Goal: Task Accomplishment & Management: Manage account settings

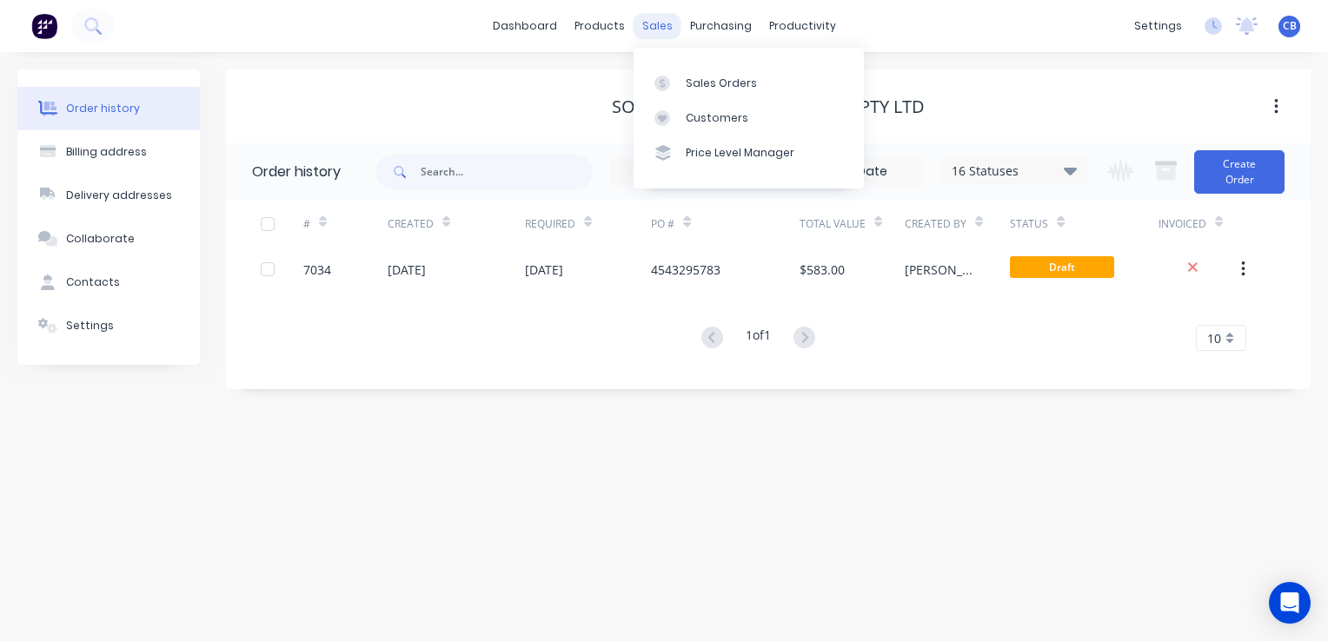
click at [664, 21] on div "sales" at bounding box center [657, 26] width 48 height 26
click at [735, 85] on div "Sales Orders" at bounding box center [721, 84] width 71 height 16
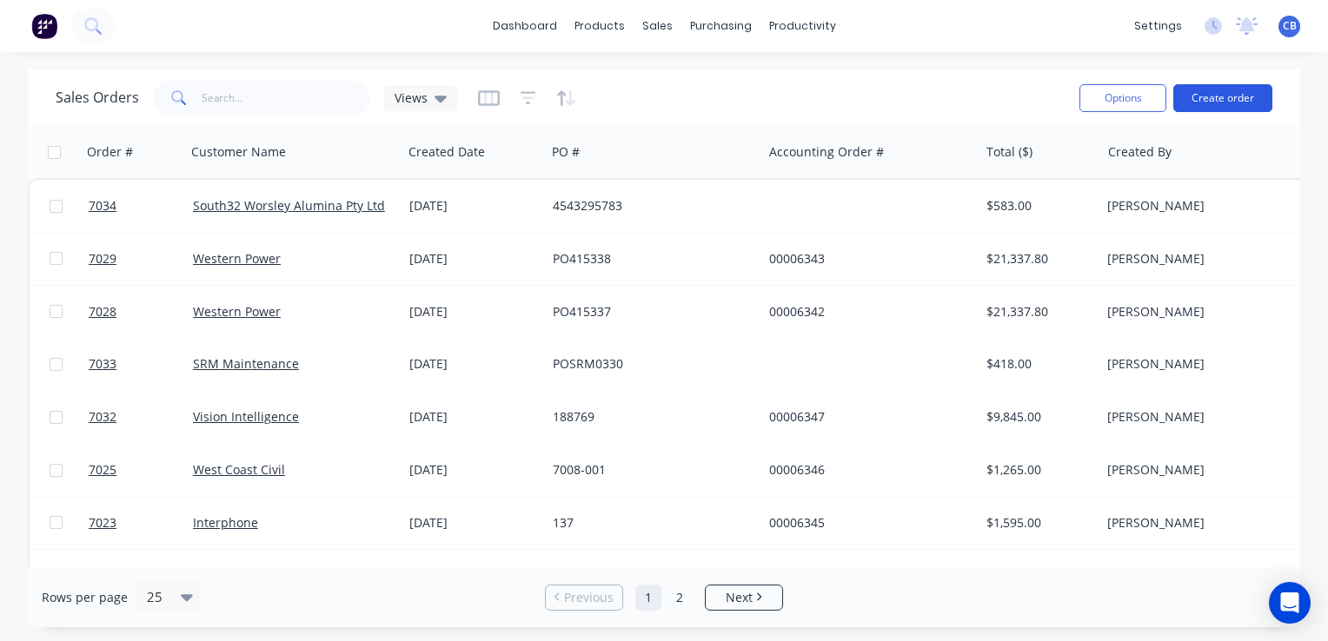
click at [1226, 103] on button "Create order" at bounding box center [1222, 98] width 99 height 28
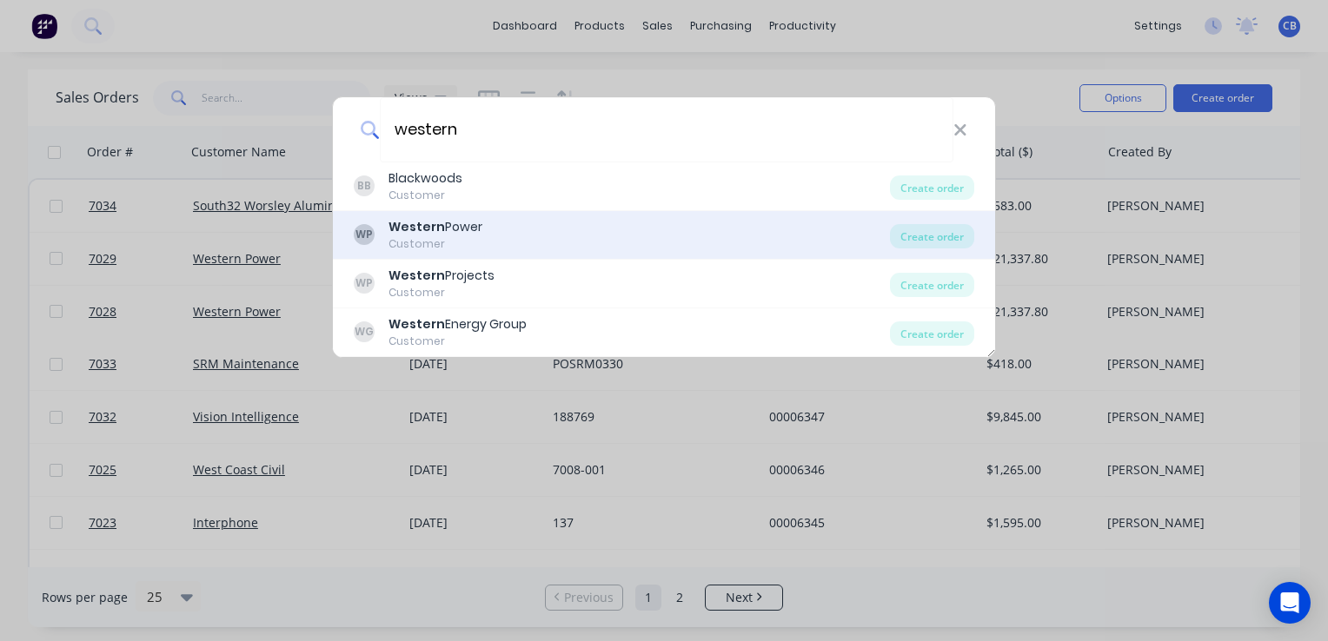
type input "western"
click at [553, 233] on div "WP Western Power Customer" at bounding box center [622, 235] width 536 height 34
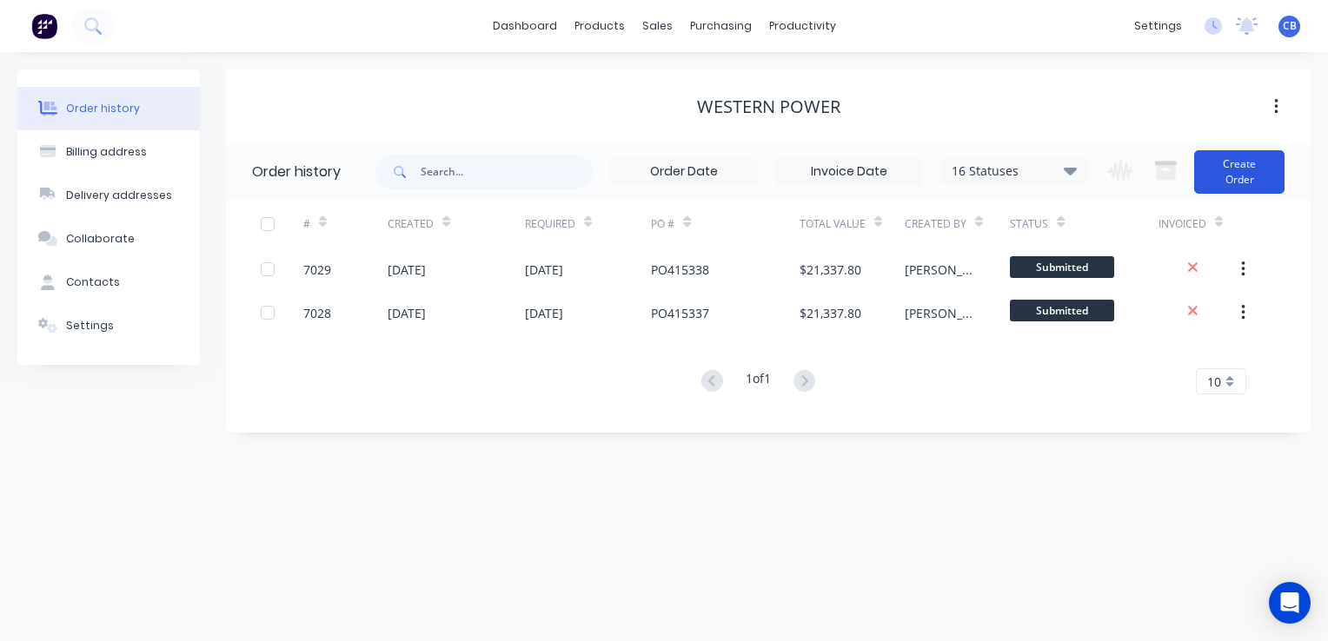
click at [1237, 172] on button "Create Order" at bounding box center [1239, 171] width 90 height 43
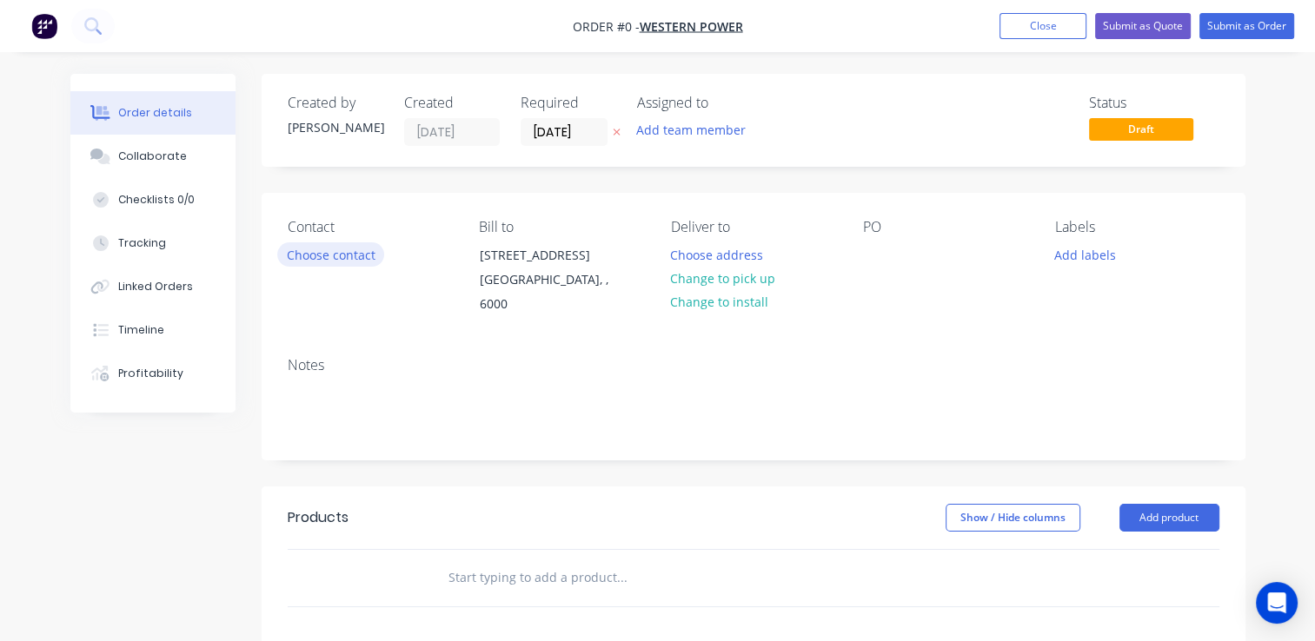
click at [323, 248] on button "Choose contact" at bounding box center [330, 253] width 107 height 23
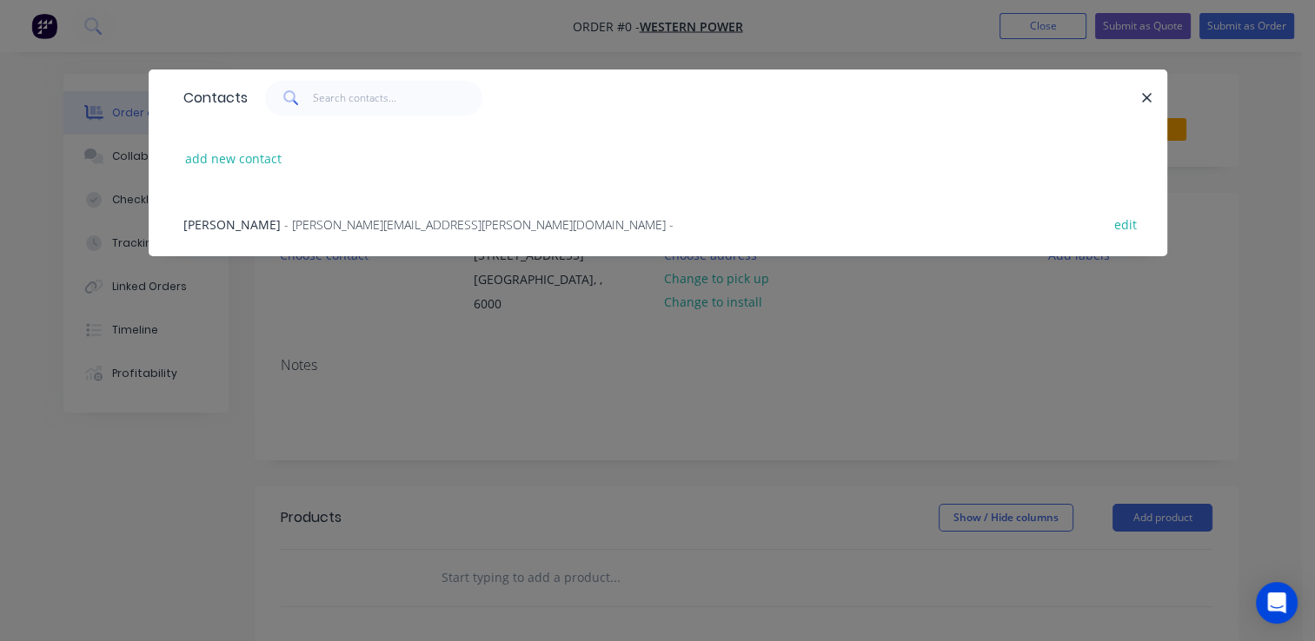
click at [284, 217] on span "- alicia.wylie@westernpower.com.au -" at bounding box center [478, 224] width 389 height 17
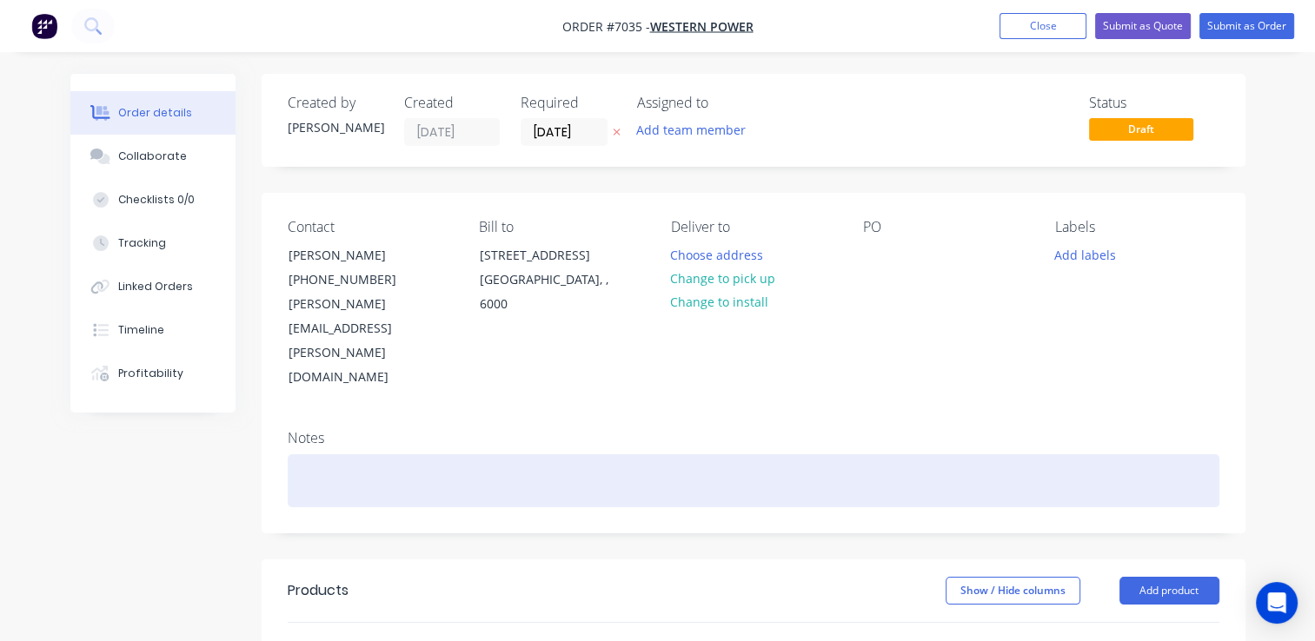
click at [351, 454] on div at bounding box center [753, 480] width 931 height 53
paste div
drag, startPoint x: 358, startPoint y: 407, endPoint x: 287, endPoint y: 406, distance: 71.3
click at [288, 454] on div "MP211683 - *220 BUSHMEAD RD HAZELMERE" at bounding box center [753, 480] width 931 height 53
copy div "MP211683"
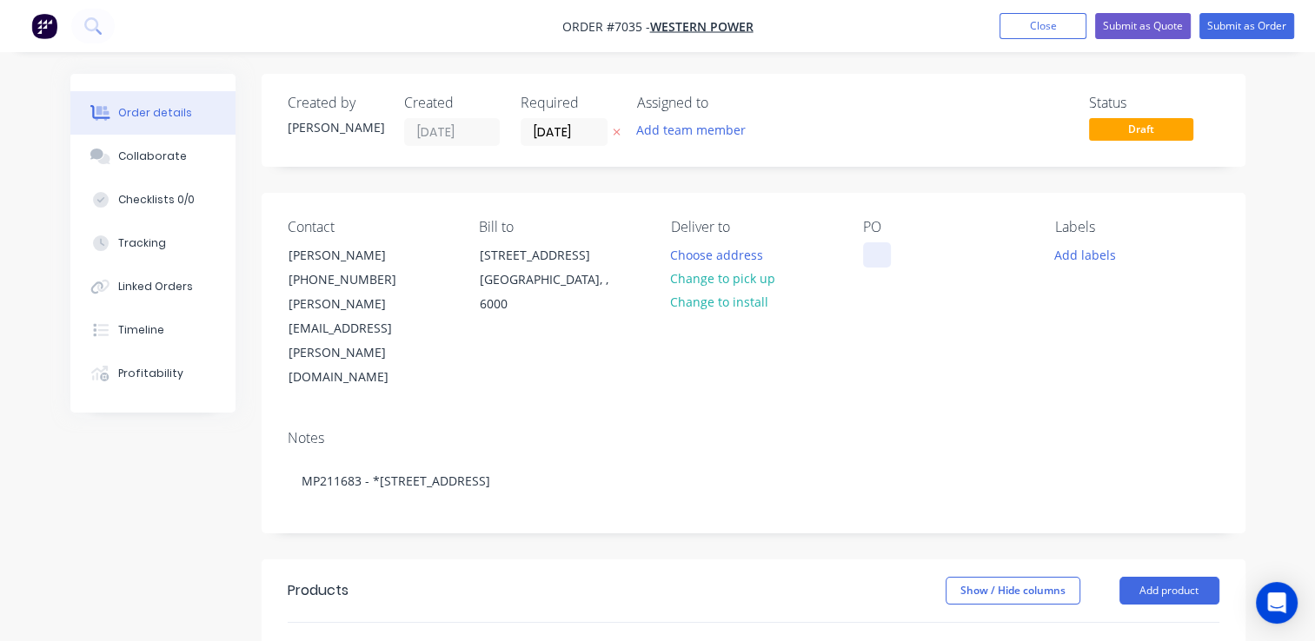
click at [872, 247] on div at bounding box center [877, 254] width 28 height 25
paste div
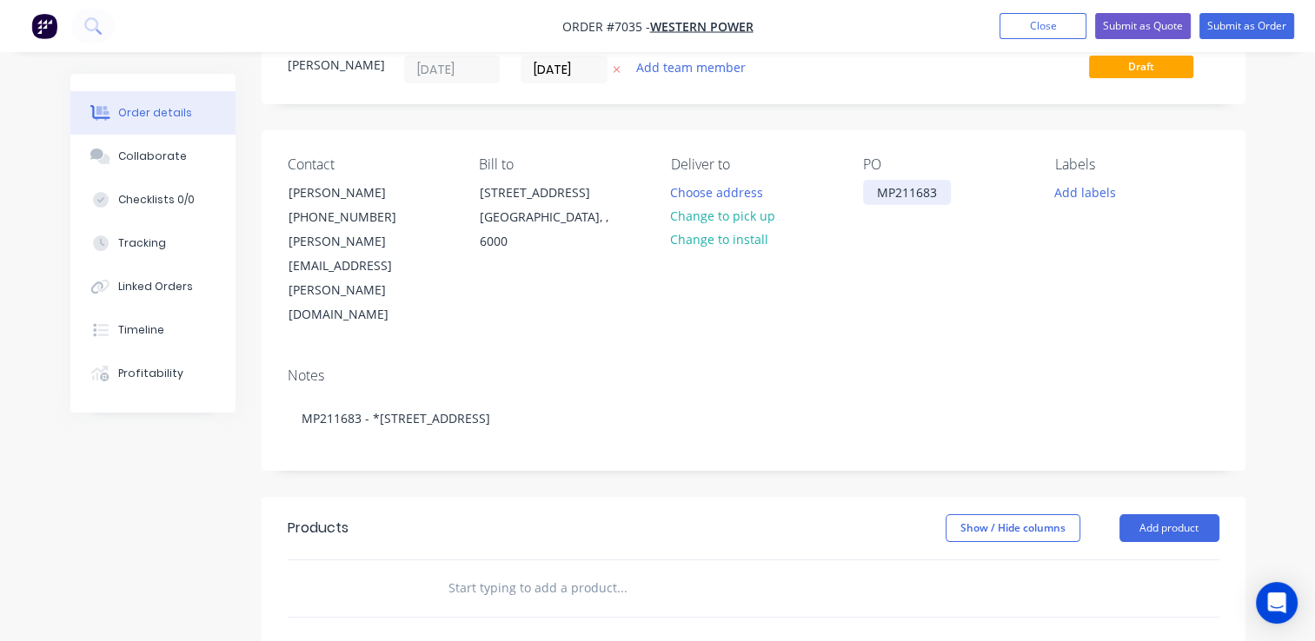
scroll to position [87, 0]
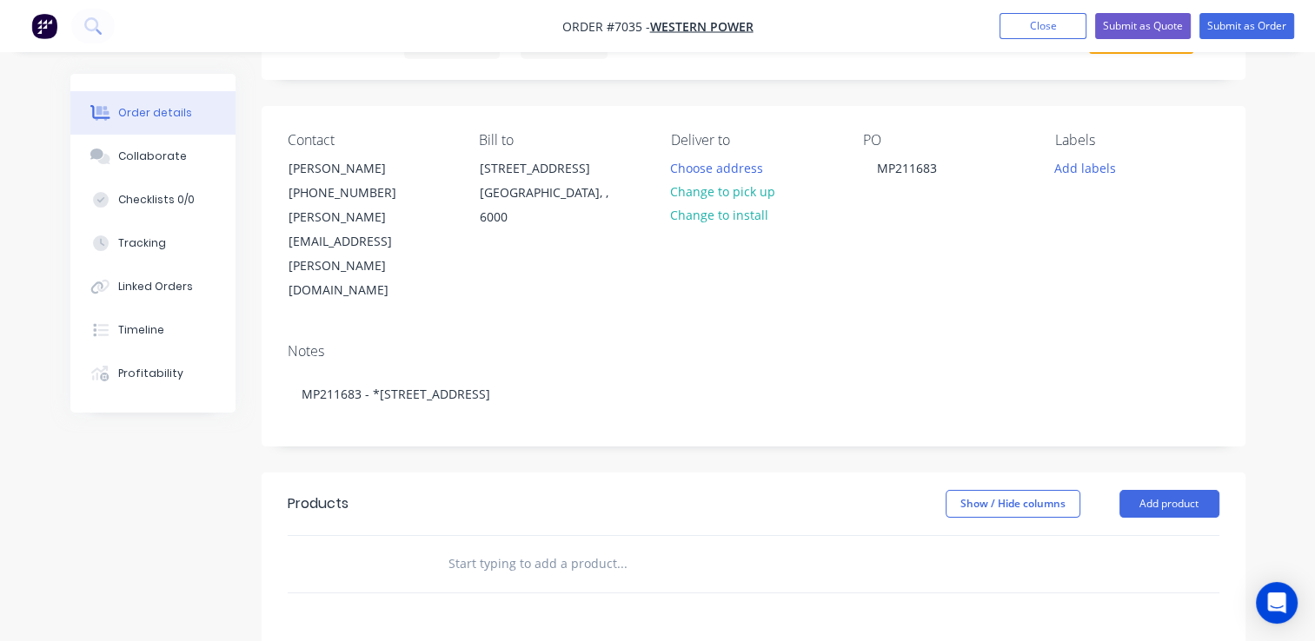
click at [697, 546] on input "text" at bounding box center [621, 563] width 348 height 35
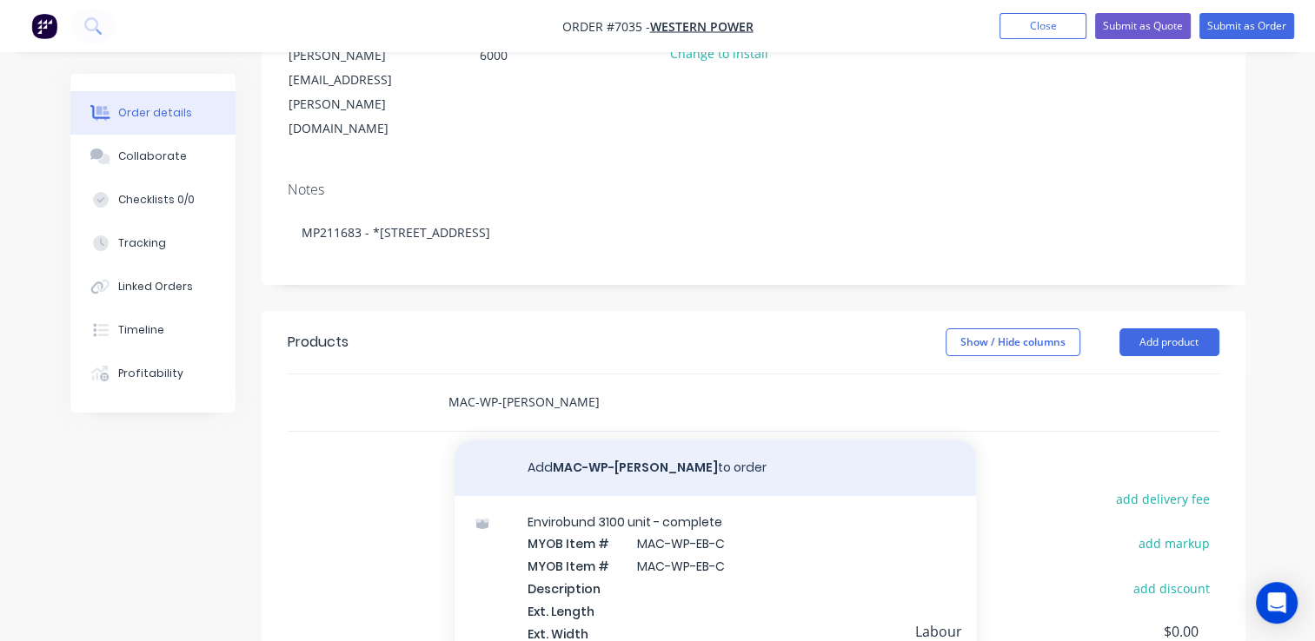
scroll to position [348, 0]
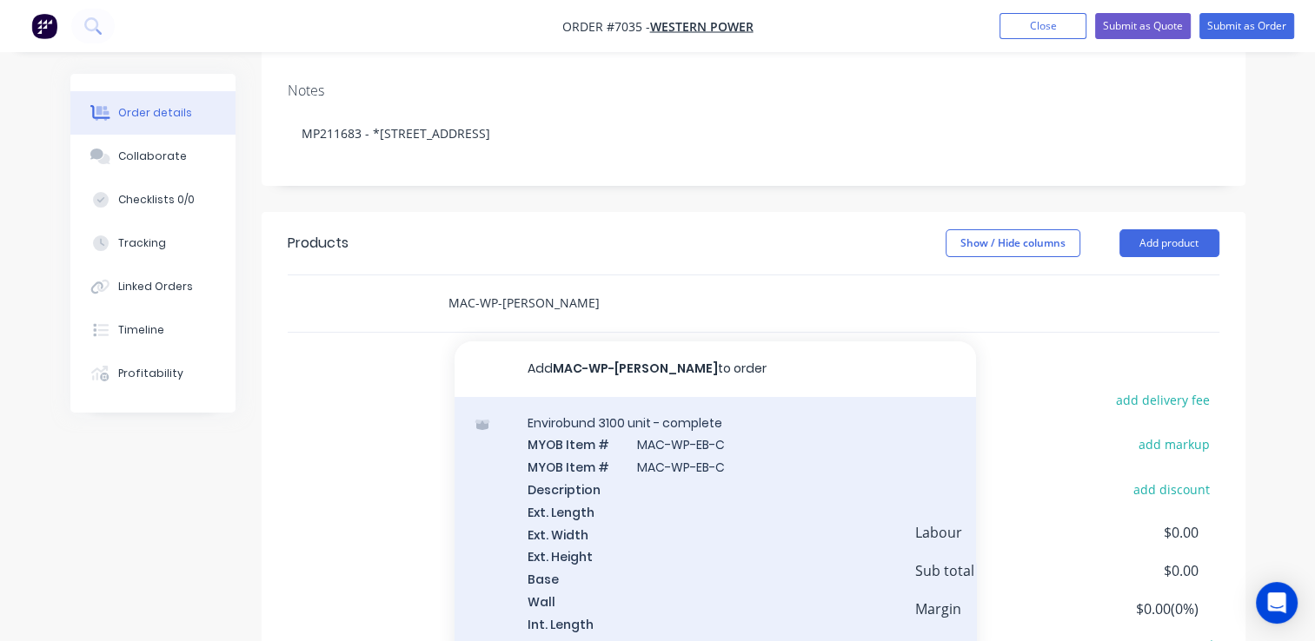
type input "MAC-WP-EB-C-M"
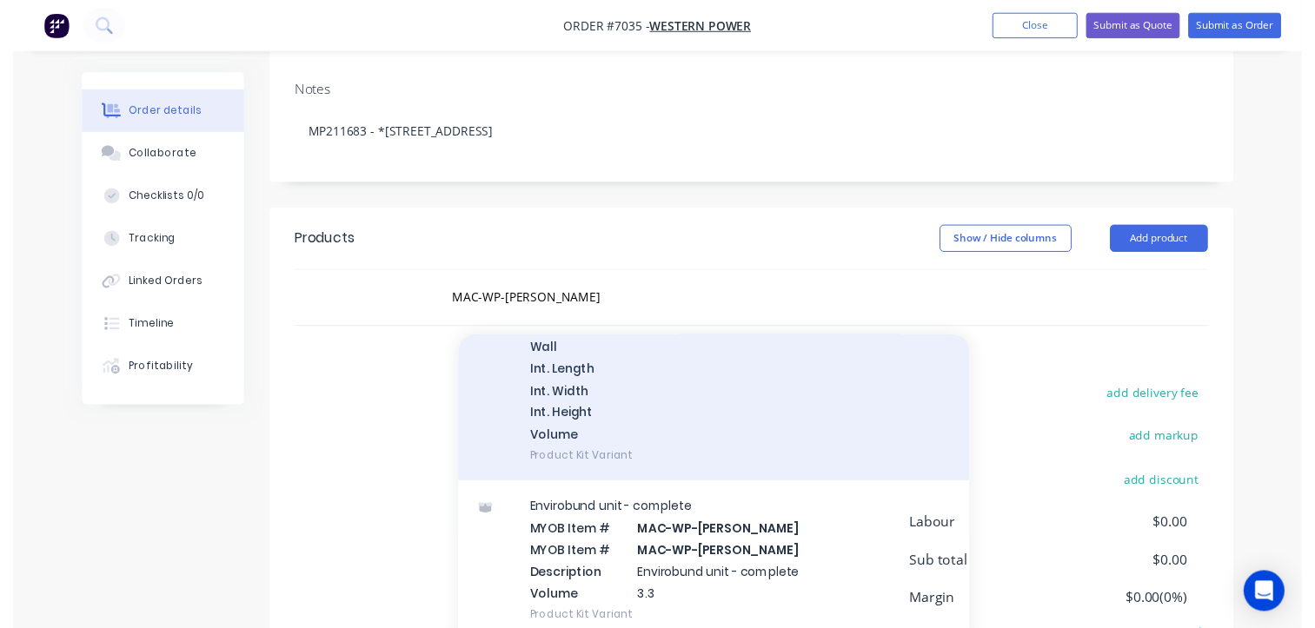
scroll to position [310, 0]
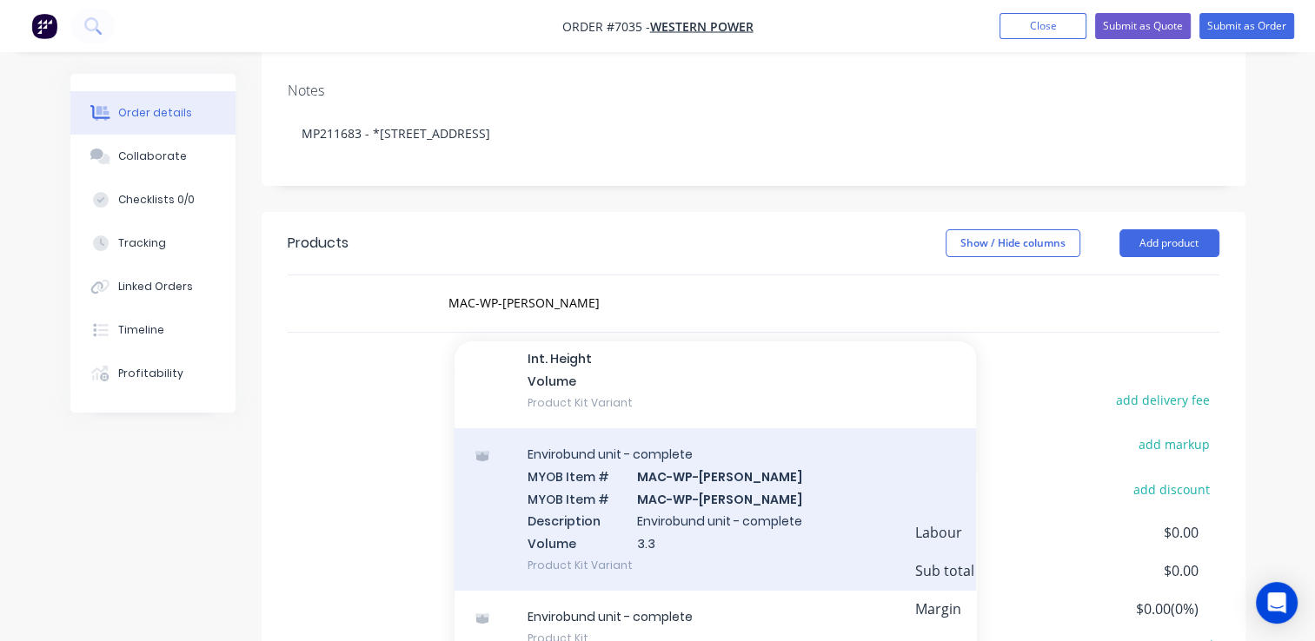
click at [753, 472] on div "Envirobund unit - complete MYOB Item # MAC-WP-EB-C-M MYOB Item # MAC-WP-EB-C-M …" at bounding box center [714, 509] width 521 height 162
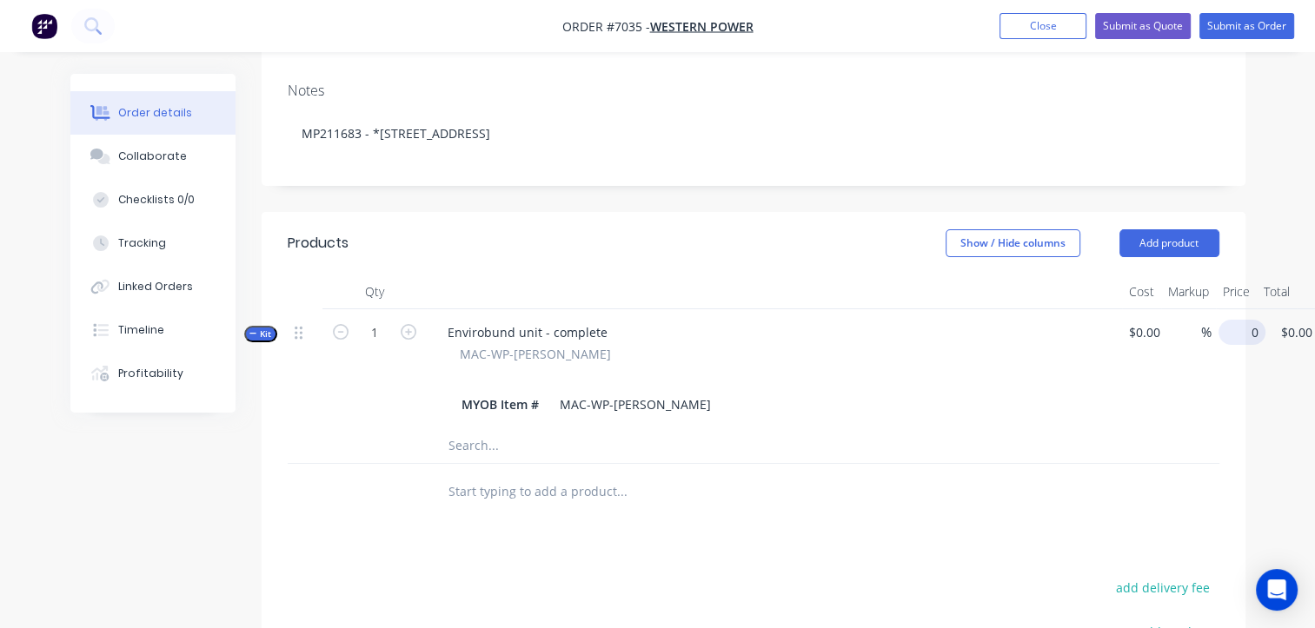
click at [1233, 320] on input "0" at bounding box center [1245, 332] width 40 height 25
type input "$19.00"
drag, startPoint x: 1250, startPoint y: 256, endPoint x: 1293, endPoint y: 288, distance: 52.8
click at [1250, 309] on div "$19.00 $19.00" at bounding box center [1278, 368] width 61 height 119
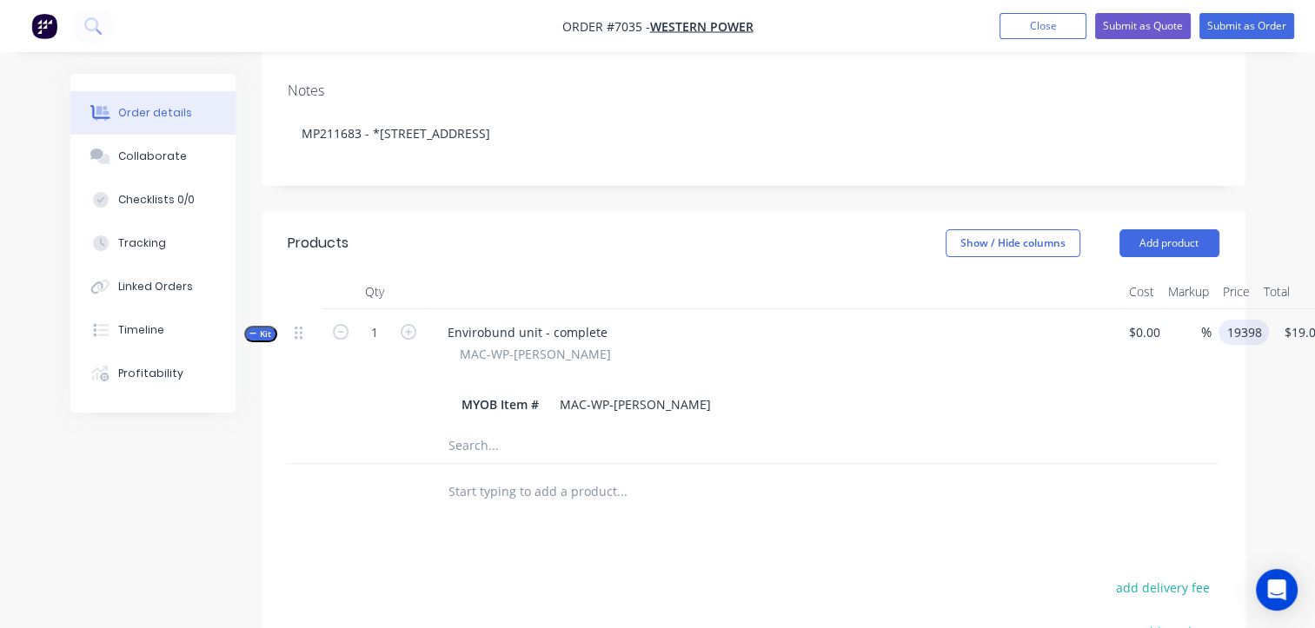
type input "19398"
type input "19.00"
type input "$19,398.00"
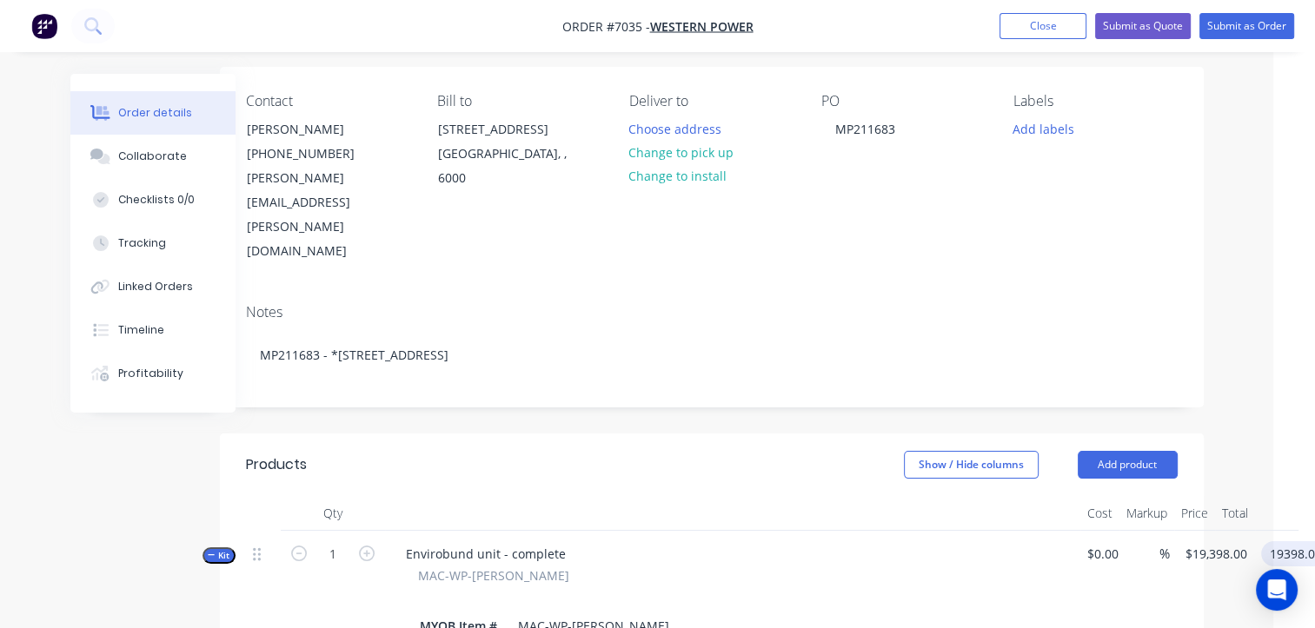
scroll to position [87, 42]
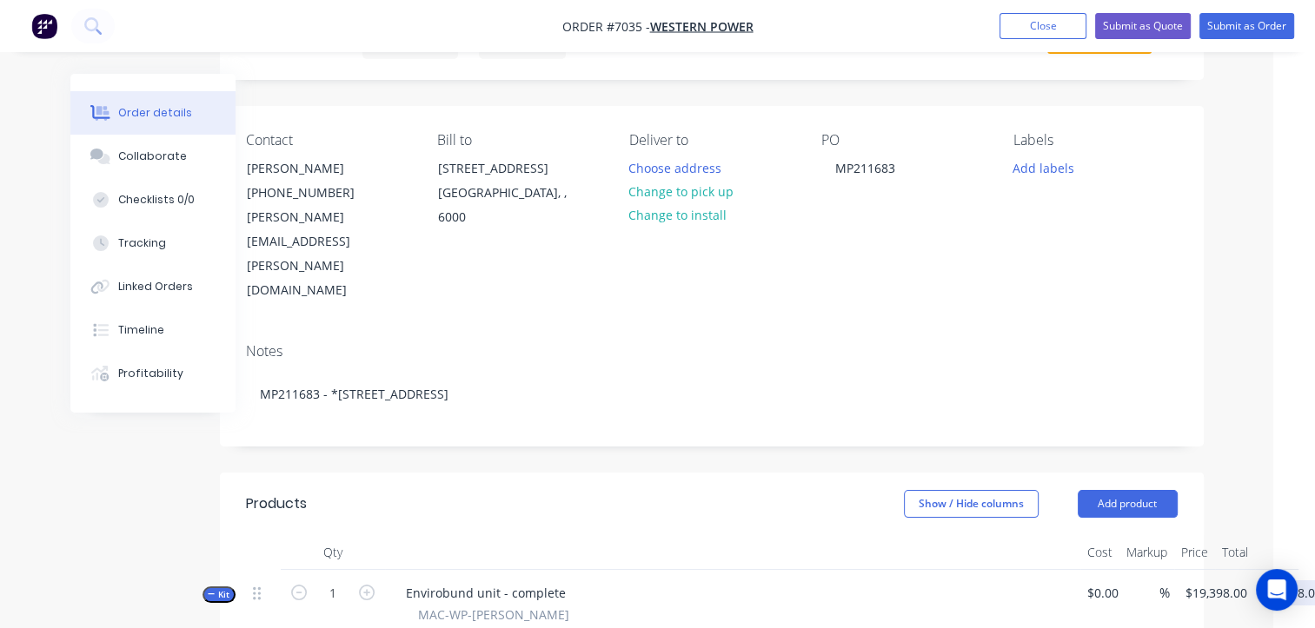
type input "$19,398.00"
click at [923, 162] on div "PO MP211683" at bounding box center [903, 217] width 164 height 171
click at [904, 167] on div "MP211683" at bounding box center [865, 168] width 88 height 25
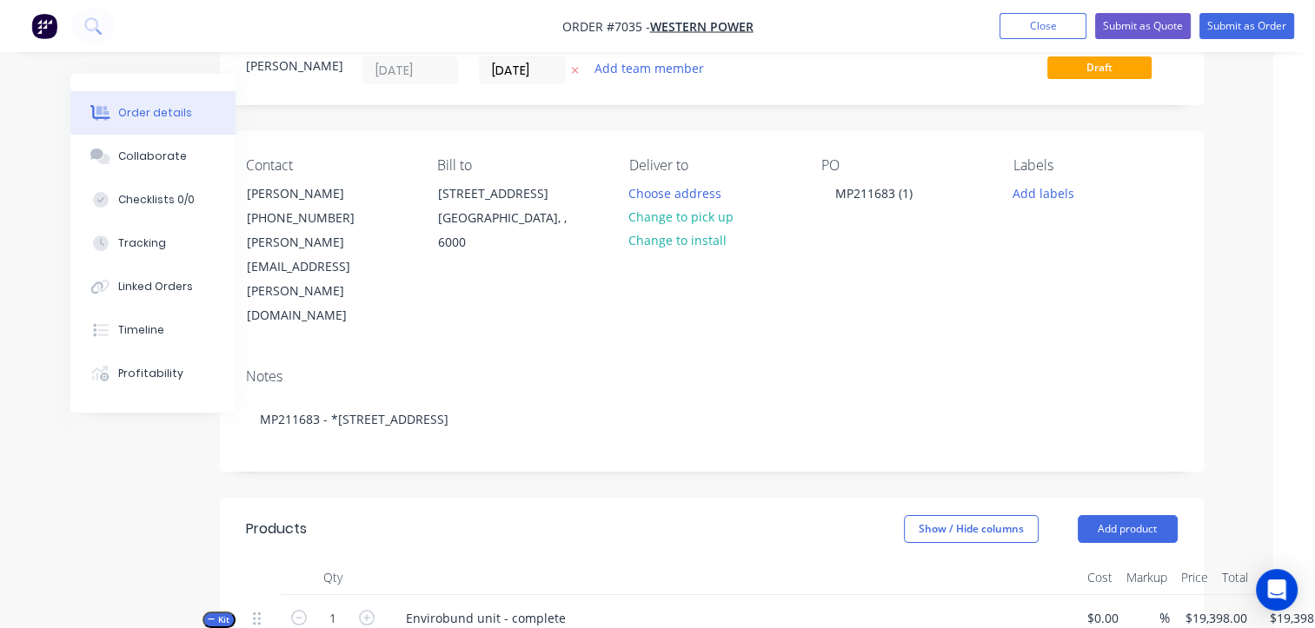
scroll to position [0, 42]
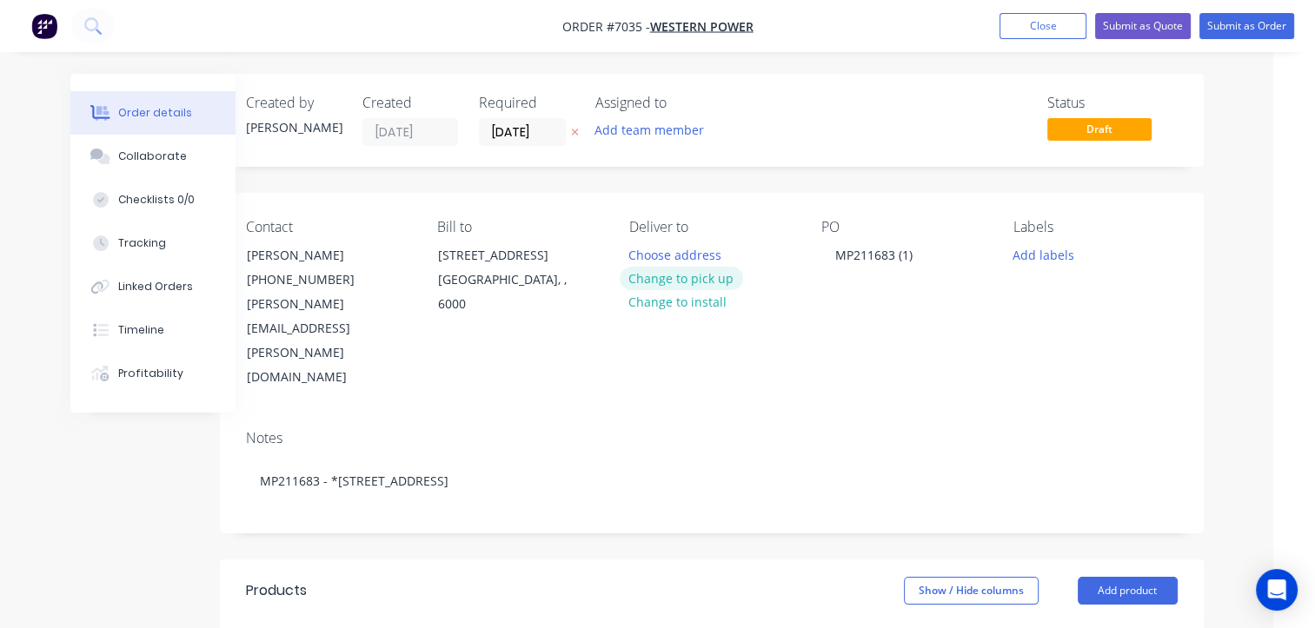
click at [685, 280] on button "Change to pick up" at bounding box center [680, 278] width 123 height 23
click at [1126, 25] on button "Submit as Quote" at bounding box center [1143, 26] width 96 height 26
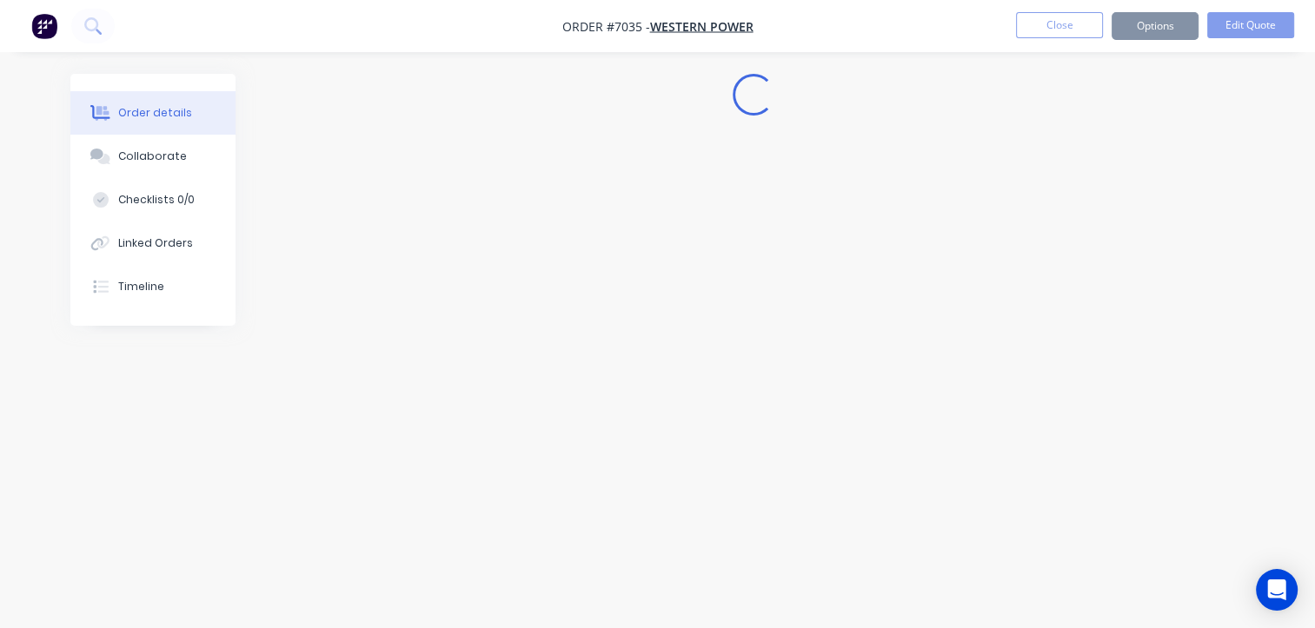
scroll to position [0, 0]
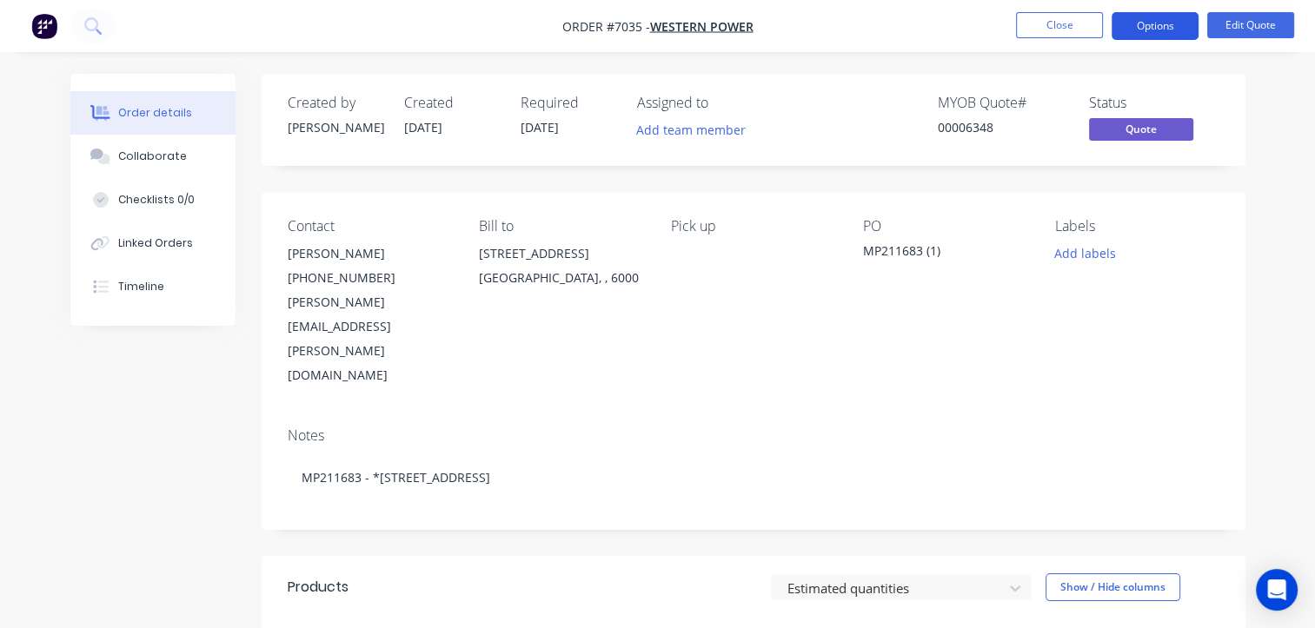
click at [1168, 23] on button "Options" at bounding box center [1154, 26] width 87 height 28
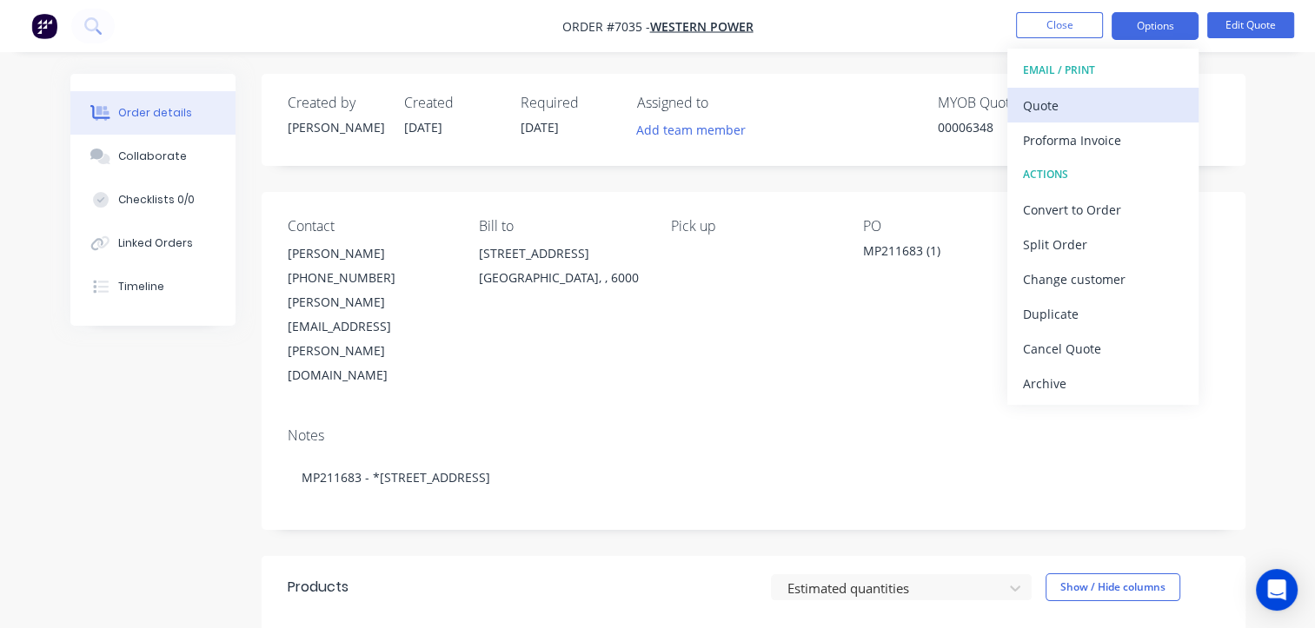
click at [1116, 114] on div "Quote" at bounding box center [1103, 105] width 160 height 25
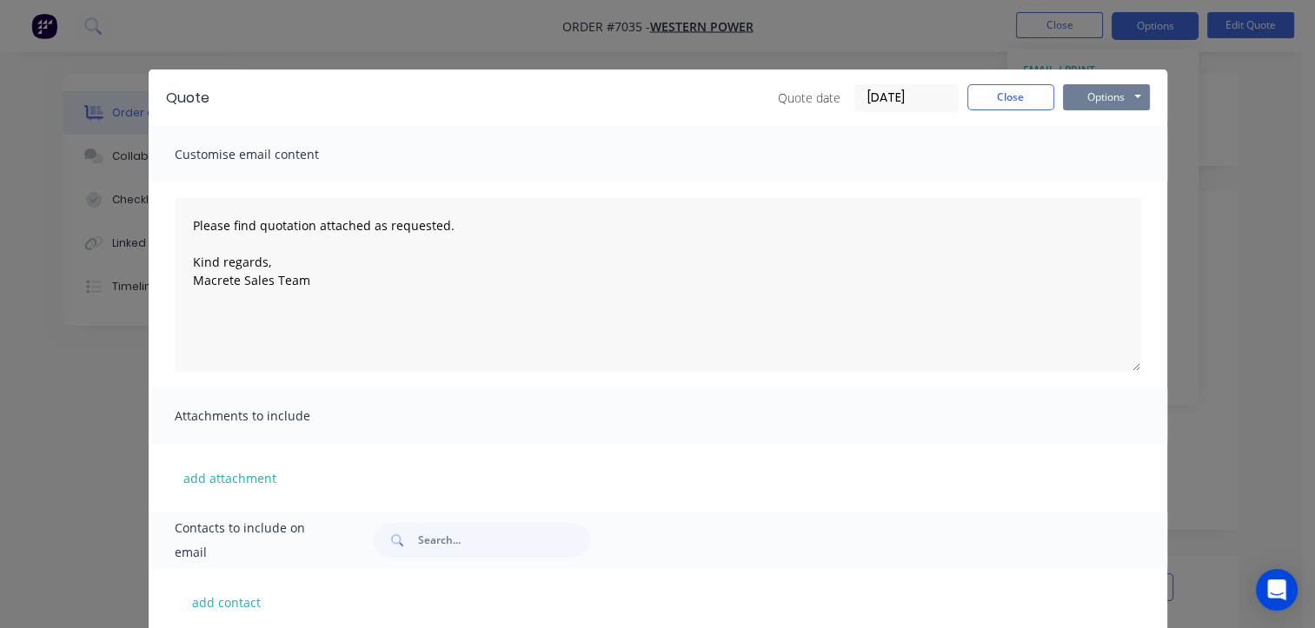
click at [1101, 98] on button "Options" at bounding box center [1106, 97] width 87 height 26
click at [1110, 131] on button "Preview" at bounding box center [1118, 128] width 111 height 29
click at [1103, 100] on button "Options" at bounding box center [1106, 97] width 87 height 26
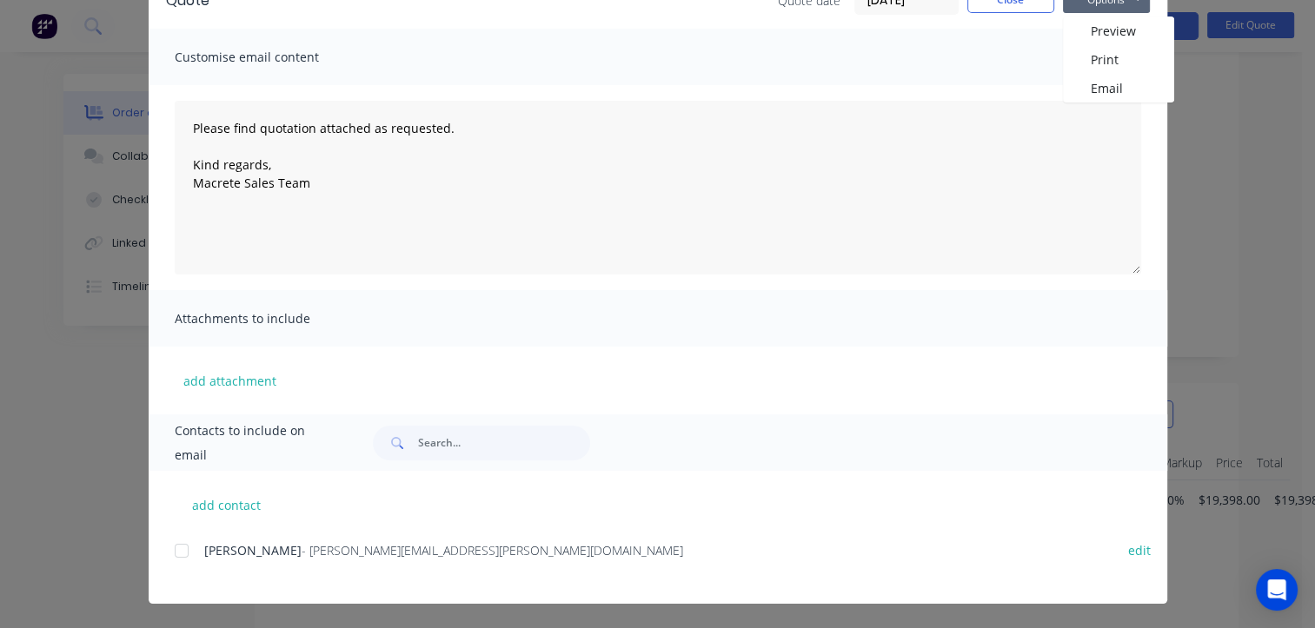
scroll to position [174, 0]
click at [178, 548] on div at bounding box center [181, 550] width 35 height 35
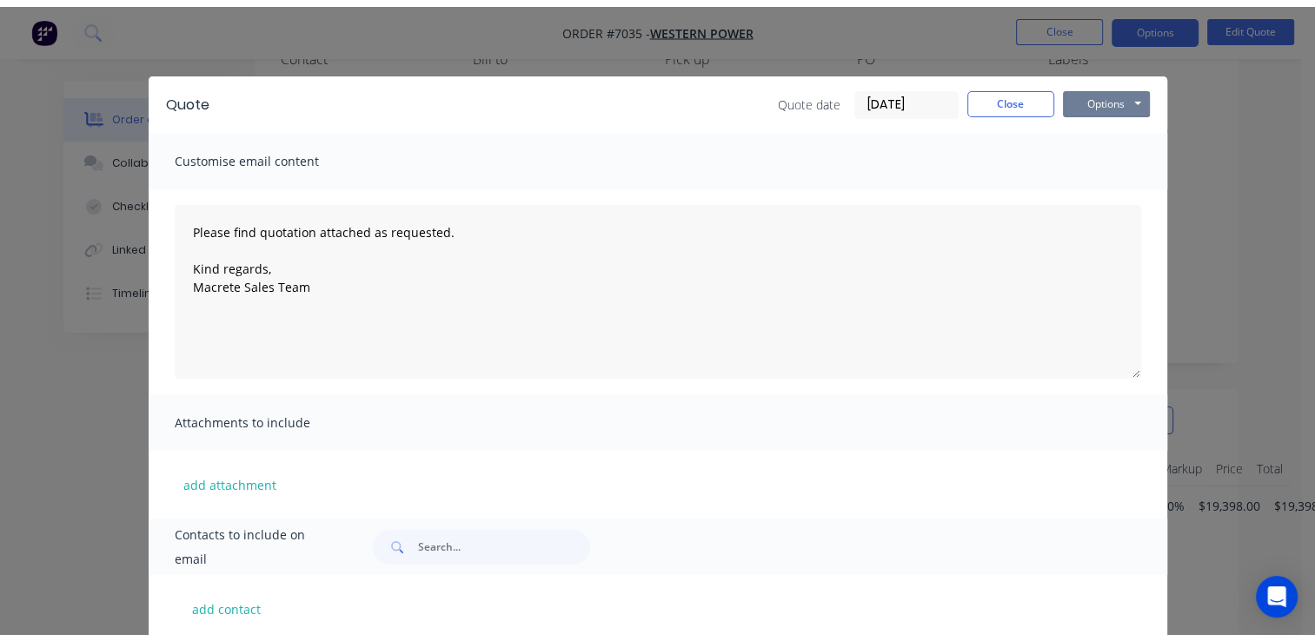
scroll to position [0, 0]
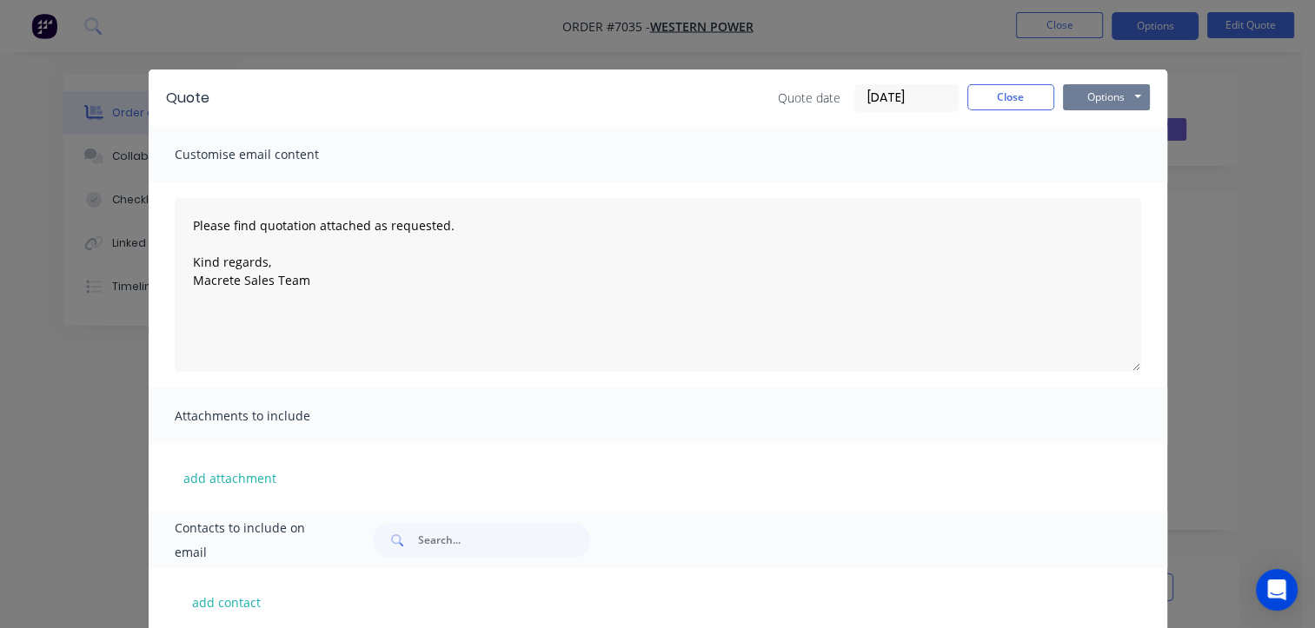
click at [1103, 103] on button "Options" at bounding box center [1106, 97] width 87 height 26
click at [1101, 187] on button "Email" at bounding box center [1118, 185] width 111 height 29
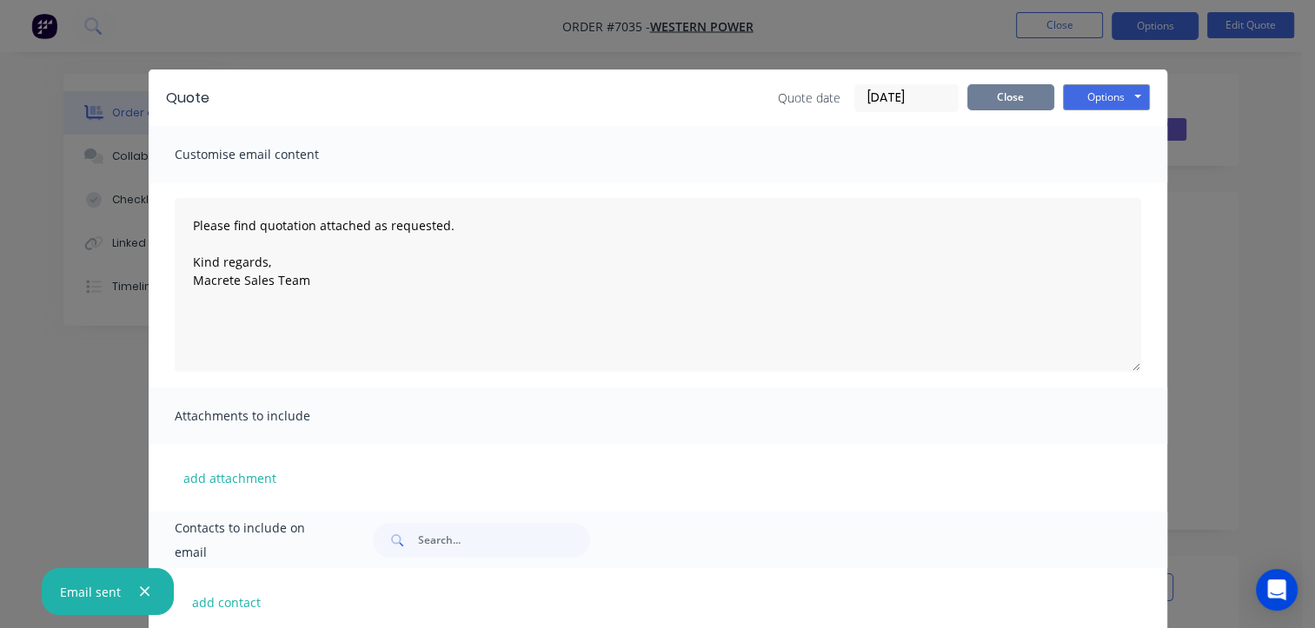
click at [1004, 102] on button "Close" at bounding box center [1010, 97] width 87 height 26
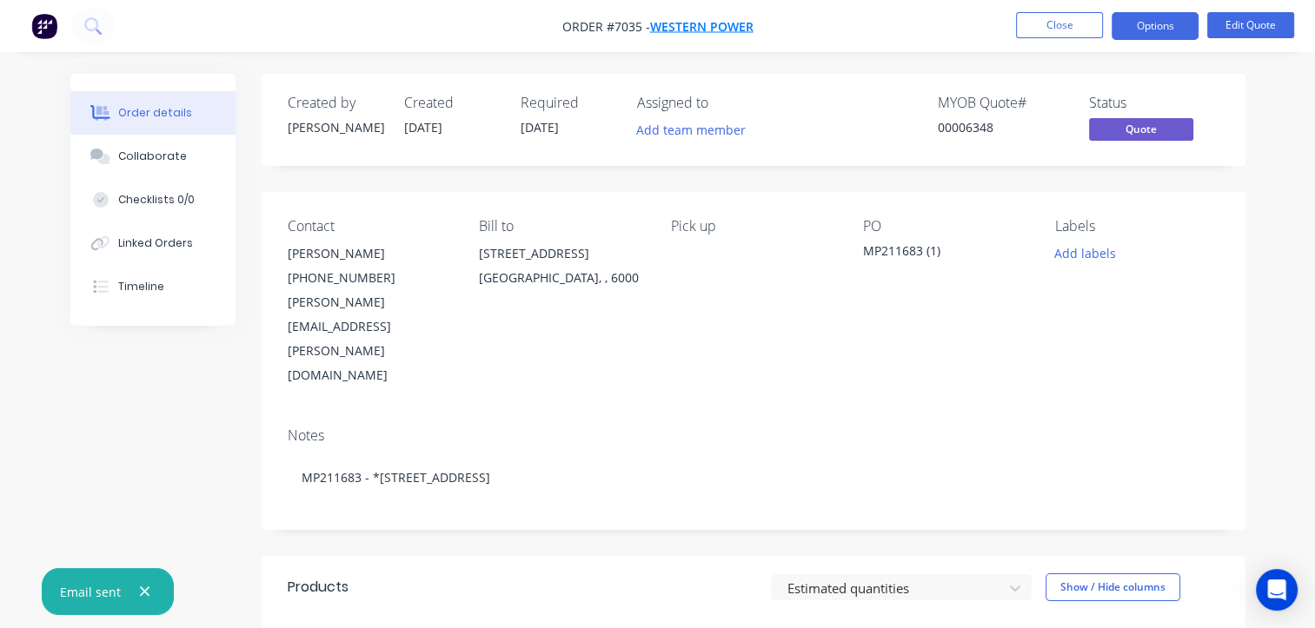
click at [671, 28] on span "Western Power" at bounding box center [701, 26] width 103 height 17
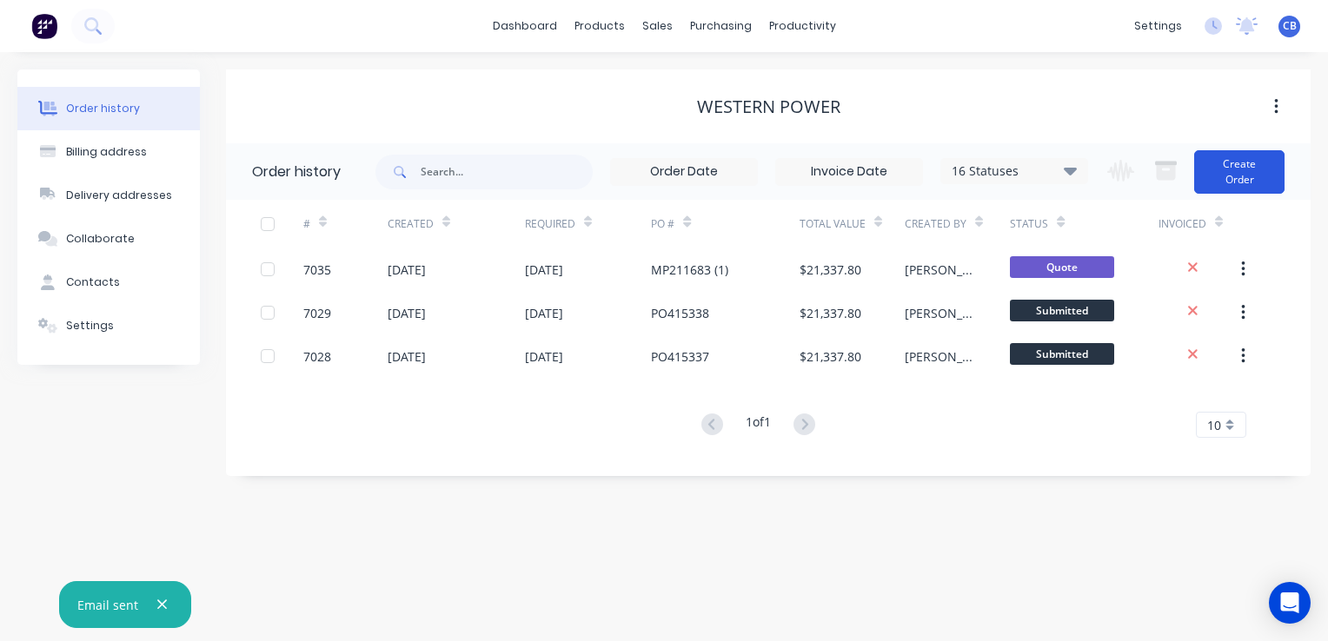
click at [1240, 176] on button "Create Order" at bounding box center [1239, 171] width 90 height 43
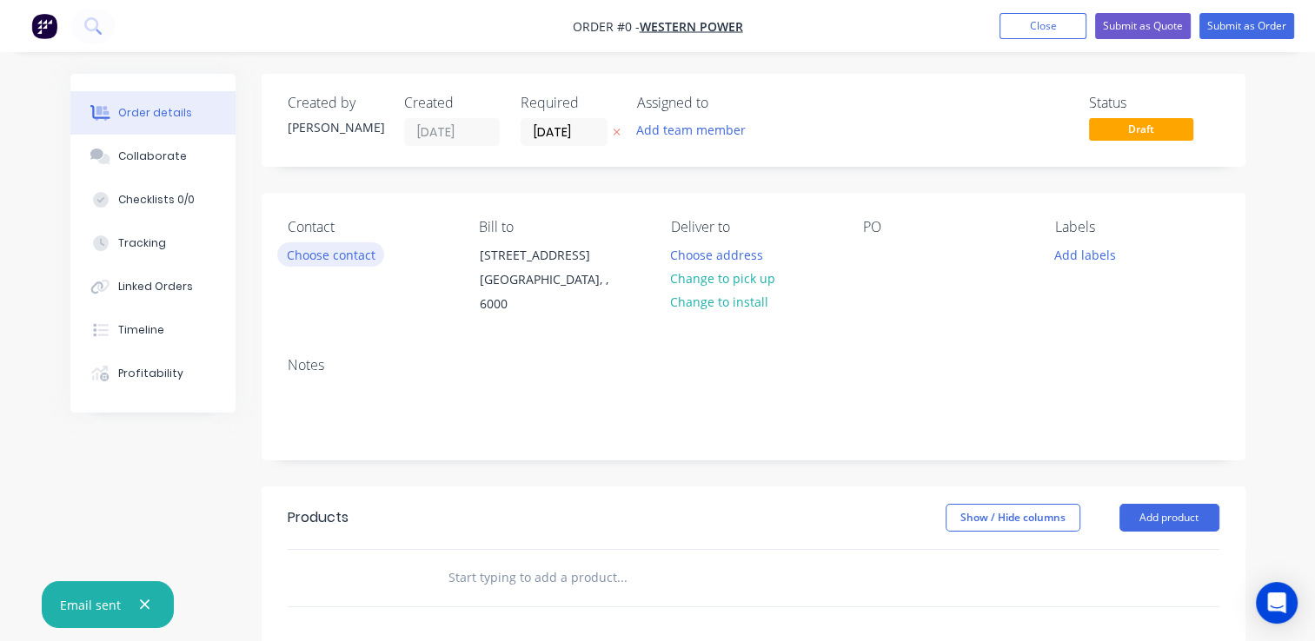
click at [341, 258] on button "Choose contact" at bounding box center [330, 253] width 107 height 23
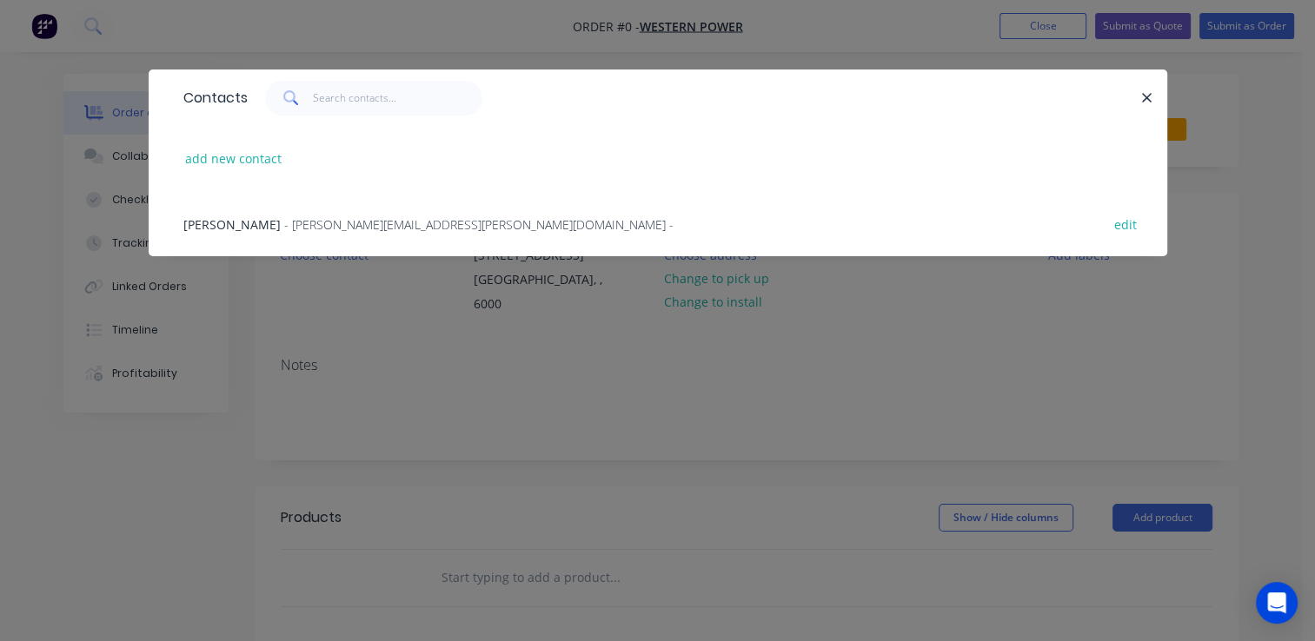
click at [236, 226] on span "Alicia Wylie" at bounding box center [231, 224] width 97 height 17
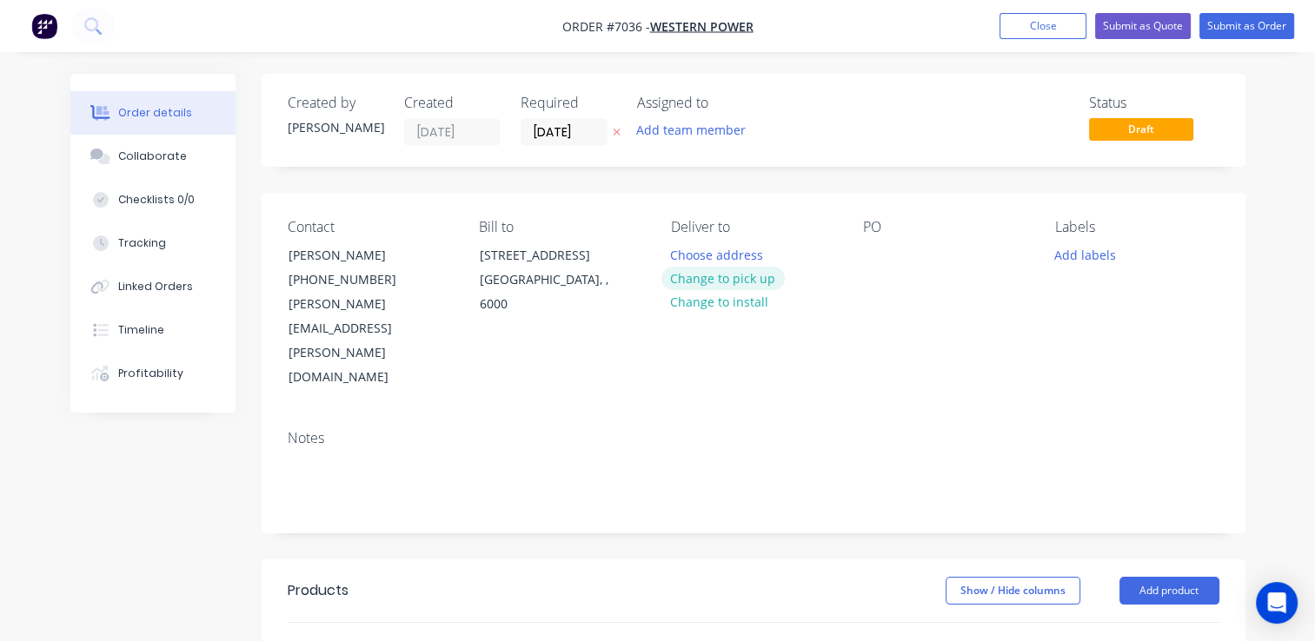
click at [735, 283] on button "Change to pick up" at bounding box center [722, 278] width 123 height 23
click at [864, 258] on div at bounding box center [877, 254] width 28 height 25
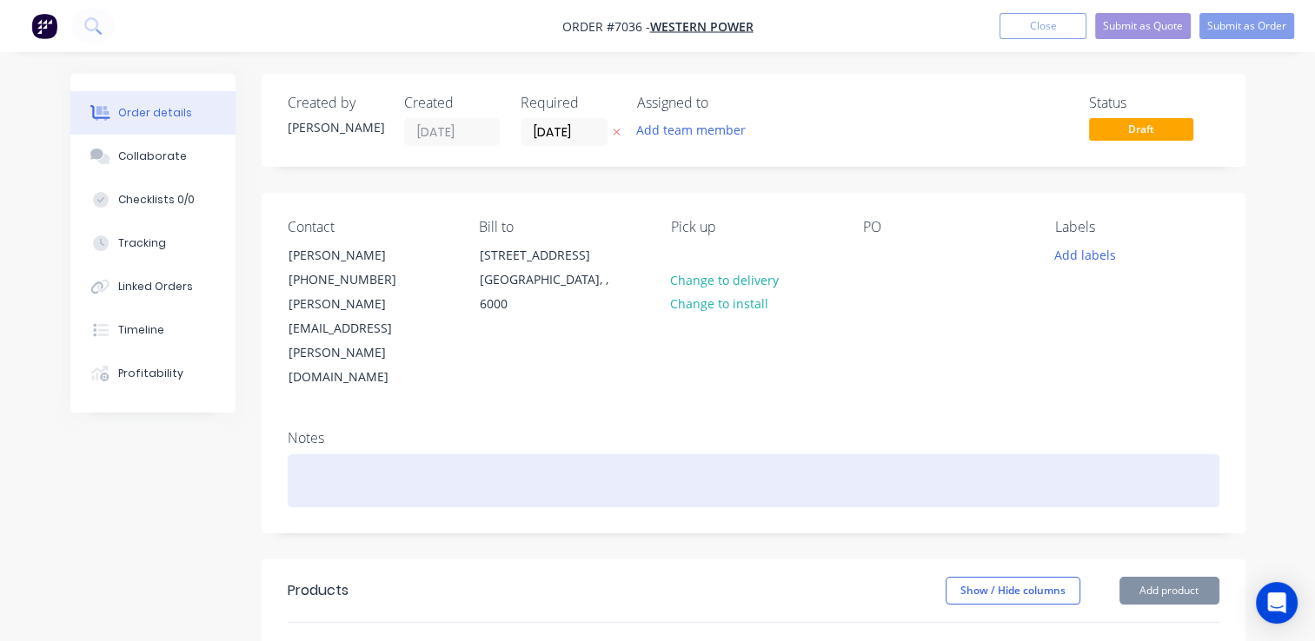
click at [590, 454] on div at bounding box center [753, 480] width 931 height 53
paste div
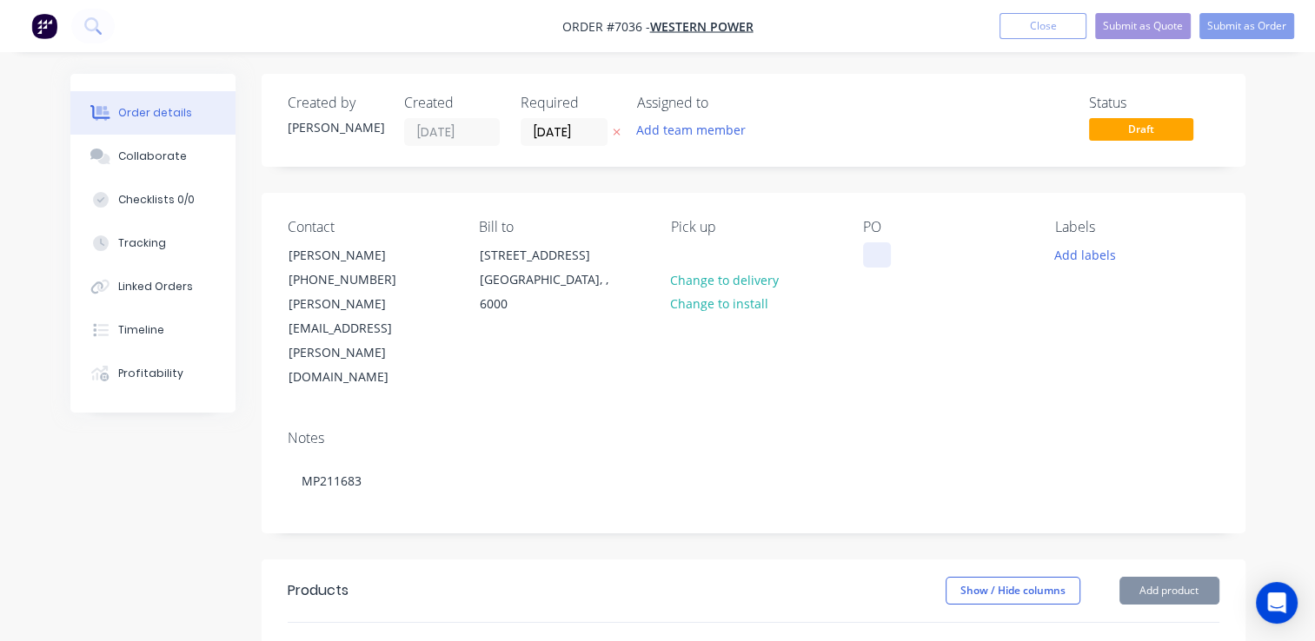
click at [876, 266] on div at bounding box center [877, 254] width 28 height 25
paste div
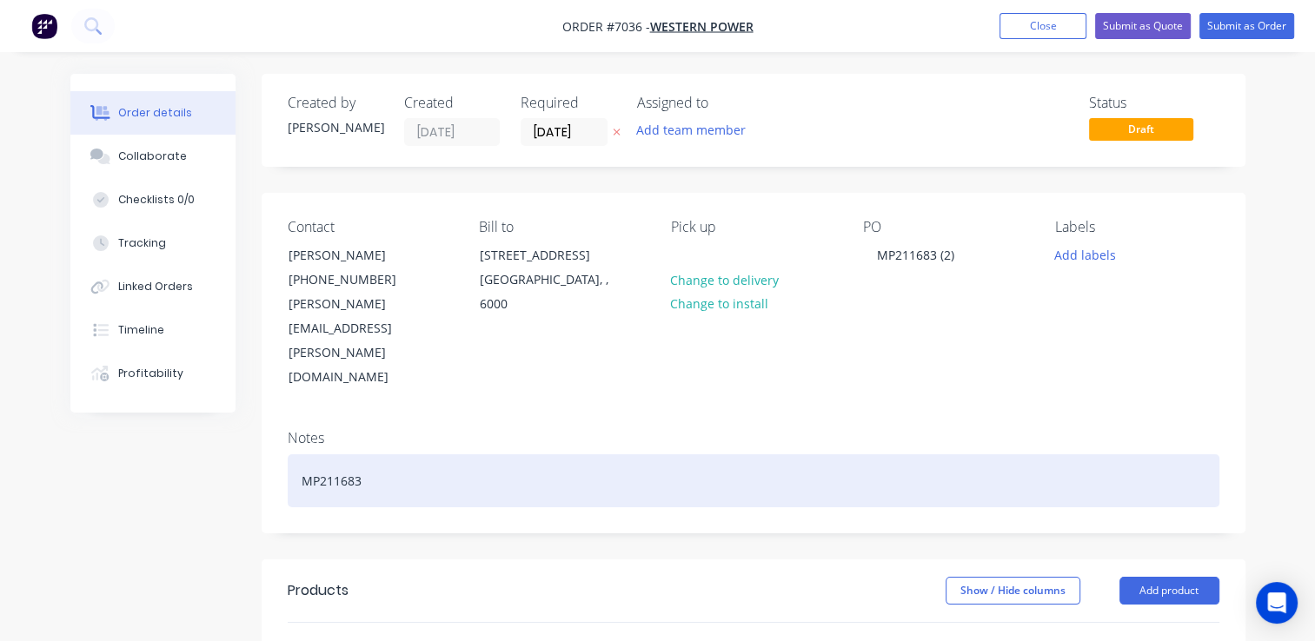
click at [368, 454] on div "MP211683" at bounding box center [753, 480] width 931 height 53
drag, startPoint x: 294, startPoint y: 403, endPoint x: 268, endPoint y: 394, distance: 27.5
click at [271, 416] on div "Notes MP211683" at bounding box center [754, 474] width 984 height 116
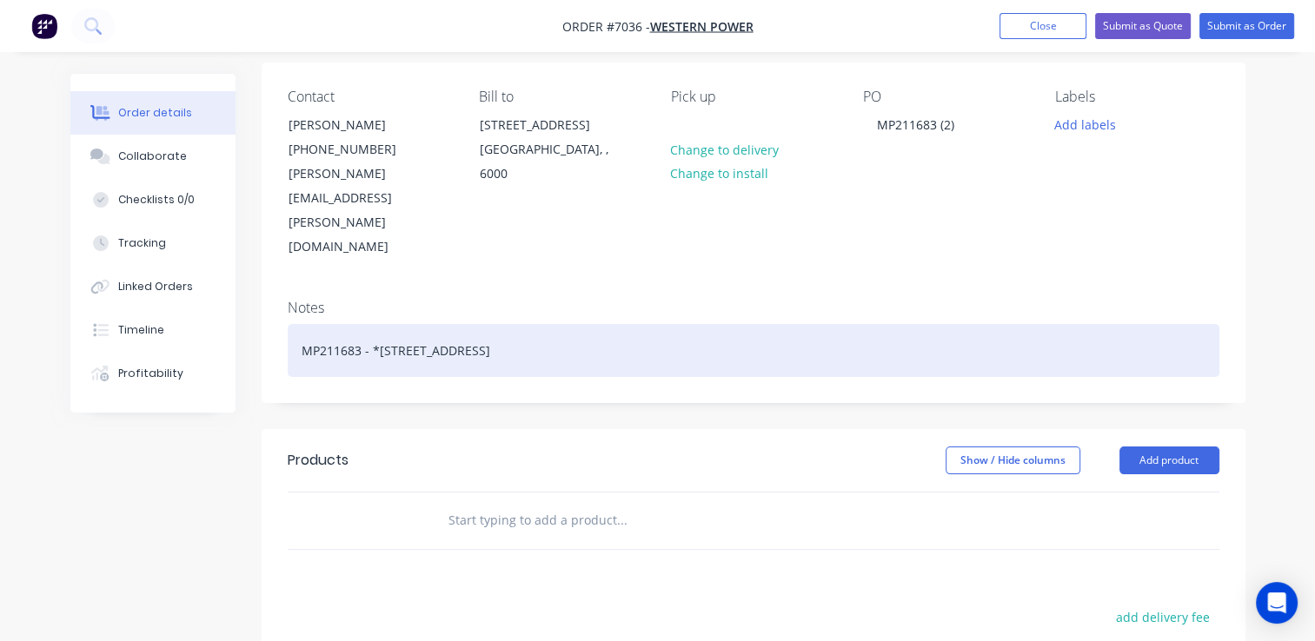
scroll to position [174, 0]
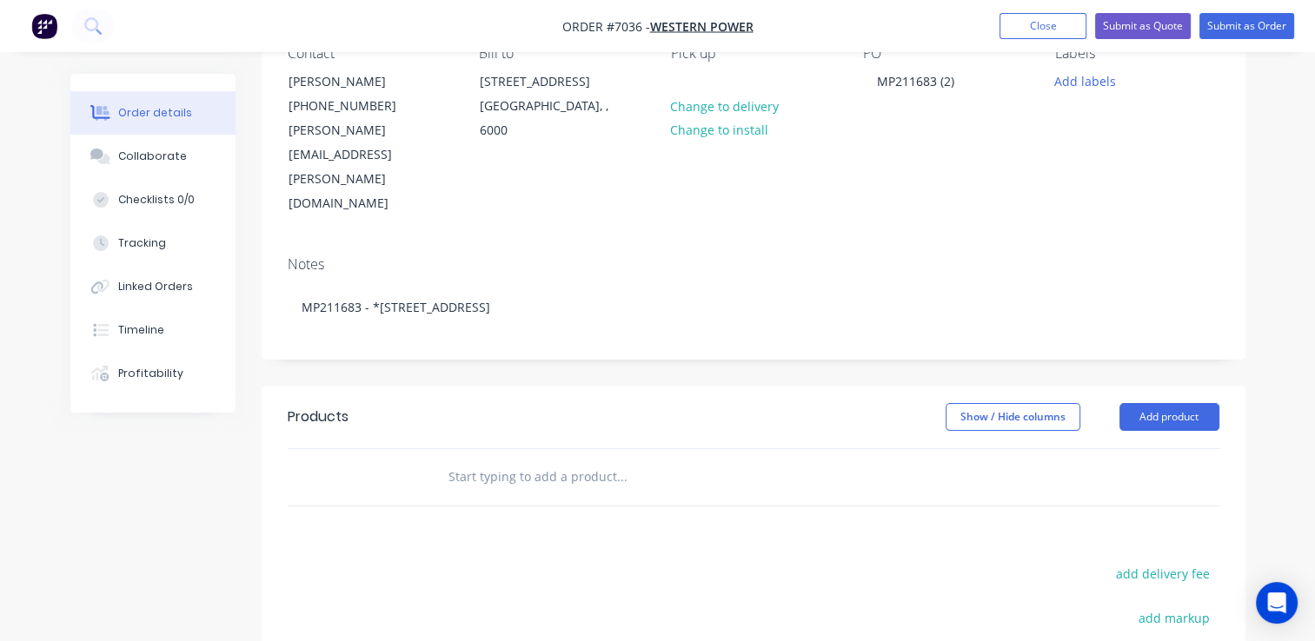
click at [511, 460] on input "text" at bounding box center [621, 477] width 348 height 35
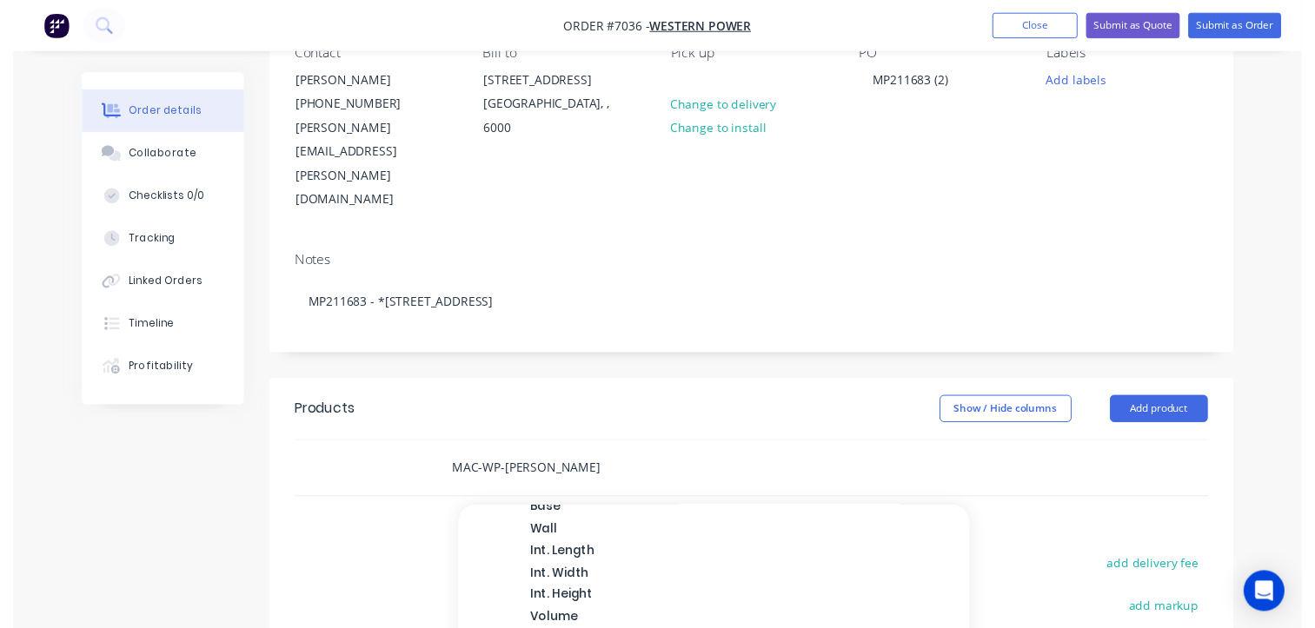
scroll to position [310, 0]
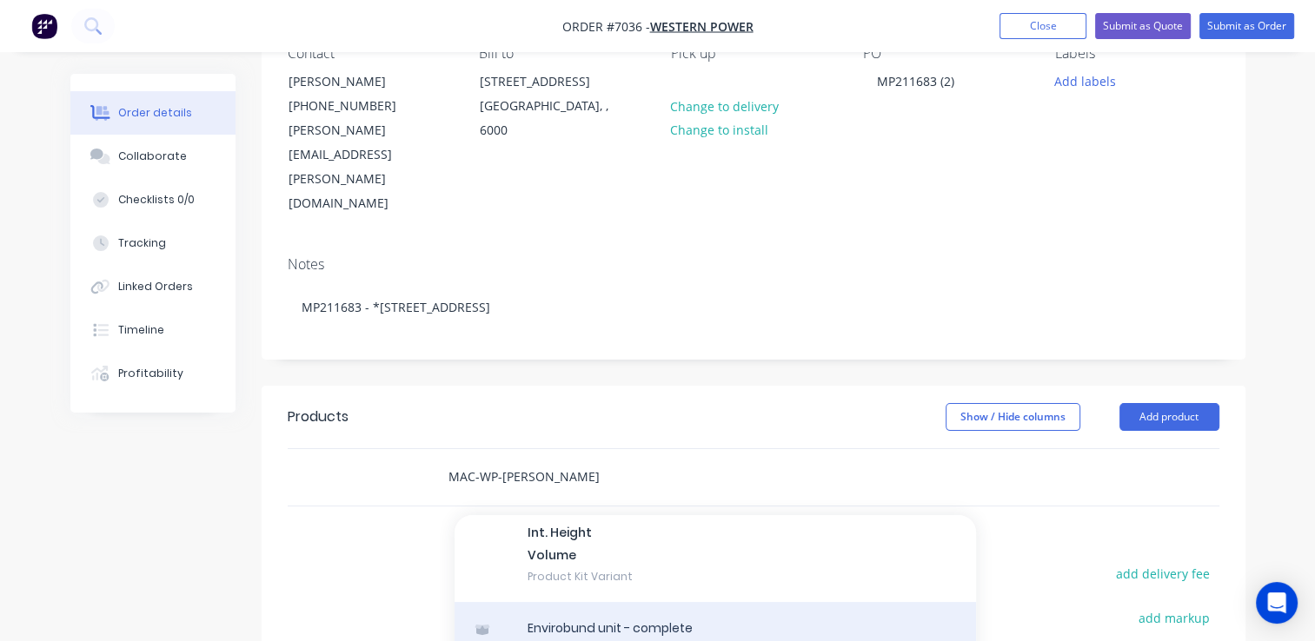
type input "MAC-WP-EB-C-M"
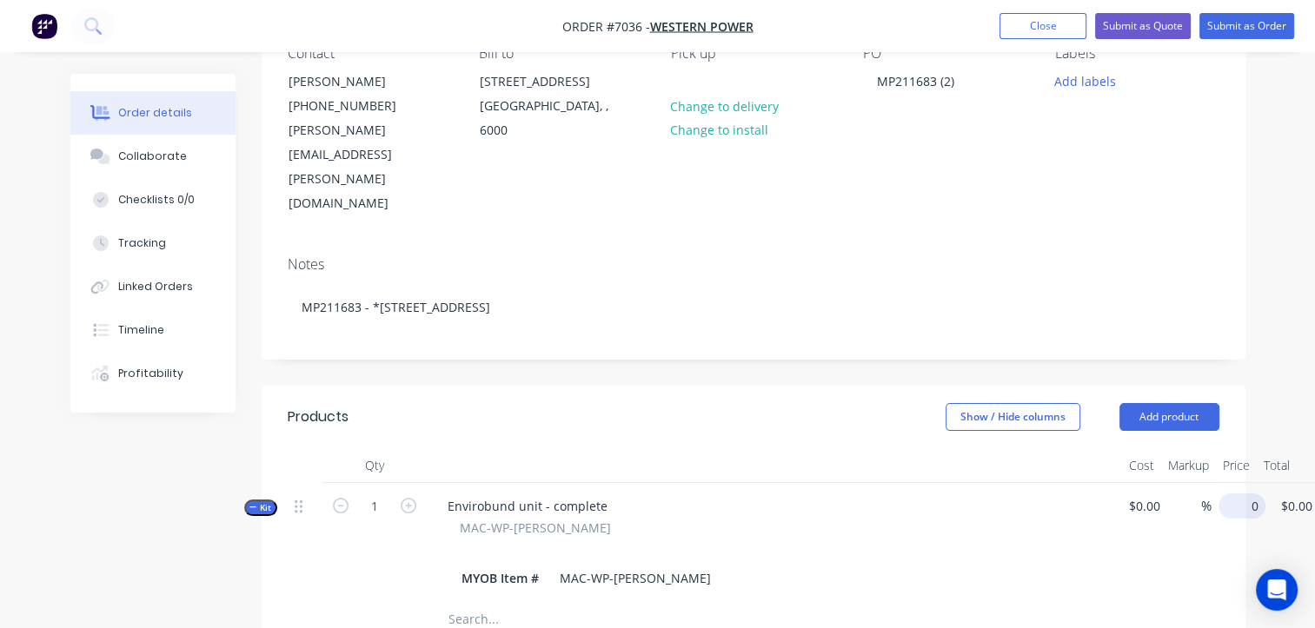
click at [1225, 493] on div "0 $0.00" at bounding box center [1245, 505] width 40 height 25
type input "$19,398.00"
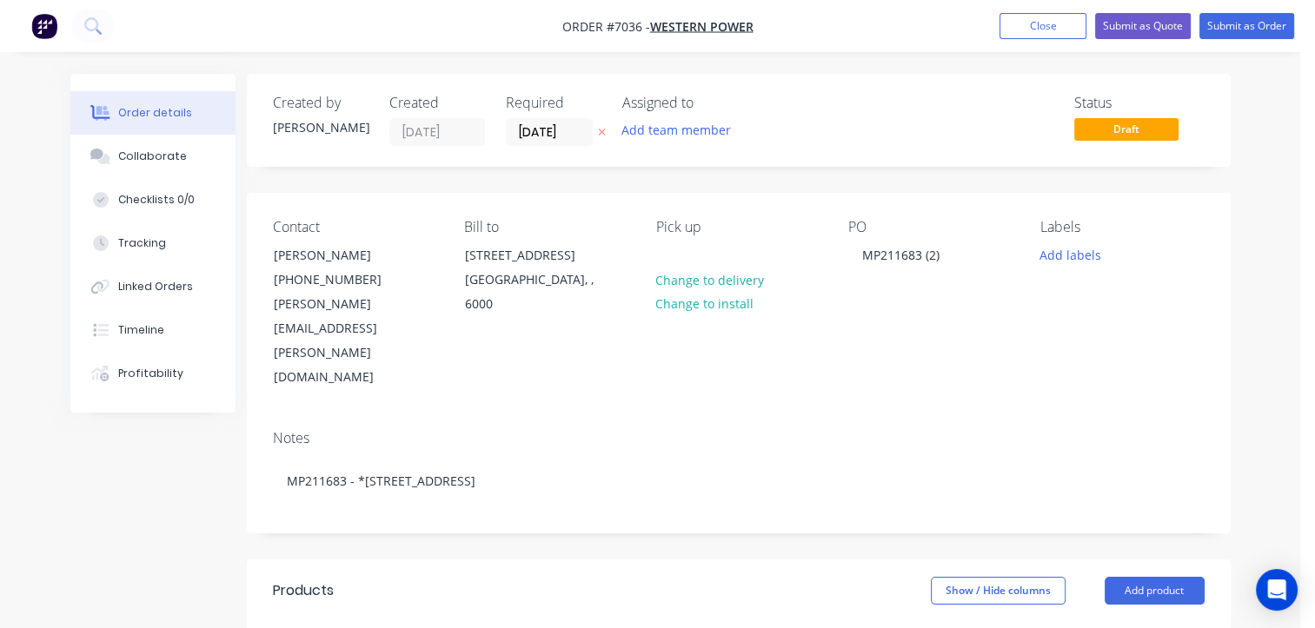
scroll to position [0, 0]
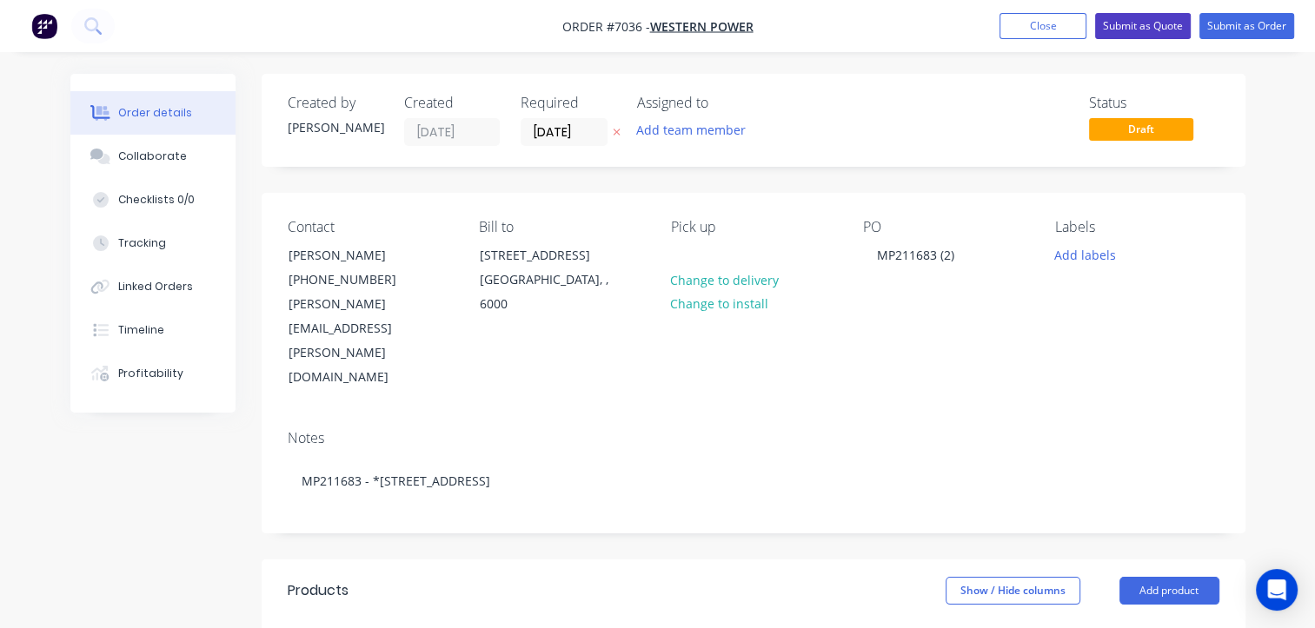
type input "$19,398.00"
click at [1143, 28] on button "Submit as Quote" at bounding box center [1143, 26] width 96 height 26
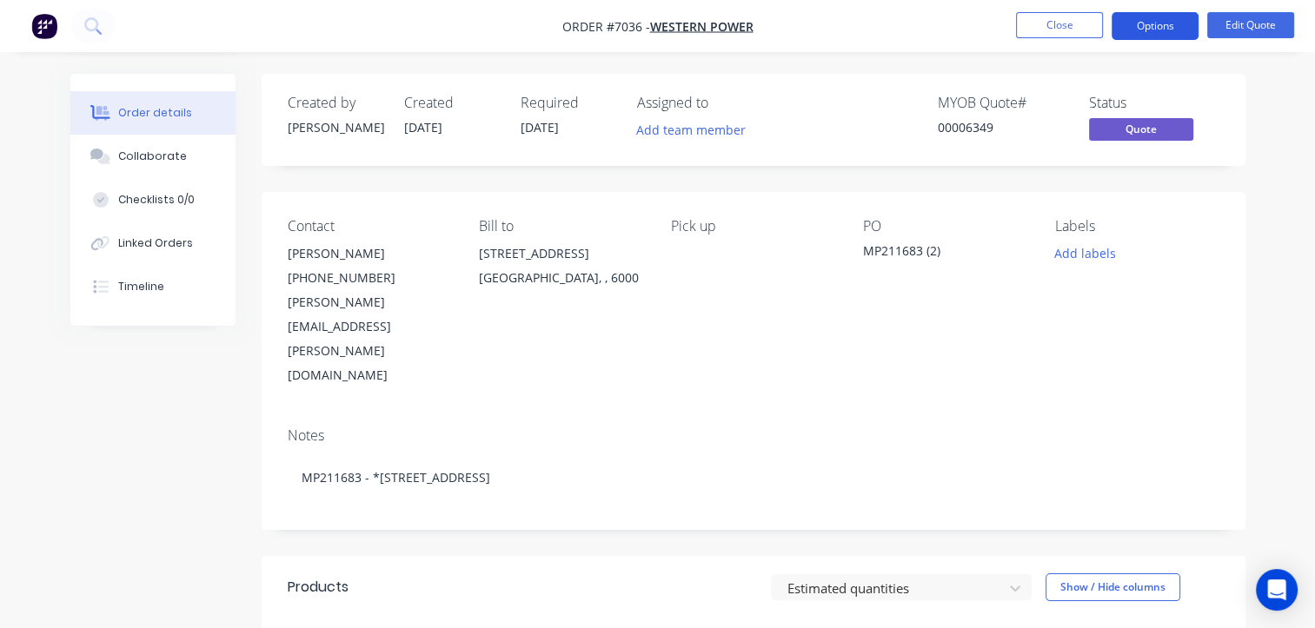
click at [1136, 29] on button "Options" at bounding box center [1154, 26] width 87 height 28
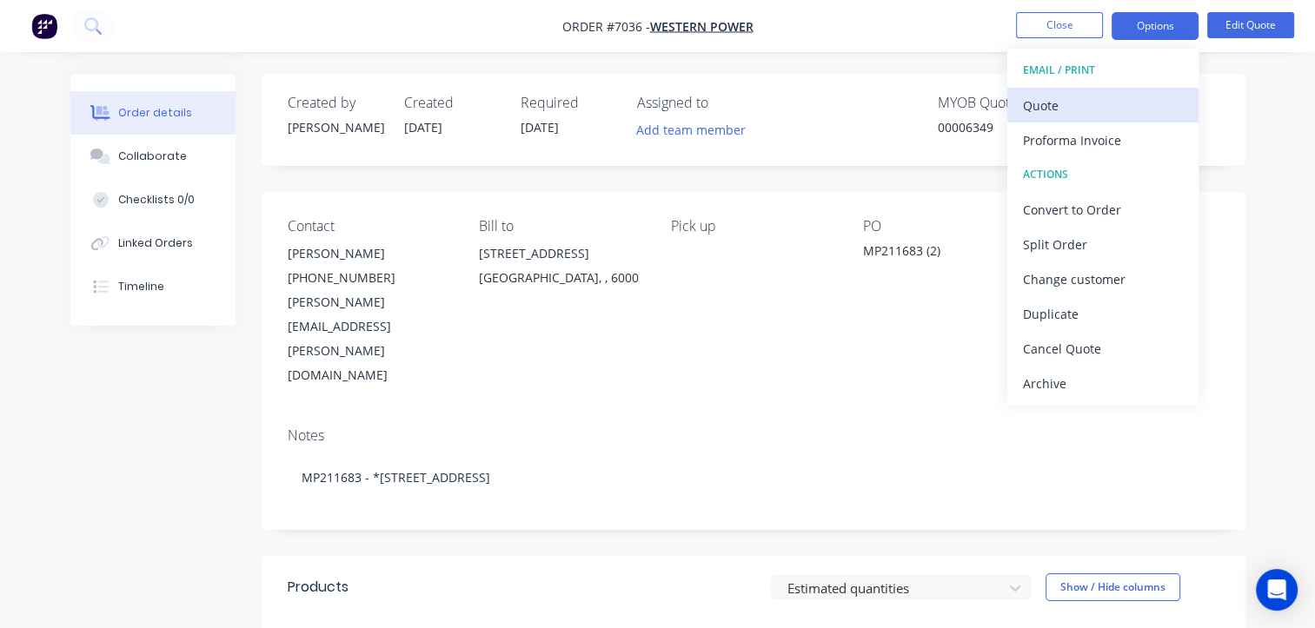
click at [1084, 114] on div "Quote" at bounding box center [1103, 105] width 160 height 25
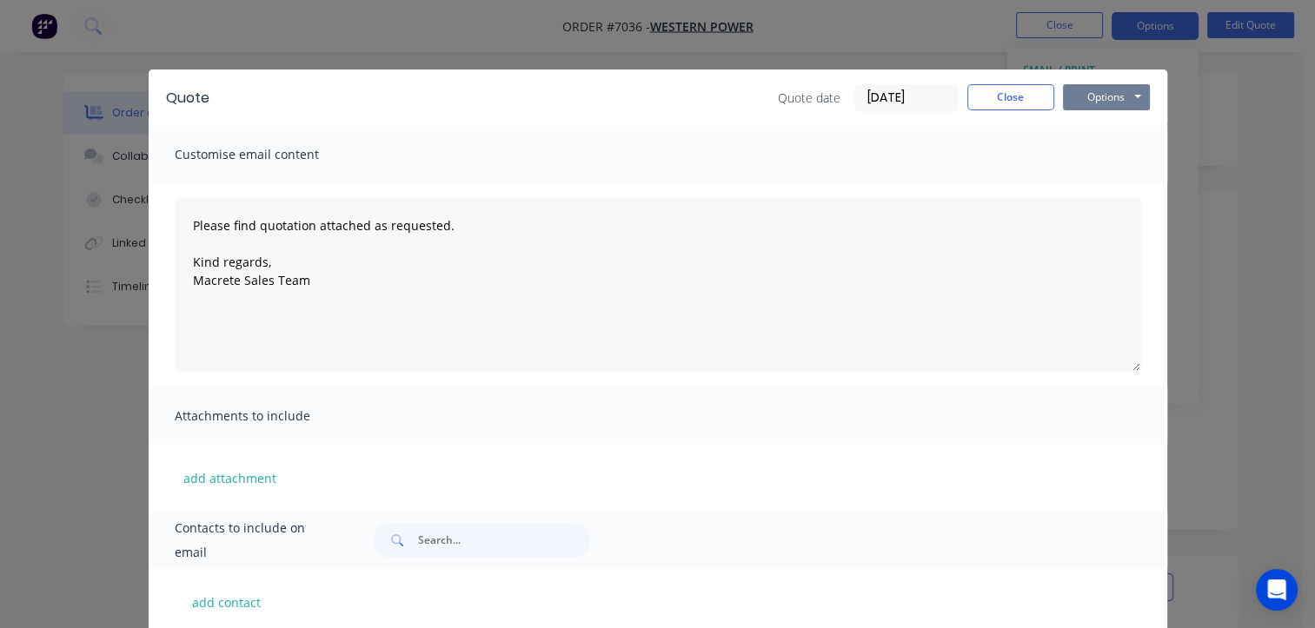
click at [1108, 103] on button "Options" at bounding box center [1106, 97] width 87 height 26
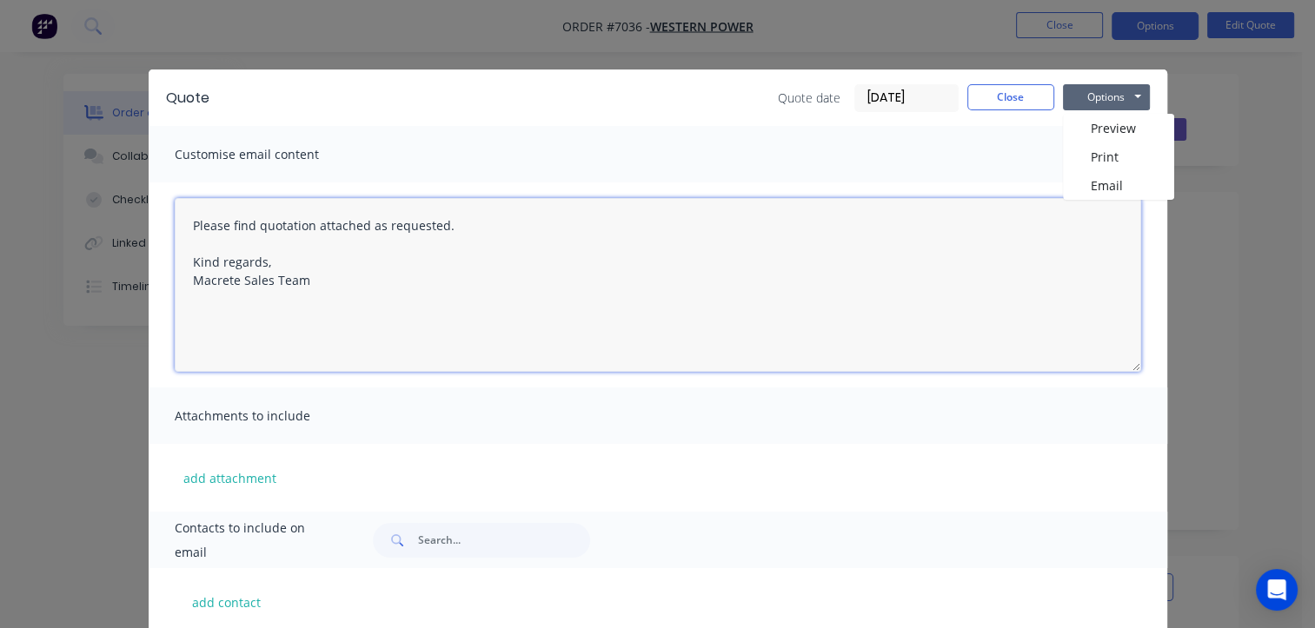
click at [945, 226] on textarea "Please find quotation attached as requested. Kind regards, Macrete Sales Team" at bounding box center [658, 285] width 966 height 174
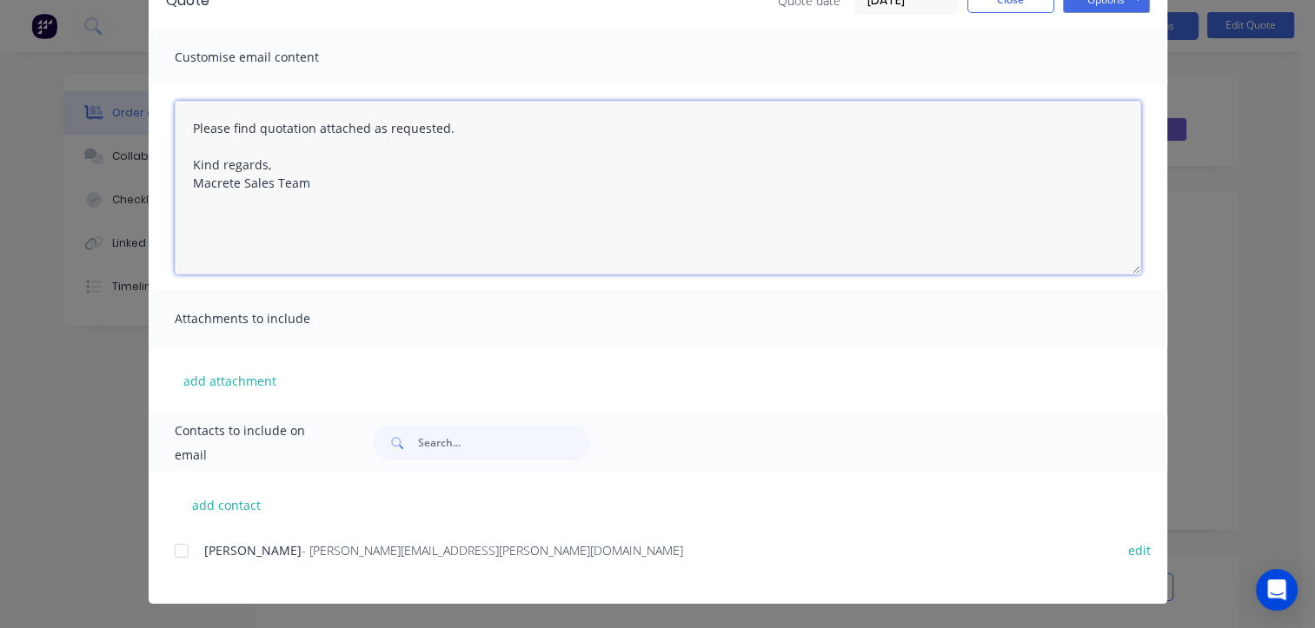
click at [175, 551] on div at bounding box center [181, 550] width 35 height 35
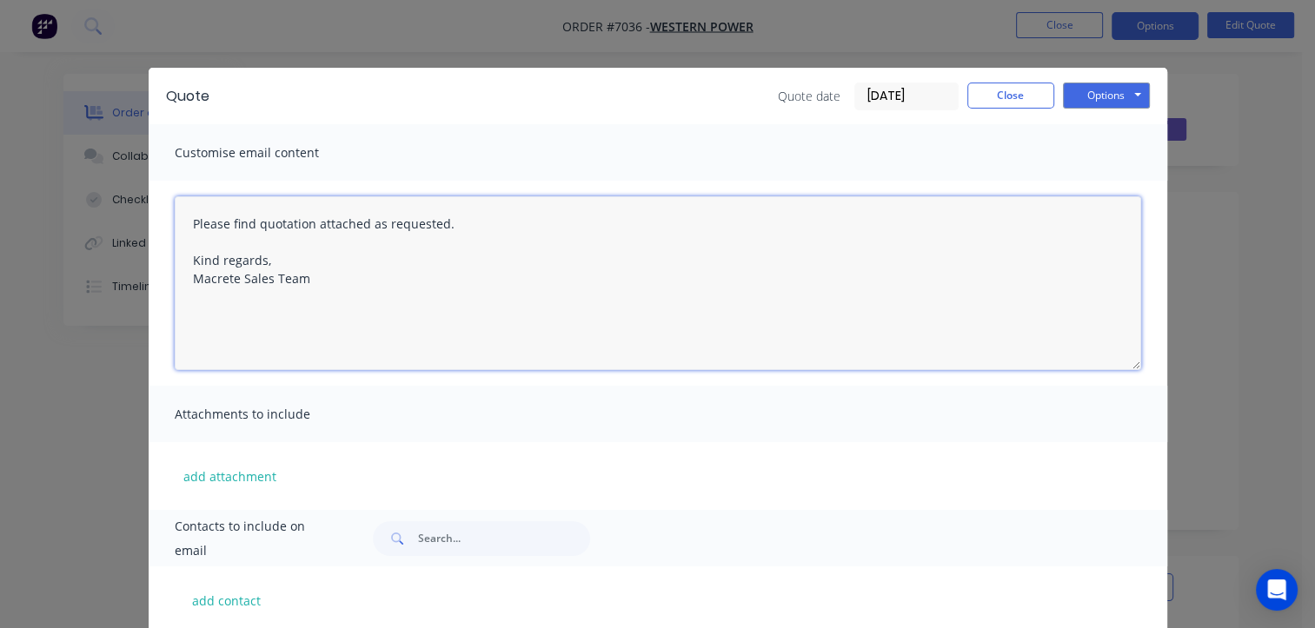
scroll to position [0, 0]
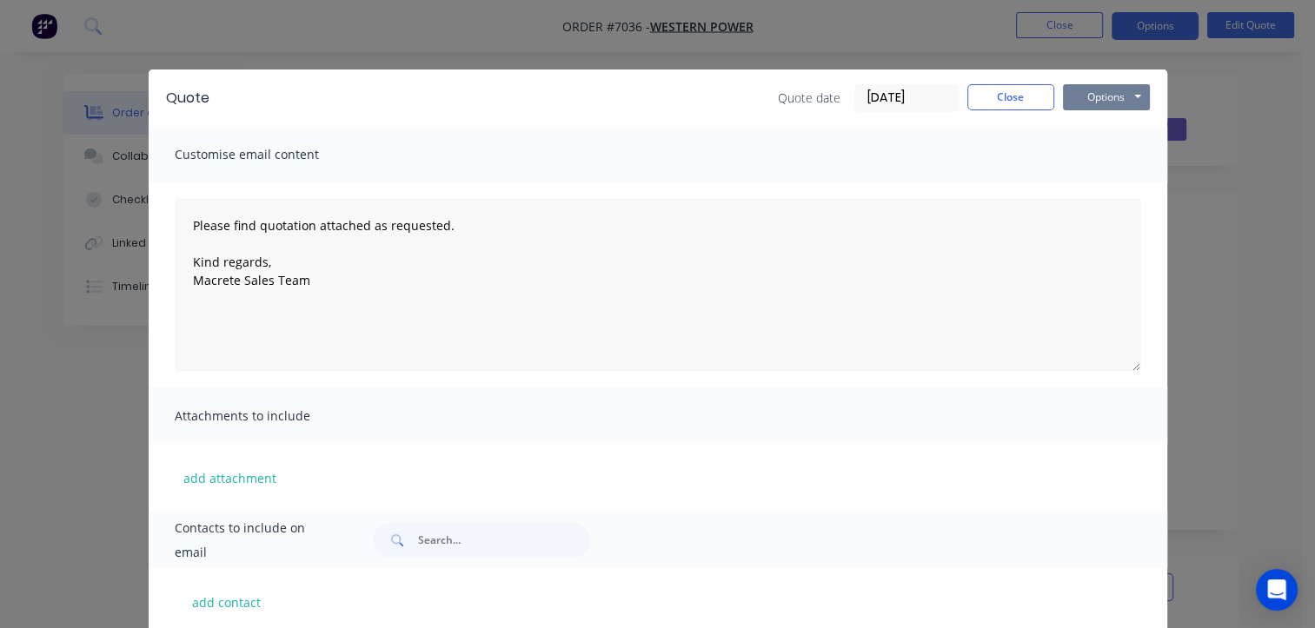
click at [1089, 106] on button "Options" at bounding box center [1106, 97] width 87 height 26
click at [1103, 134] on button "Preview" at bounding box center [1118, 128] width 111 height 29
click at [1090, 97] on button "Options" at bounding box center [1106, 97] width 87 height 26
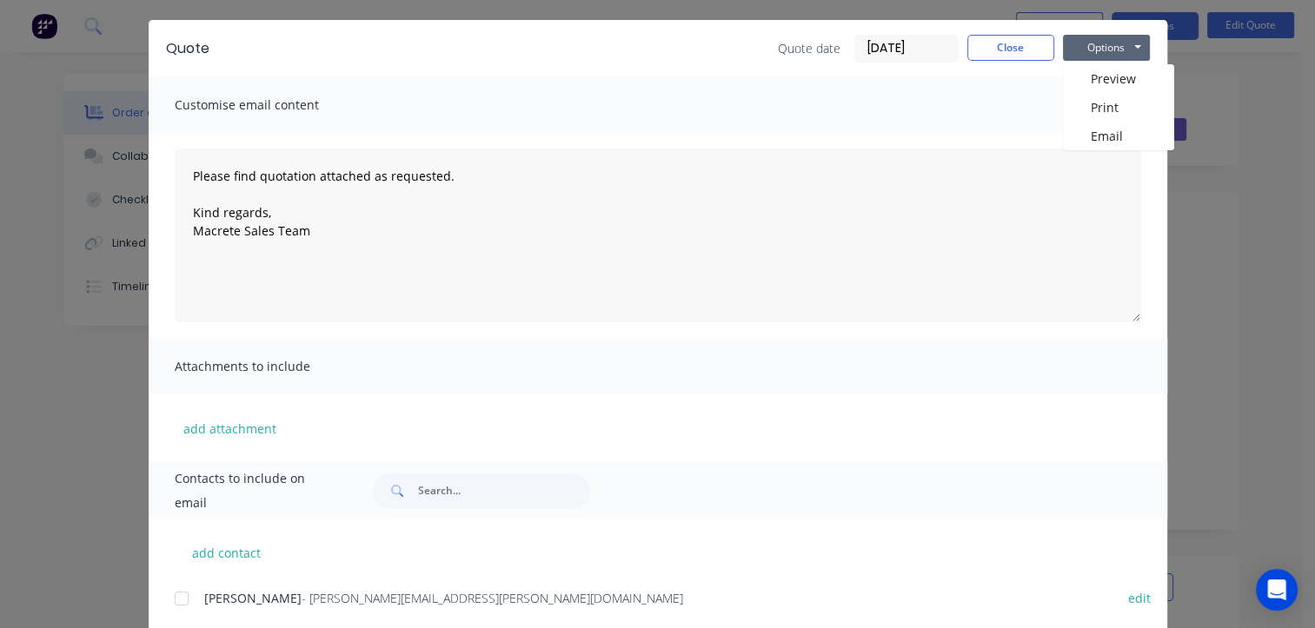
scroll to position [97, 0]
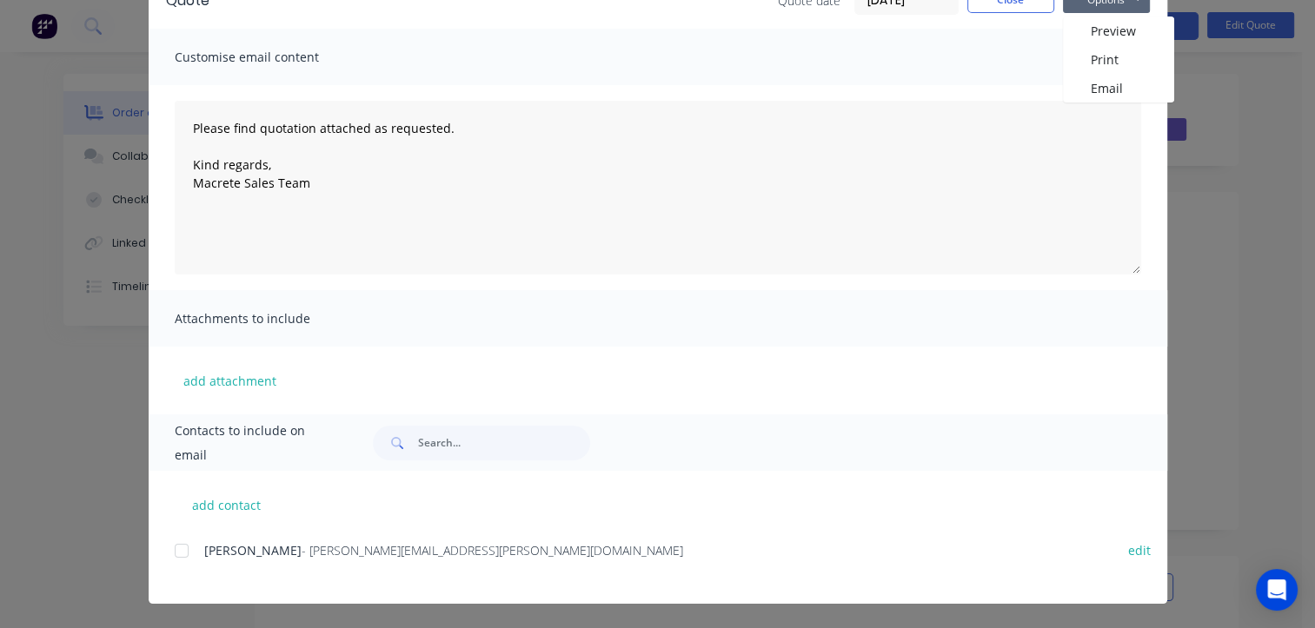
click at [177, 546] on div at bounding box center [181, 550] width 35 height 35
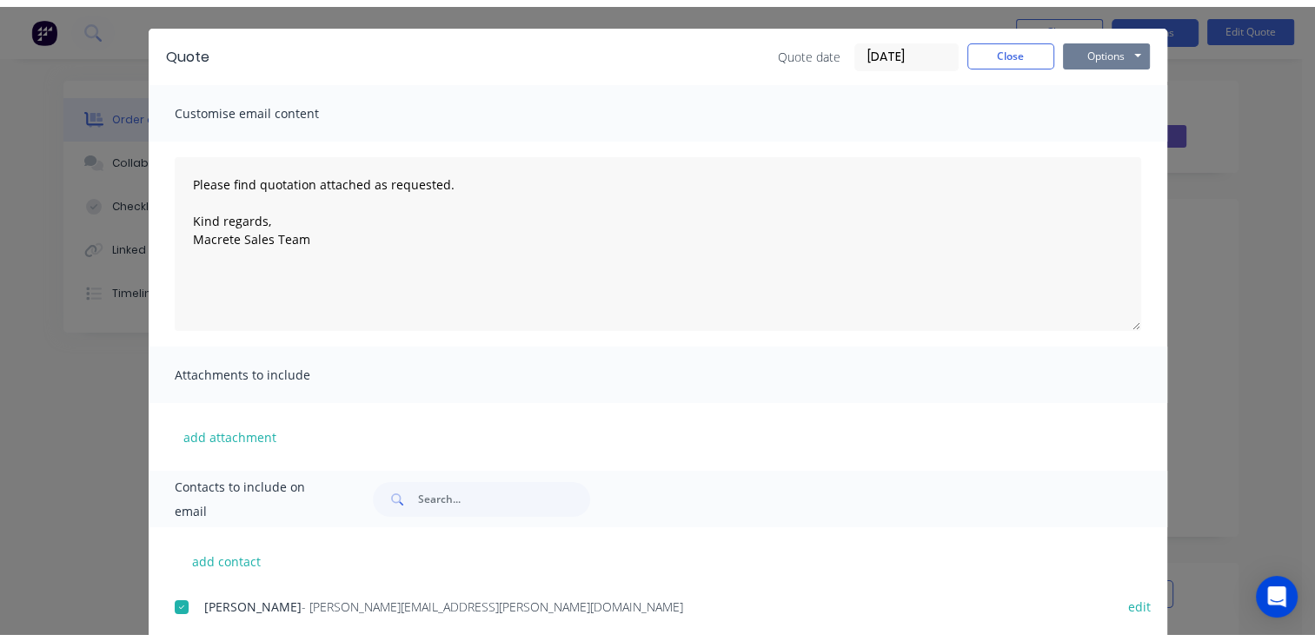
scroll to position [0, 0]
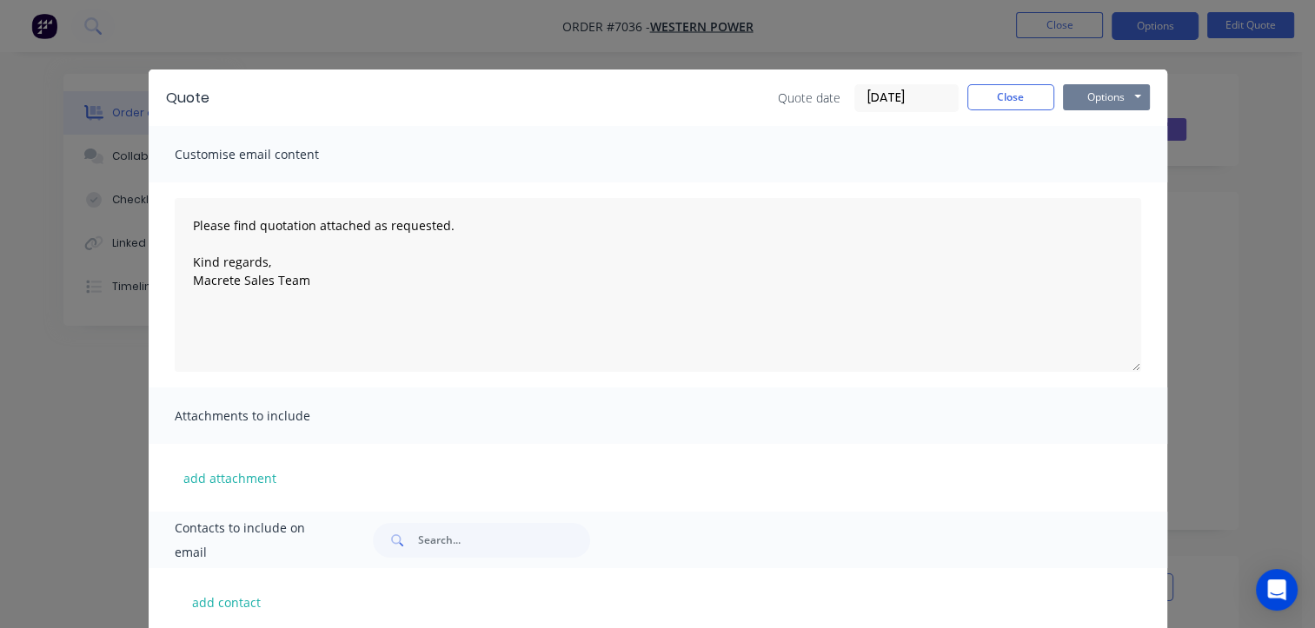
click at [1113, 102] on button "Options" at bounding box center [1106, 97] width 87 height 26
click at [1104, 90] on button "Options" at bounding box center [1106, 97] width 87 height 26
click at [1103, 190] on button "Email" at bounding box center [1118, 185] width 111 height 29
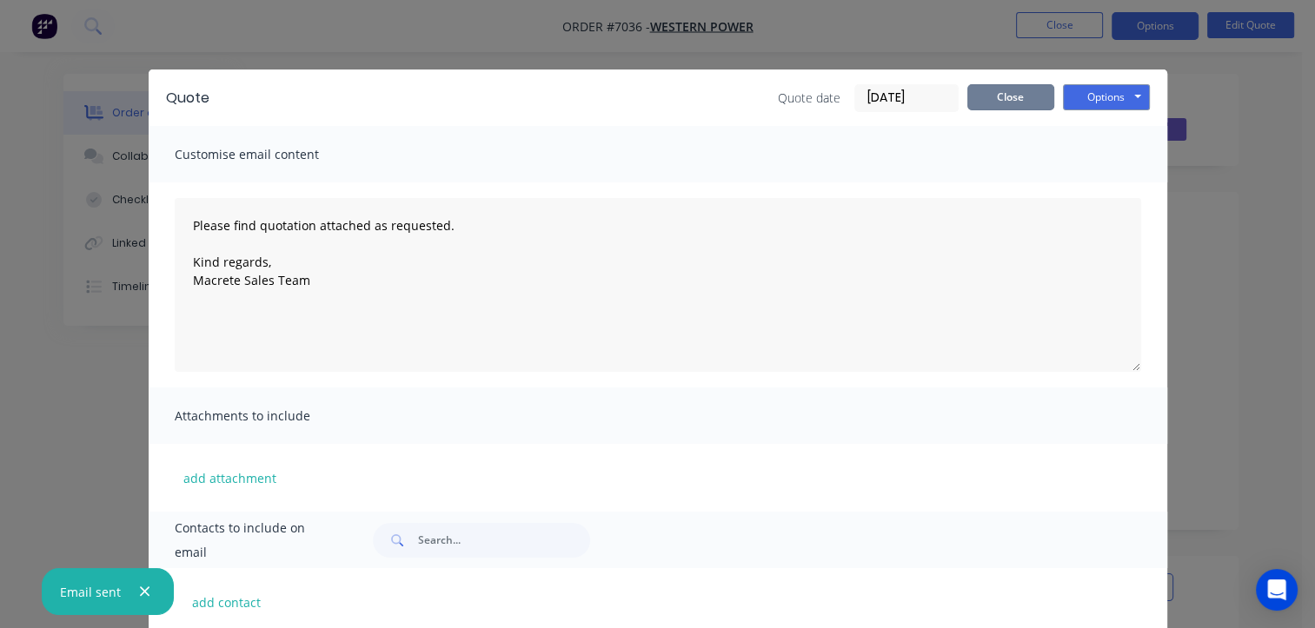
drag, startPoint x: 1017, startPoint y: 97, endPoint x: 1008, endPoint y: 100, distance: 9.1
click at [1017, 97] on button "Close" at bounding box center [1010, 97] width 87 height 26
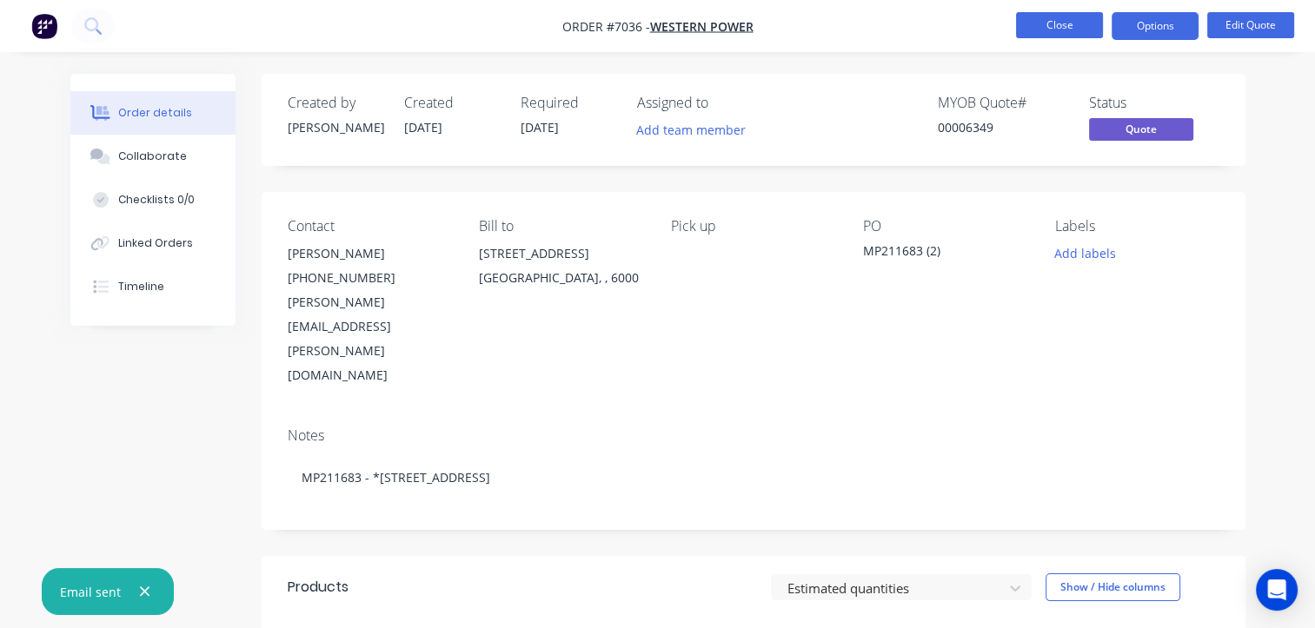
click at [1063, 26] on button "Close" at bounding box center [1059, 25] width 87 height 26
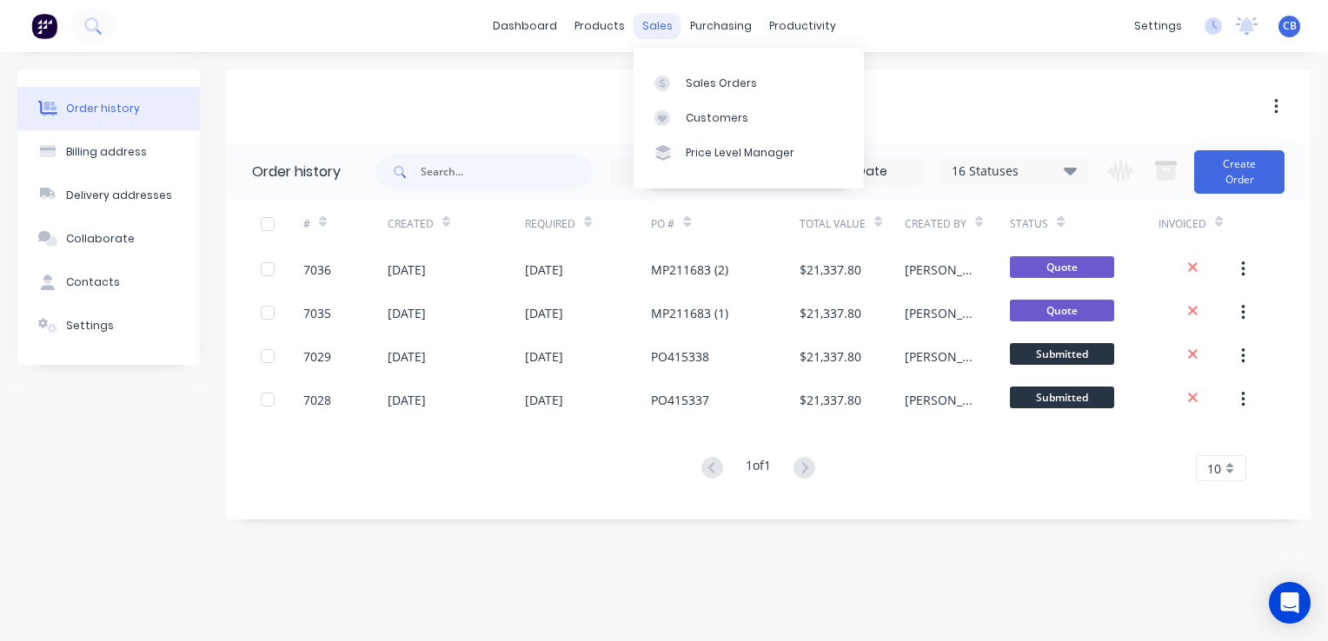
click at [671, 26] on div "sales" at bounding box center [657, 26] width 48 height 26
click at [724, 76] on div "Sales Orders" at bounding box center [721, 84] width 71 height 16
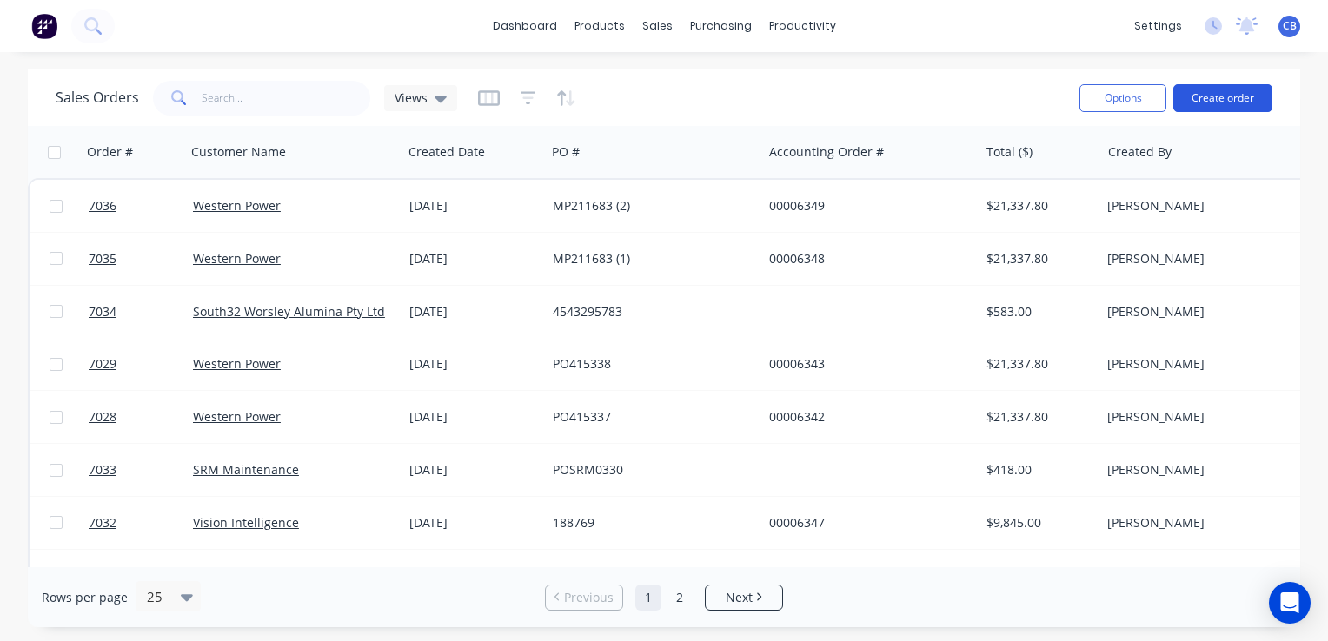
click at [1216, 96] on button "Create order" at bounding box center [1222, 98] width 99 height 28
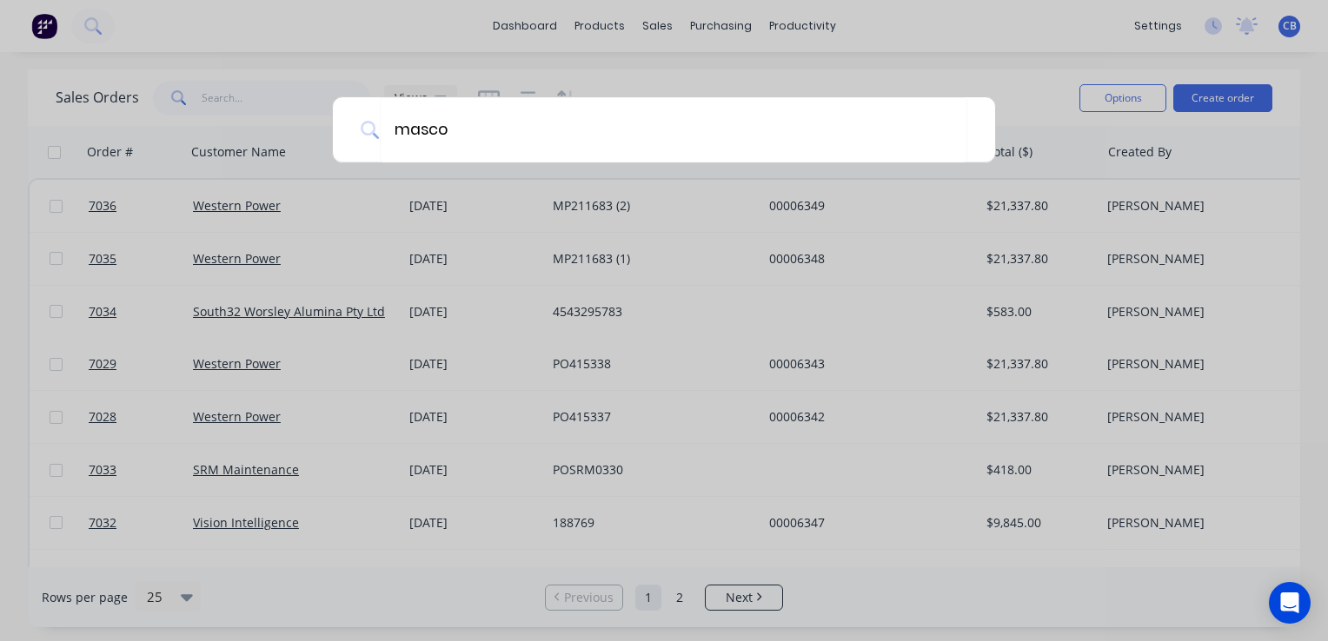
type input "mascot"
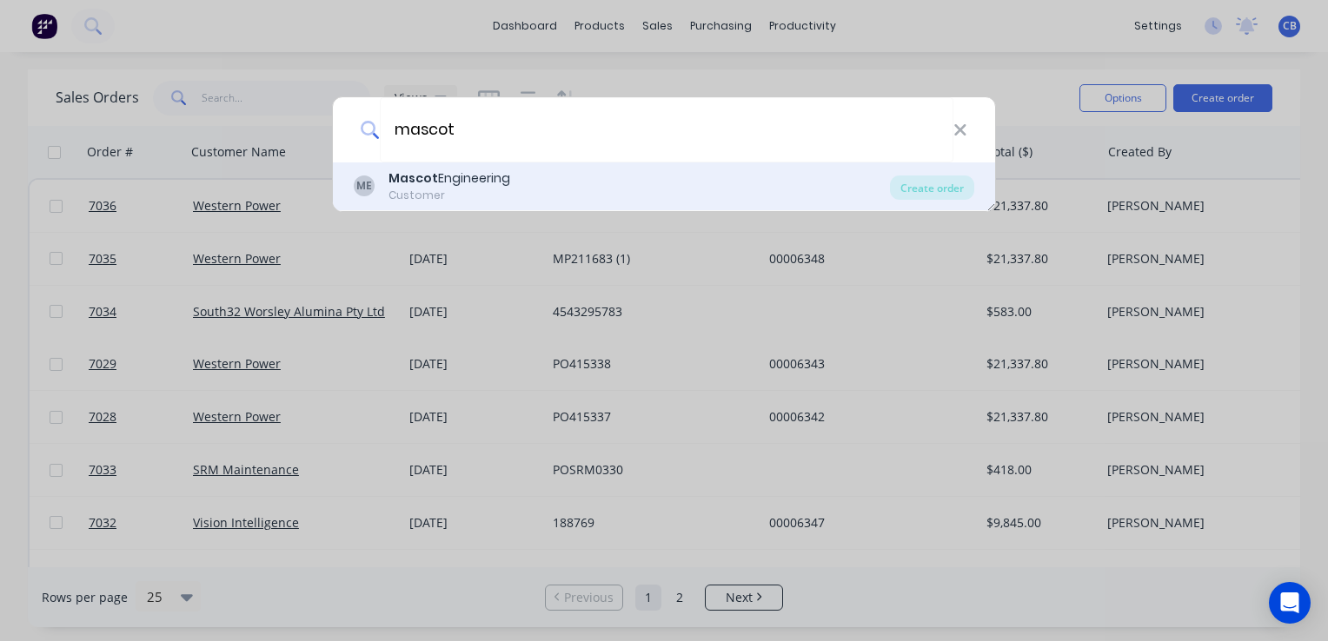
click at [691, 195] on div "ME Mascot Engineering Customer" at bounding box center [622, 186] width 536 height 34
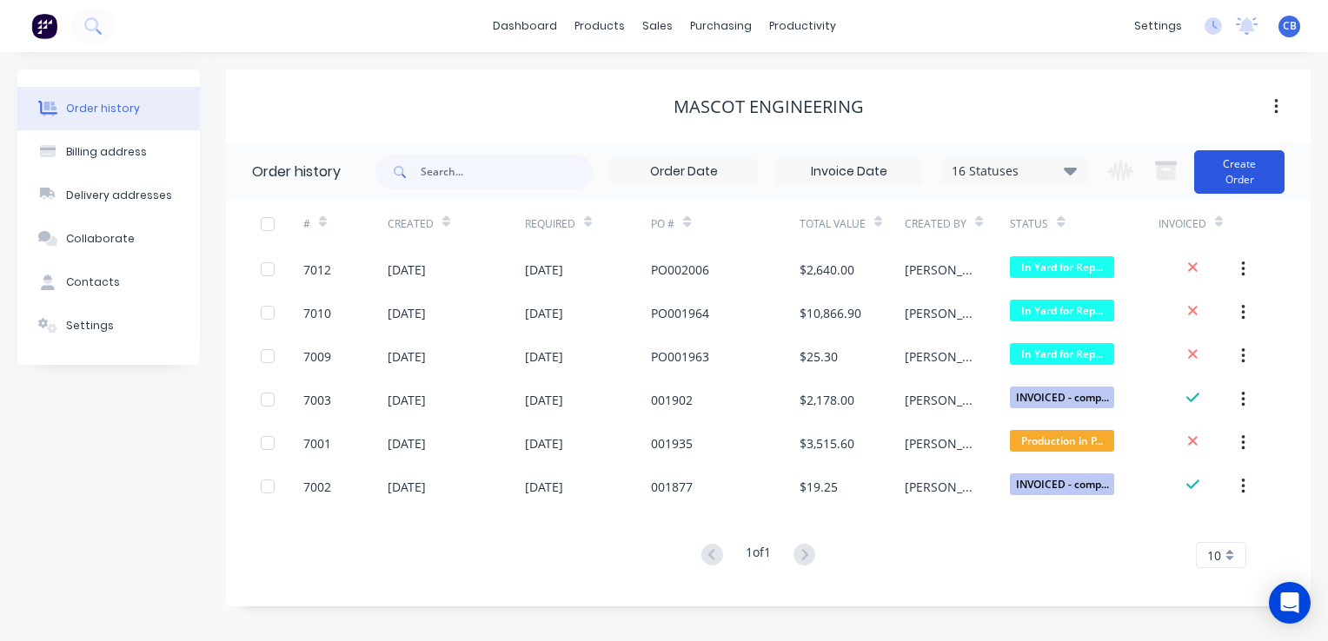
click at [1248, 175] on button "Create Order" at bounding box center [1239, 171] width 90 height 43
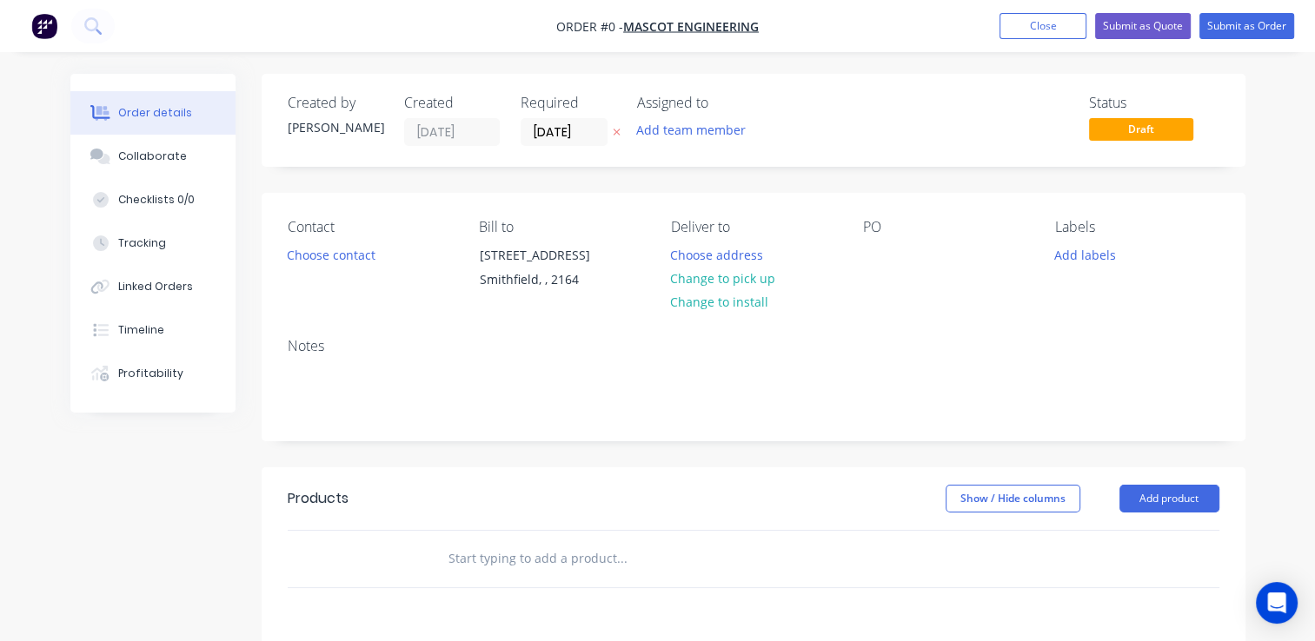
click at [615, 136] on icon "button" at bounding box center [617, 132] width 8 height 10
click at [541, 132] on input at bounding box center [568, 132] width 94 height 26
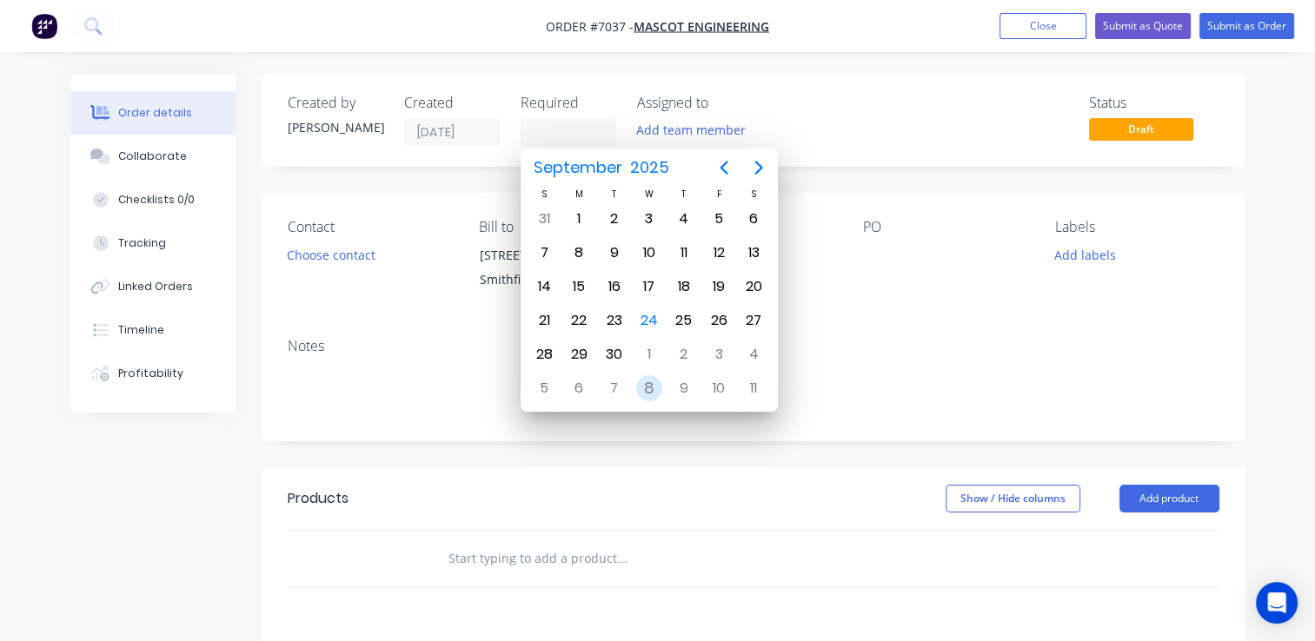
click at [651, 382] on div "8" at bounding box center [649, 388] width 26 height 26
type input "08/10/25"
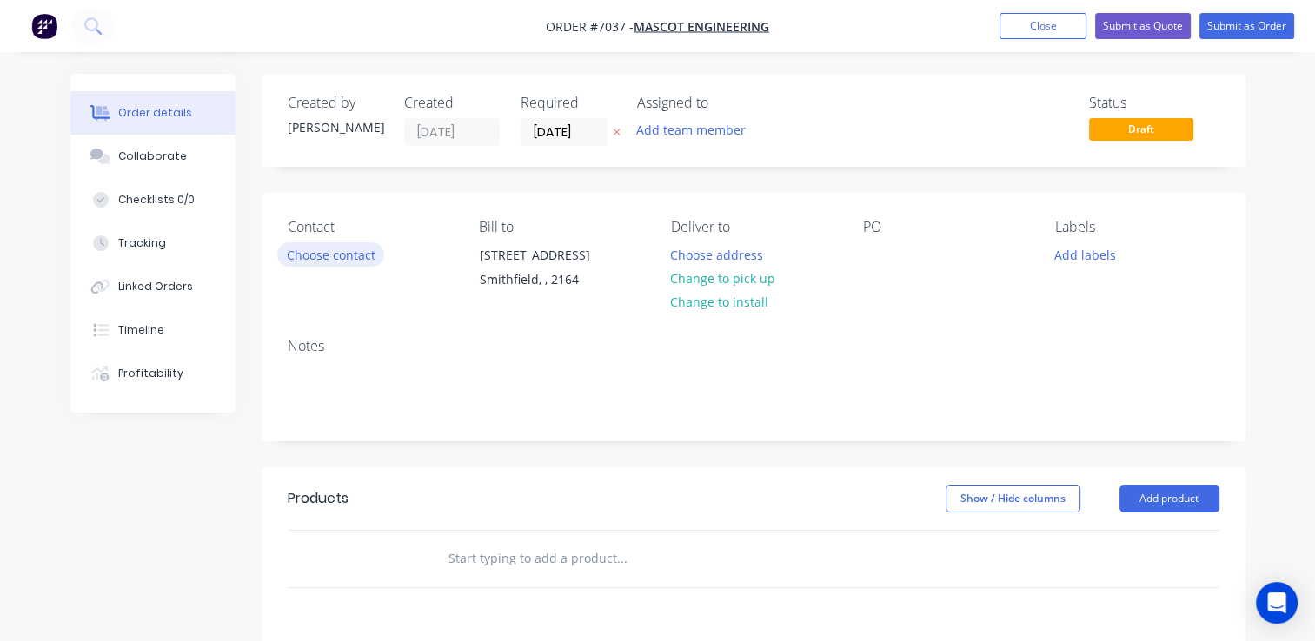
click at [301, 254] on button "Choose contact" at bounding box center [330, 253] width 107 height 23
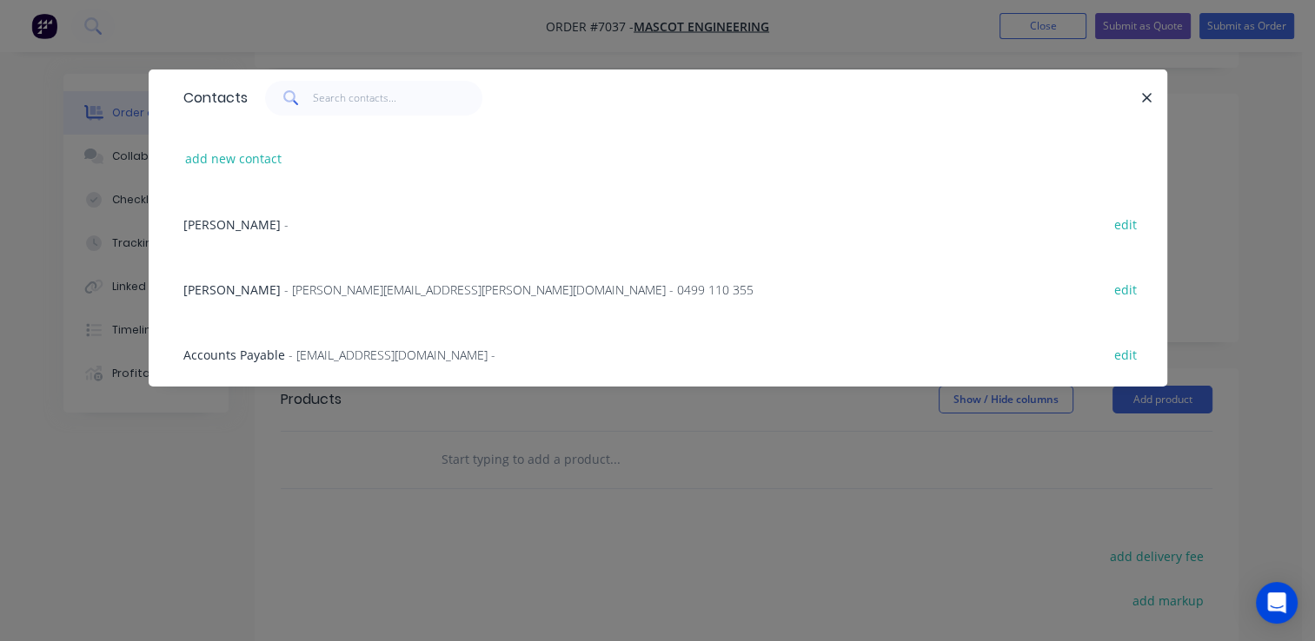
scroll to position [174, 0]
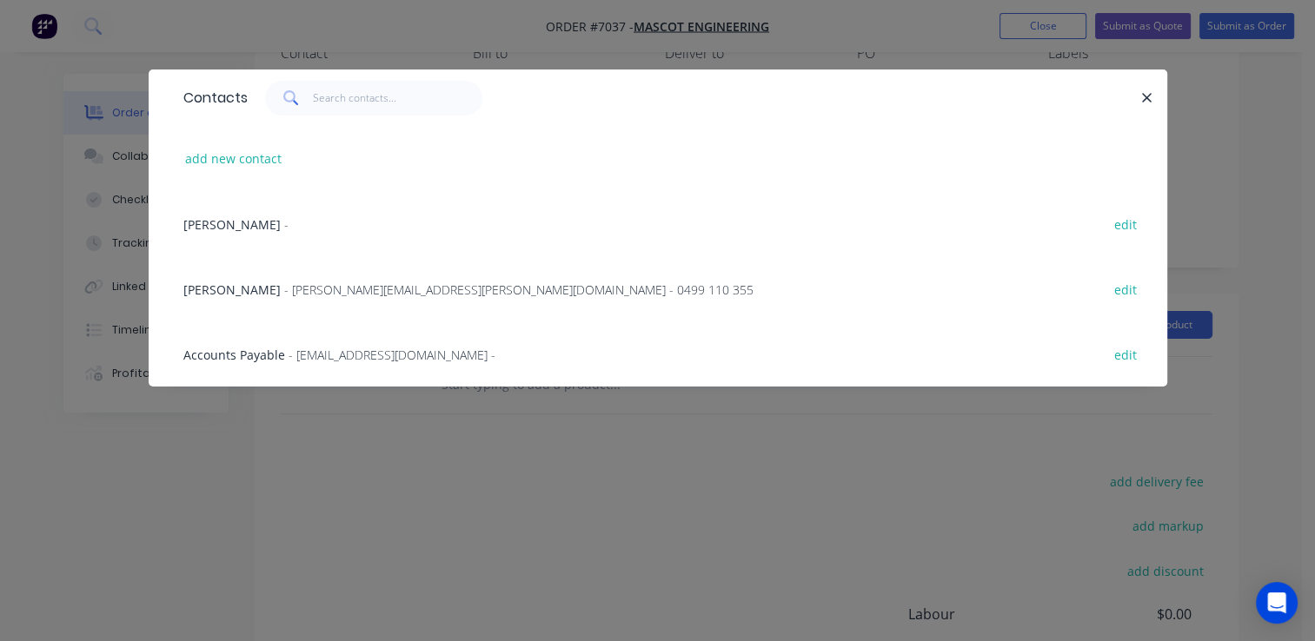
click at [376, 287] on span "- justin.lee@mascoteng.com.au - 0499 110 355" at bounding box center [518, 290] width 469 height 17
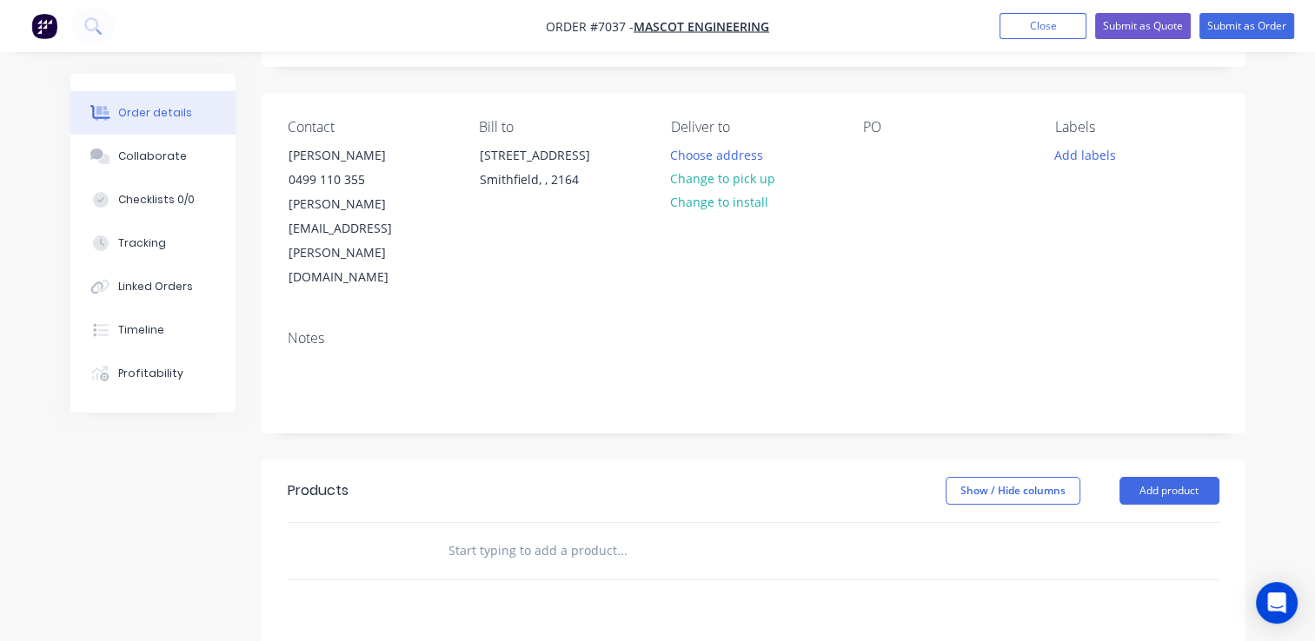
scroll to position [0, 0]
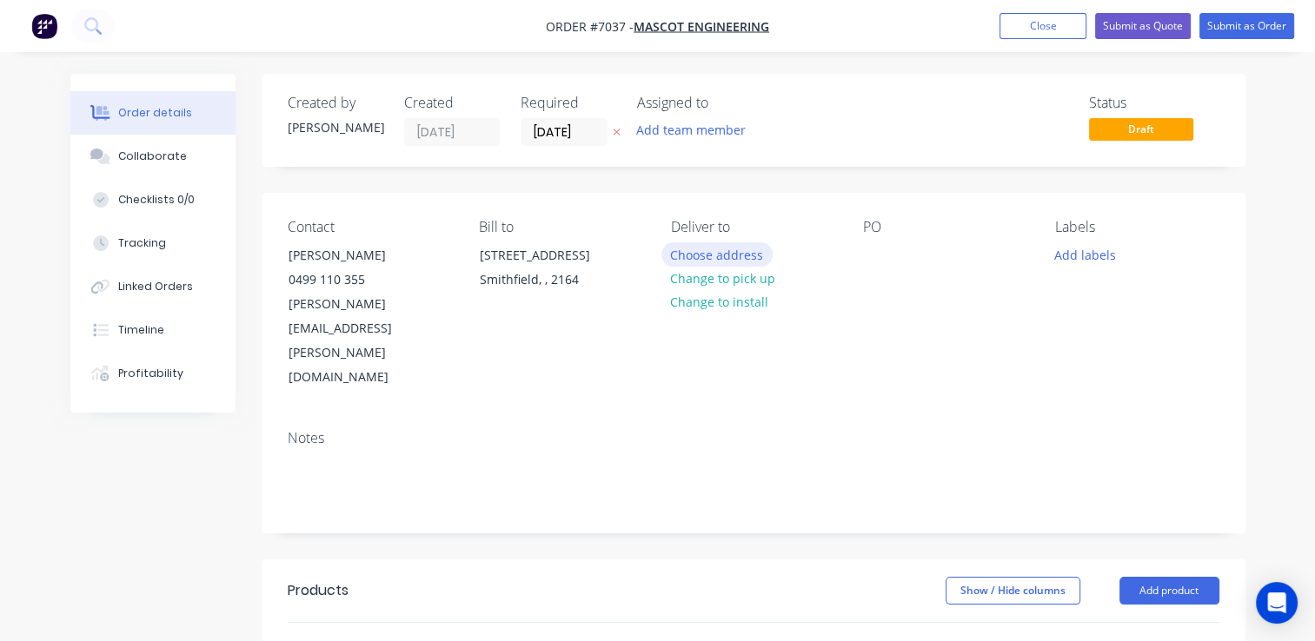
click at [717, 262] on button "Choose address" at bounding box center [716, 253] width 111 height 23
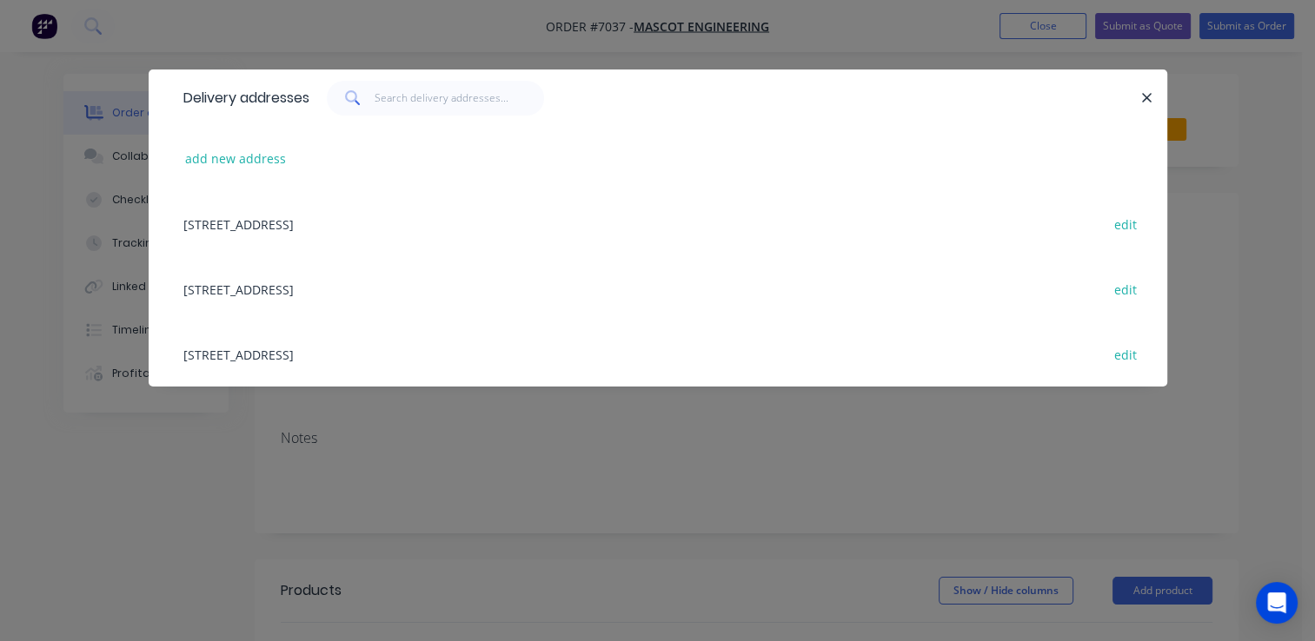
click at [388, 354] on div "18 Boom Street, Gnangara, undefined, 6077 edit" at bounding box center [658, 353] width 966 height 65
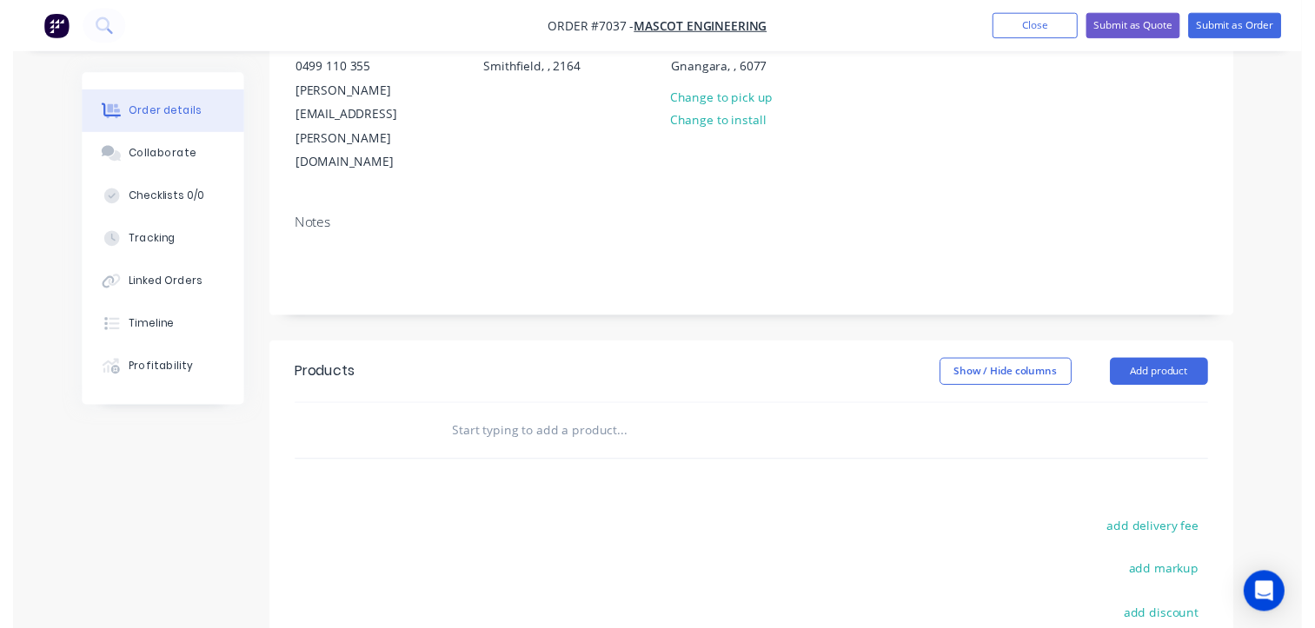
scroll to position [261, 0]
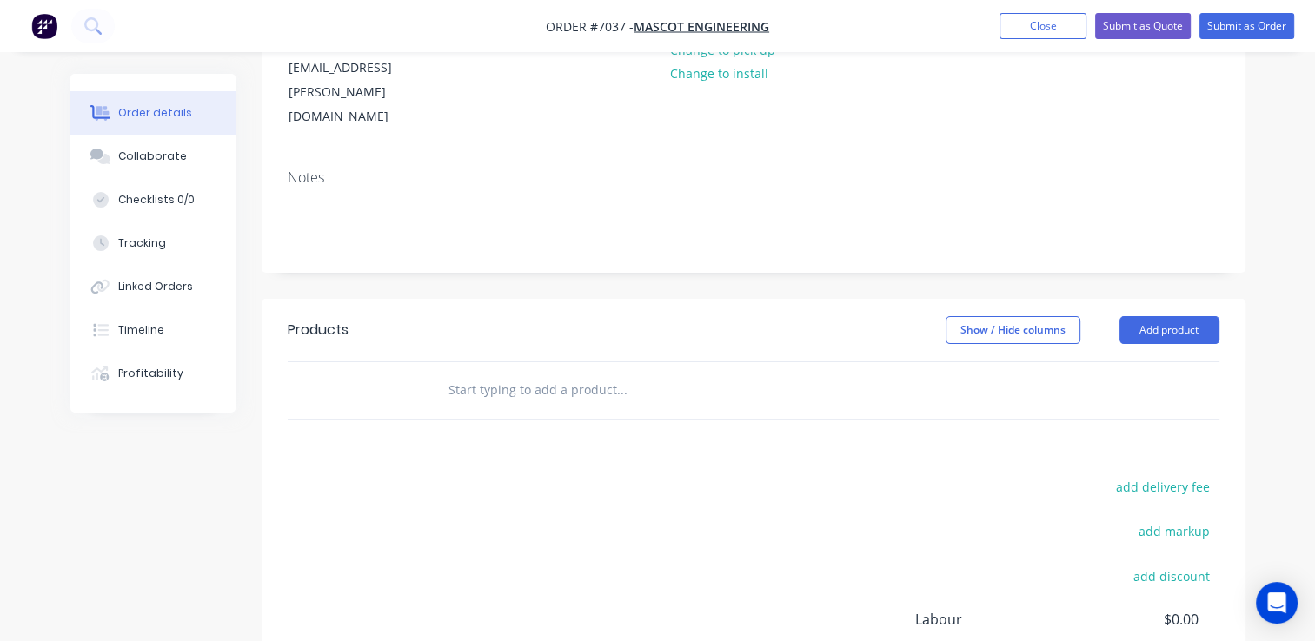
click at [565, 373] on input "text" at bounding box center [621, 390] width 348 height 35
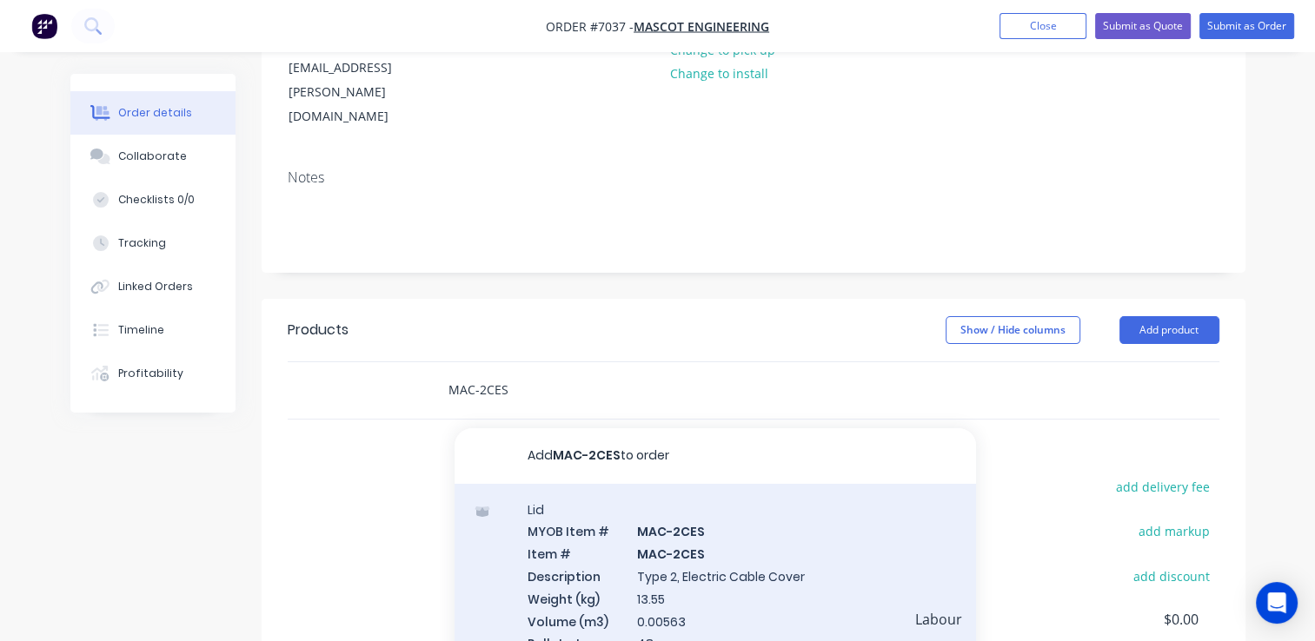
type input "MAC-2CES"
click at [744, 538] on div "Lid MYOB Item # MAC-2CES Item # MAC-2CES Description Type 2, Electric Cable Cov…" at bounding box center [714, 588] width 521 height 208
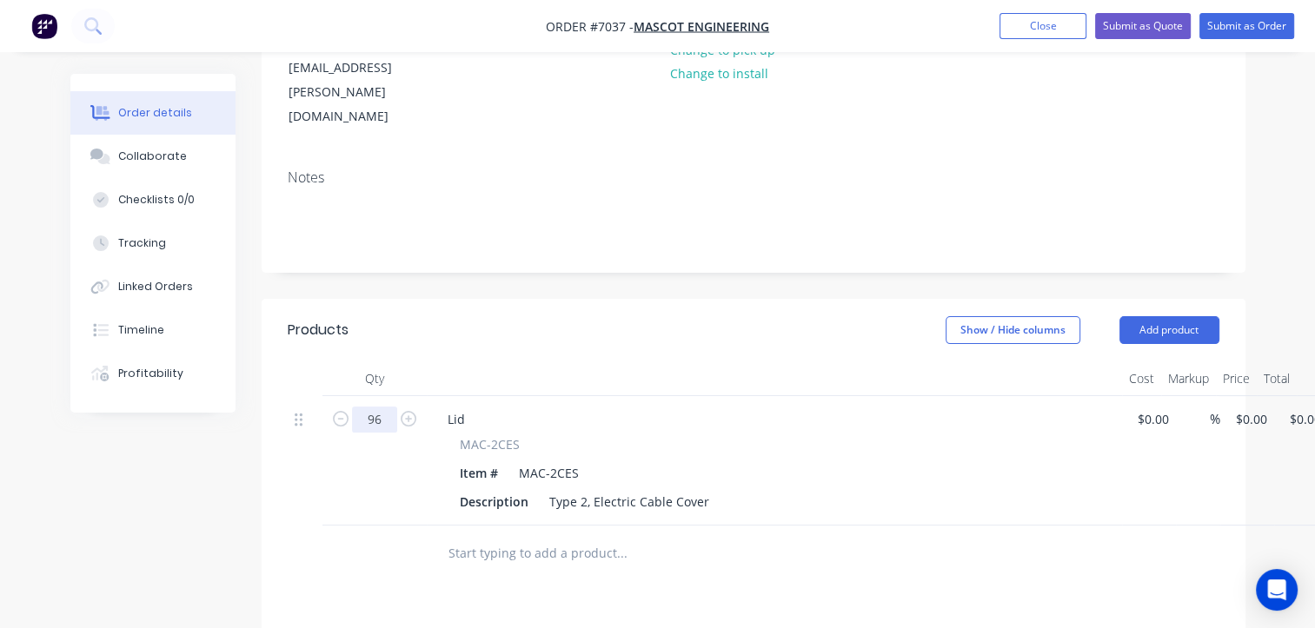
type input "96"
click at [1249, 407] on input "0" at bounding box center [1254, 419] width 40 height 25
type input "$12.50"
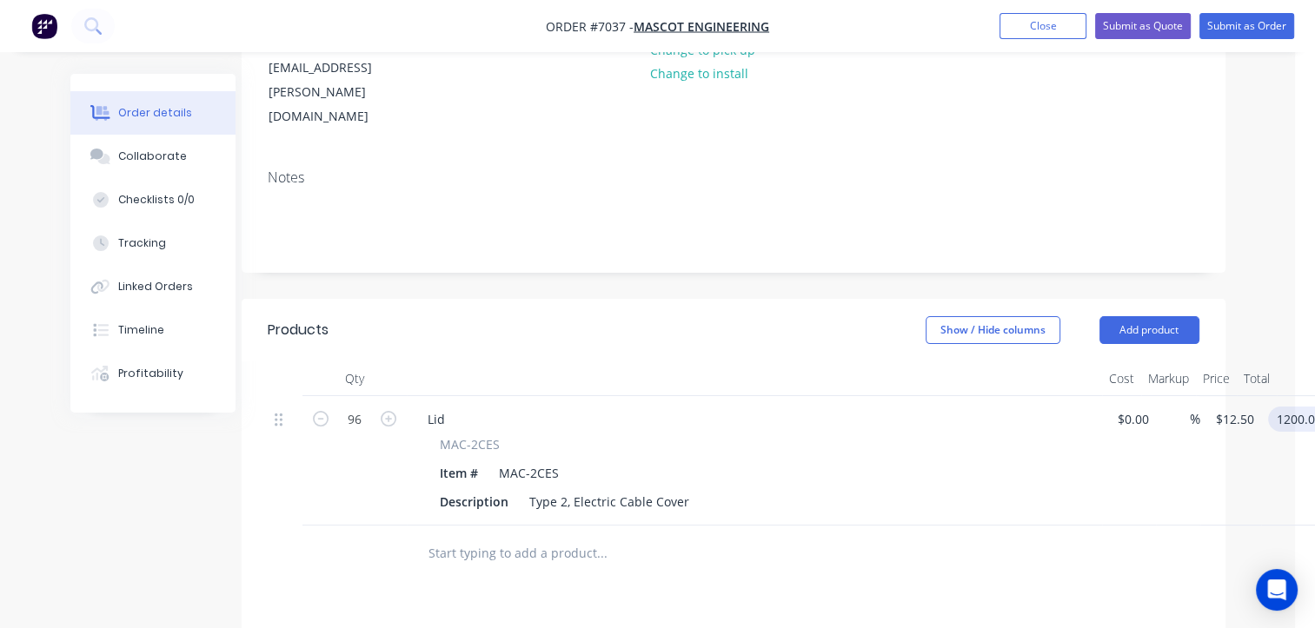
type input "$1,200.00"
click at [471, 536] on input "text" at bounding box center [601, 553] width 348 height 35
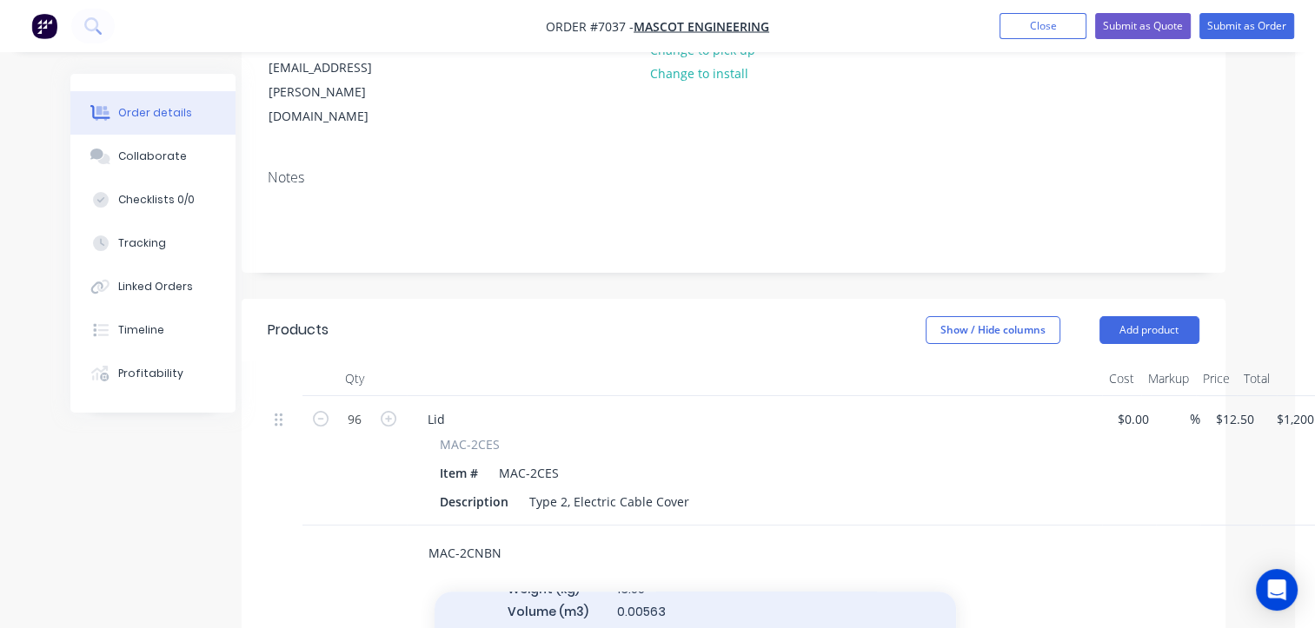
type input "MAC-2CNBN"
click at [626, 547] on div "Lid MYOB Item # MAC-2CNBN Item # MAC-2CNBN Description Type 2, NBN Cover Weight…" at bounding box center [694, 578] width 521 height 208
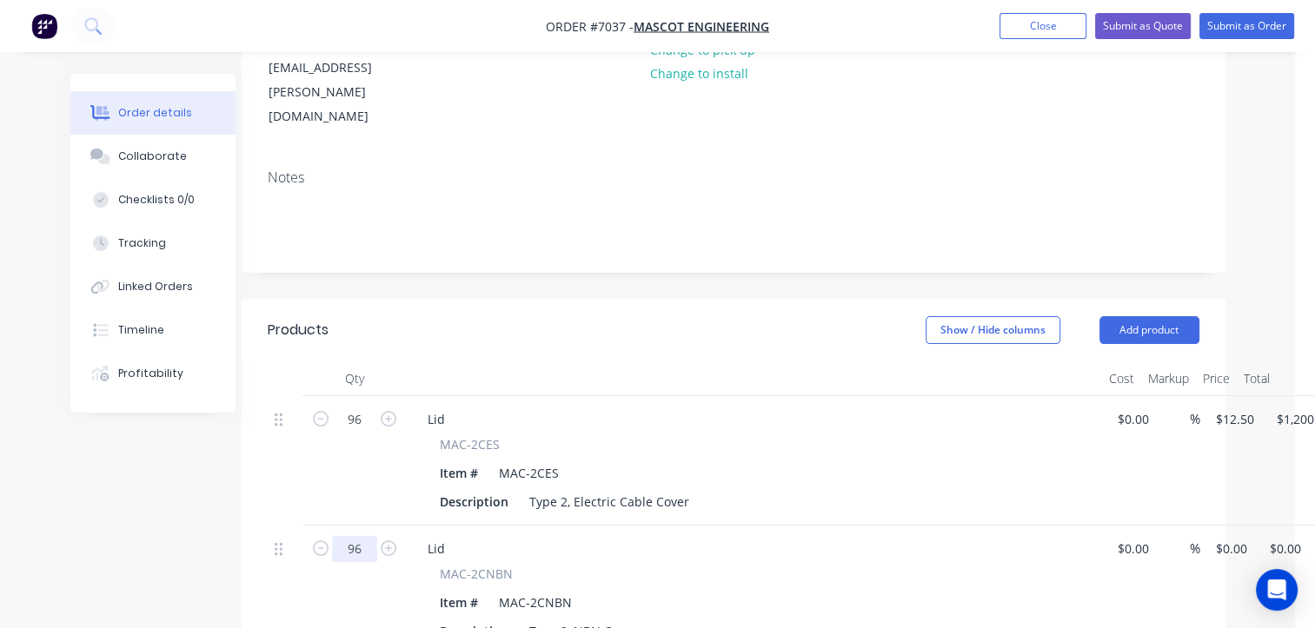
type input "96"
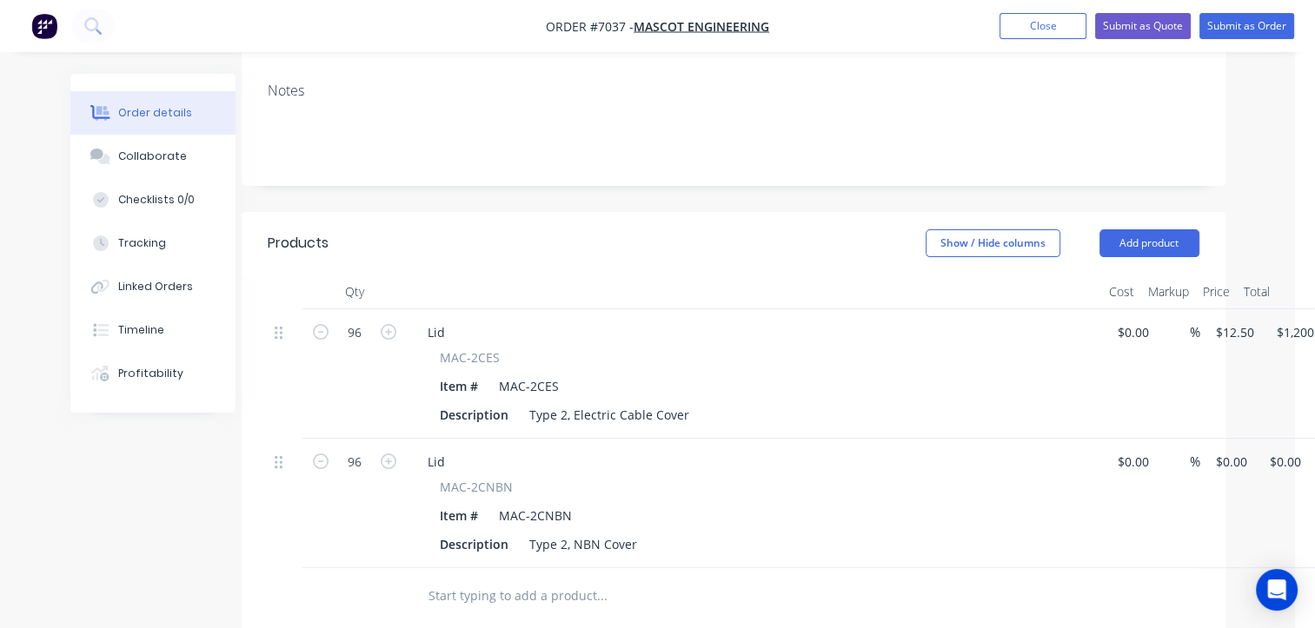
scroll to position [261, 20]
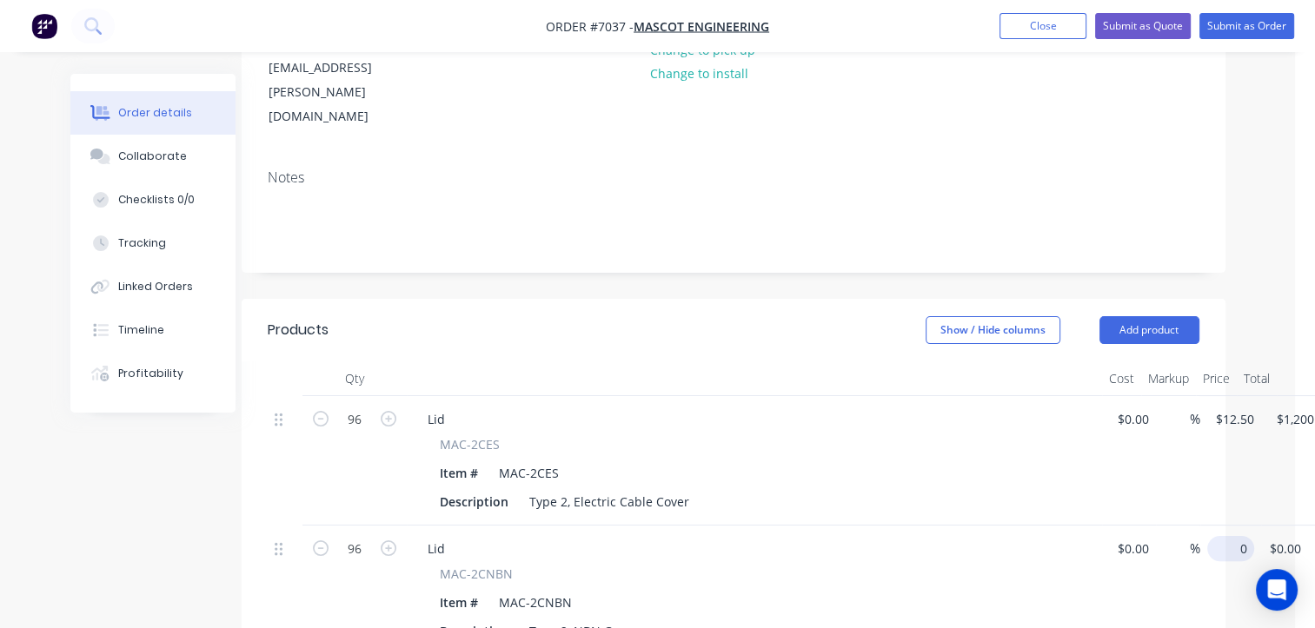
click at [1232, 536] on input "0" at bounding box center [1234, 548] width 40 height 25
type input "$12.50"
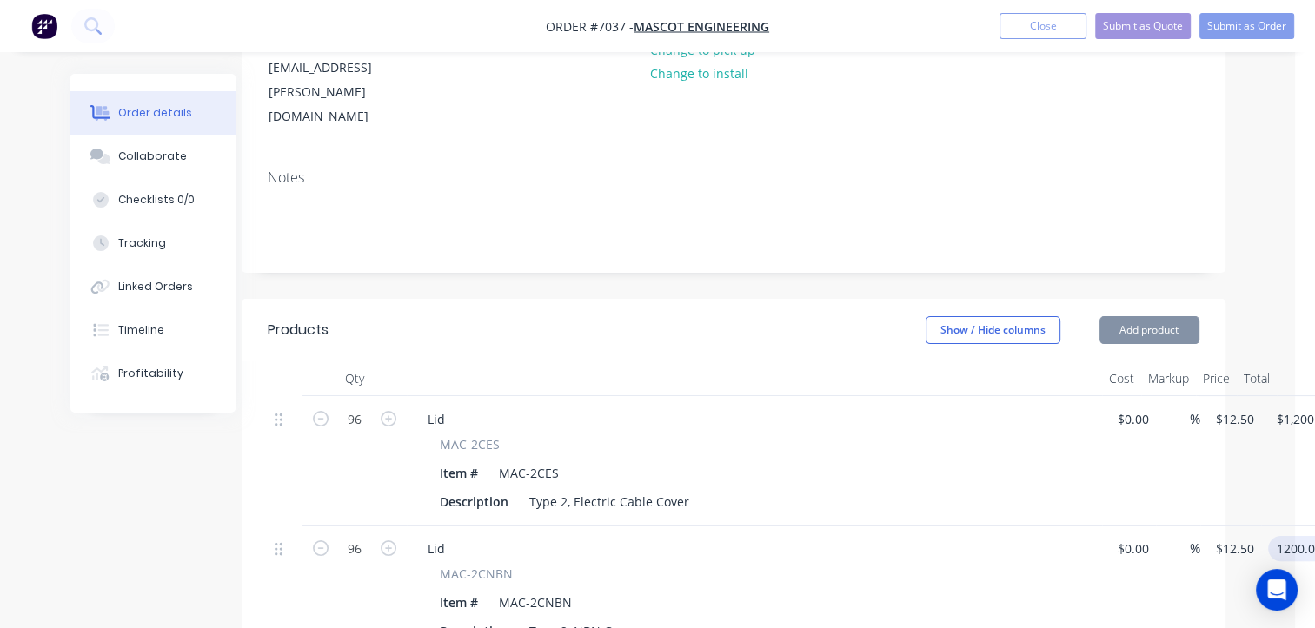
type input "$1,200.00"
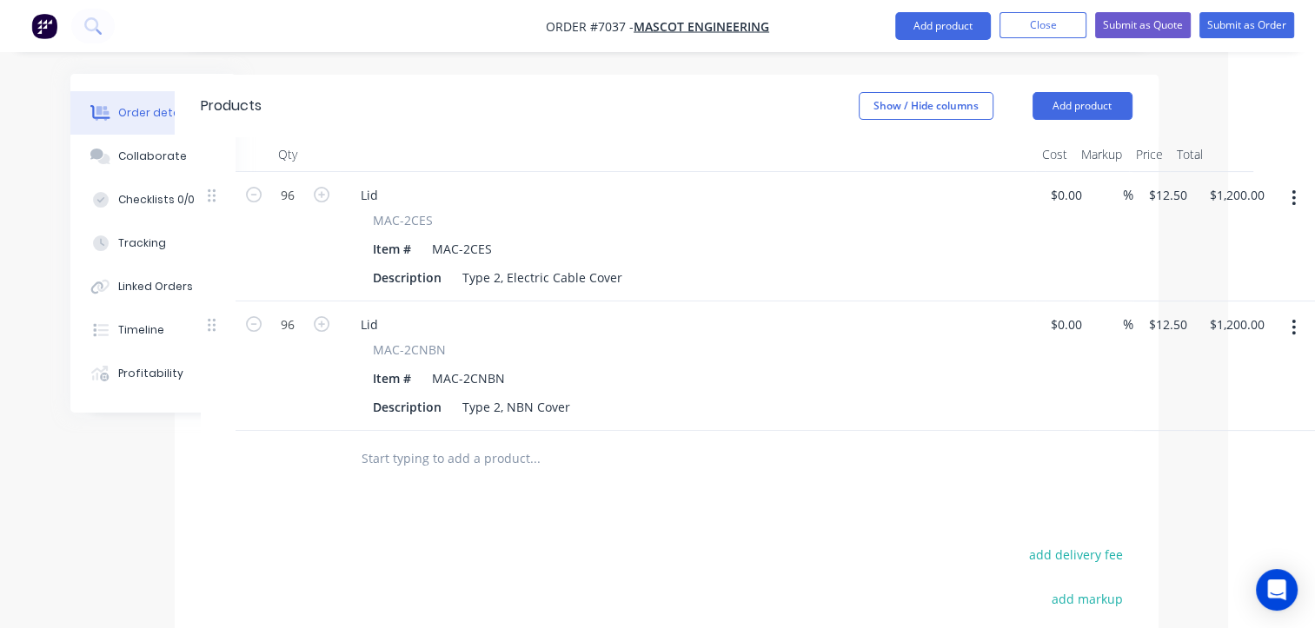
scroll to position [521, 87]
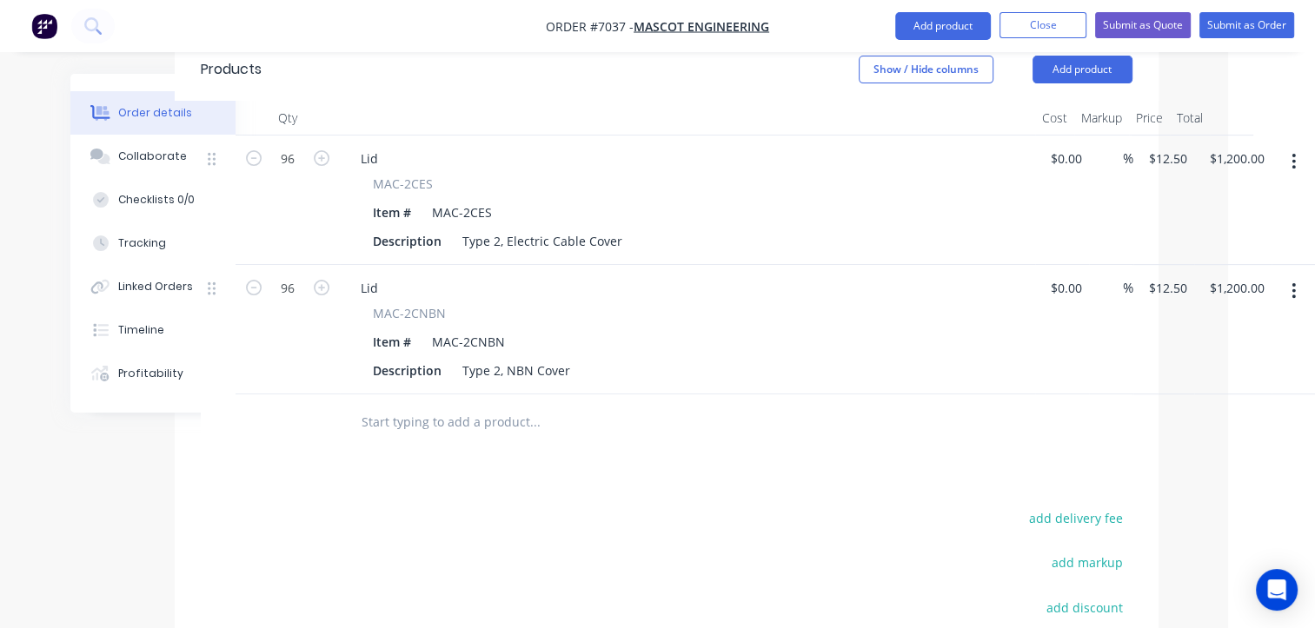
click at [421, 405] on input "text" at bounding box center [535, 422] width 348 height 35
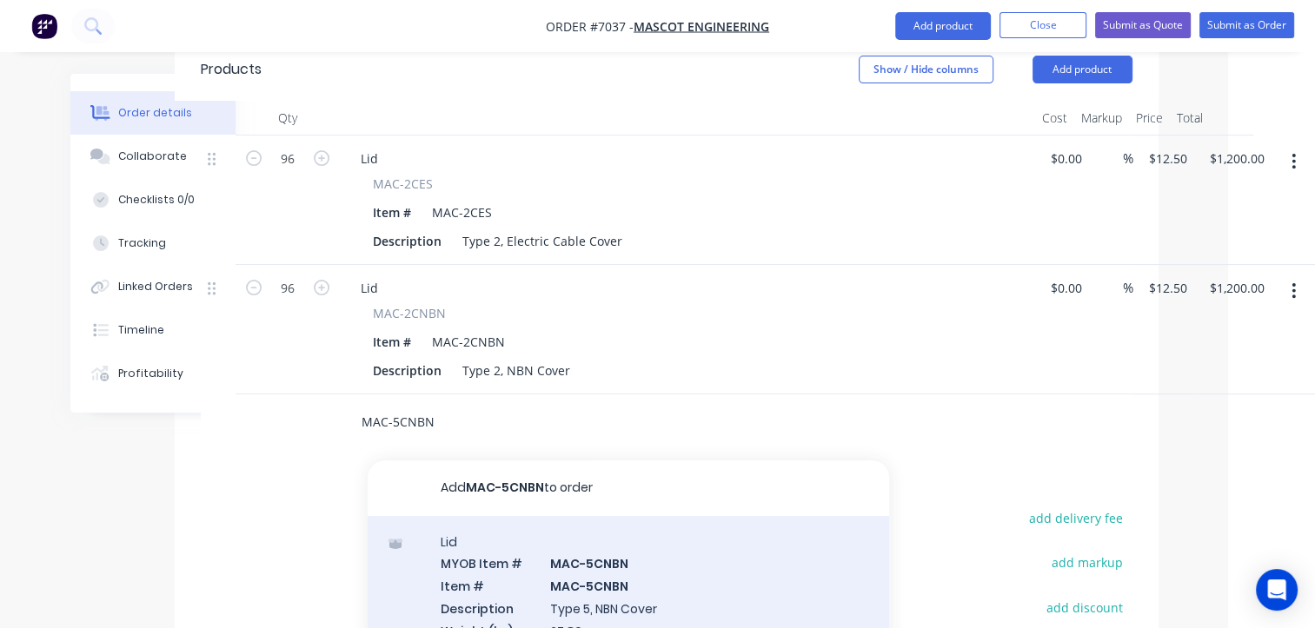
type input "MAC-5CNBN"
click at [665, 536] on div "Lid MYOB Item # MAC-5CNBN Item # MAC-5CNBN Description Type 5, NBN Cover Weight…" at bounding box center [628, 620] width 521 height 208
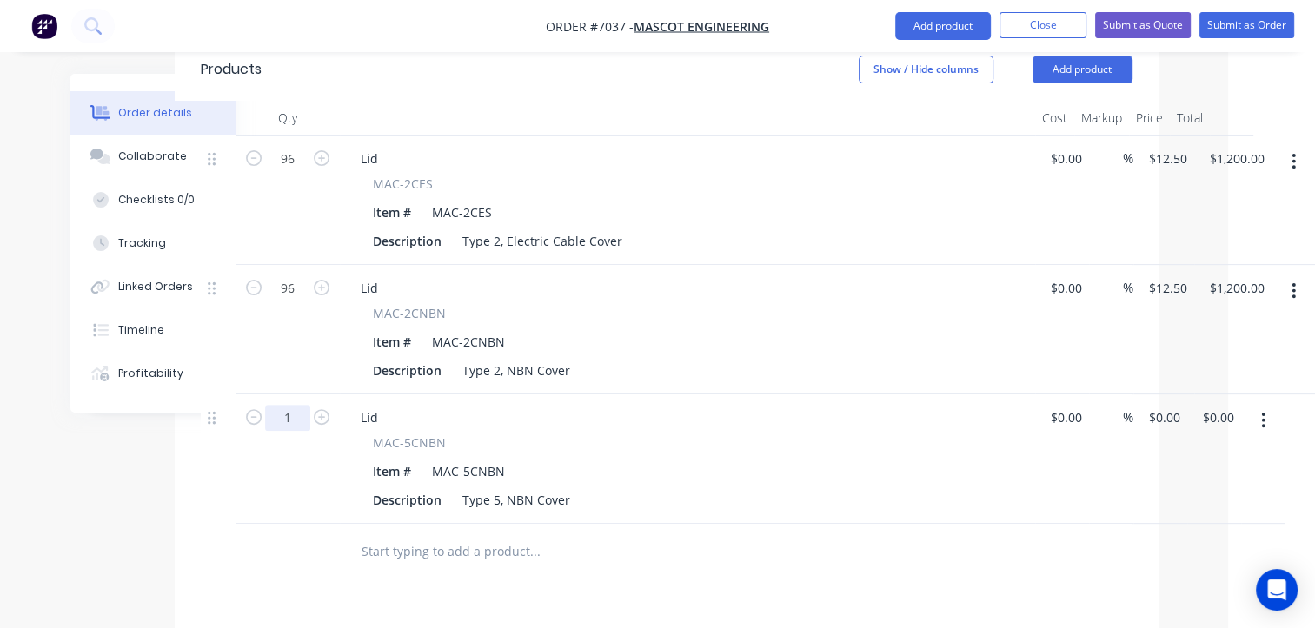
click at [285, 405] on input "1" at bounding box center [287, 418] width 45 height 26
type input "280"
click at [1160, 405] on input "0" at bounding box center [1167, 417] width 40 height 25
type input "$17.50"
type input "$4,900.00"
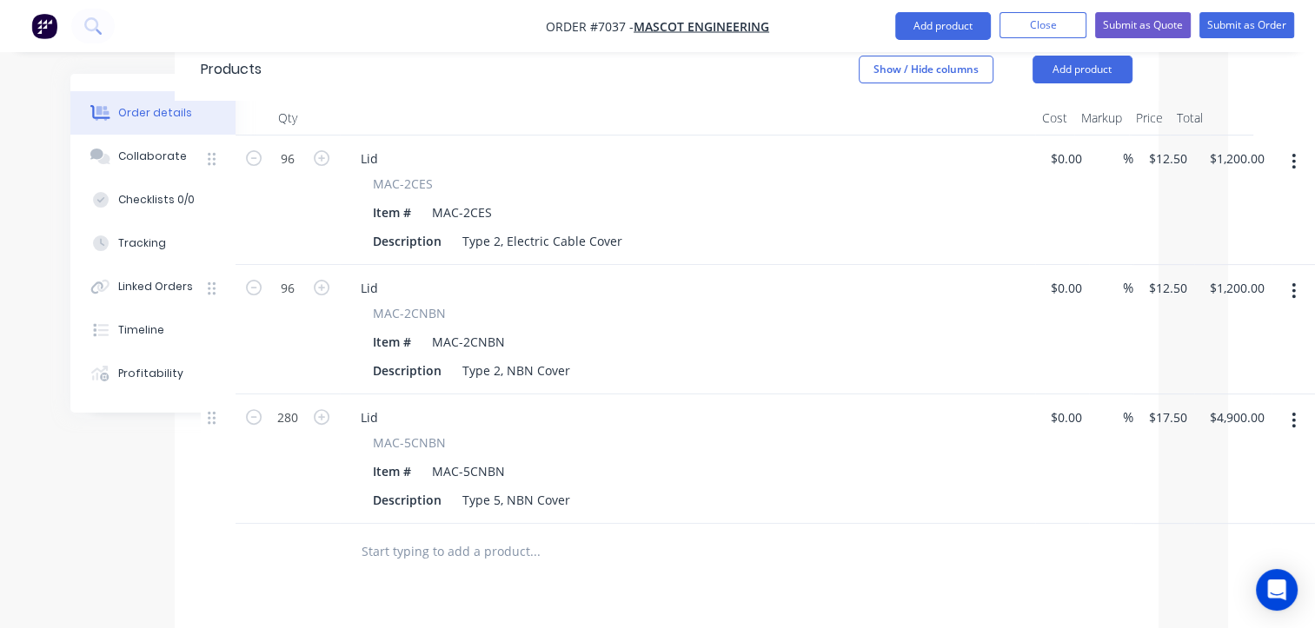
click at [473, 534] on input "text" at bounding box center [535, 551] width 348 height 35
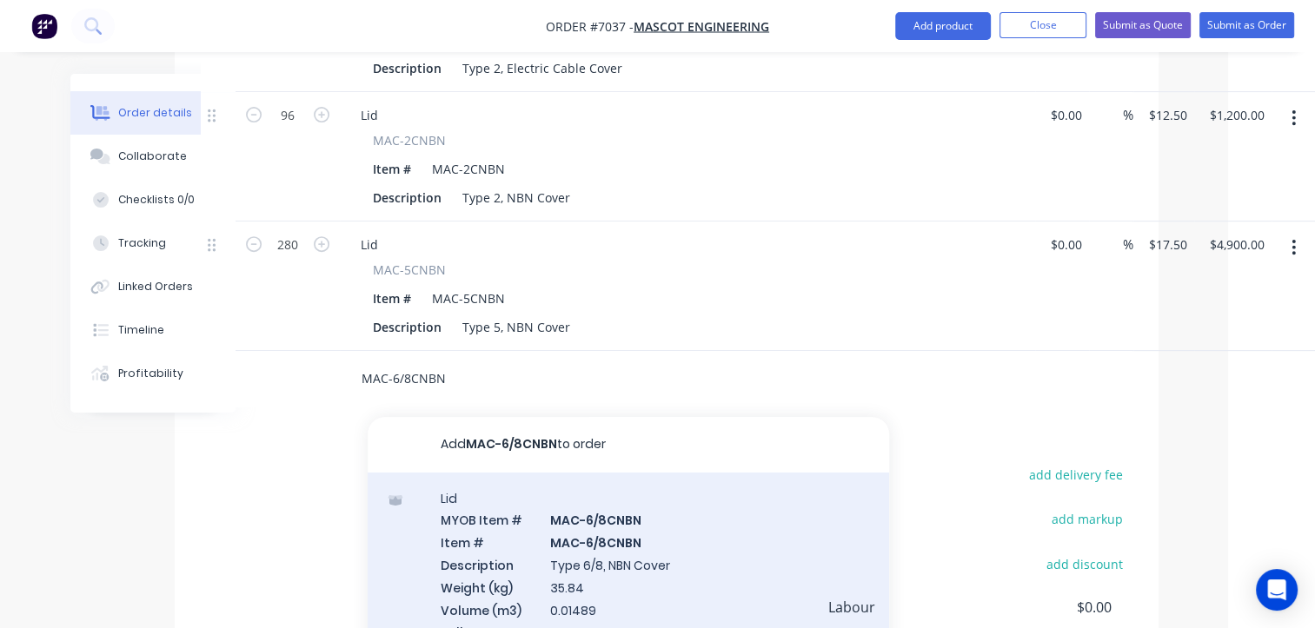
scroll to position [695, 87]
type input "MAC-6/8CNBN"
click at [637, 525] on div "Lid MYOB Item # MAC-6/8CNBN Item # MAC-6/8CNBN Description Type 6/8, NBN Cover …" at bounding box center [628, 576] width 521 height 208
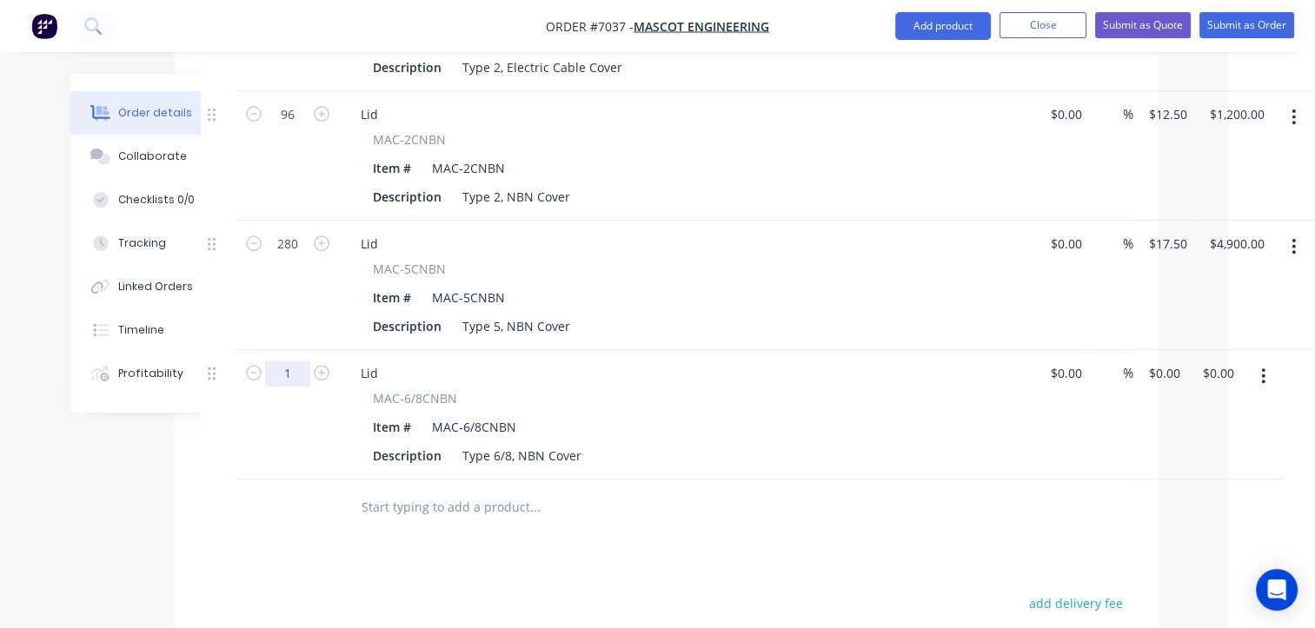
click at [285, 361] on input "1" at bounding box center [287, 374] width 45 height 26
type input "128"
click at [1132, 350] on div "128 Lid MAC-6/8CNBN Item # MAC-6/8CNBN Description Type 6/8, NBN Cover $0.00 $0…" at bounding box center [666, 414] width 931 height 129
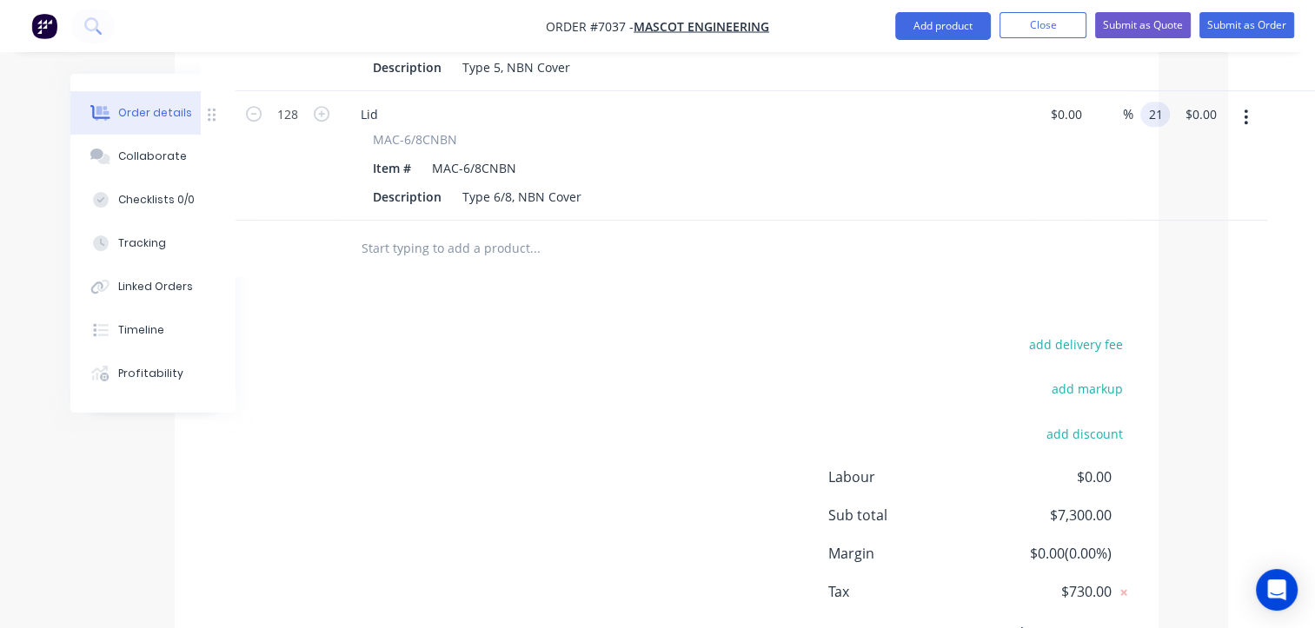
scroll to position [956, 87]
type input "$21.00"
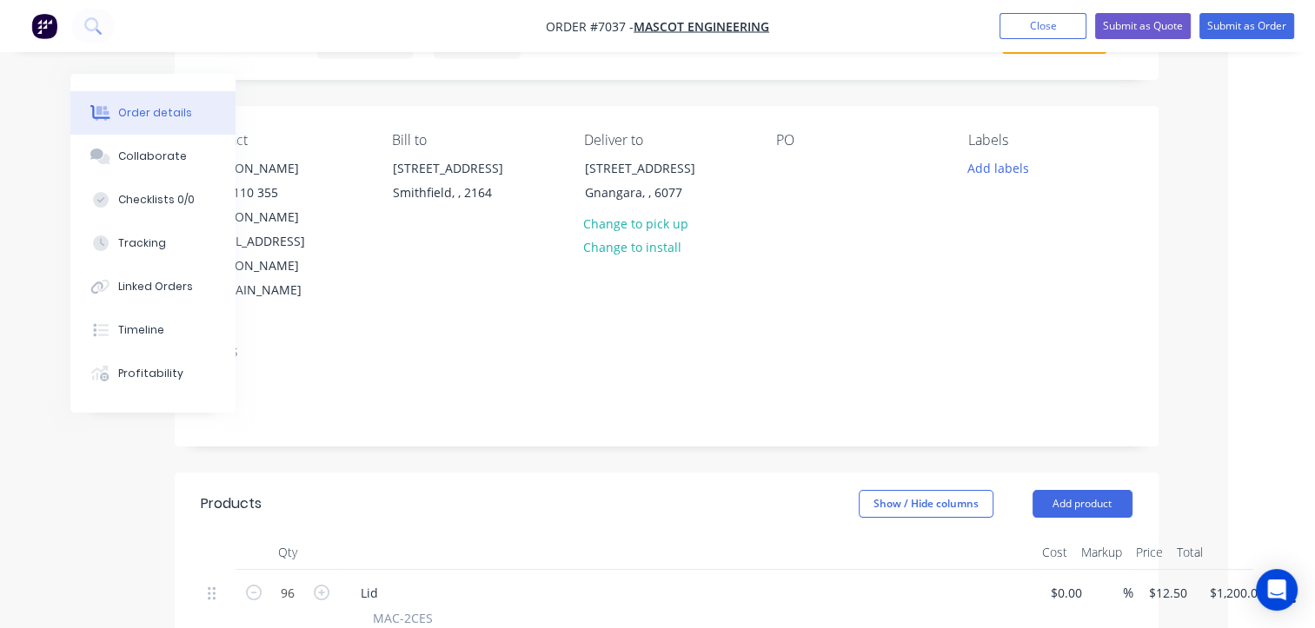
scroll to position [0, 87]
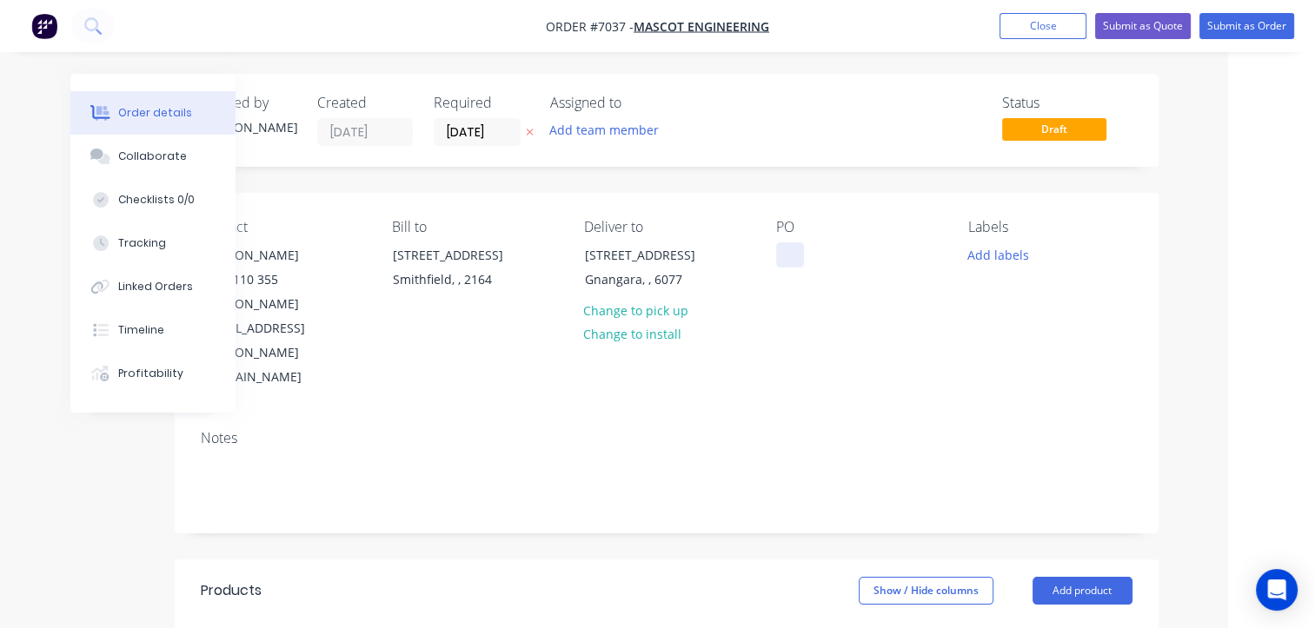
type input "$2,688.00"
click at [793, 262] on div at bounding box center [790, 254] width 28 height 25
click at [789, 248] on div at bounding box center [790, 254] width 28 height 25
paste div
click at [480, 138] on input "08/10/25" at bounding box center [476, 132] width 85 height 26
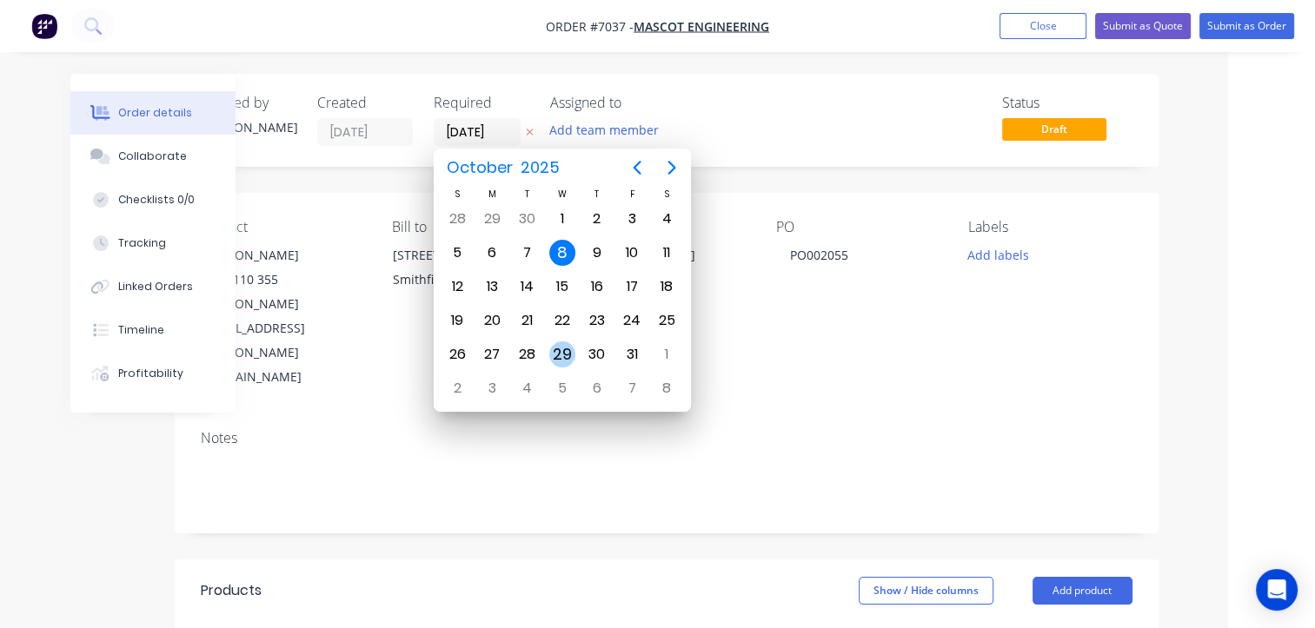
click at [569, 342] on div "29" at bounding box center [562, 354] width 26 height 26
type input "29/10/25"
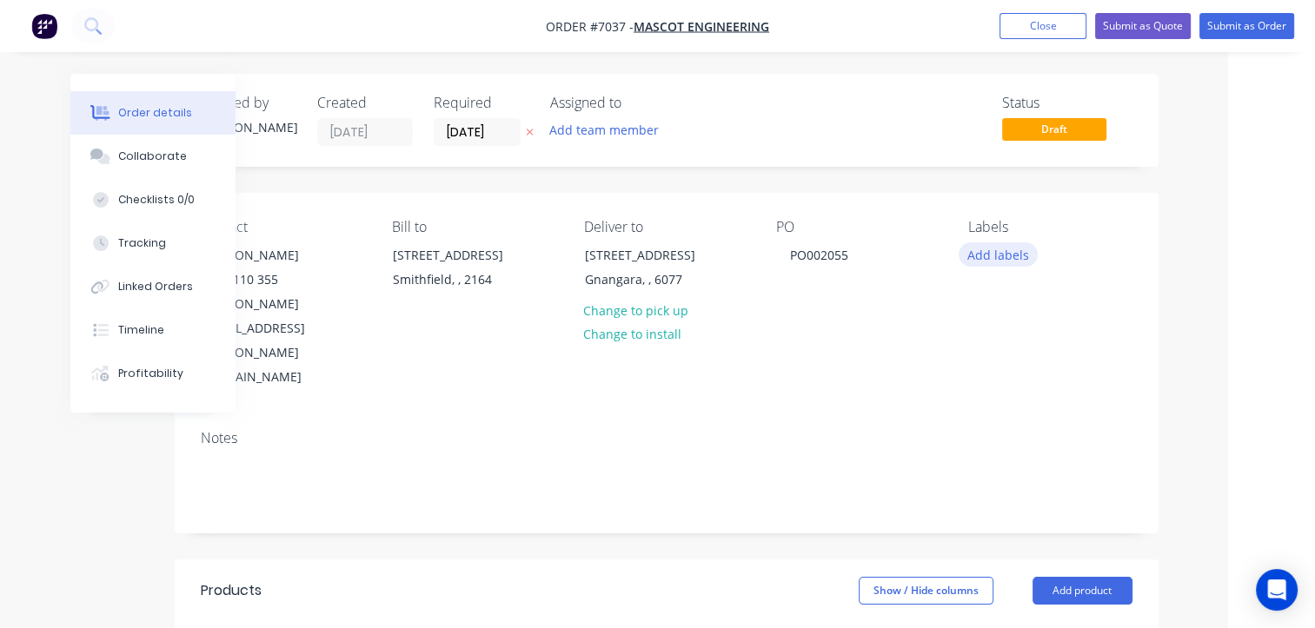
click at [996, 257] on button "Add labels" at bounding box center [998, 253] width 80 height 23
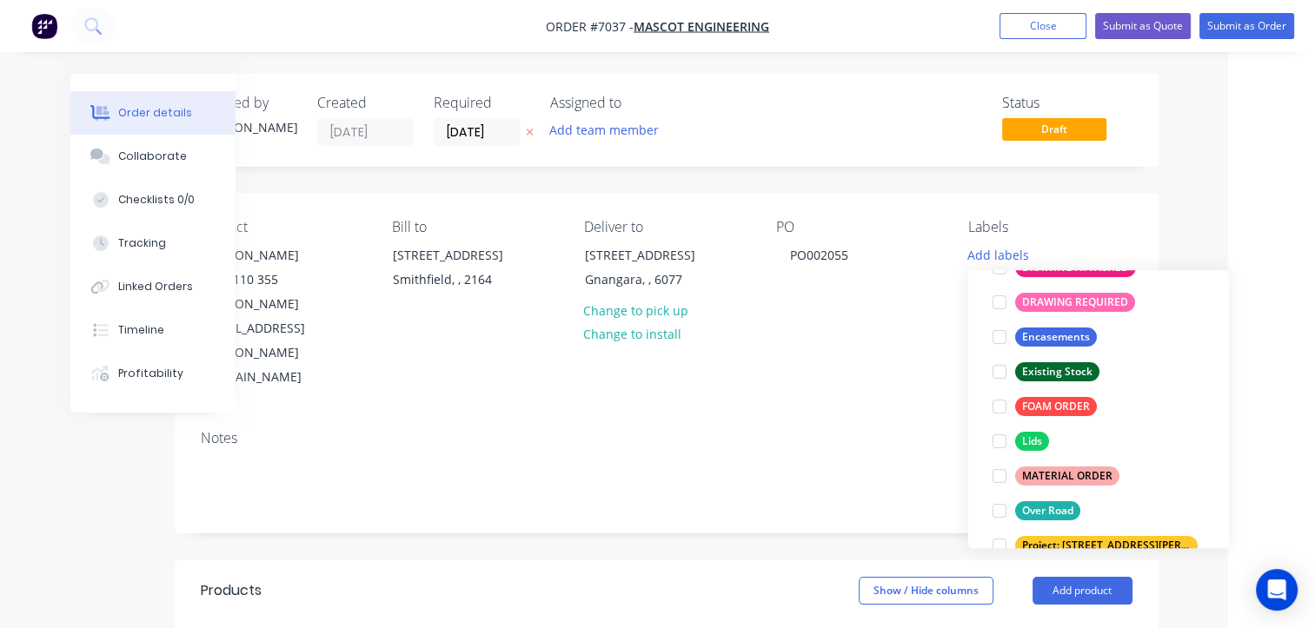
scroll to position [139, 0]
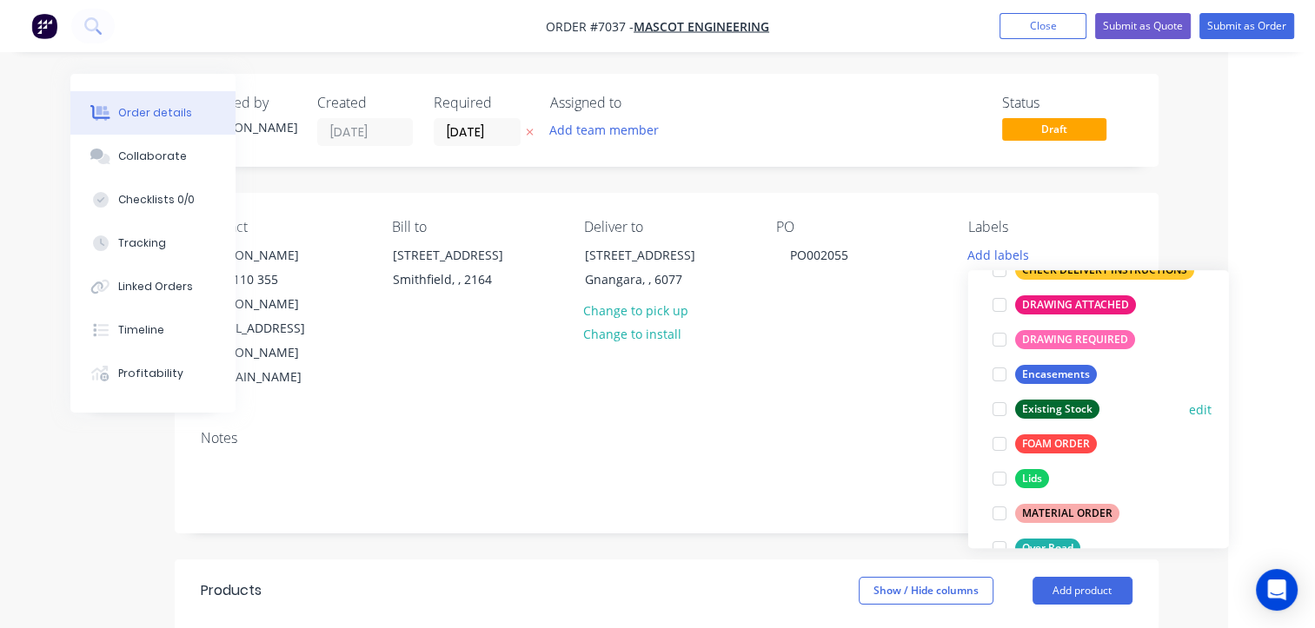
click at [1007, 414] on div at bounding box center [999, 409] width 35 height 35
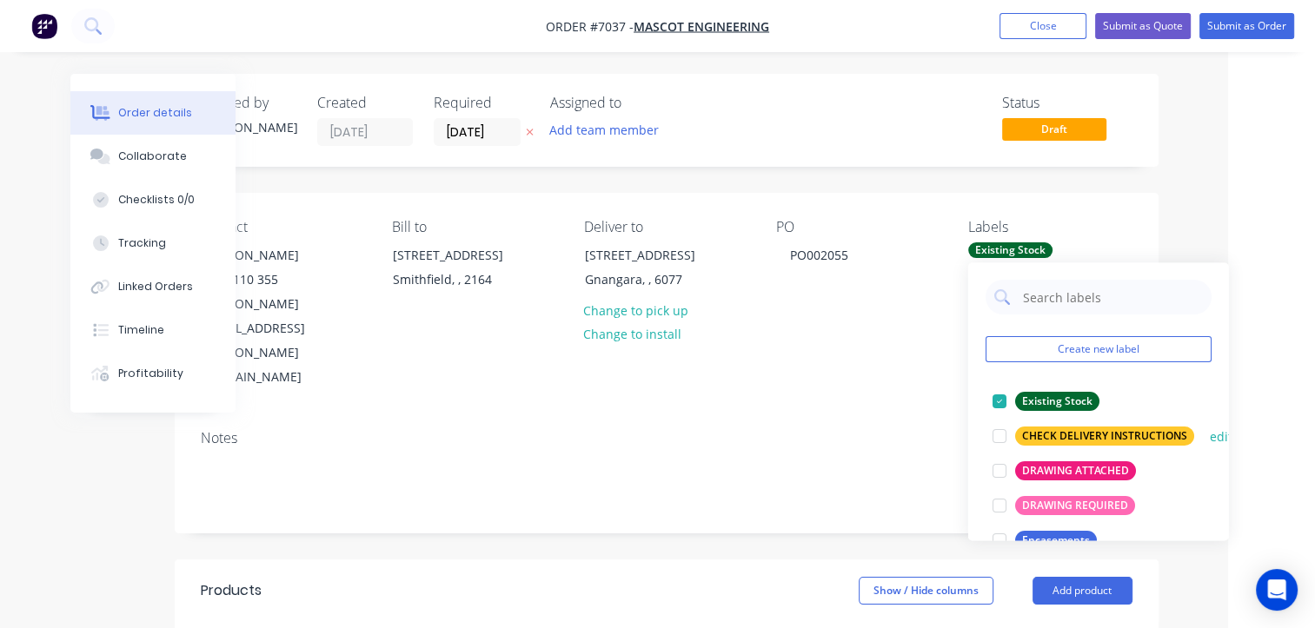
click at [1004, 438] on div at bounding box center [999, 436] width 35 height 35
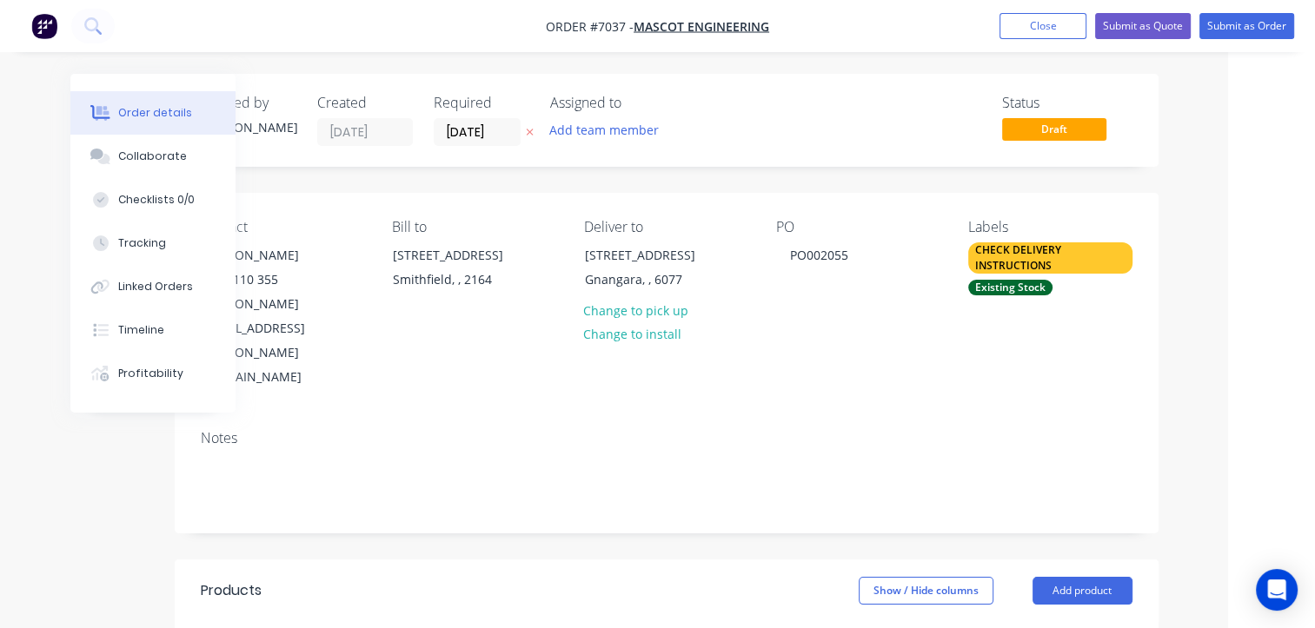
drag, startPoint x: 1230, startPoint y: 33, endPoint x: 1205, endPoint y: 288, distance: 255.8
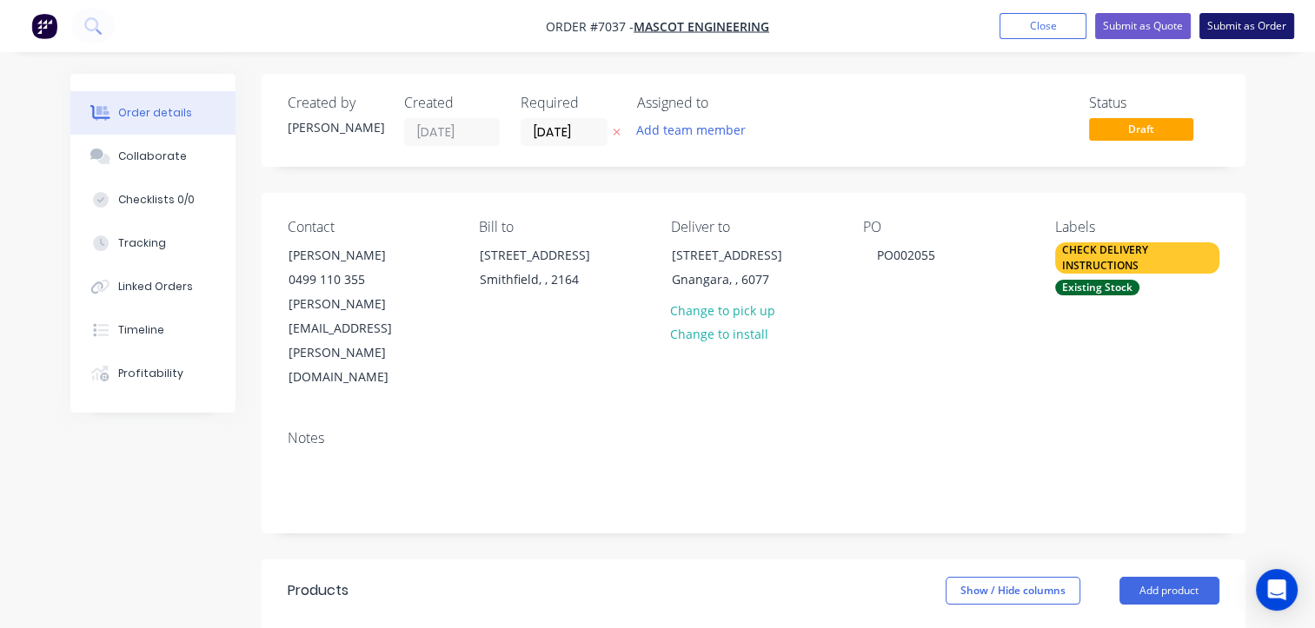
click at [1269, 28] on button "Submit as Order" at bounding box center [1246, 26] width 95 height 26
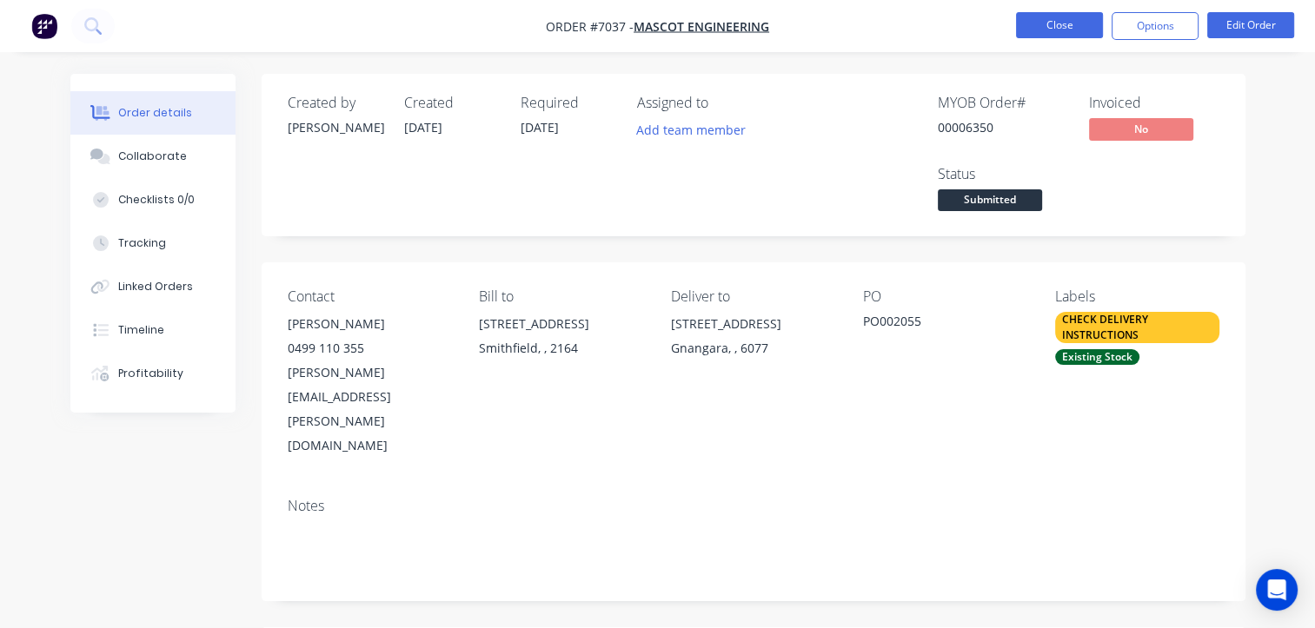
click at [1085, 33] on button "Close" at bounding box center [1059, 25] width 87 height 26
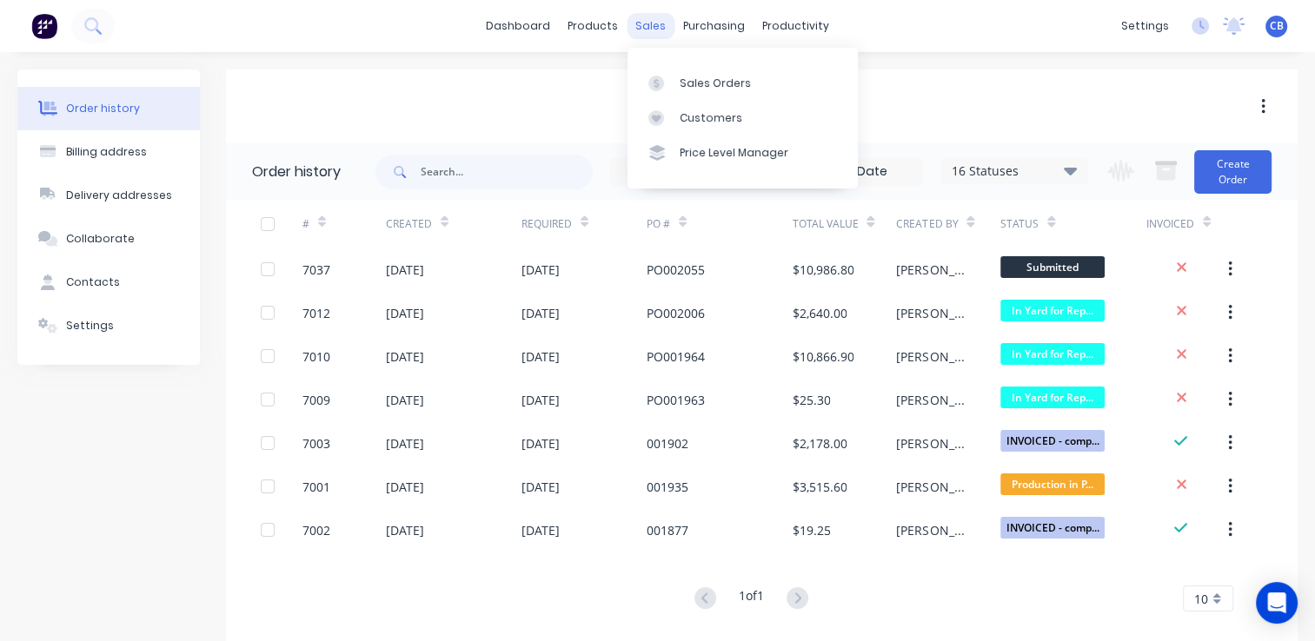
click at [639, 23] on div "sales" at bounding box center [650, 26] width 48 height 26
click at [637, 23] on div "sales" at bounding box center [650, 26] width 48 height 26
click at [712, 81] on div "Sales Orders" at bounding box center [714, 84] width 71 height 16
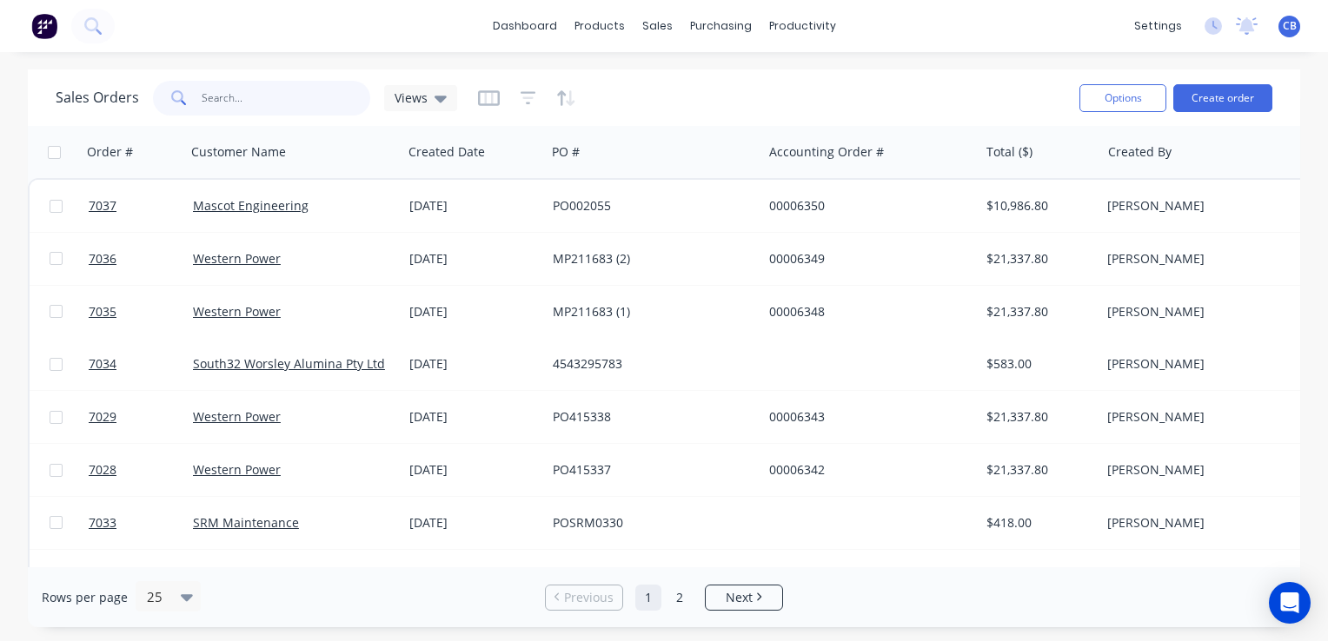
click at [273, 103] on input "text" at bounding box center [286, 98] width 169 height 35
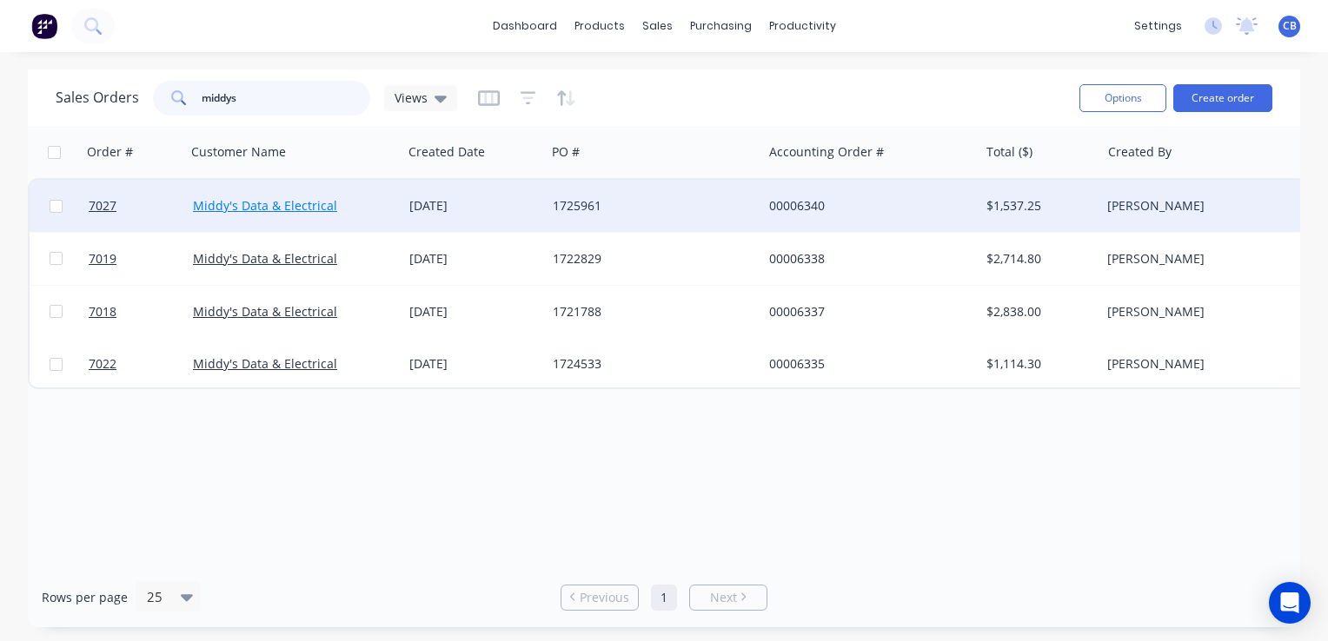
type input "middys"
click at [296, 209] on link "Middy's Data & Electrical" at bounding box center [265, 205] width 144 height 17
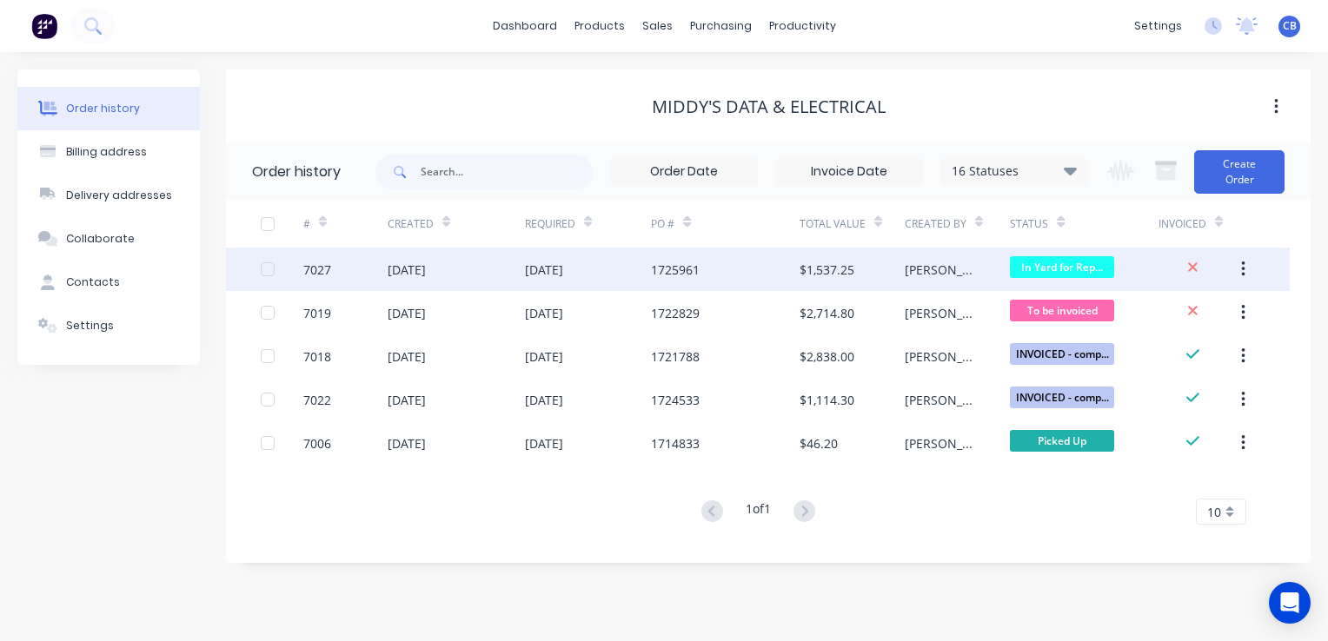
click at [699, 271] on div "1725961" at bounding box center [725, 269] width 148 height 43
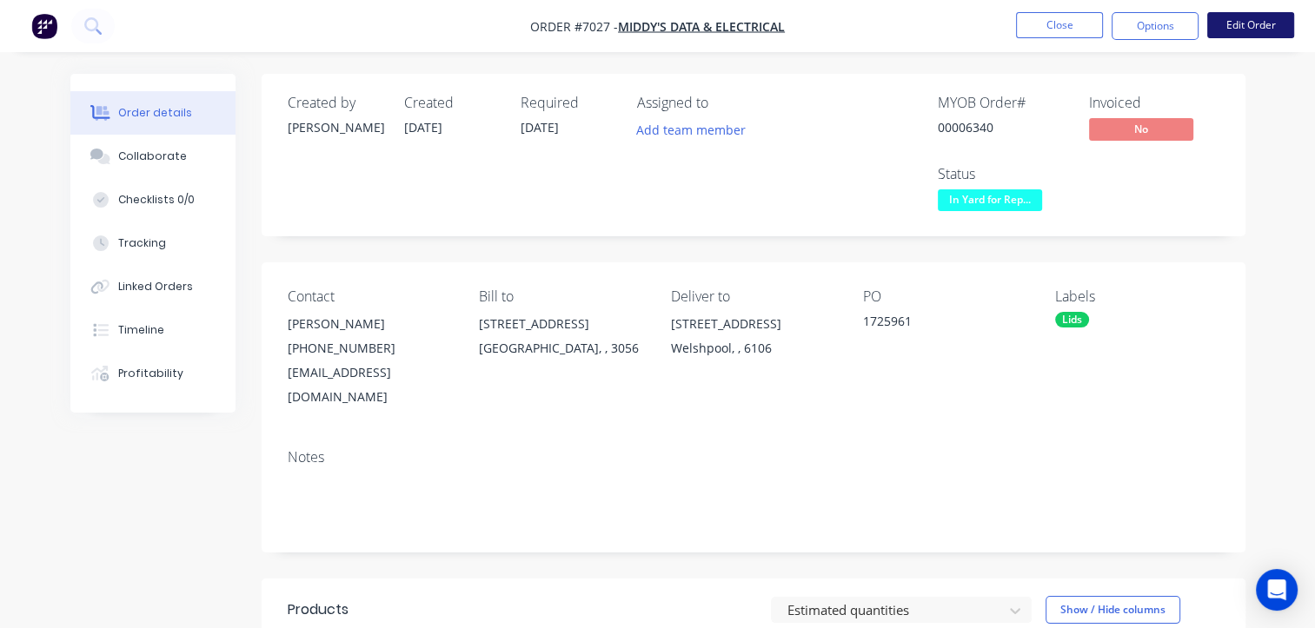
click at [1237, 30] on button "Edit Order" at bounding box center [1250, 25] width 87 height 26
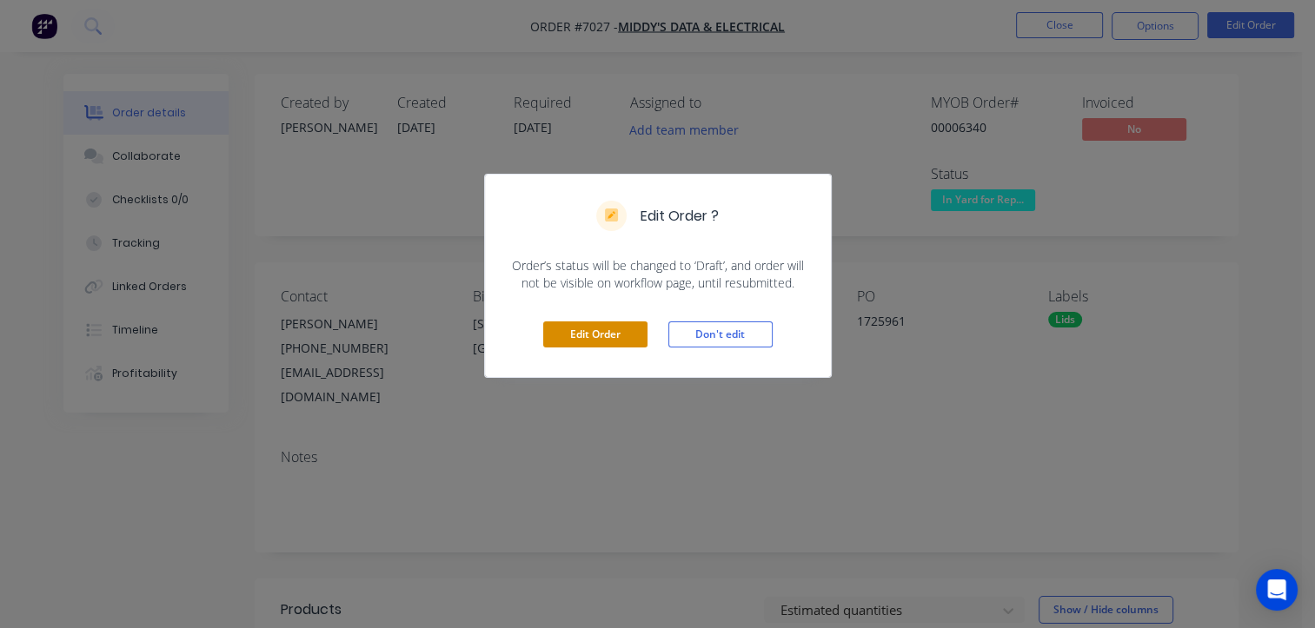
click at [563, 327] on button "Edit Order" at bounding box center [595, 334] width 104 height 26
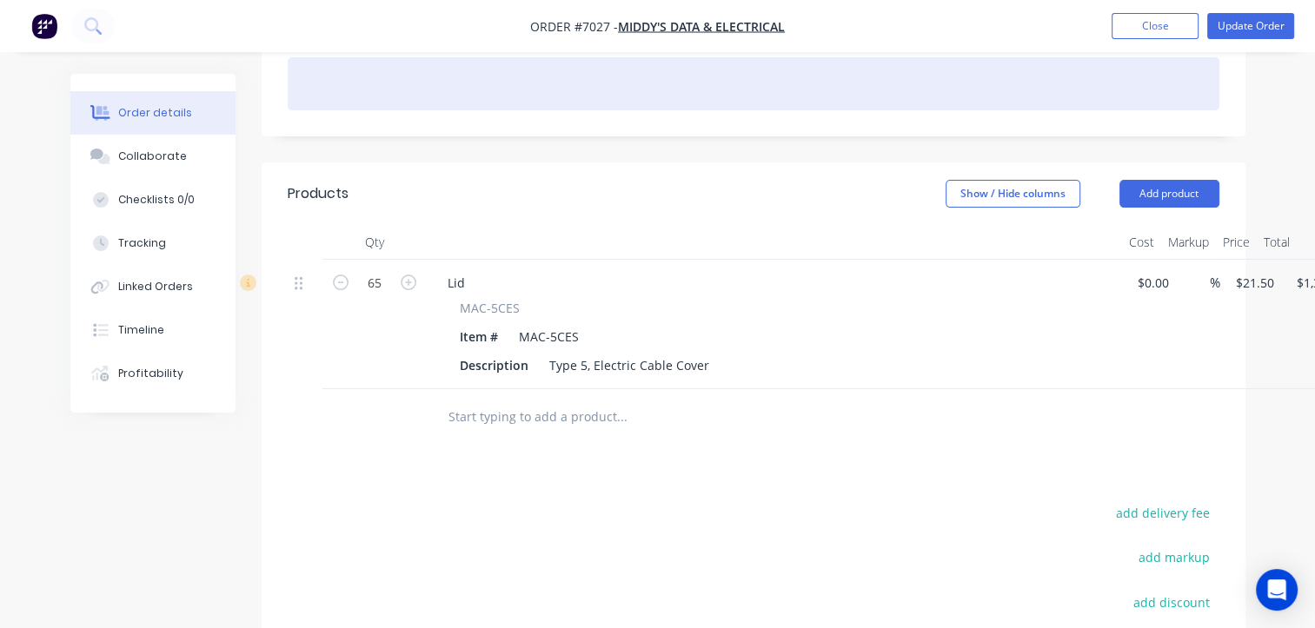
scroll to position [521, 0]
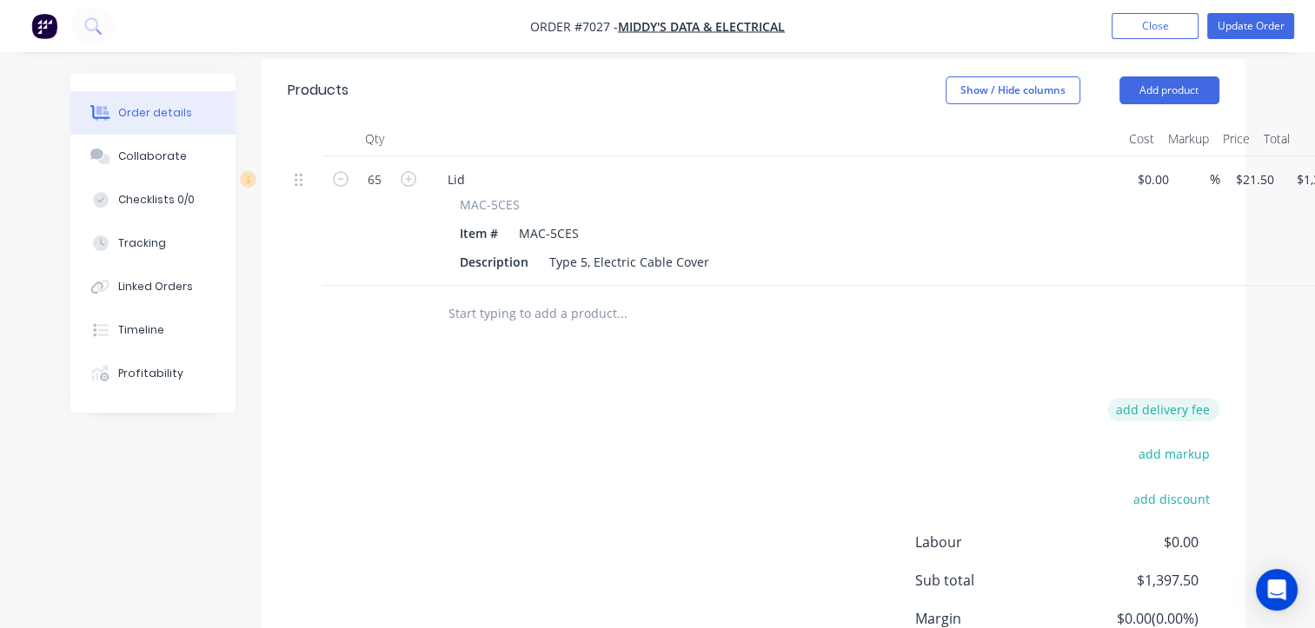
click at [1143, 398] on button "add delivery fee" at bounding box center [1163, 409] width 112 height 23
type input "90"
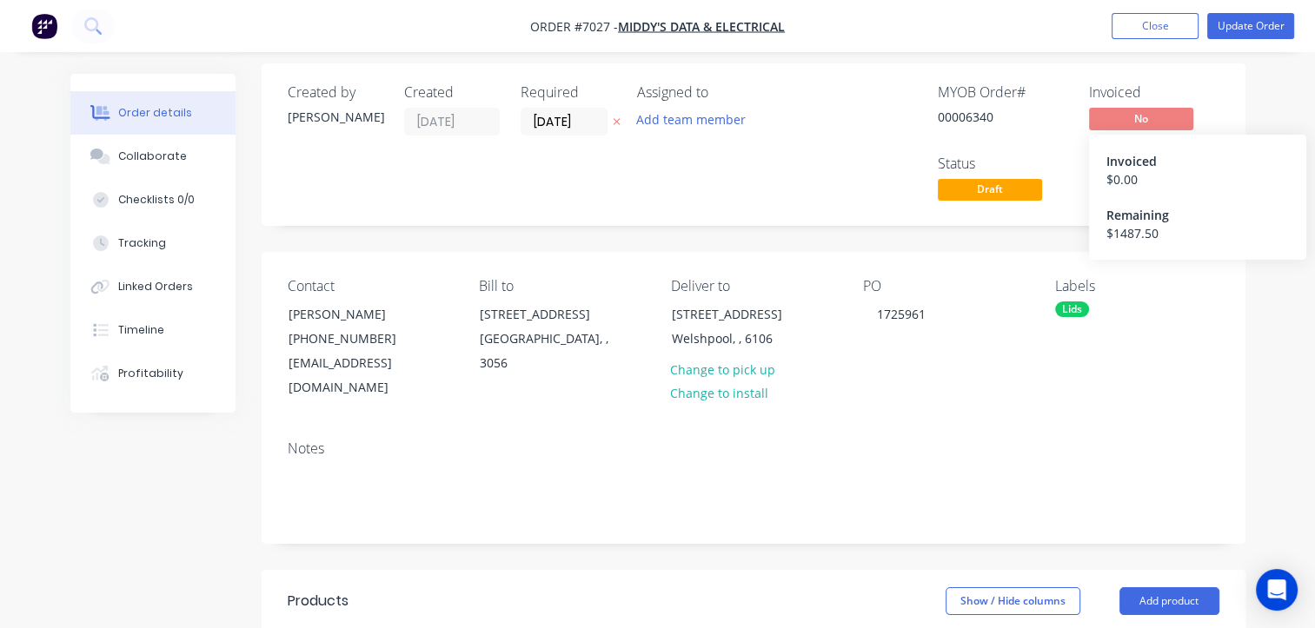
scroll to position [0, 0]
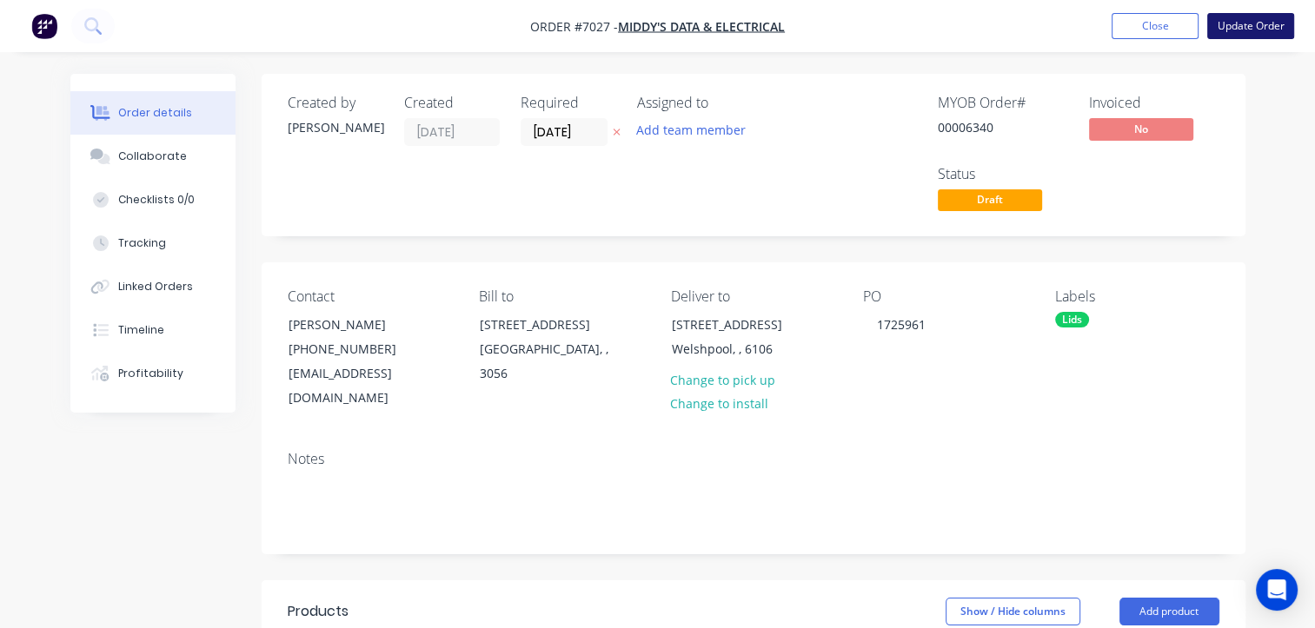
click at [1263, 26] on button "Update Order" at bounding box center [1250, 26] width 87 height 26
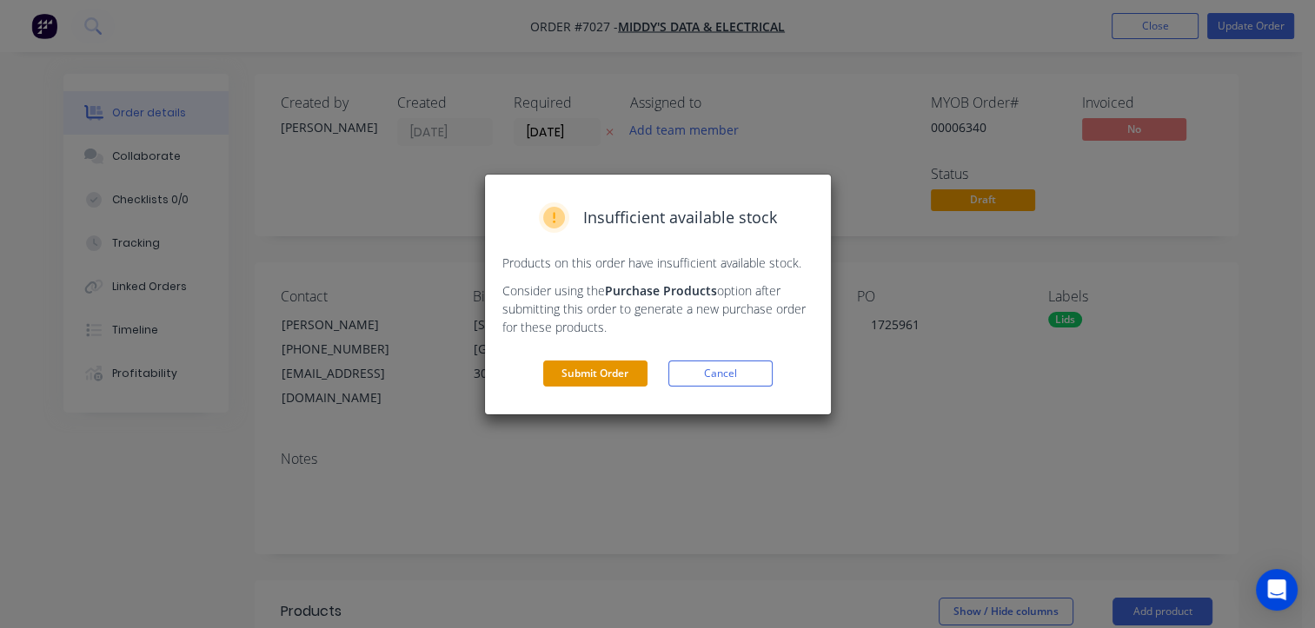
click at [584, 369] on button "Submit Order" at bounding box center [595, 374] width 104 height 26
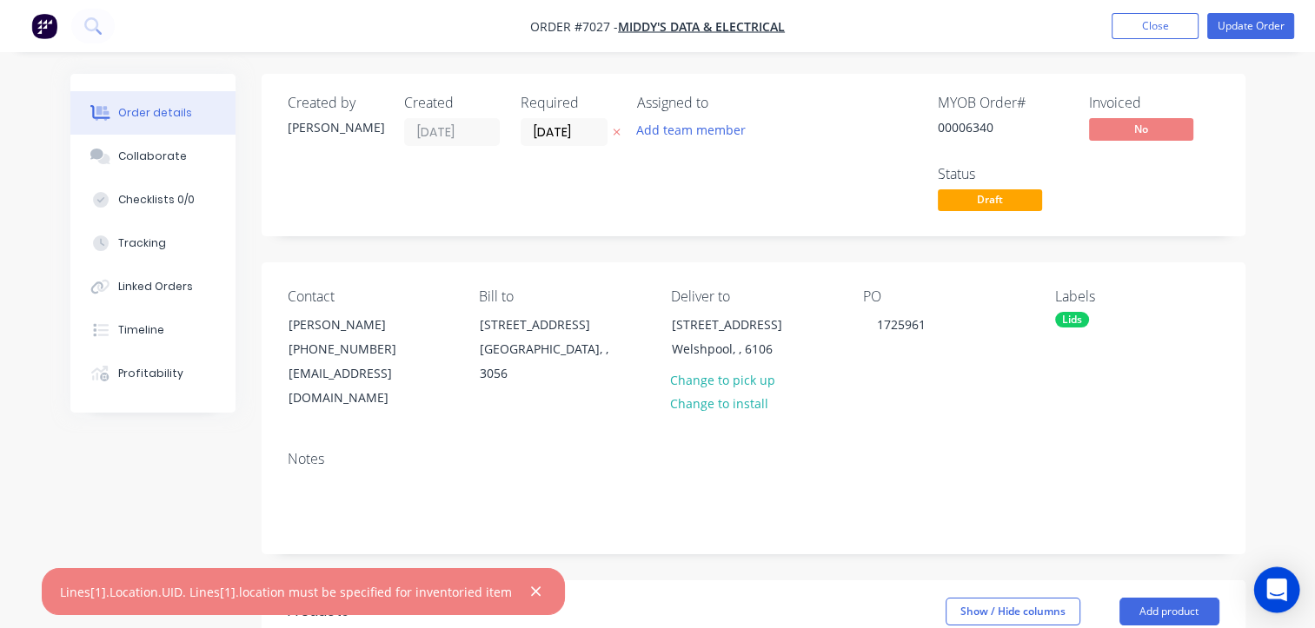
click at [1288, 589] on div "Open Intercom Messenger" at bounding box center [1277, 590] width 46 height 46
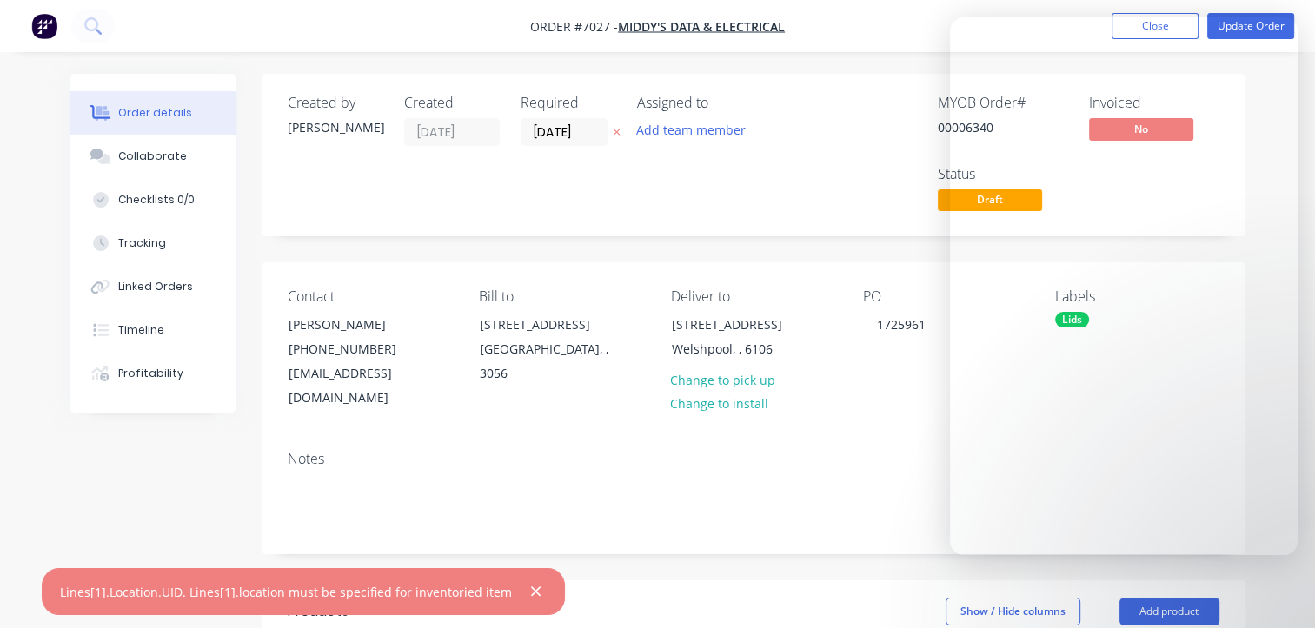
drag, startPoint x: 500, startPoint y: 593, endPoint x: 0, endPoint y: 593, distance: 500.4
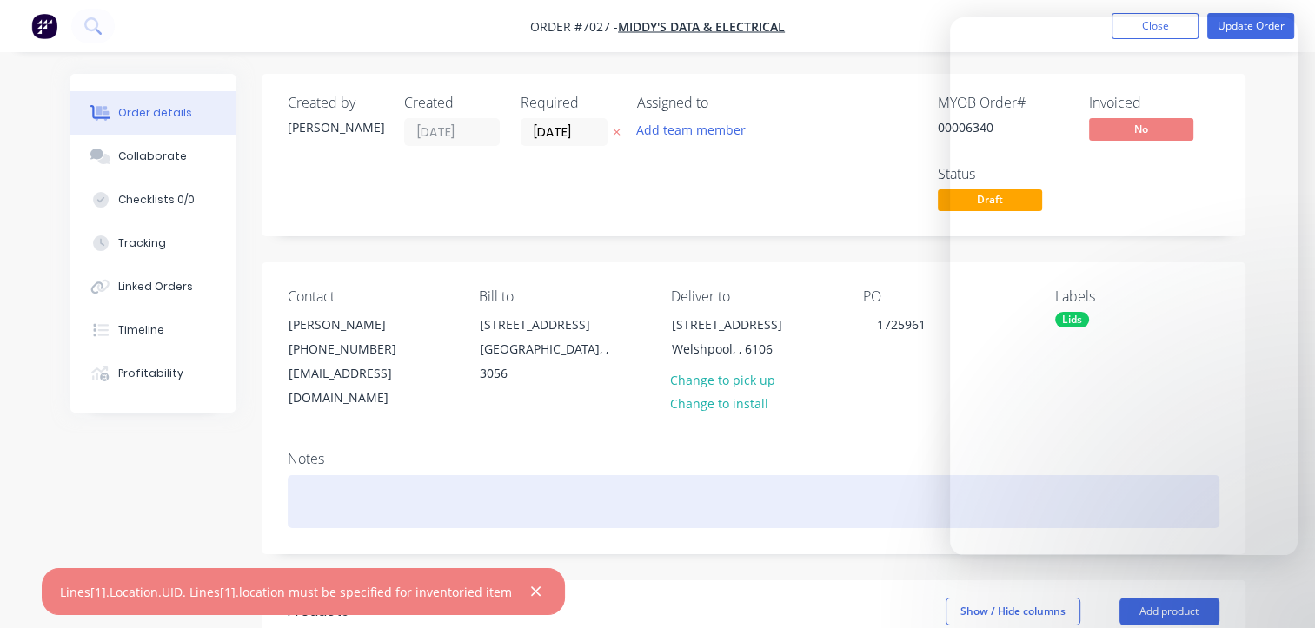
click at [843, 475] on div at bounding box center [753, 501] width 931 height 53
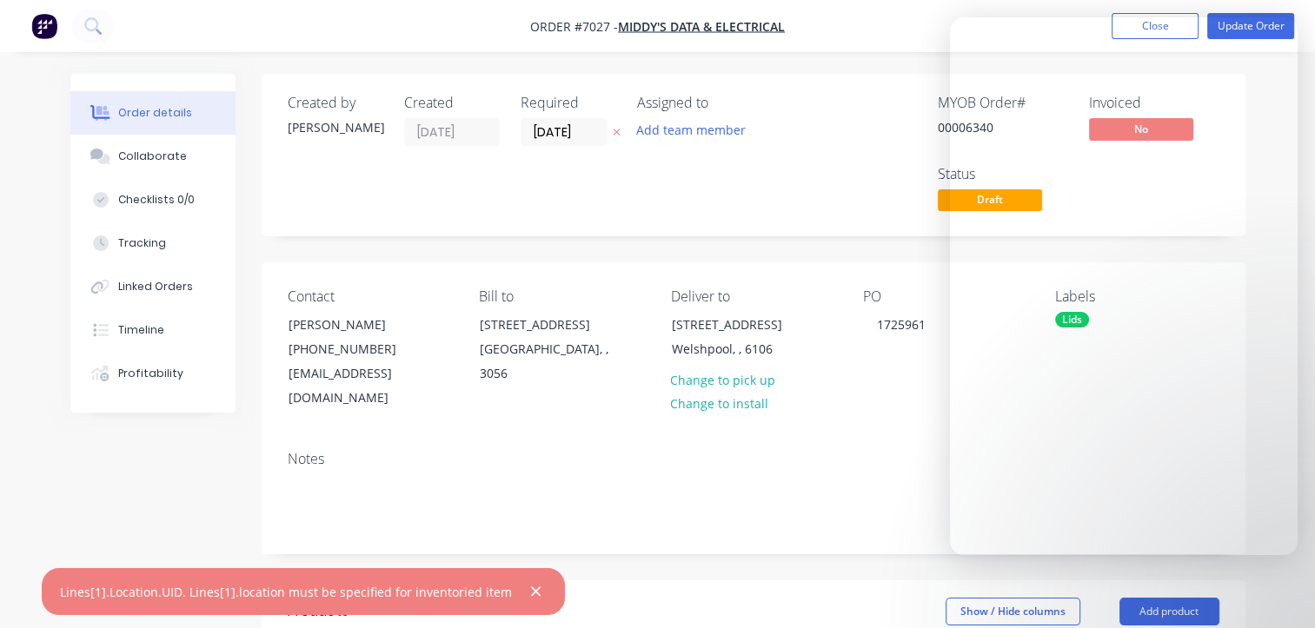
click at [881, 384] on div "PO 1725961" at bounding box center [945, 349] width 164 height 123
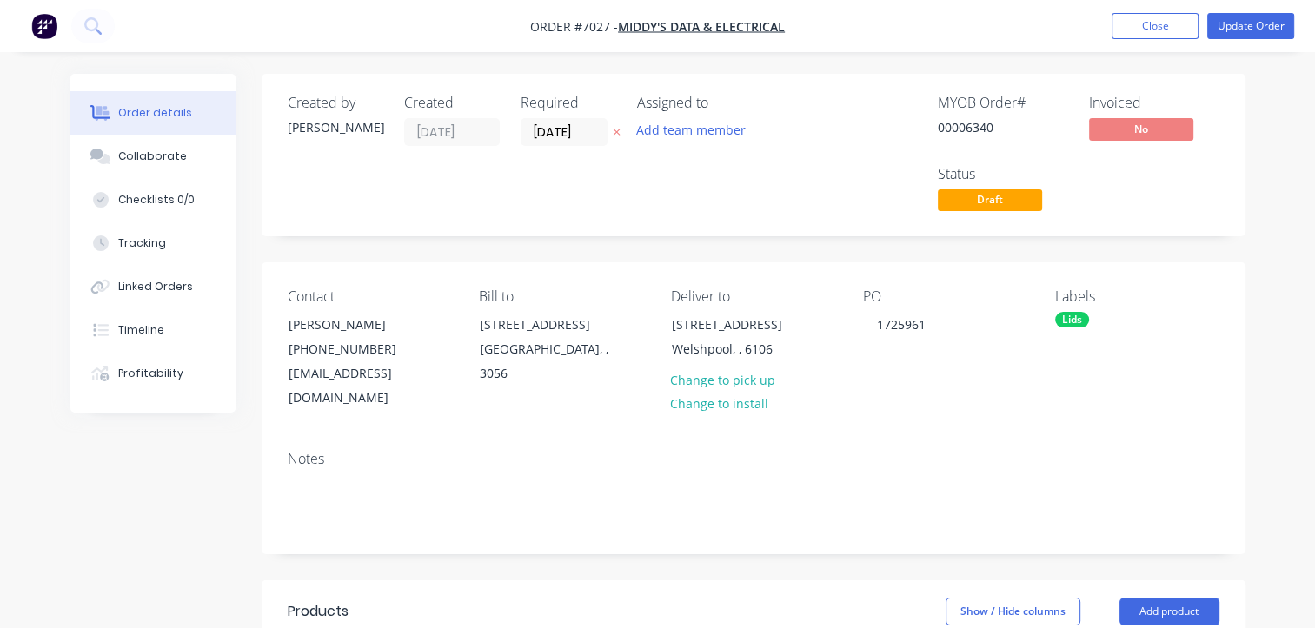
click at [1248, 35] on button "Update Order" at bounding box center [1250, 26] width 87 height 26
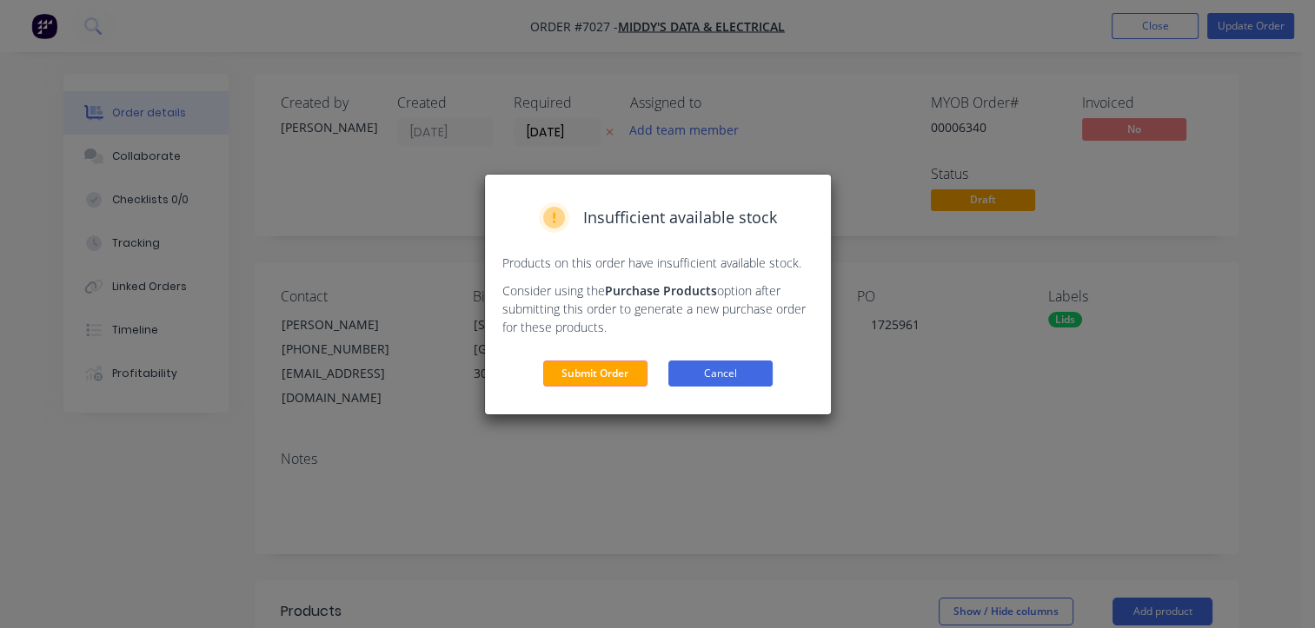
click at [751, 381] on button "Cancel" at bounding box center [720, 374] width 104 height 26
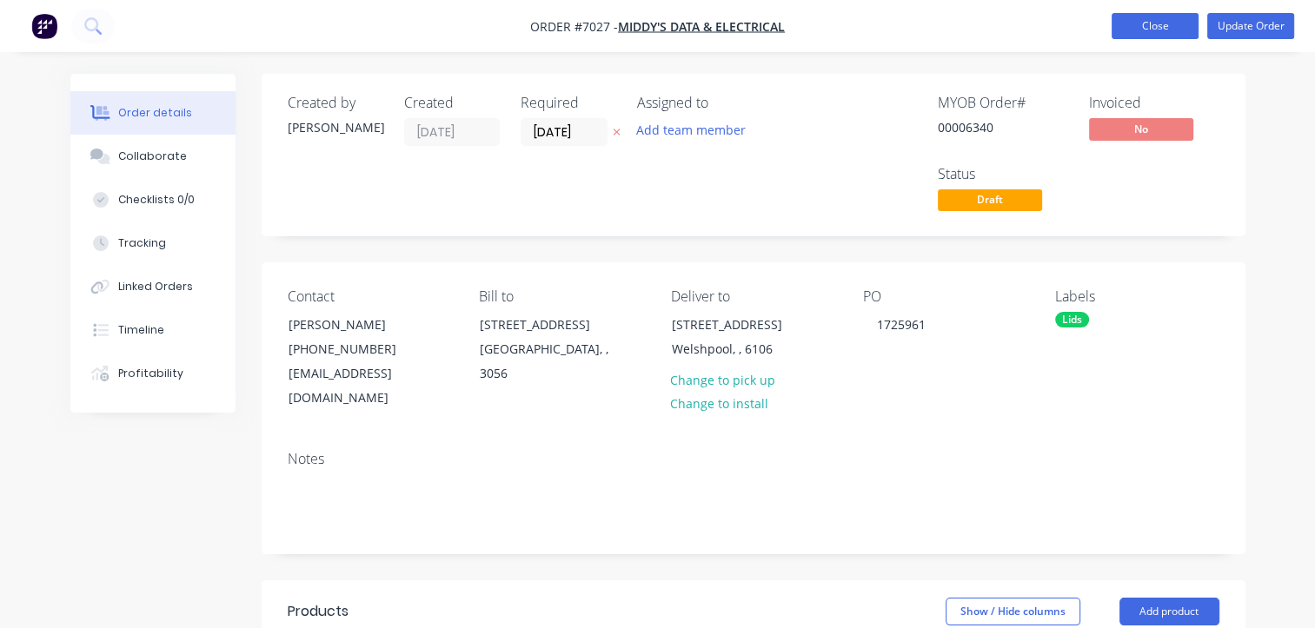
click at [1152, 30] on button "Close" at bounding box center [1154, 26] width 87 height 26
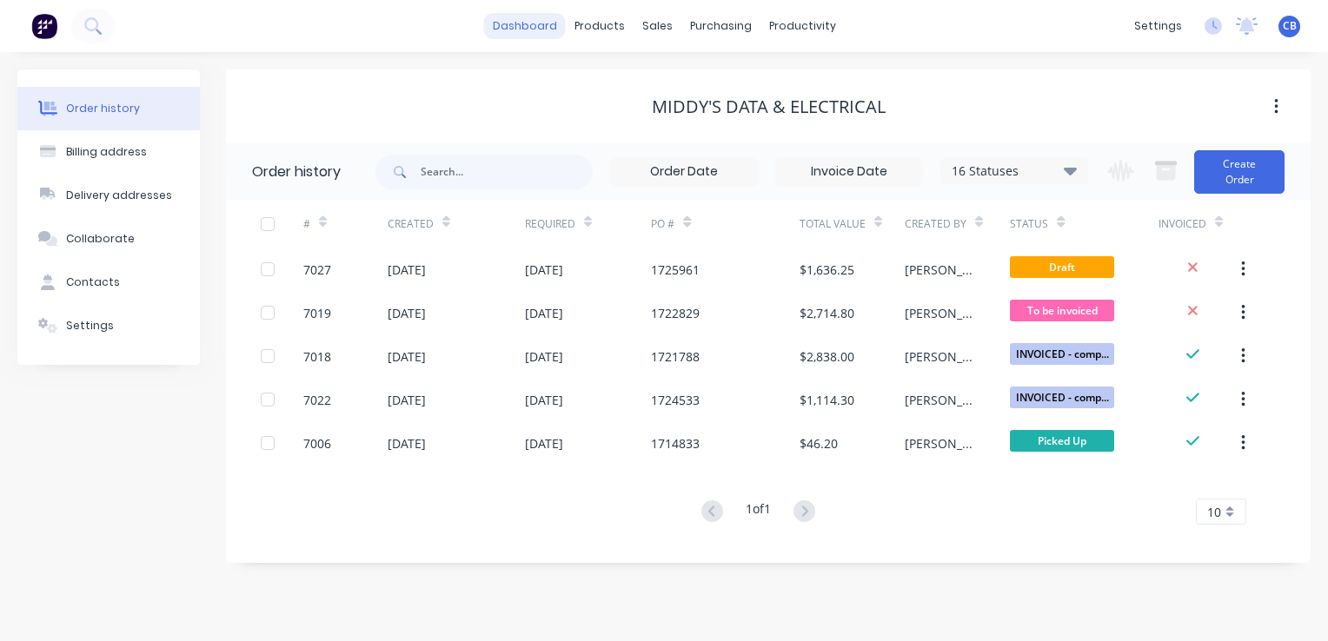
click at [535, 24] on link "dashboard" at bounding box center [525, 26] width 82 height 26
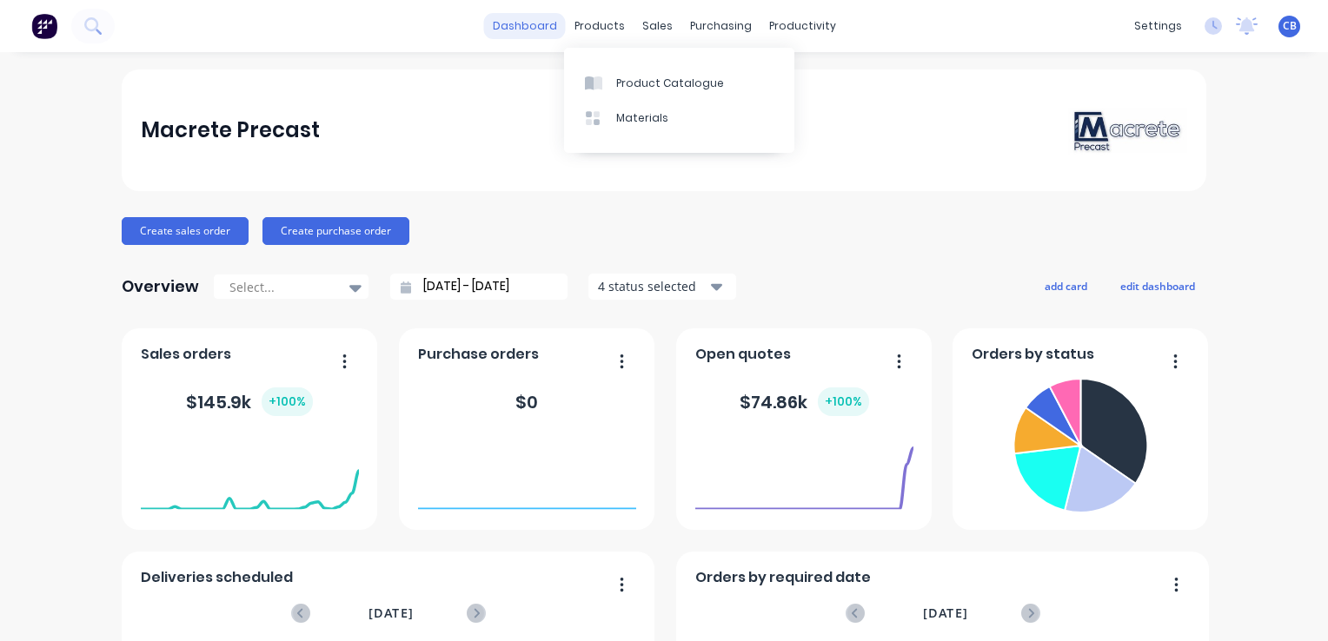
click at [537, 27] on link "dashboard" at bounding box center [525, 26] width 82 height 26
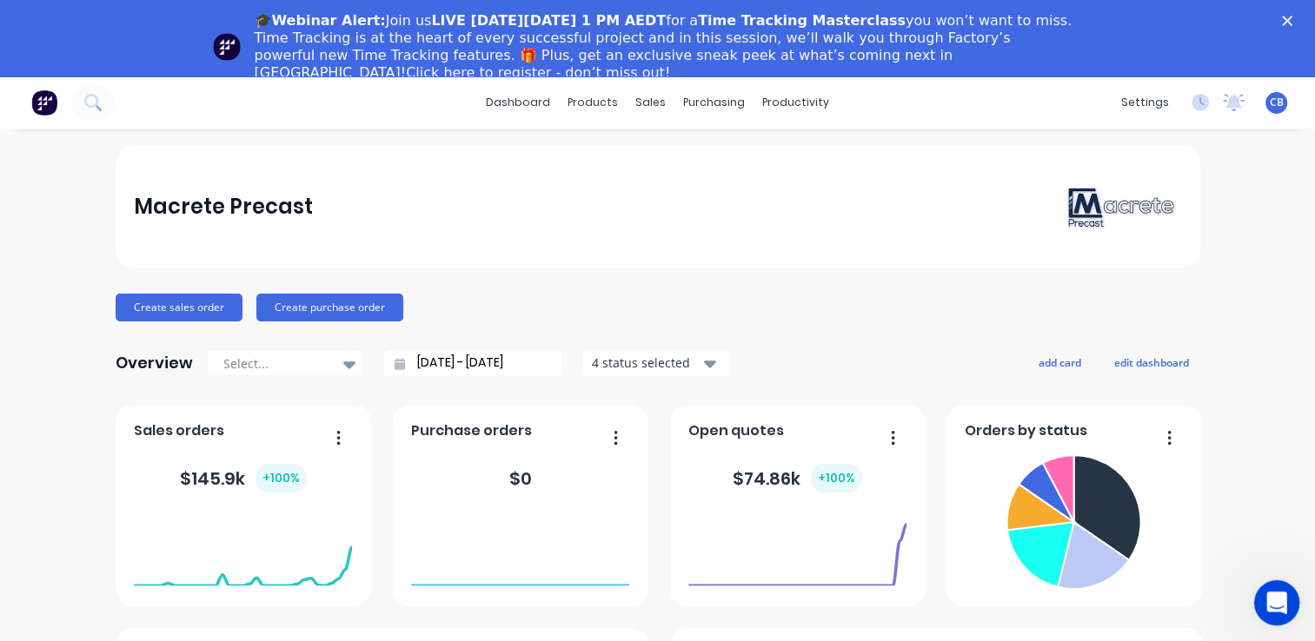
click at [1292, 607] on div "Open Intercom Messenger" at bounding box center [1273, 600] width 57 height 57
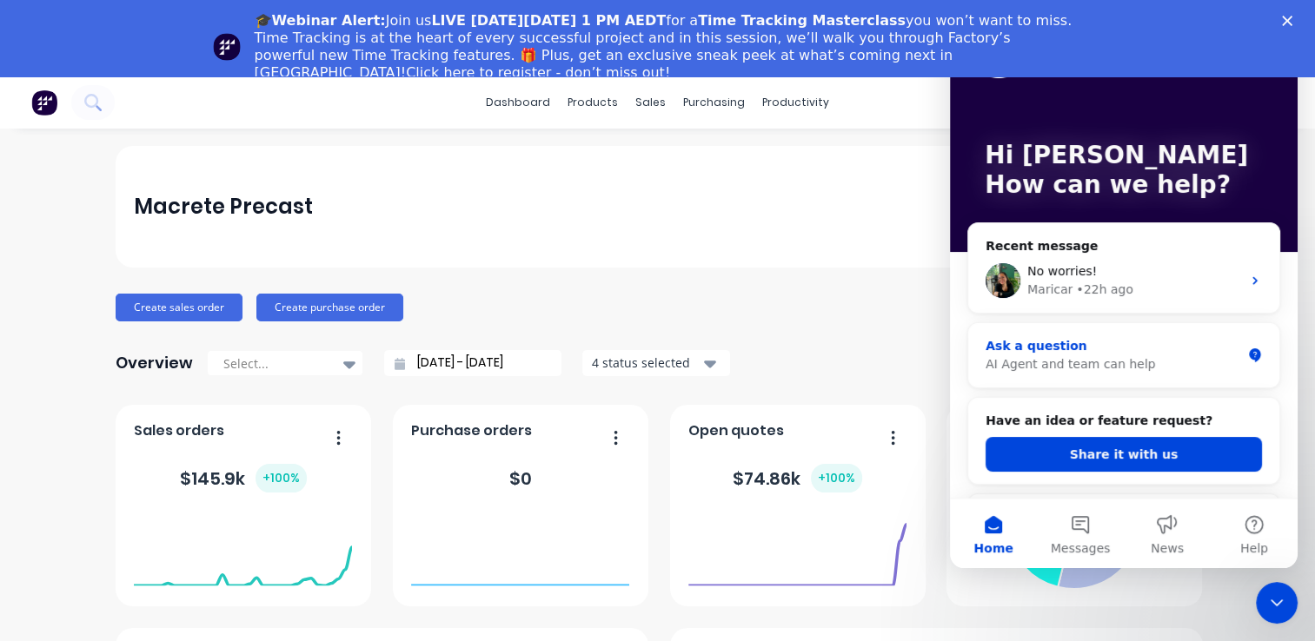
click at [1093, 367] on div "AI Agent and team can help" at bounding box center [1112, 364] width 255 height 18
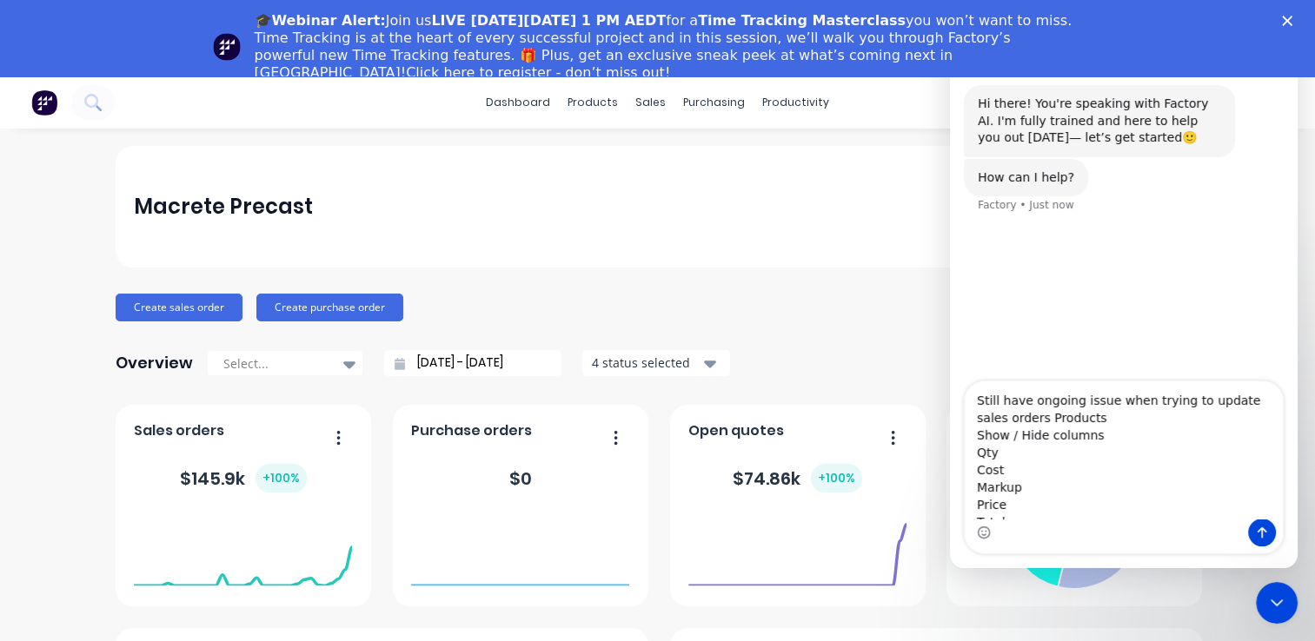
drag, startPoint x: 1033, startPoint y: 457, endPoint x: 1012, endPoint y: 426, distance: 37.6
click at [1012, 426] on textarea "Still have ongoing issue when trying to update sales orders Products Show / Hid…" at bounding box center [1123, 449] width 318 height 137
type textarea "Still have ongoing issue when trying to update sales orders Lines[1].Location.U…"
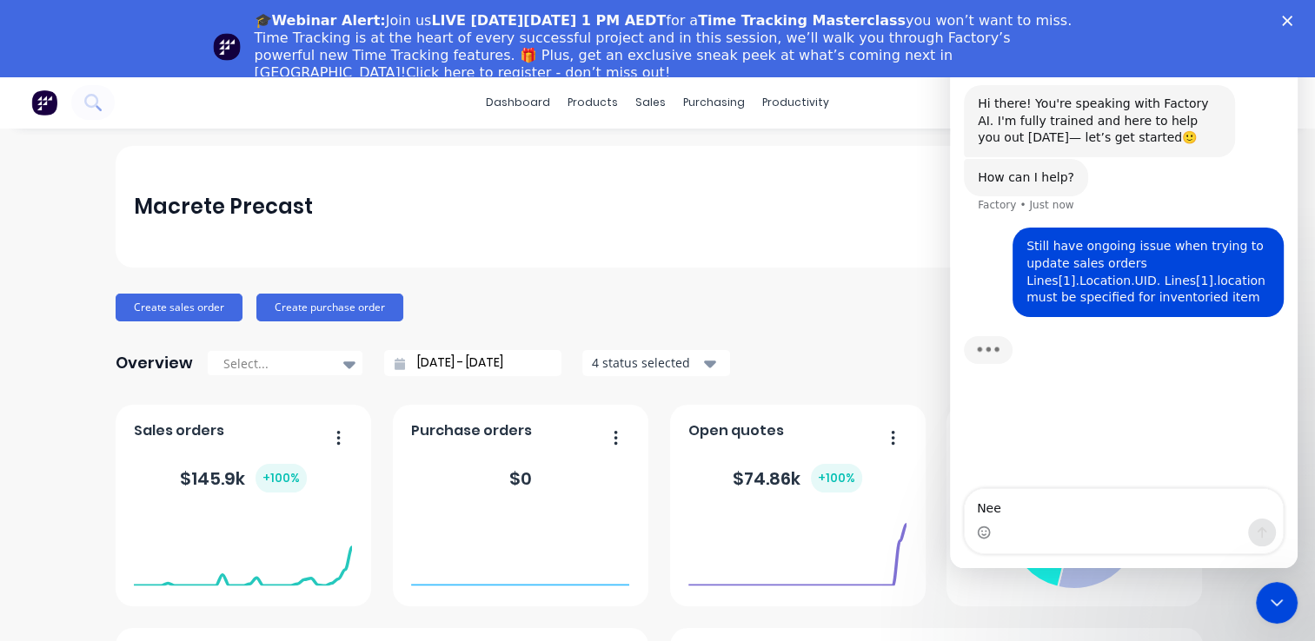
type textarea "Nee"
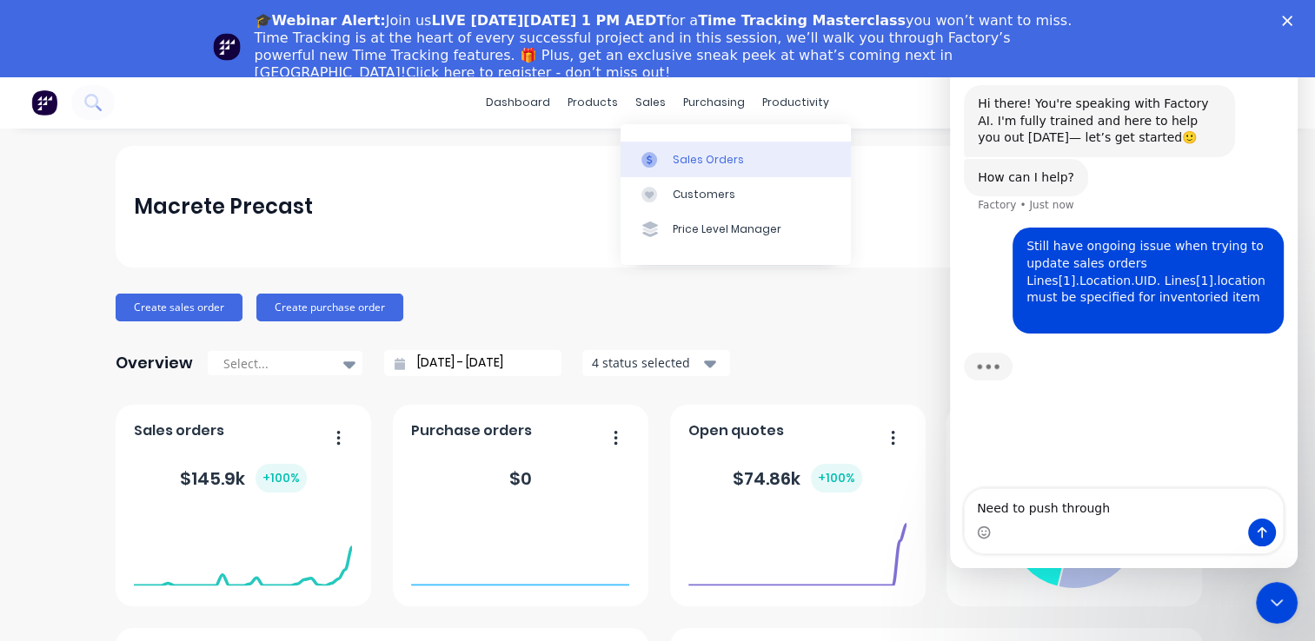
type textarea "Need to push through"
click at [725, 162] on div "Sales Orders" at bounding box center [707, 160] width 71 height 16
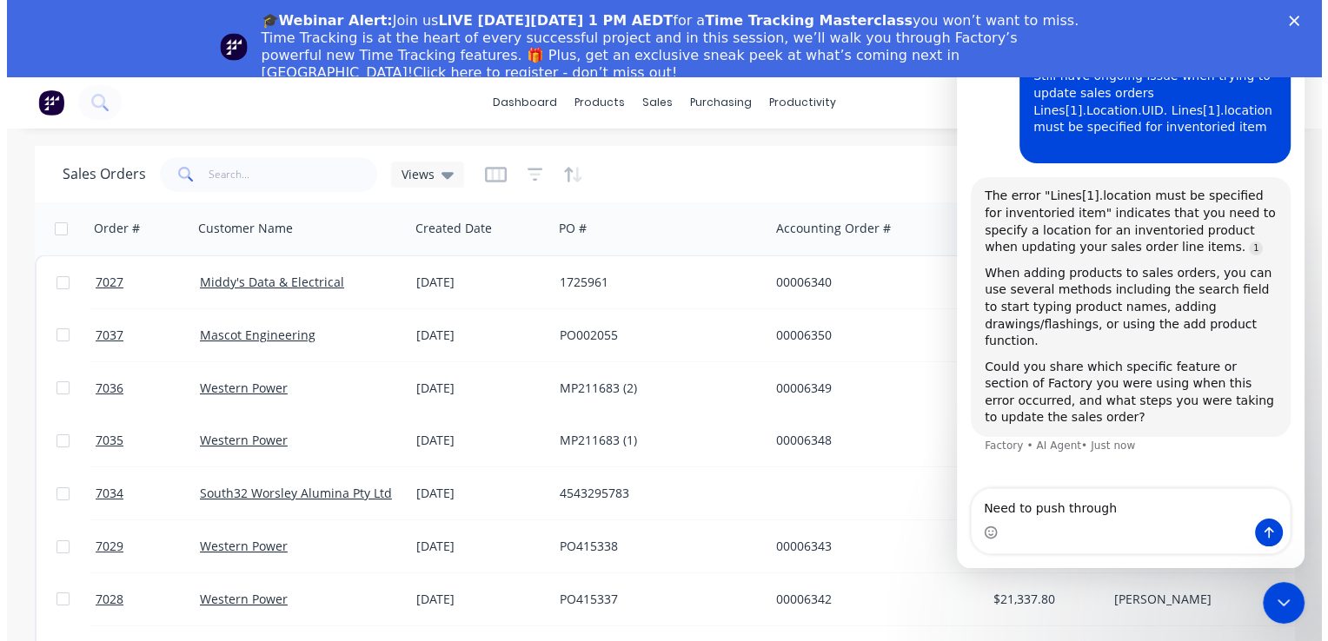
scroll to position [0, 378]
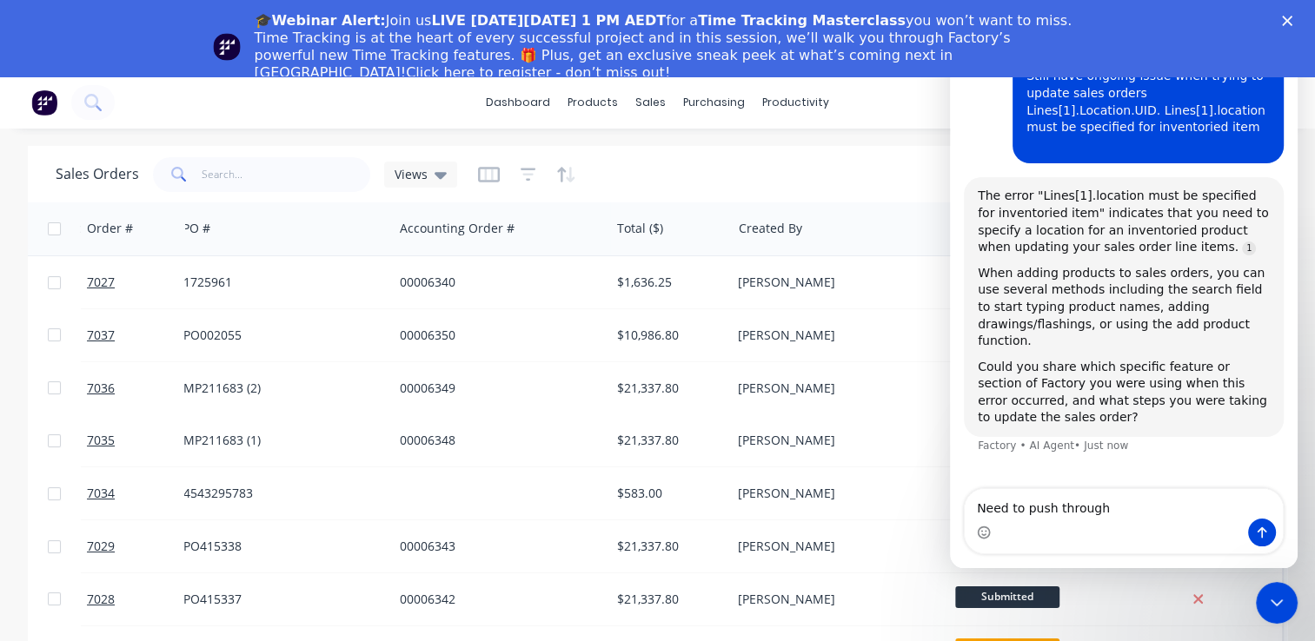
click at [831, 173] on div "Sales Orders Views" at bounding box center [554, 174] width 997 height 43
click at [1292, 20] on icon "Close" at bounding box center [1287, 21] width 10 height 10
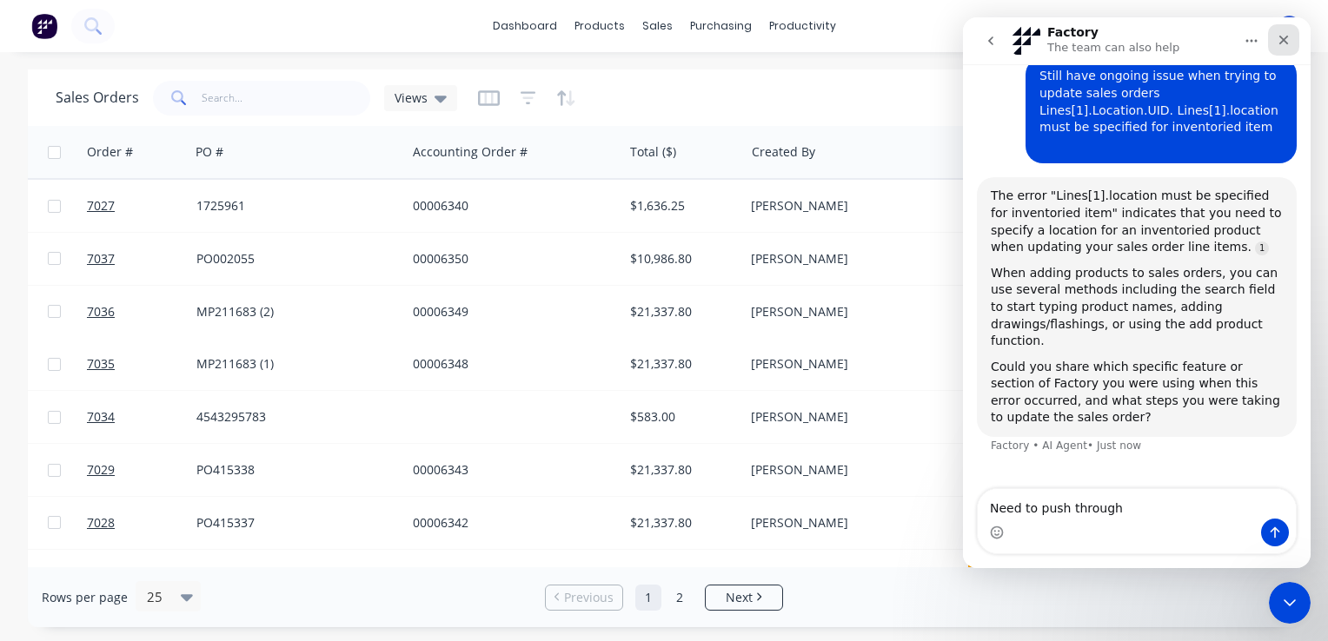
scroll to position [0, 365]
click at [1255, 43] on icon "Home" at bounding box center [1251, 41] width 14 height 14
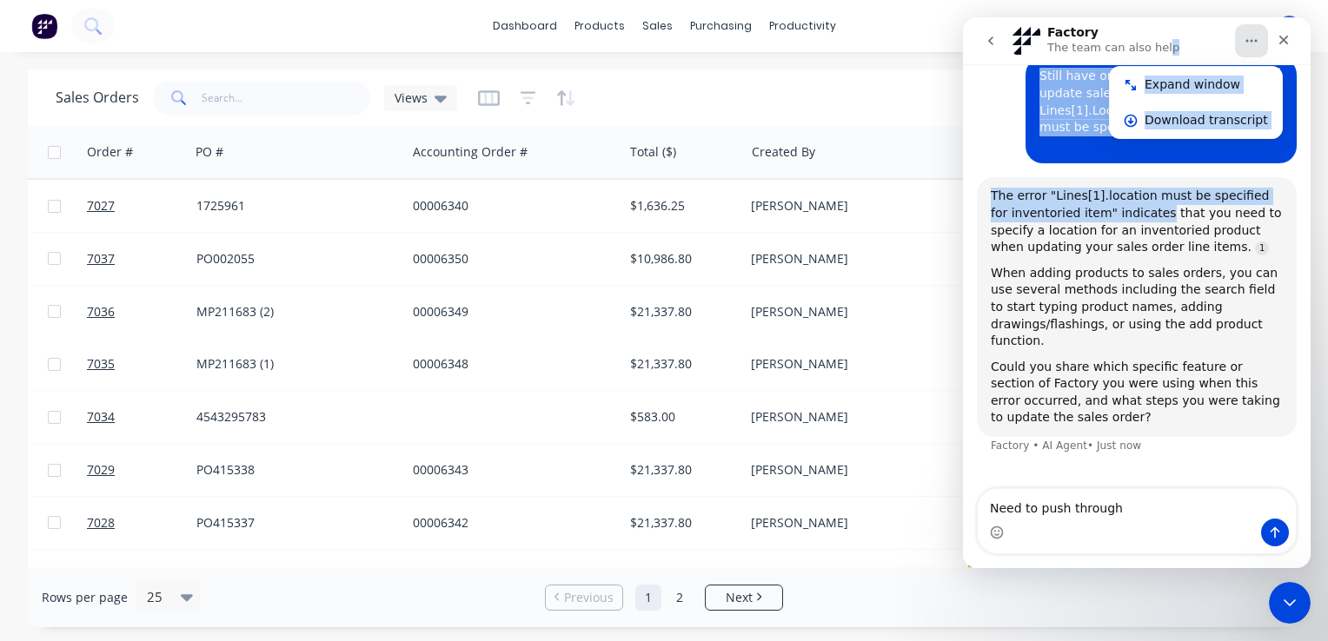
drag, startPoint x: 1156, startPoint y: 34, endPoint x: 1114, endPoint y: 233, distance: 203.5
click at [1116, 233] on div "Factory The team can also help Expand window Download transcript Hi there! You'…" at bounding box center [1137, 292] width 348 height 551
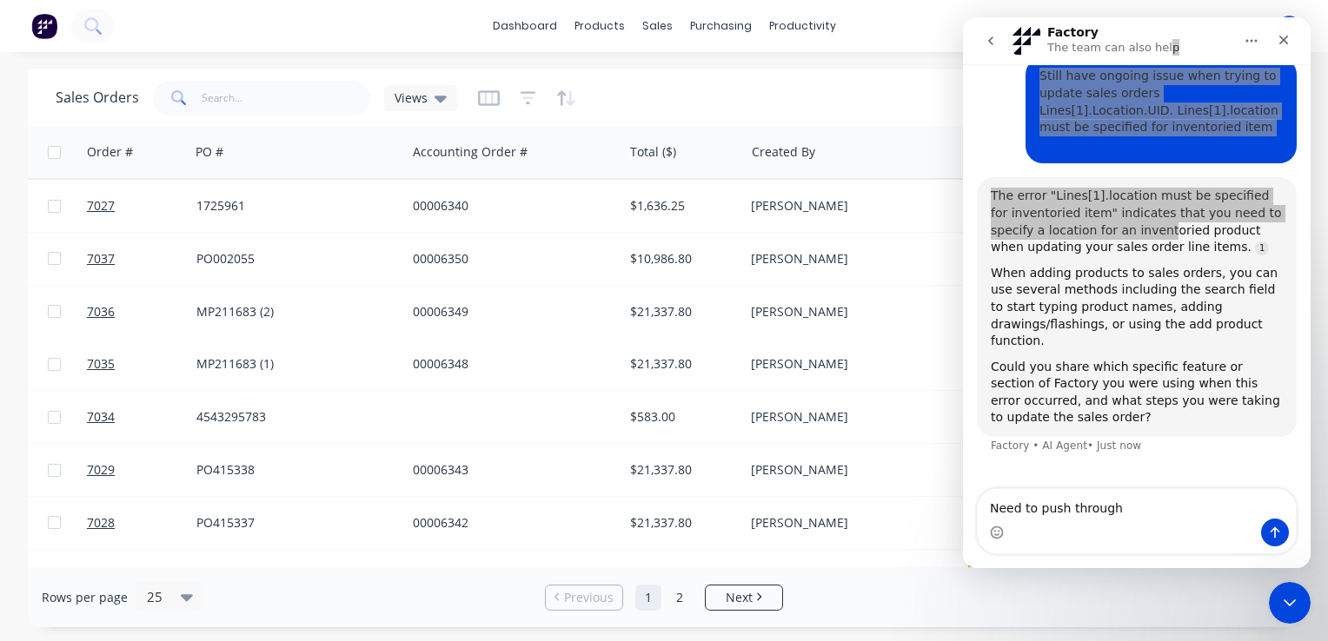
click at [873, 103] on div "Sales Orders Views" at bounding box center [561, 97] width 1010 height 43
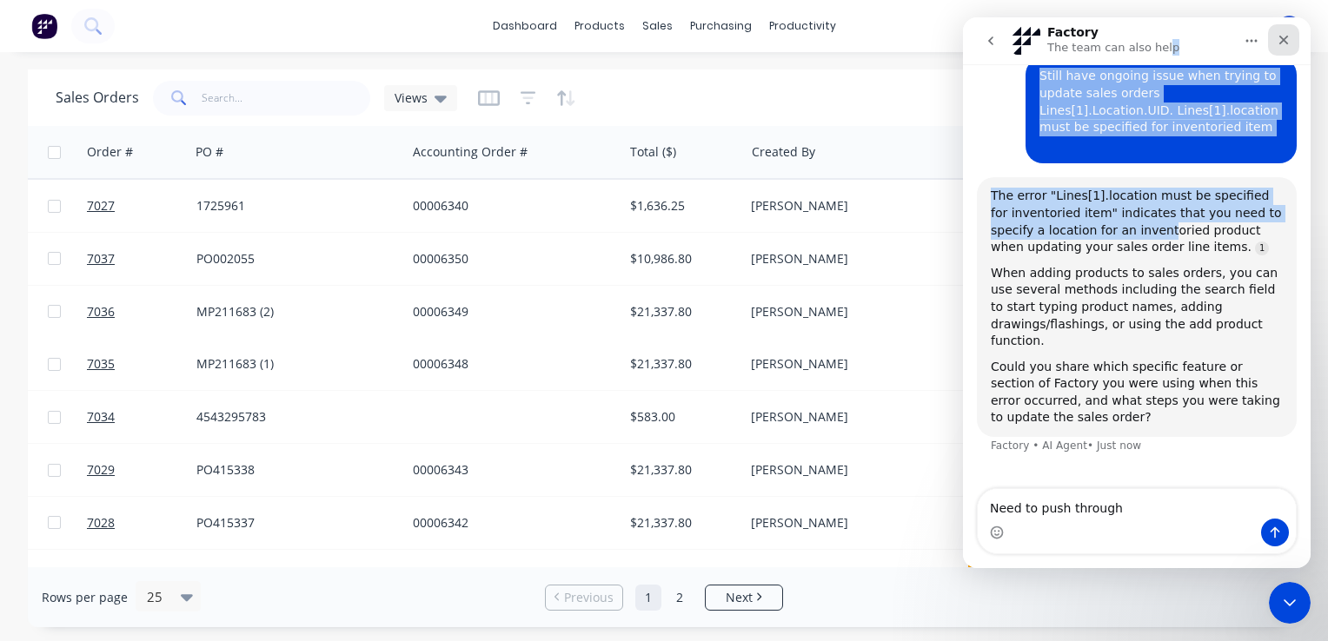
click at [1284, 35] on icon "Close" at bounding box center [1283, 40] width 14 height 14
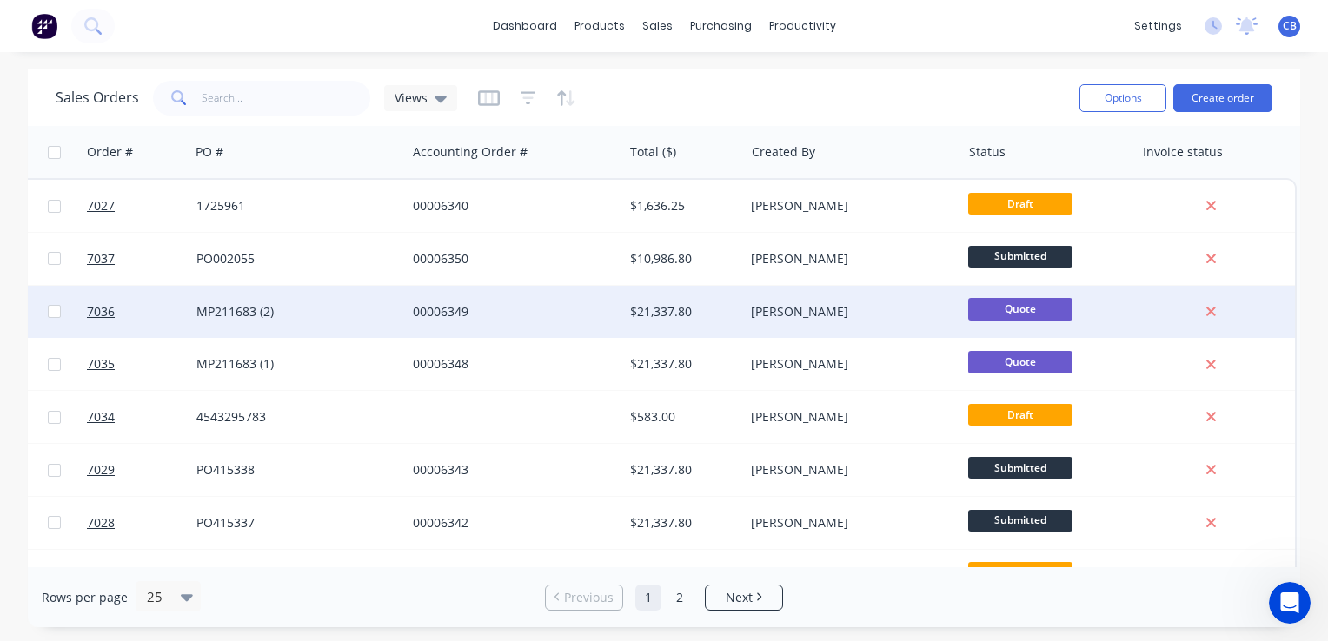
scroll to position [119, 0]
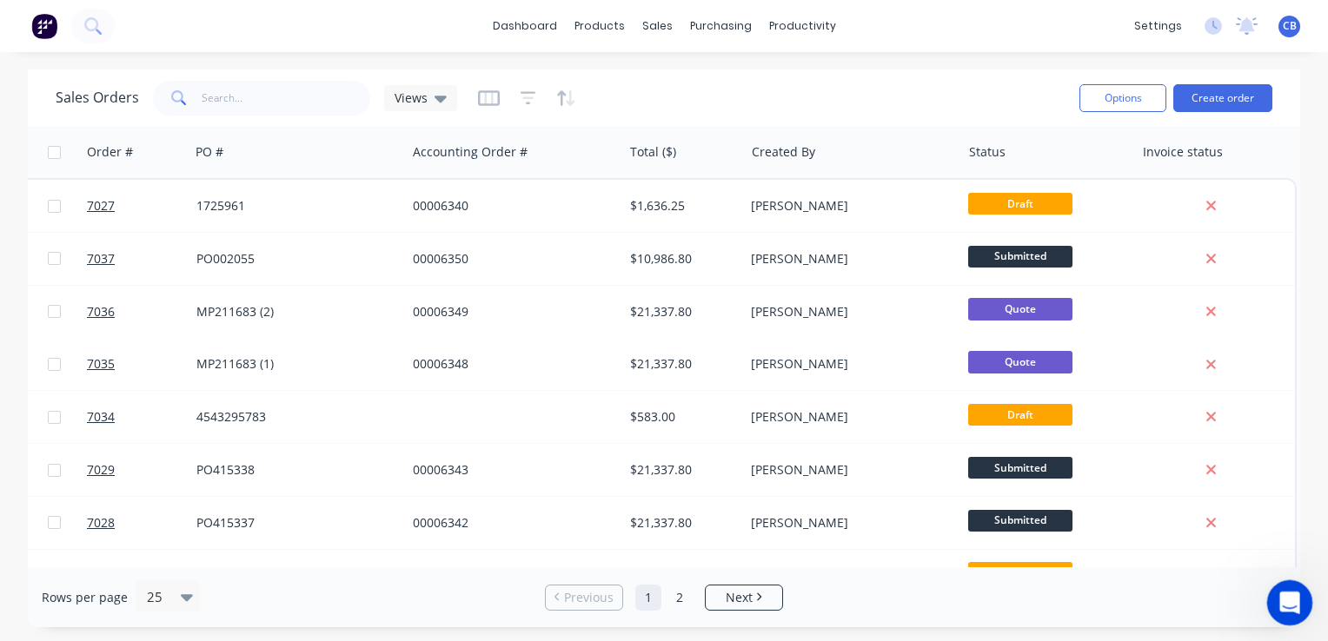
click at [1282, 606] on icon "Open Intercom Messenger" at bounding box center [1287, 600] width 29 height 29
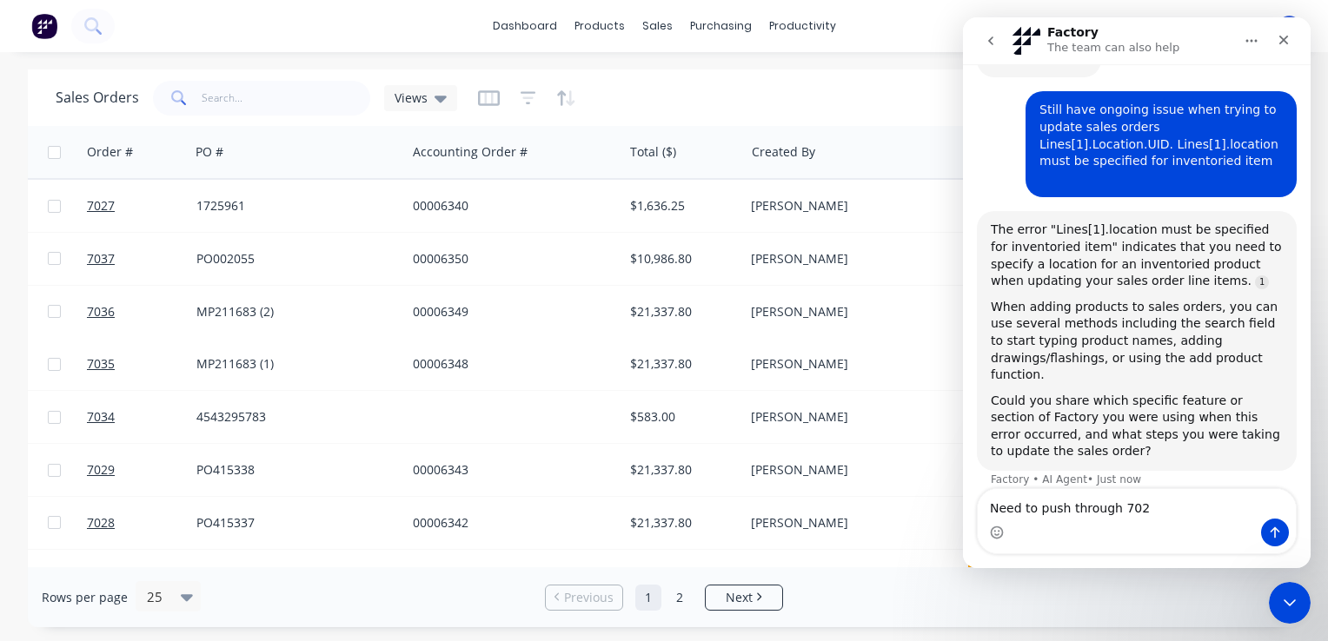
type textarea "Need to push through 7027"
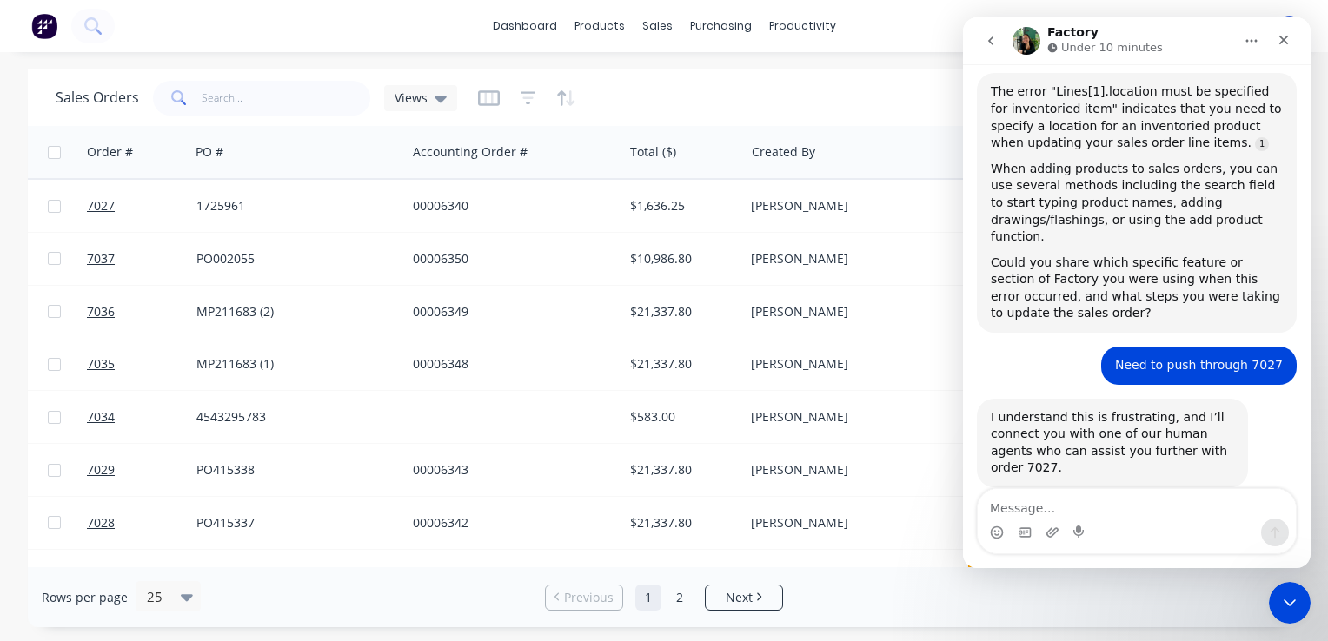
scroll to position [0, 0]
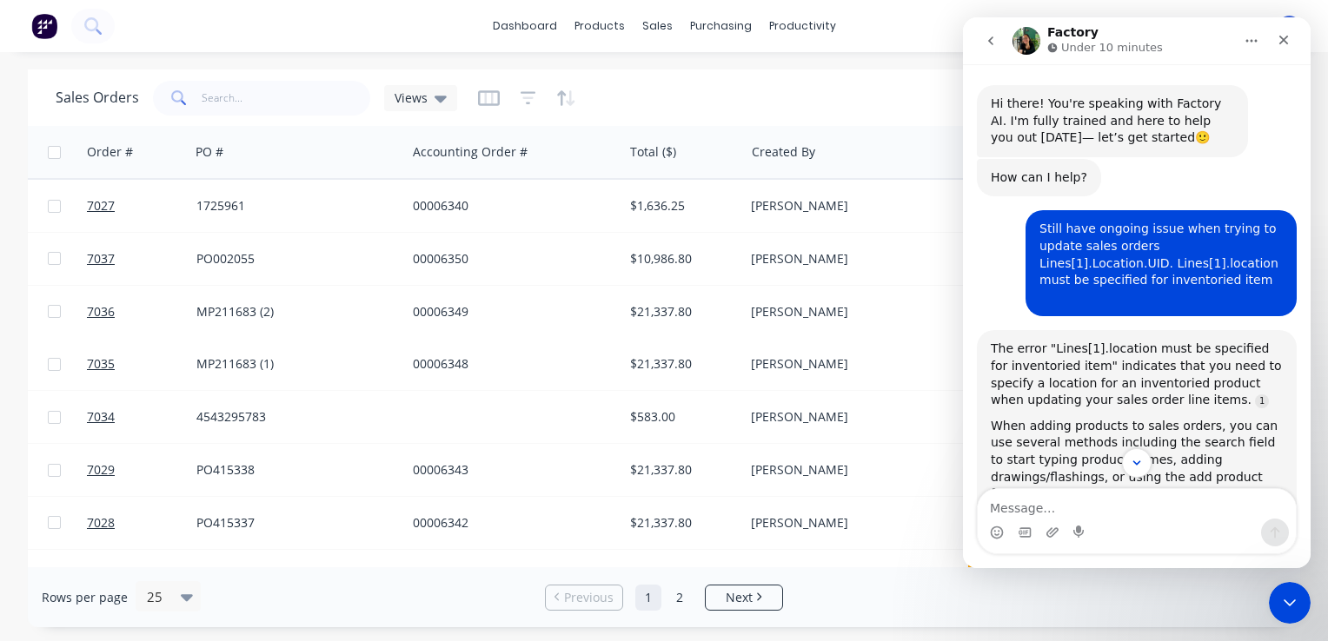
click at [906, 36] on div "dashboard products sales purchasing productivity dashboard products Product Cat…" at bounding box center [664, 26] width 1328 height 52
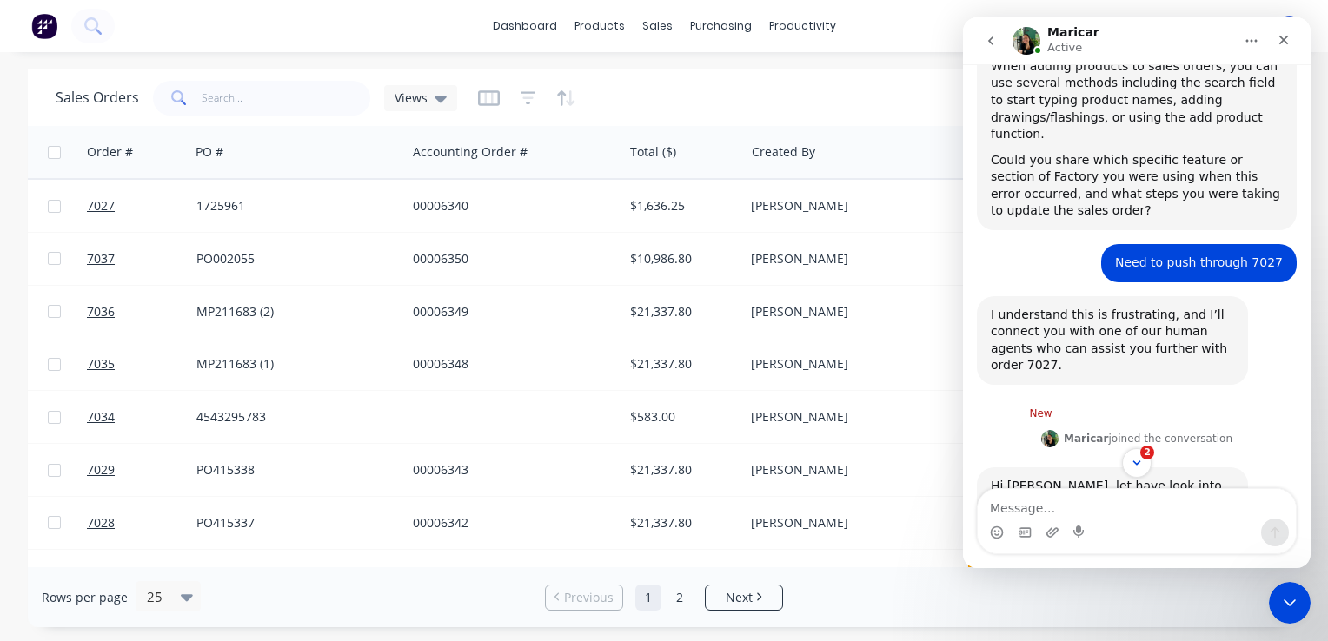
scroll to position [394, 0]
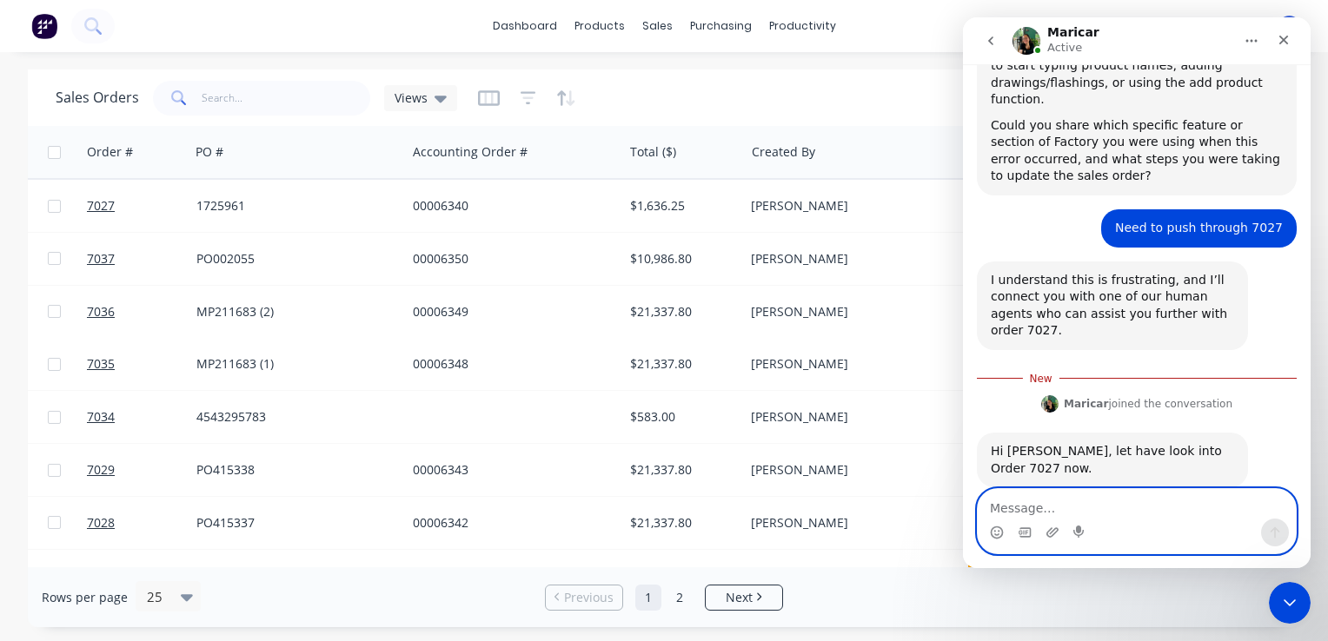
click at [1042, 509] on textarea "Message…" at bounding box center [1136, 504] width 318 height 30
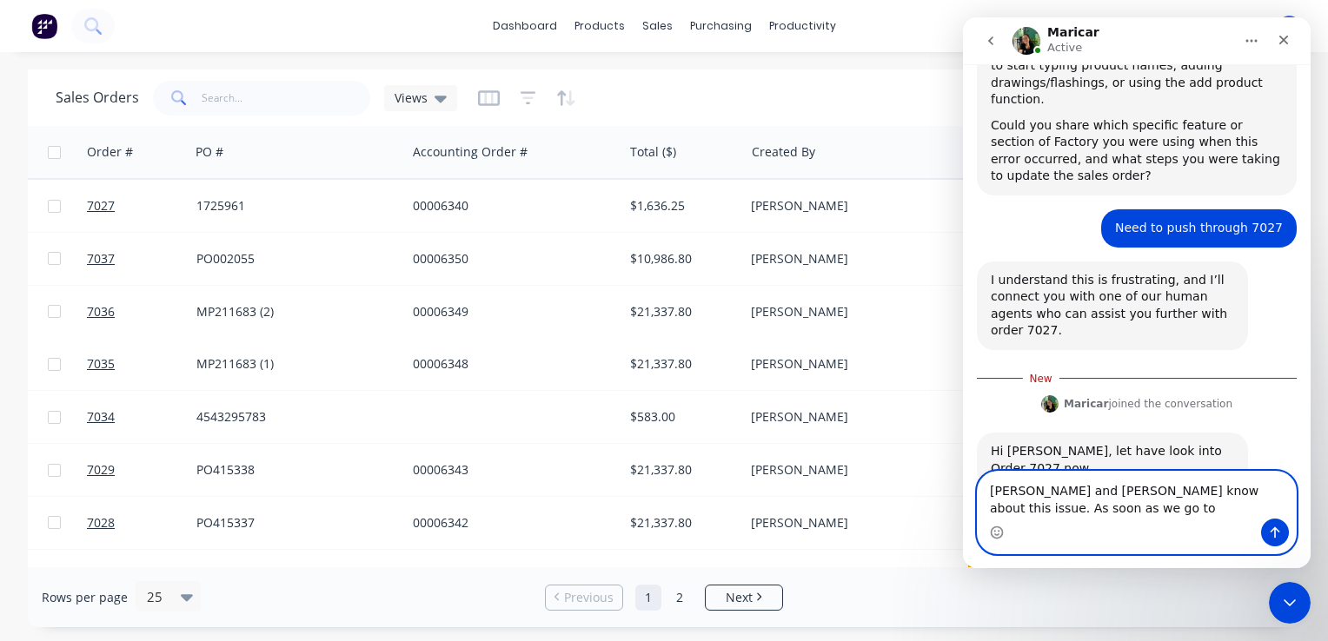
scroll to position [412, 0]
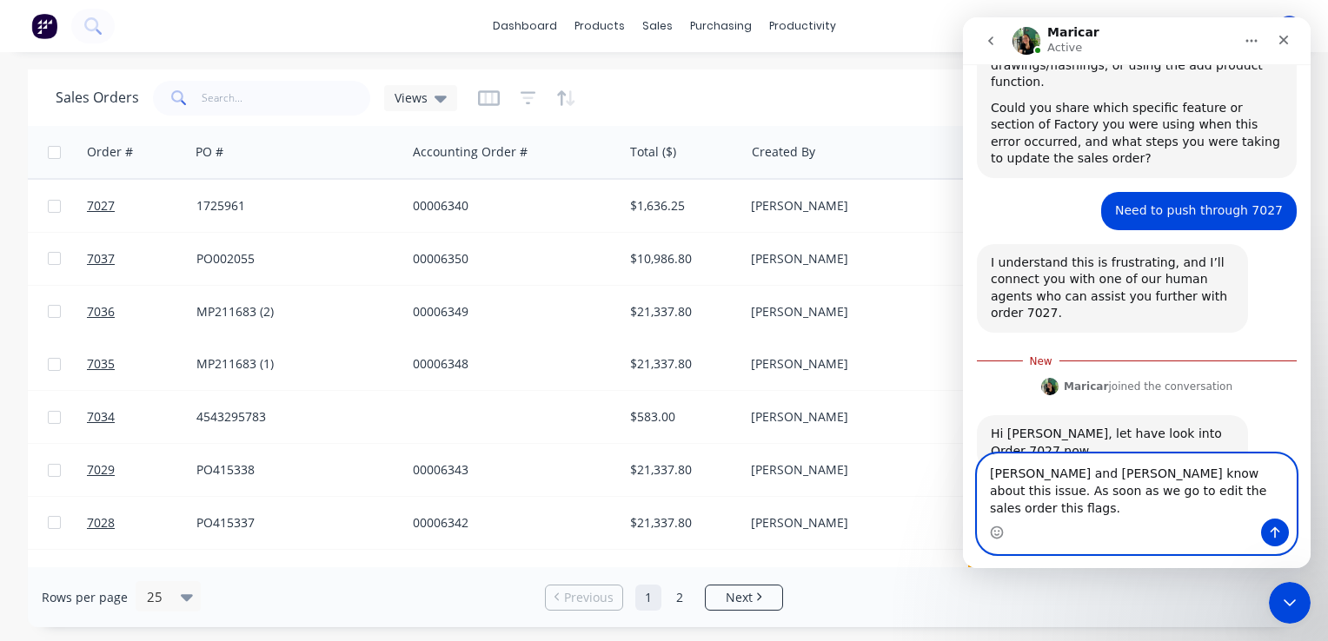
type textarea "Cathy and Paul know about this issue. As soon as we go to edit the sales order …"
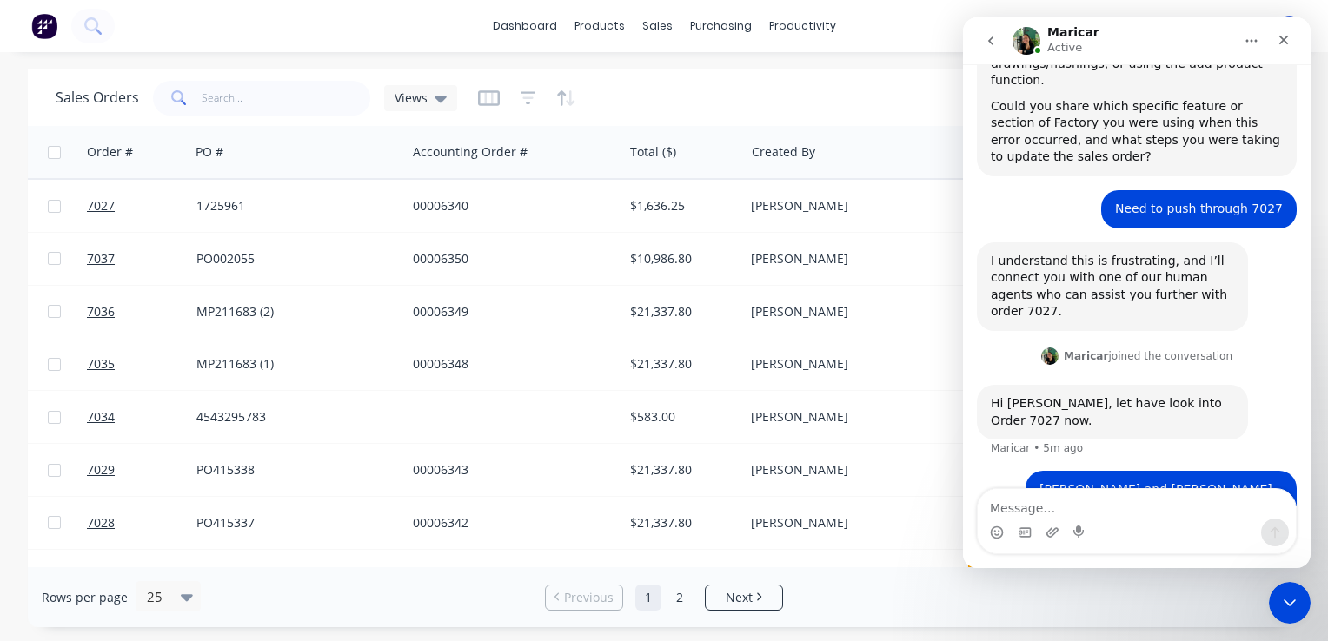
scroll to position [452, 0]
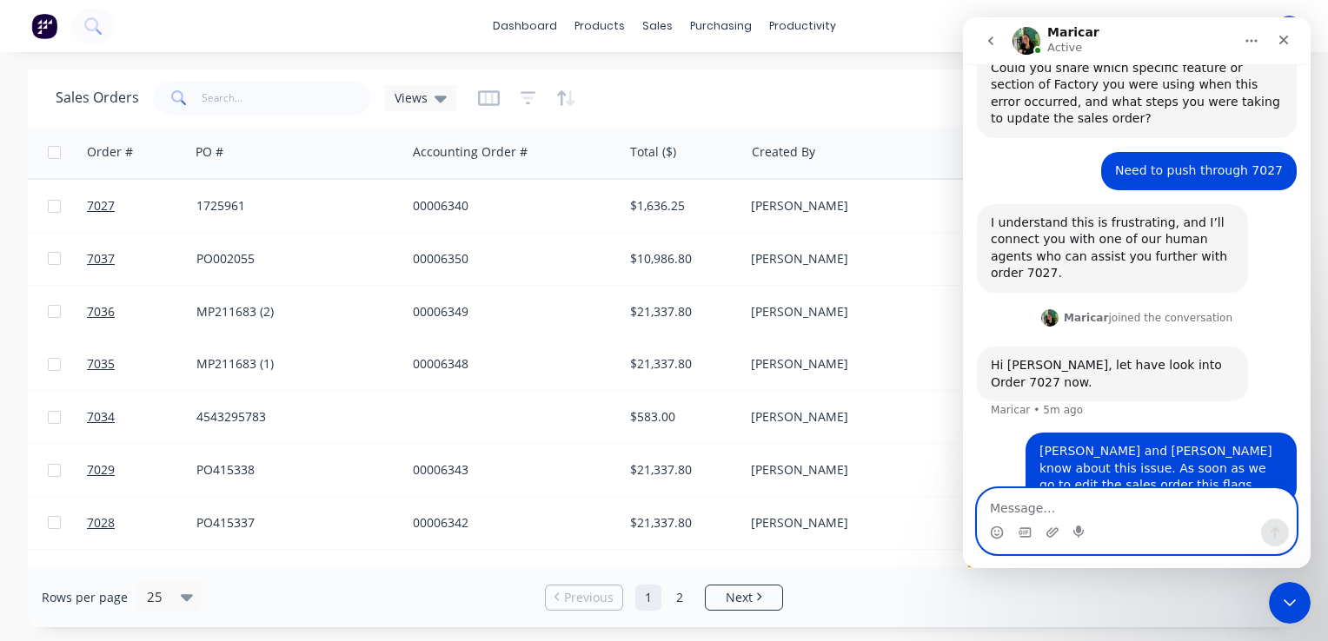
click at [1070, 502] on textarea "Message…" at bounding box center [1136, 504] width 318 height 30
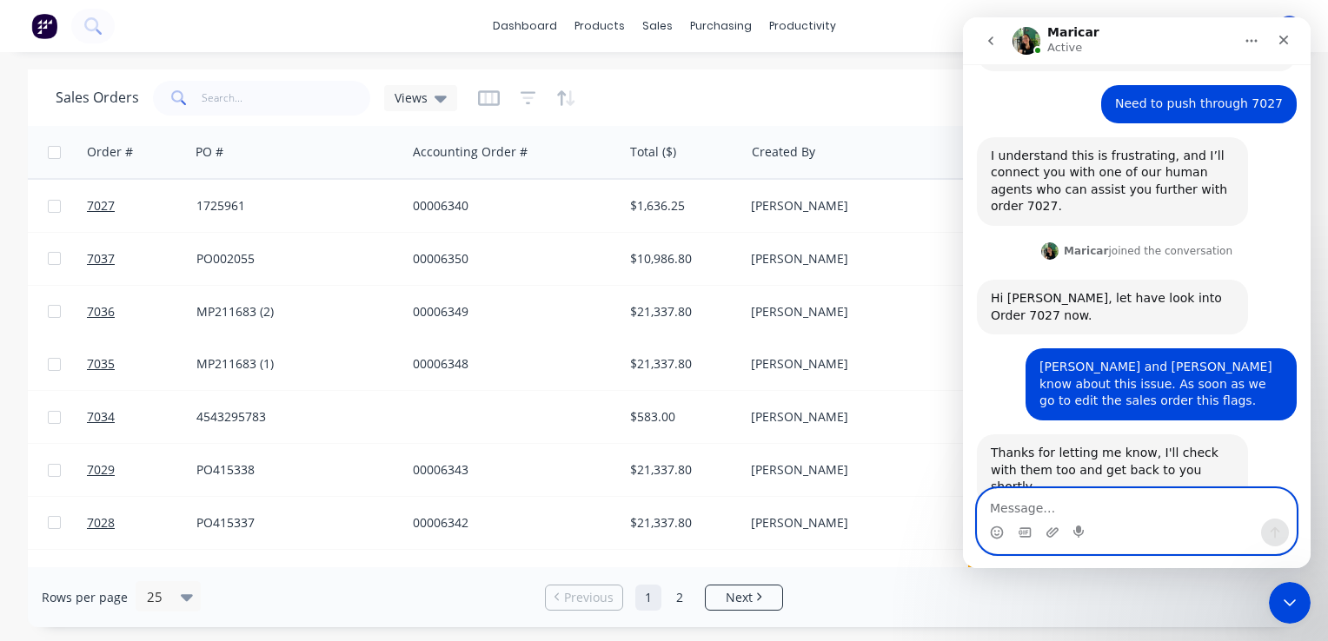
scroll to position [520, 0]
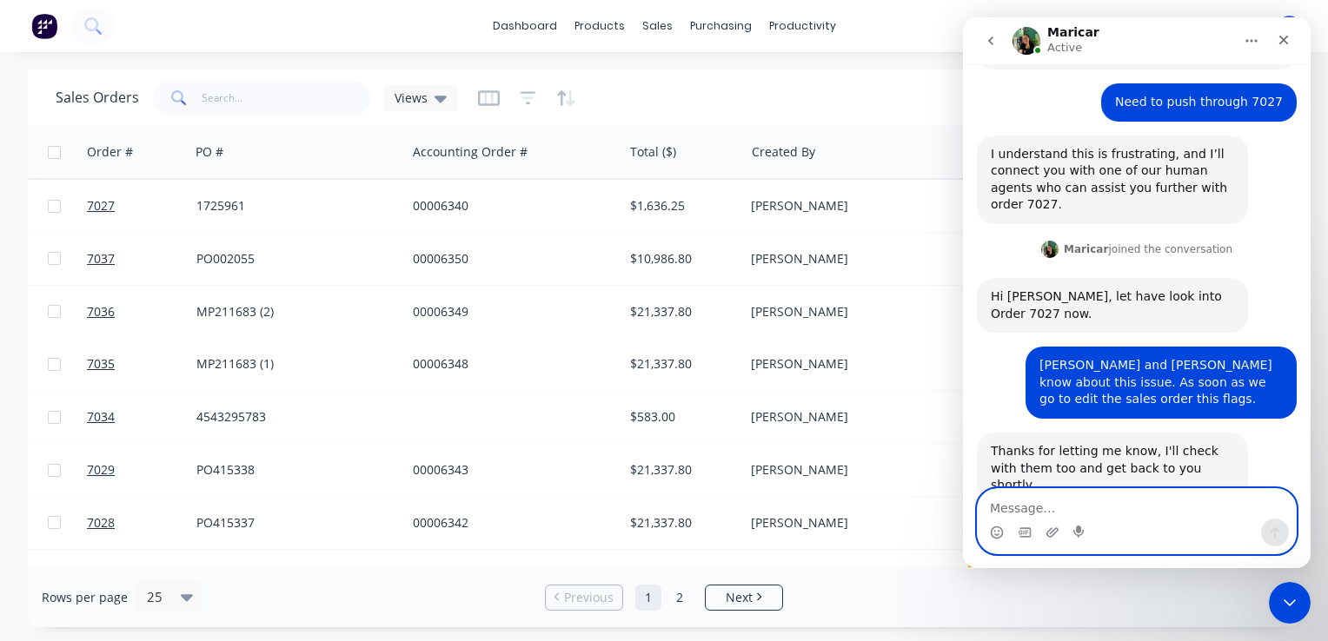
click at [1039, 516] on textarea "Message…" at bounding box center [1136, 504] width 318 height 30
type textarea "Thanks Maricar, appreciated."
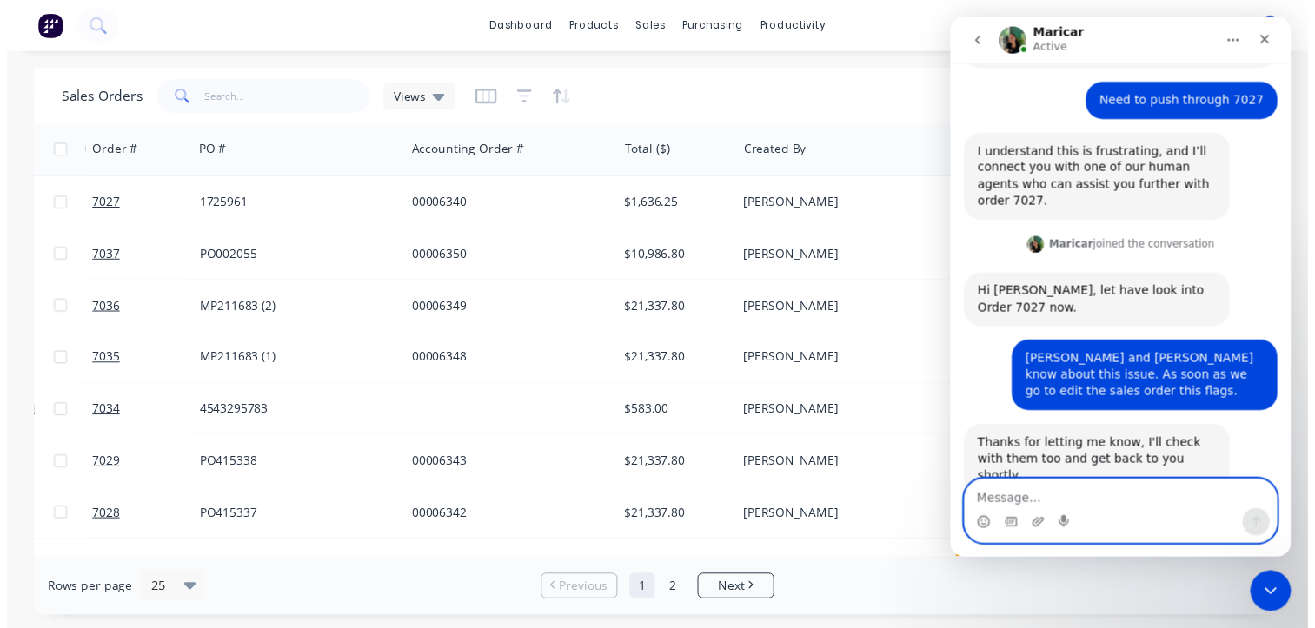
scroll to position [573, 0]
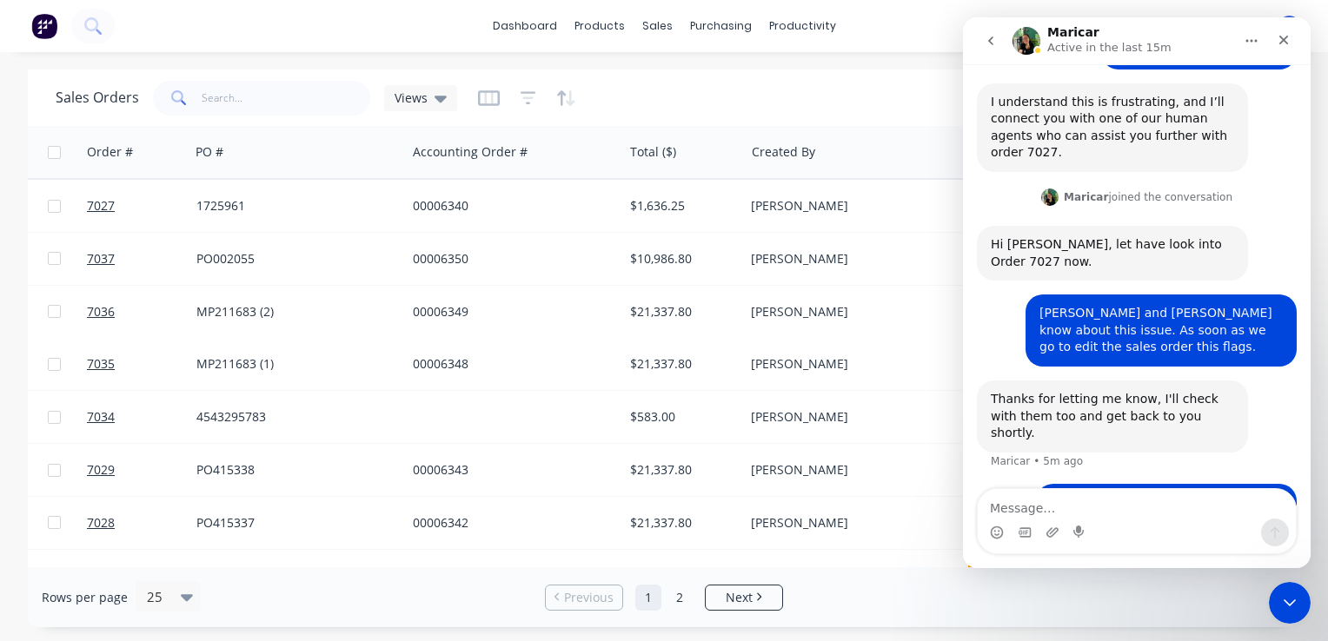
click at [908, 36] on div "dashboard products sales purchasing productivity dashboard products Product Cat…" at bounding box center [664, 26] width 1328 height 52
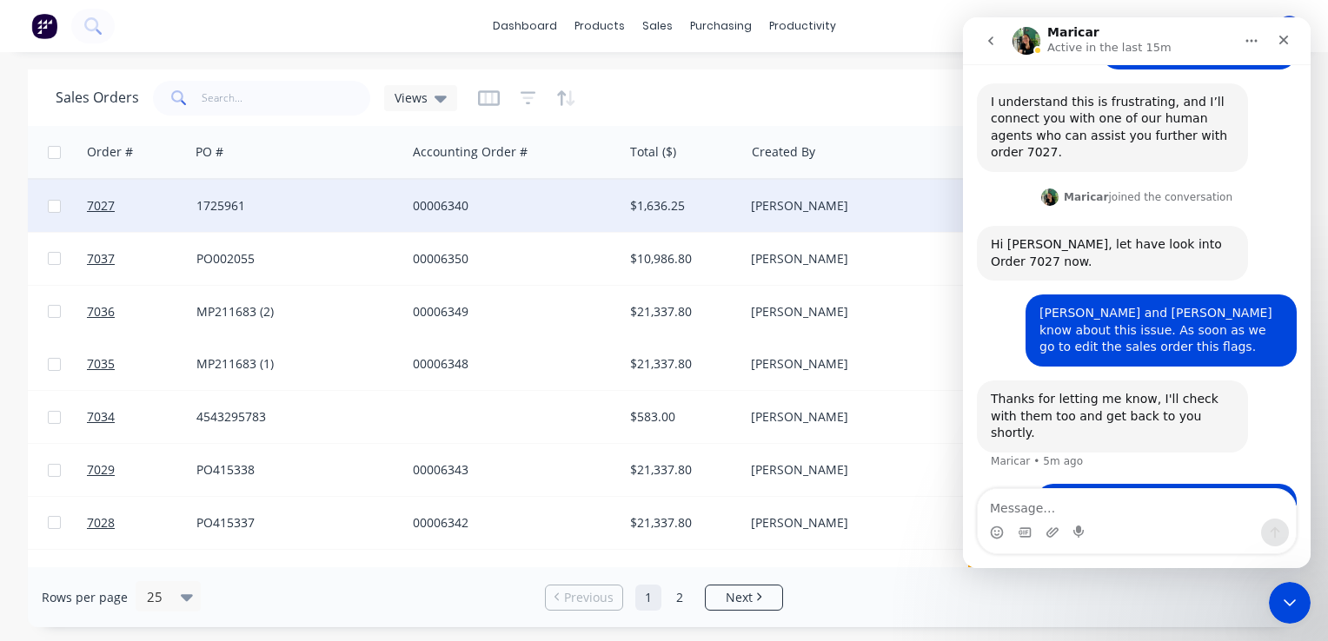
click at [487, 217] on div "00006340" at bounding box center [514, 206] width 216 height 52
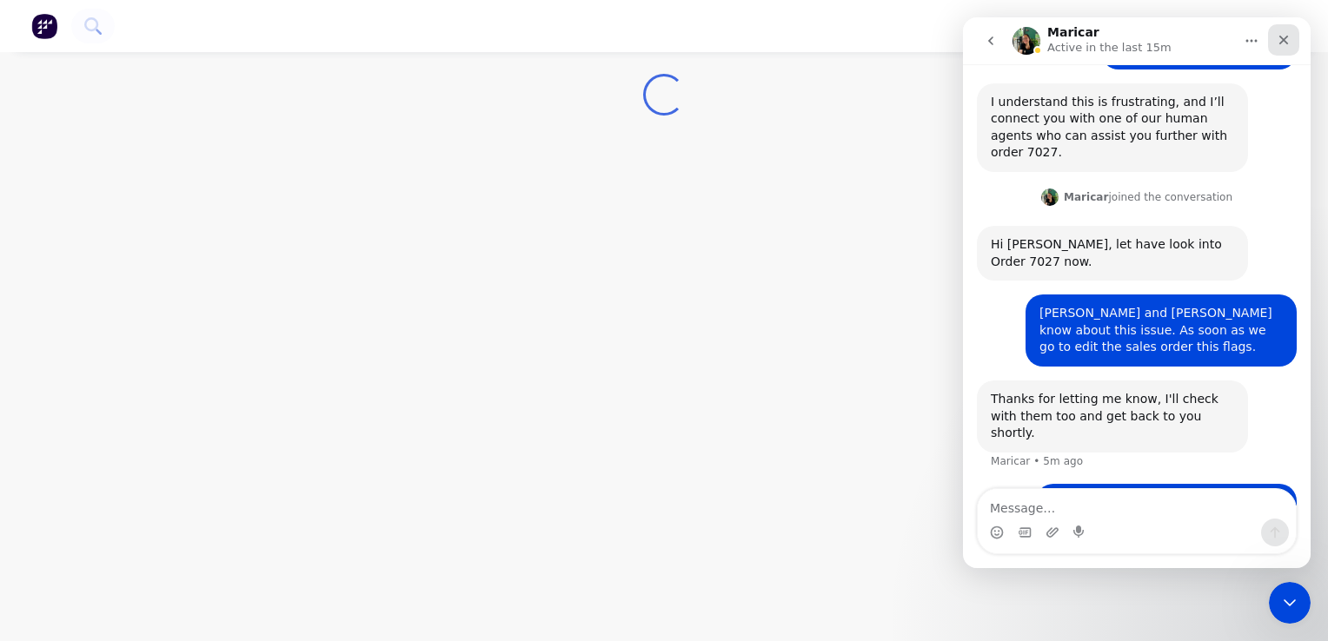
click at [1288, 43] on icon "Close" at bounding box center [1283, 40] width 14 height 14
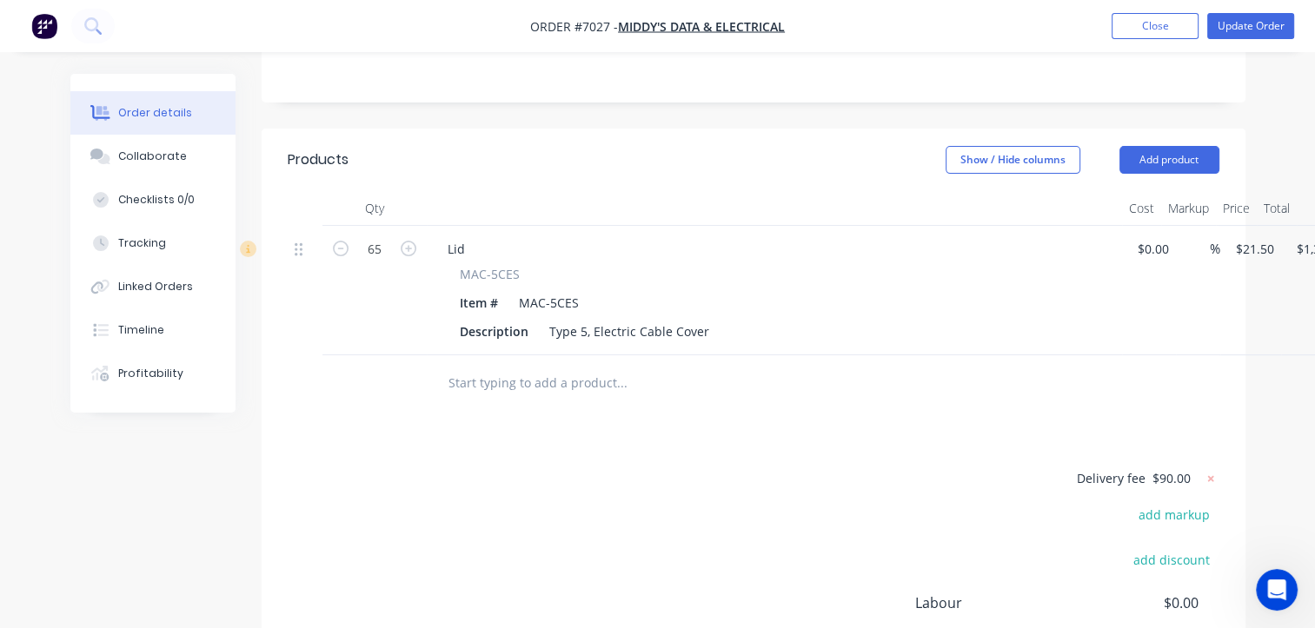
scroll to position [644, 0]
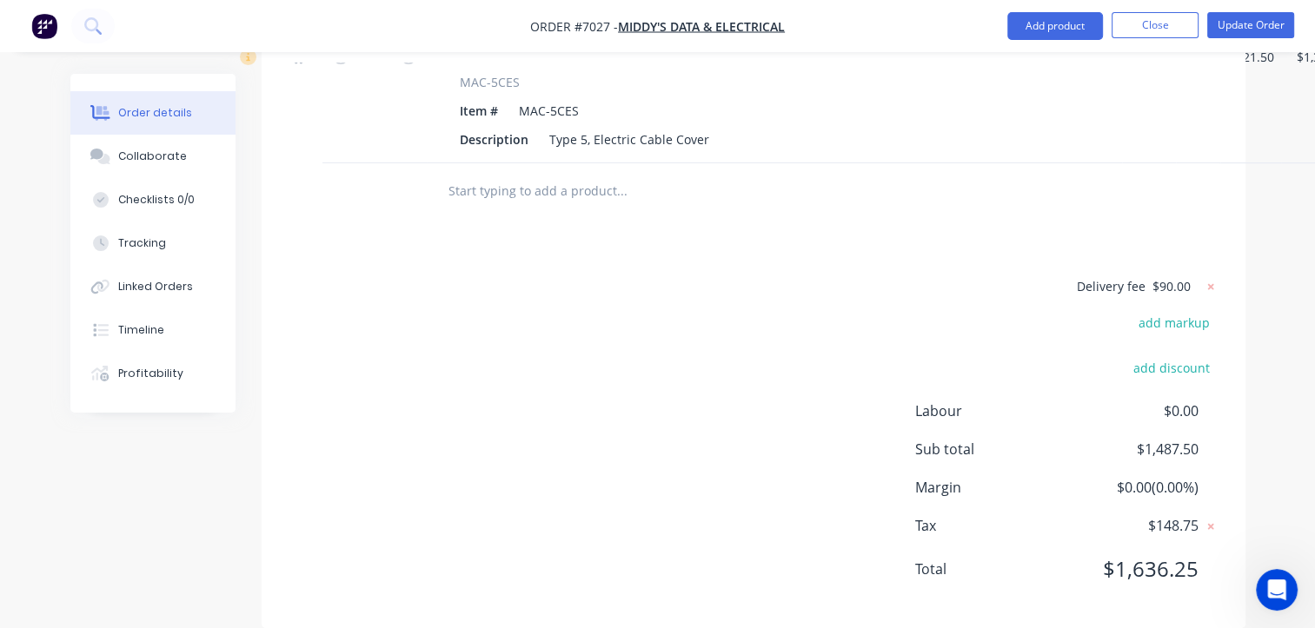
click at [1156, 277] on span "$90.00" at bounding box center [1171, 286] width 38 height 18
drag, startPoint x: 1156, startPoint y: 261, endPoint x: 1167, endPoint y: 262, distance: 10.5
click at [1163, 277] on span "$90.00" at bounding box center [1171, 286] width 38 height 18
drag, startPoint x: 1169, startPoint y: 262, endPoint x: 1157, endPoint y: 258, distance: 12.1
click at [1157, 277] on span "$90.00" at bounding box center [1171, 286] width 38 height 18
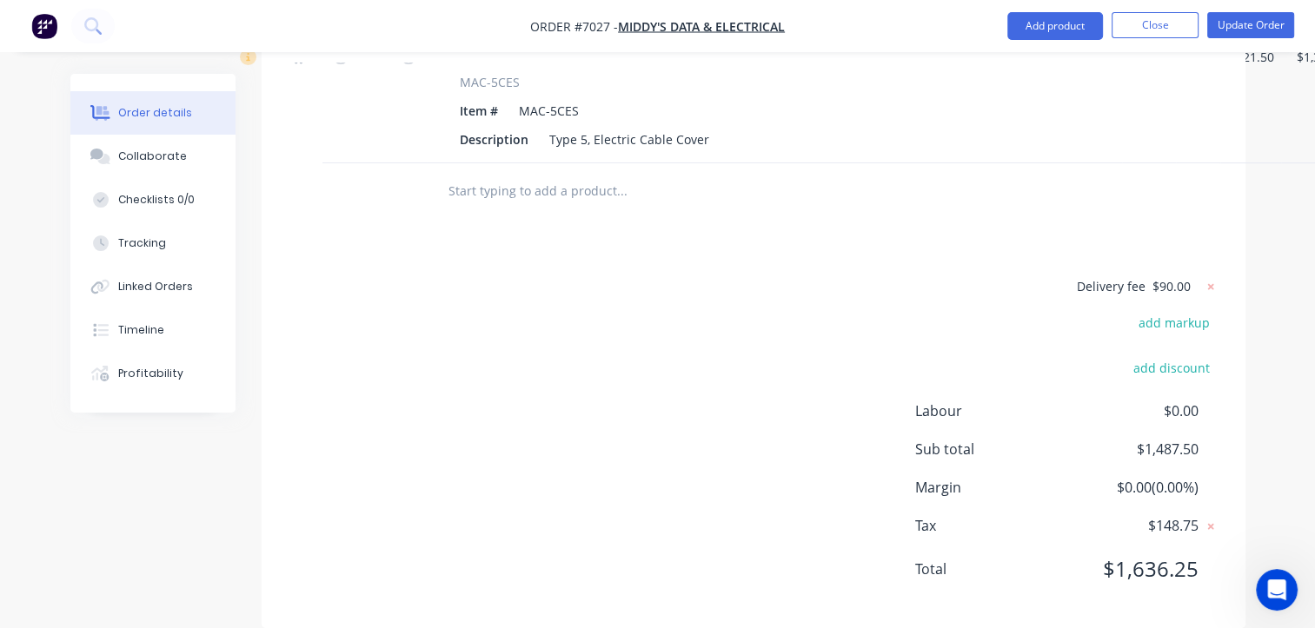
drag, startPoint x: 1157, startPoint y: 258, endPoint x: 1009, endPoint y: 182, distance: 166.7
click at [1009, 182] on div at bounding box center [740, 191] width 612 height 35
click at [1165, 277] on span "$90.00" at bounding box center [1171, 286] width 38 height 18
click at [1170, 277] on span "$90.00" at bounding box center [1171, 286] width 38 height 18
drag, startPoint x: 1170, startPoint y: 256, endPoint x: 1157, endPoint y: 259, distance: 13.3
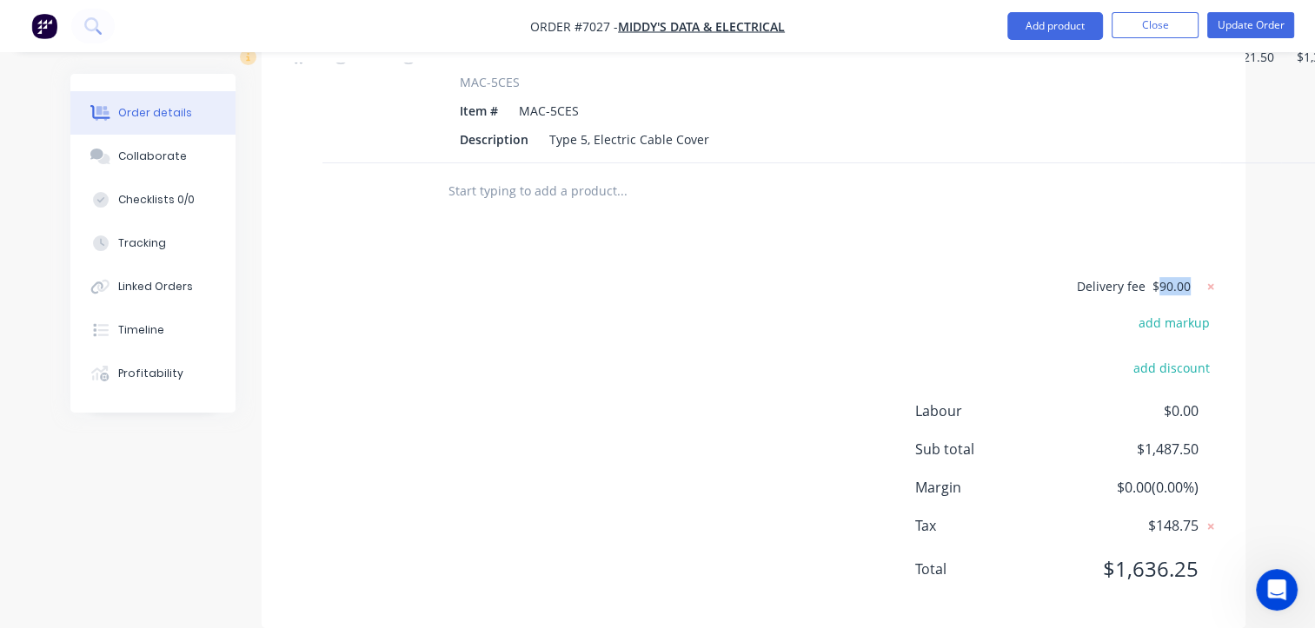
click at [1157, 277] on span "$90.00" at bounding box center [1171, 286] width 38 height 18
click at [887, 234] on div "Products Show / Hide columns Add product Qty Cost Markup Price Total 65 Lid MAC…" at bounding box center [754, 283] width 984 height 692
click at [1063, 360] on div "add discount" at bounding box center [1110, 377] width 217 height 44
click at [1175, 277] on span "$90.00" at bounding box center [1171, 286] width 38 height 18
click at [1163, 277] on span "$90.00" at bounding box center [1171, 286] width 38 height 18
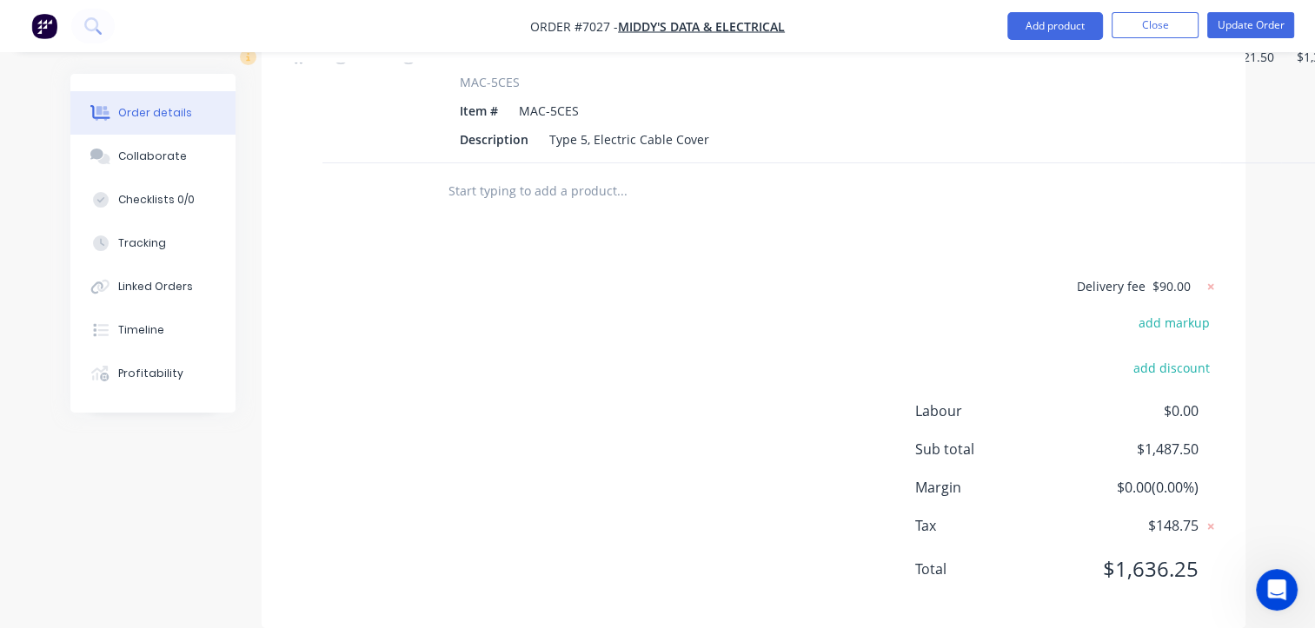
scroll to position [652, 0]
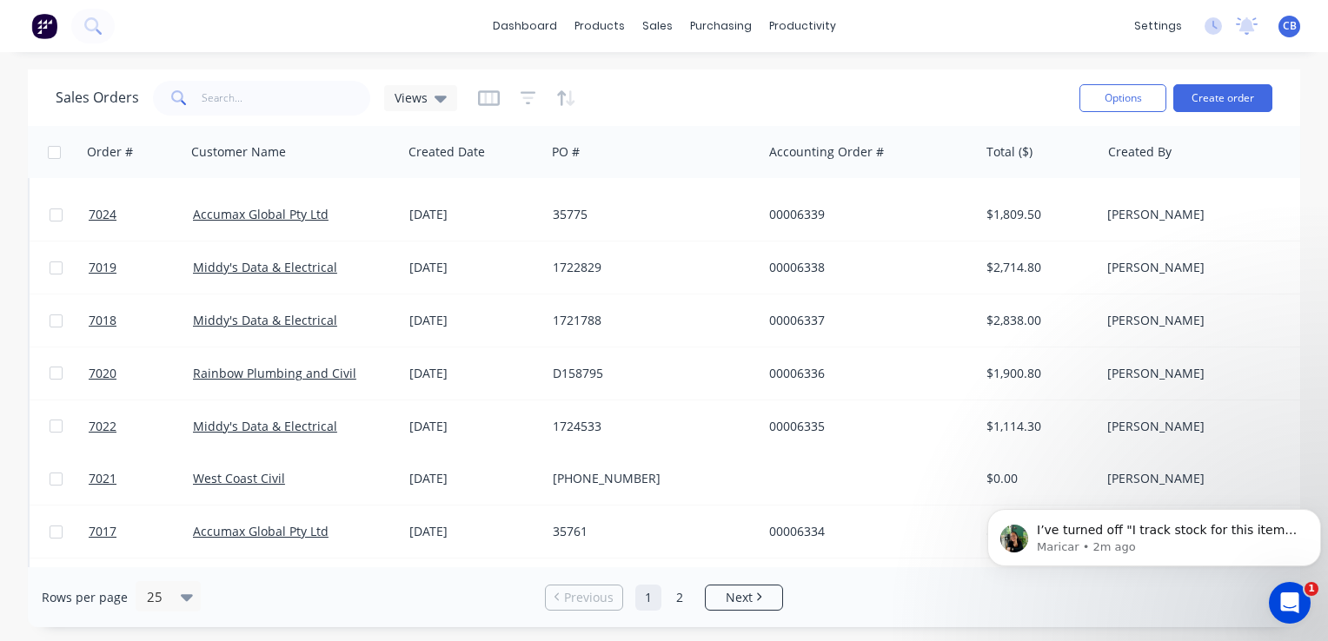
scroll to position [825, 0]
click at [1295, 593] on icon "Open Intercom Messenger" at bounding box center [1287, 600] width 29 height 29
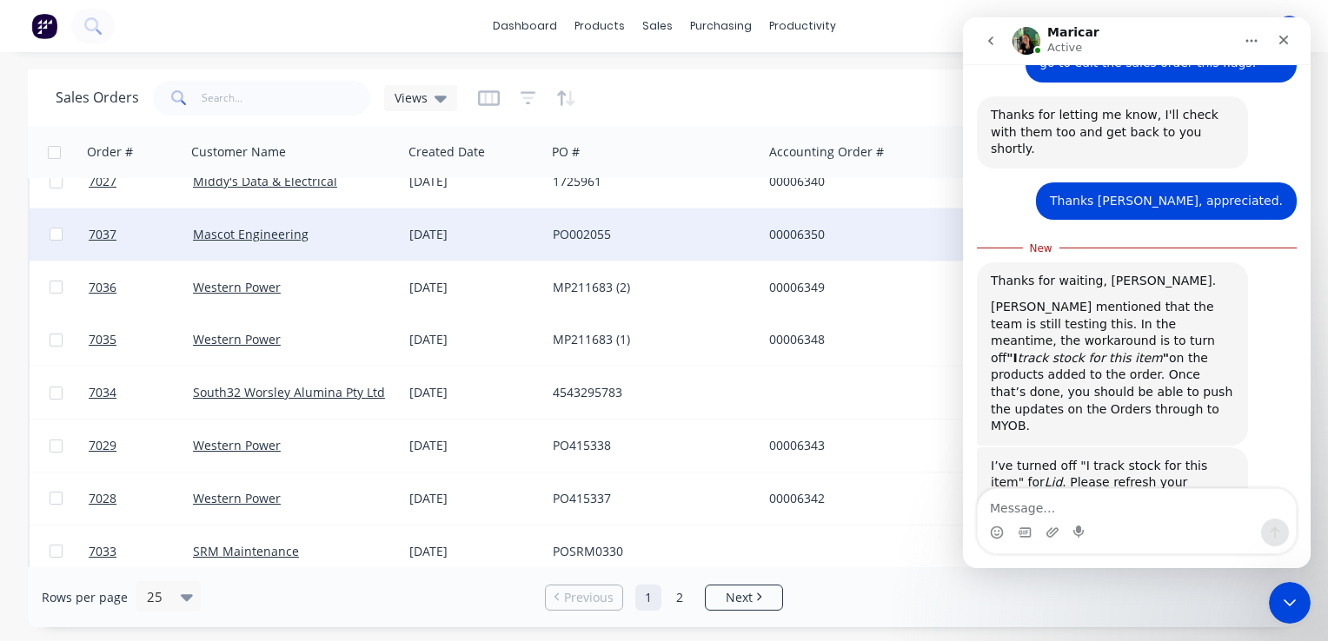
scroll to position [0, 0]
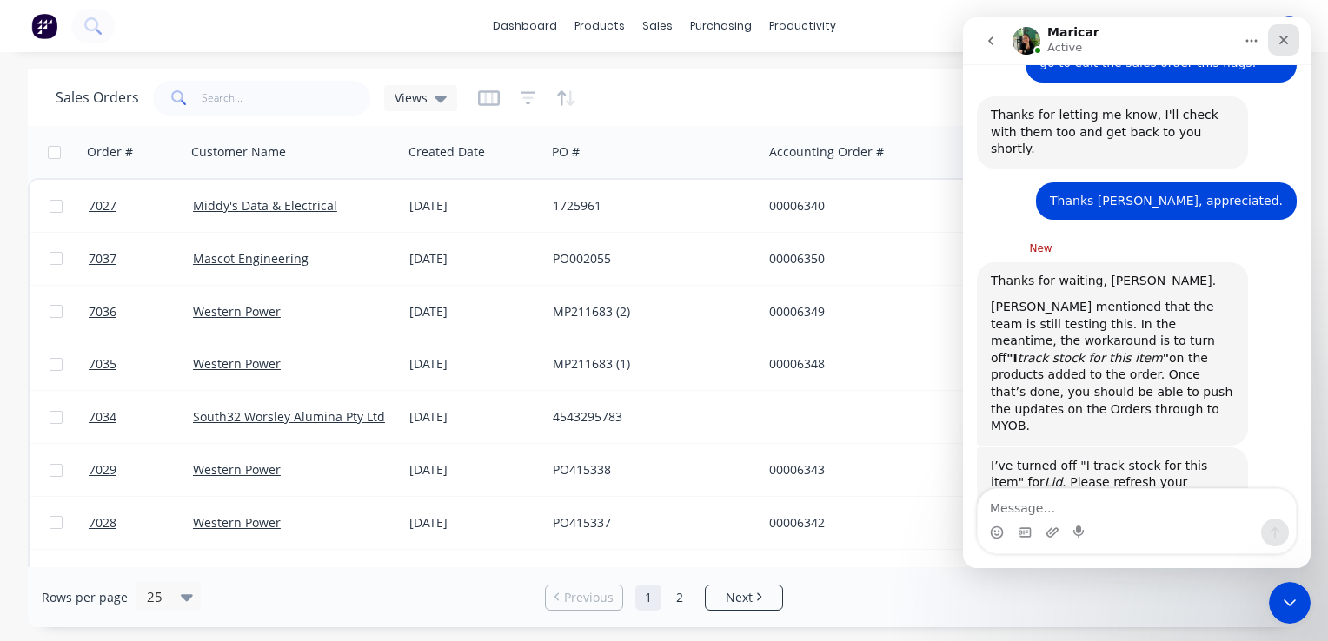
click at [1285, 41] on icon "Close" at bounding box center [1284, 41] width 10 height 10
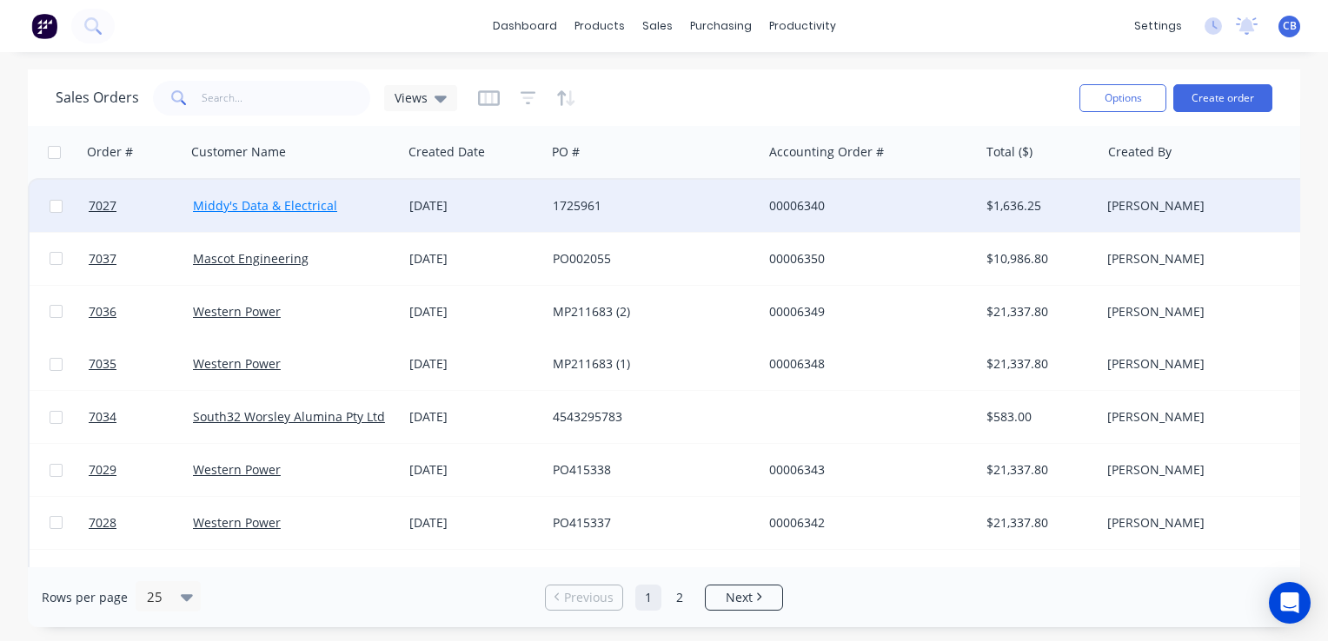
click at [309, 212] on link "Middy's Data & Electrical" at bounding box center [265, 205] width 144 height 17
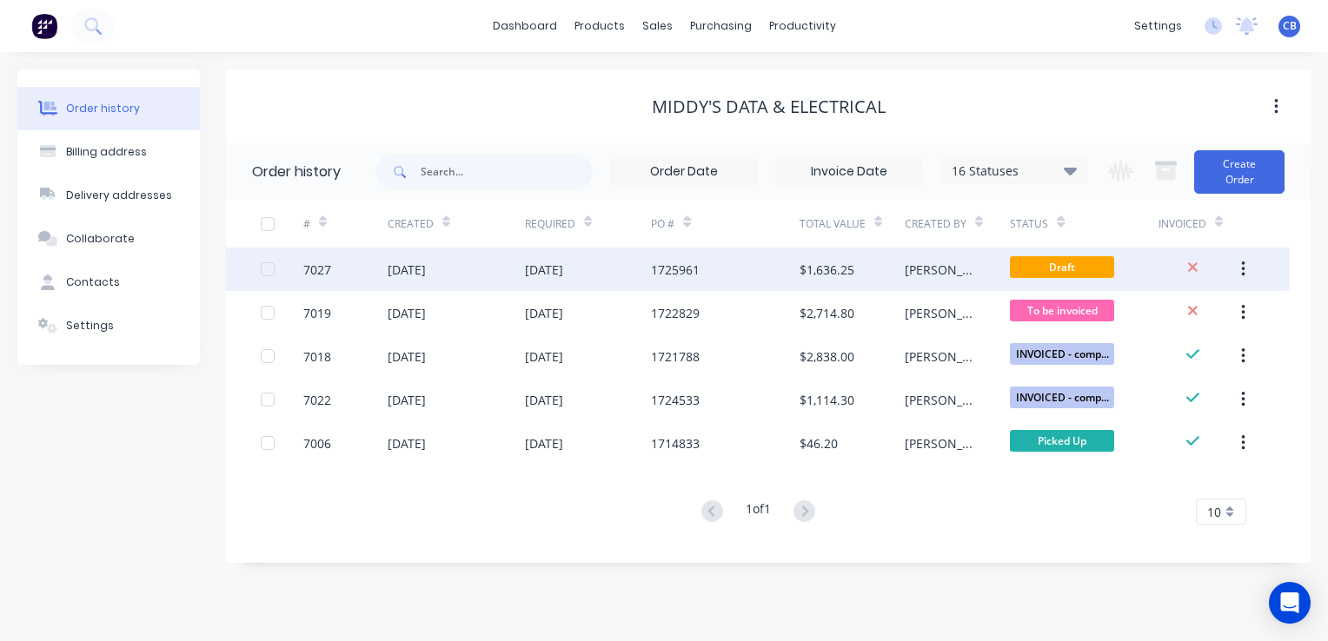
click at [614, 274] on div "[DATE]" at bounding box center [588, 269] width 127 height 43
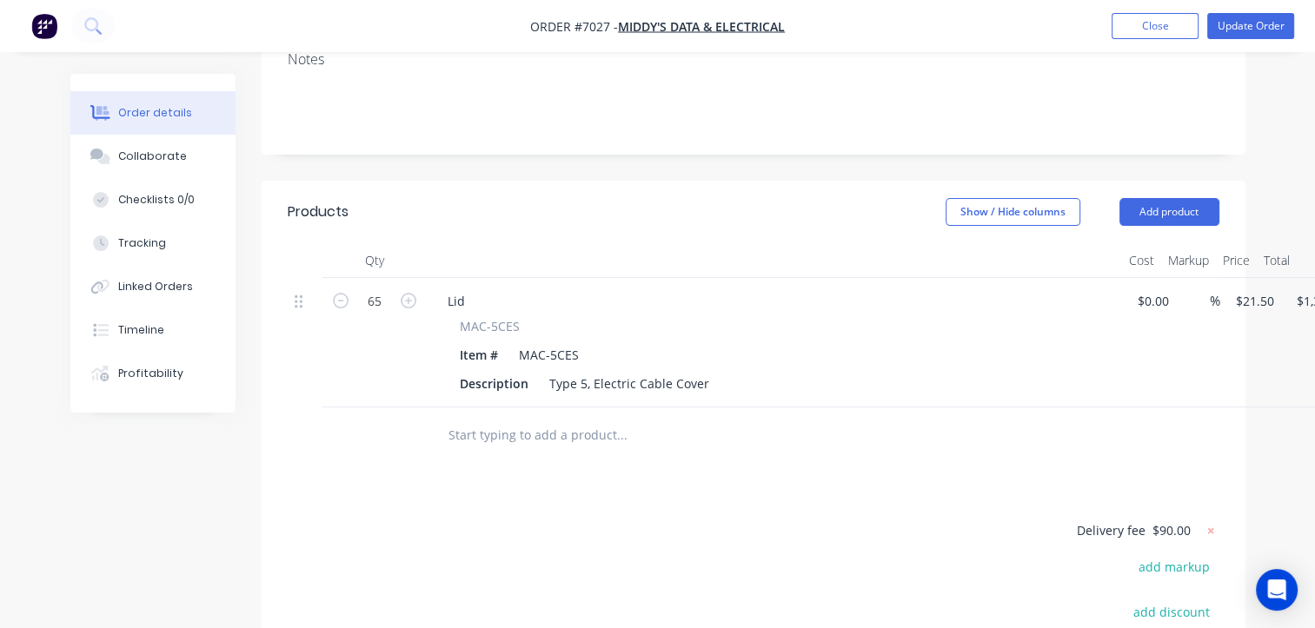
scroll to position [434, 0]
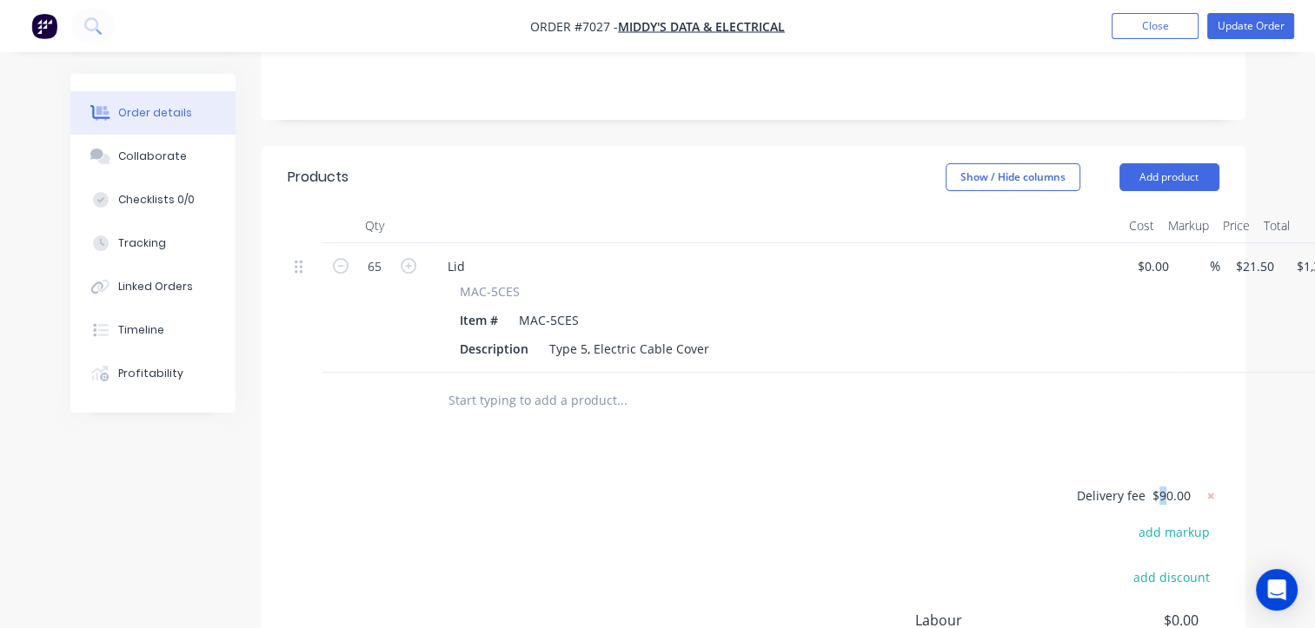
click at [1163, 487] on span "$90.00" at bounding box center [1171, 496] width 38 height 18
drag, startPoint x: 1163, startPoint y: 471, endPoint x: 1177, endPoint y: 469, distance: 14.9
click at [1168, 487] on span "$90.00" at bounding box center [1171, 496] width 38 height 18
drag, startPoint x: 1192, startPoint y: 466, endPoint x: 1128, endPoint y: 467, distance: 64.3
click at [1128, 485] on form "Delivery fee $90.00" at bounding box center [1107, 496] width 224 height 23
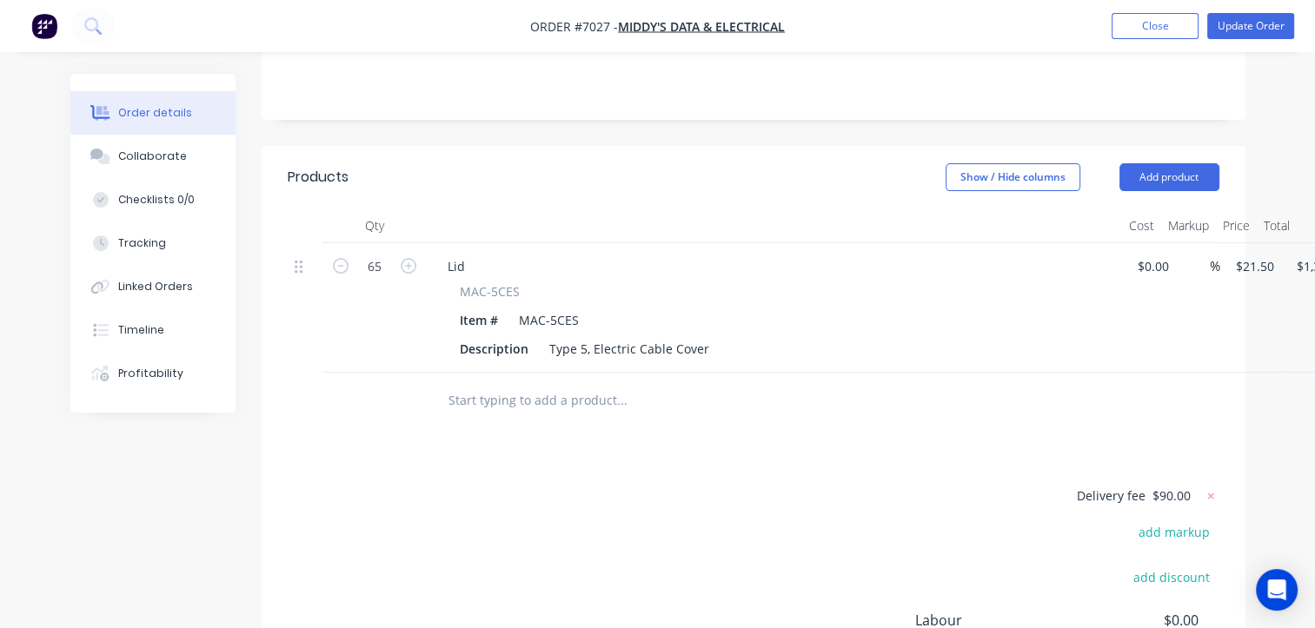
click at [944, 389] on div at bounding box center [694, 400] width 521 height 35
click at [1167, 487] on span "$90.00" at bounding box center [1171, 496] width 38 height 18
click at [1166, 487] on span "$90.00" at bounding box center [1171, 496] width 38 height 18
drag, startPoint x: 1176, startPoint y: 474, endPoint x: 1164, endPoint y: 473, distance: 11.3
click at [1164, 487] on span "$90.00" at bounding box center [1171, 496] width 38 height 18
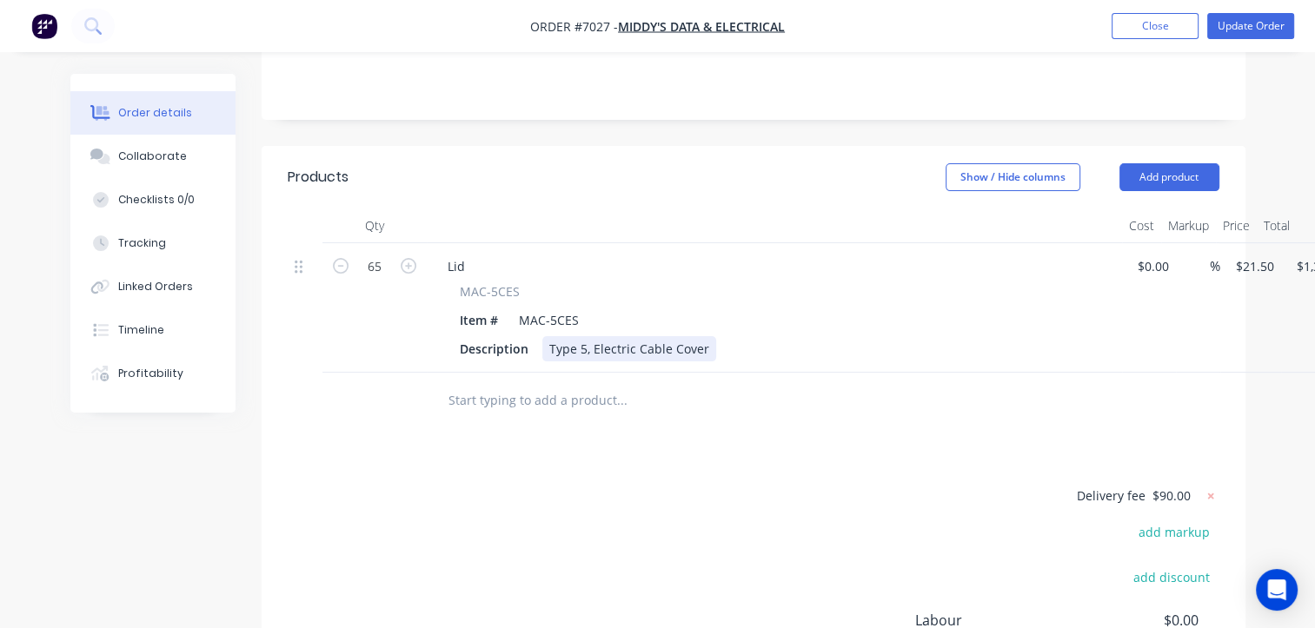
click at [1039, 310] on div "MAC-5CES Item # MAC-5CES Description Type 5, Electric Cable Cover" at bounding box center [774, 321] width 681 height 79
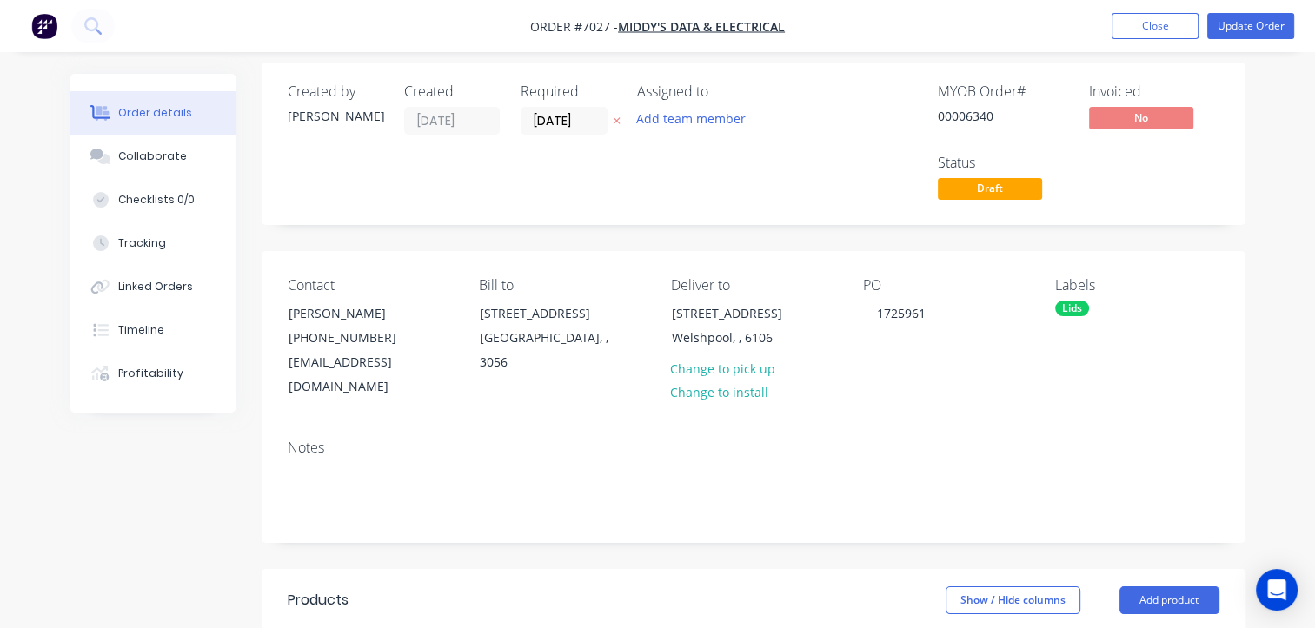
scroll to position [0, 0]
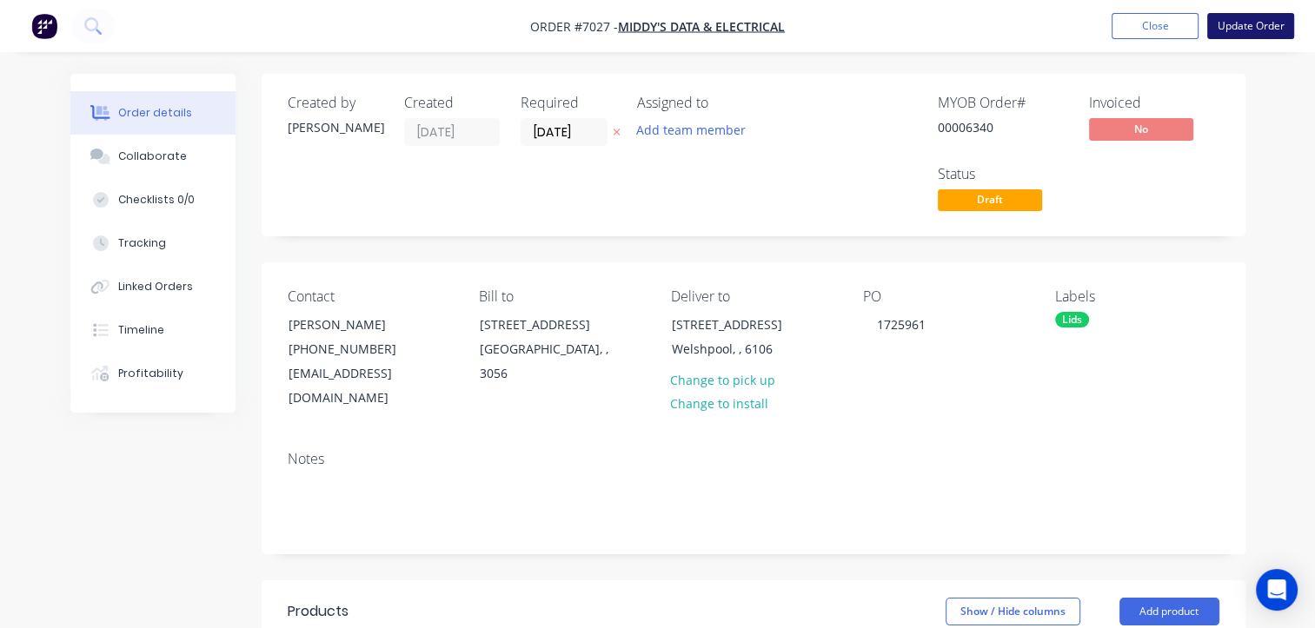
click at [1259, 26] on button "Update Order" at bounding box center [1250, 26] width 87 height 26
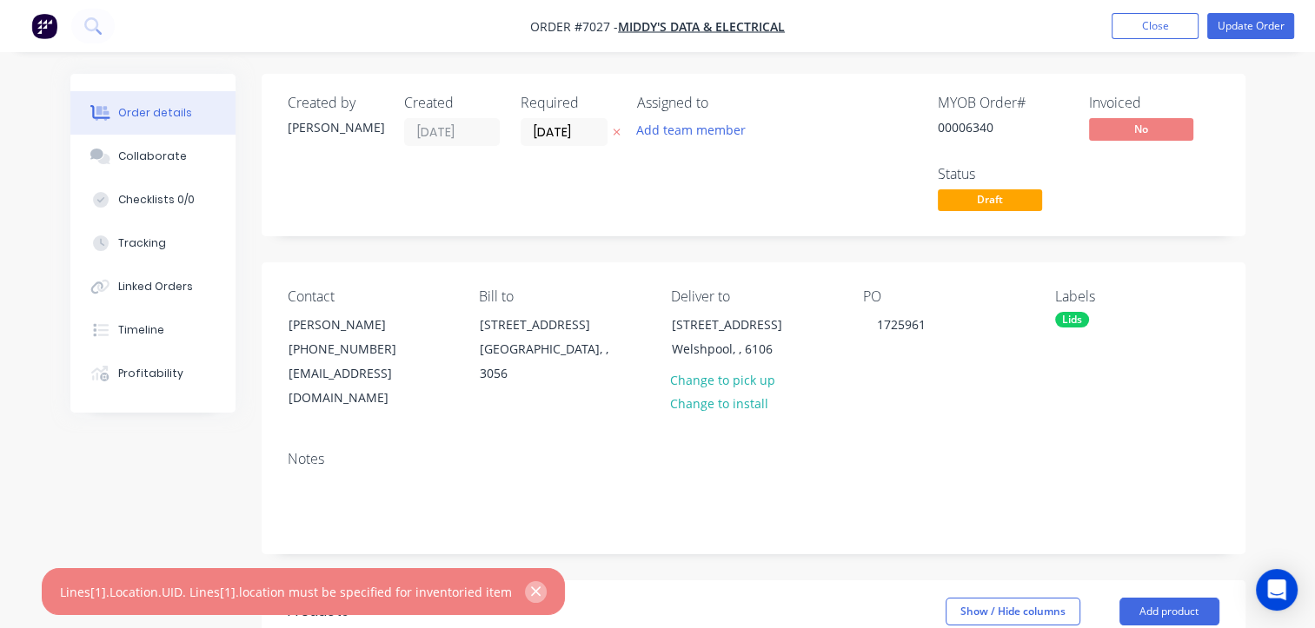
click at [530, 592] on icon "button" at bounding box center [535, 592] width 11 height 16
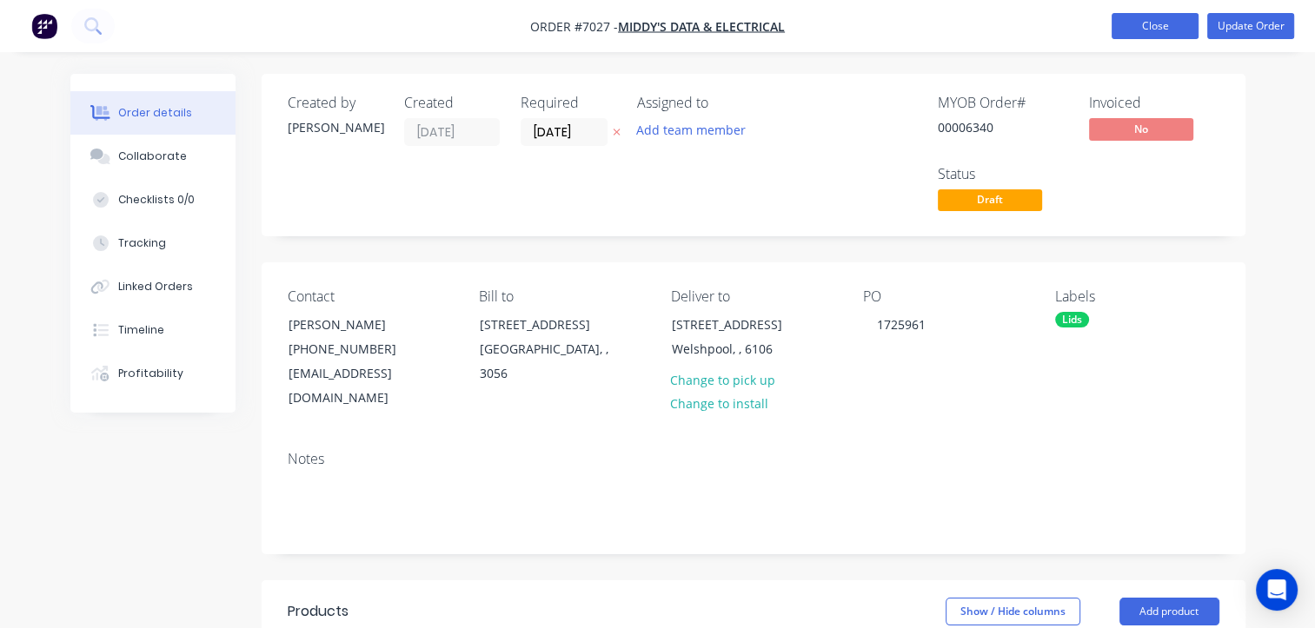
click at [1148, 30] on button "Close" at bounding box center [1154, 26] width 87 height 26
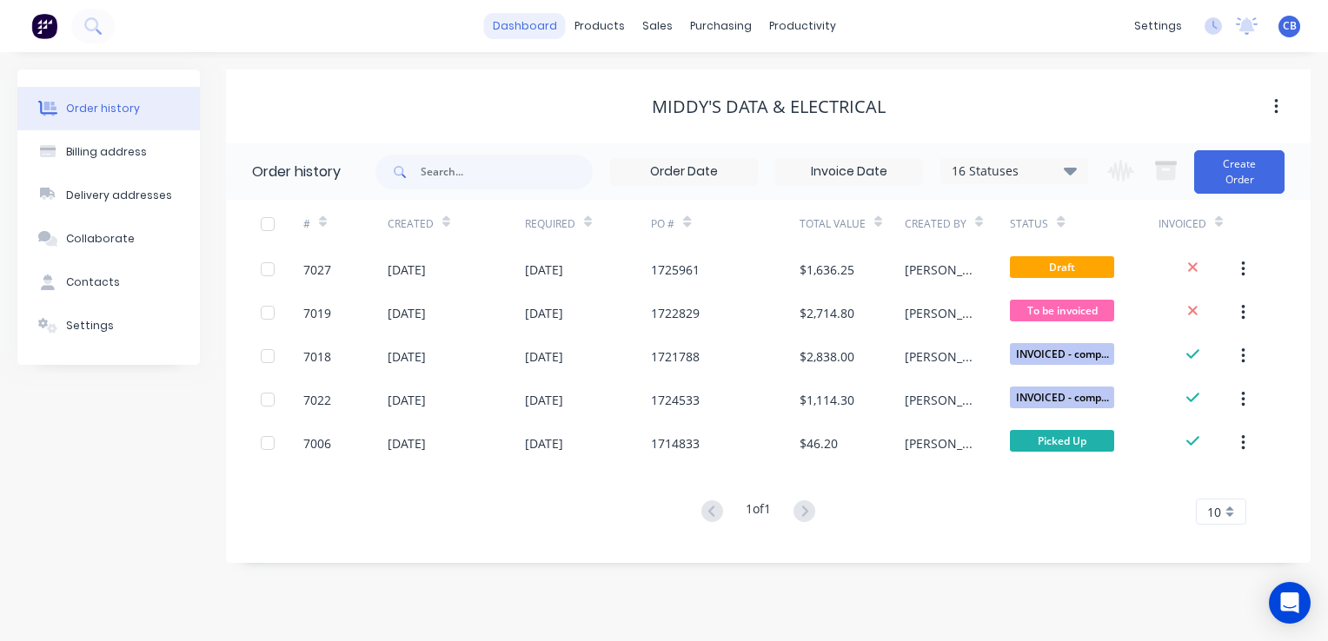
click at [527, 20] on link "dashboard" at bounding box center [525, 26] width 82 height 26
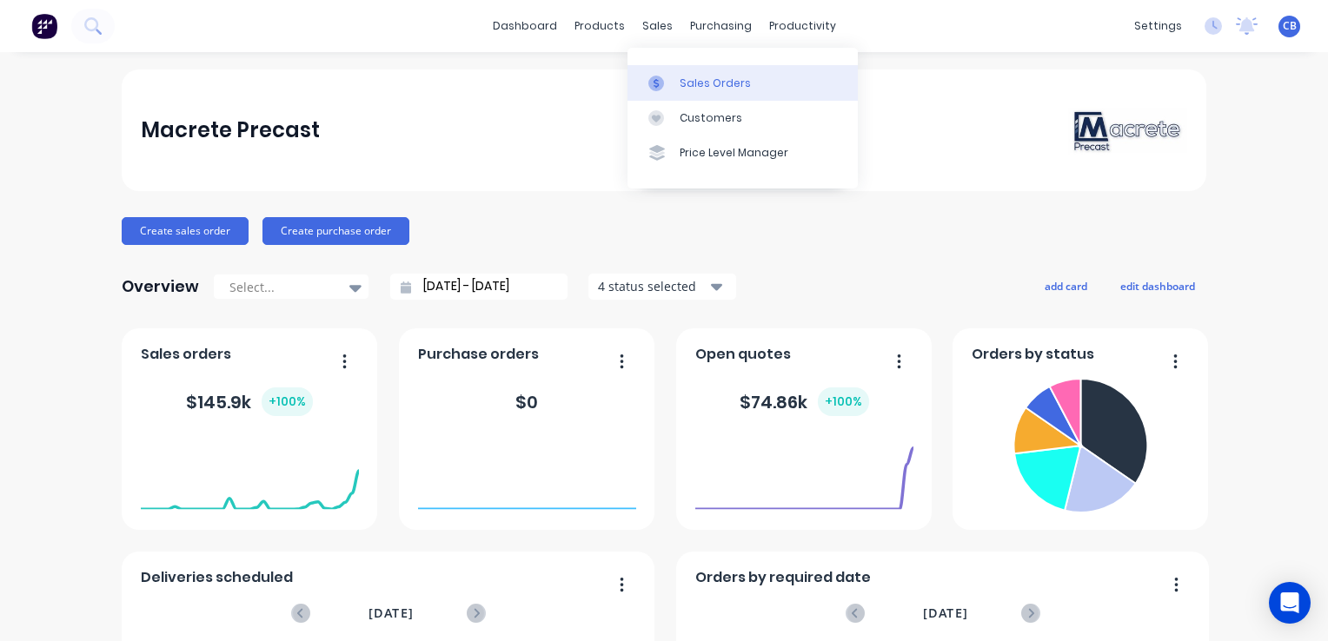
click at [685, 86] on div "Sales Orders" at bounding box center [714, 84] width 71 height 16
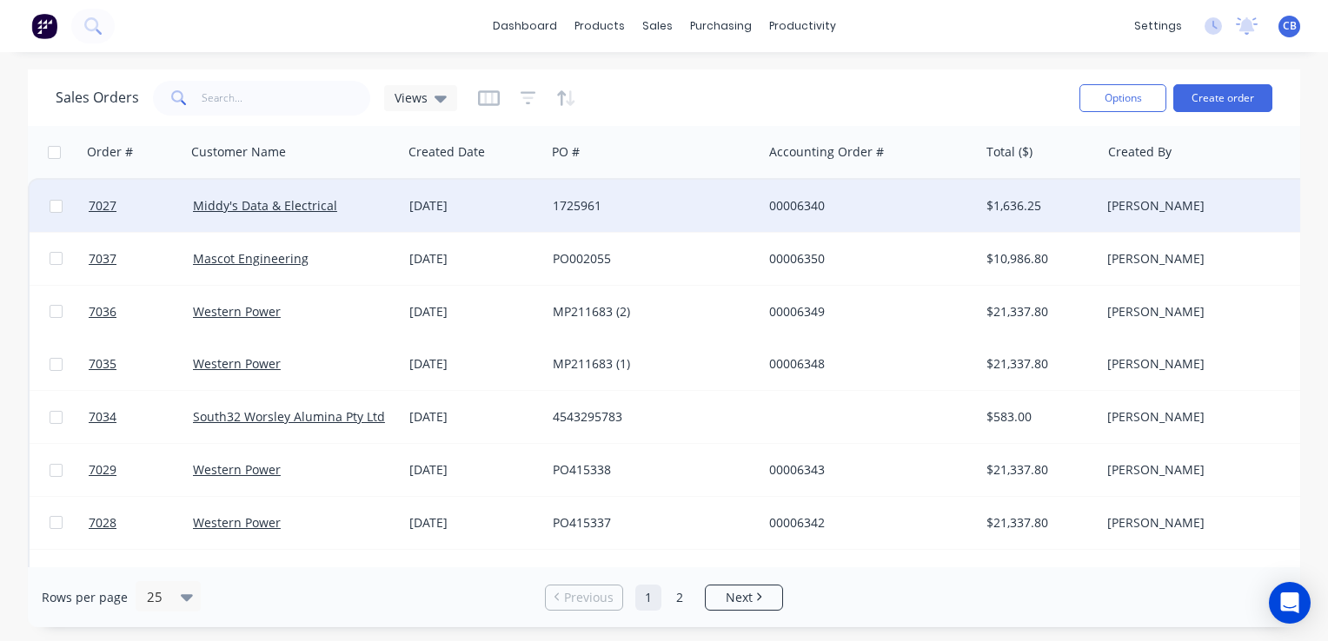
click at [299, 217] on div "Middy's Data & Electrical" at bounding box center [294, 206] width 216 height 52
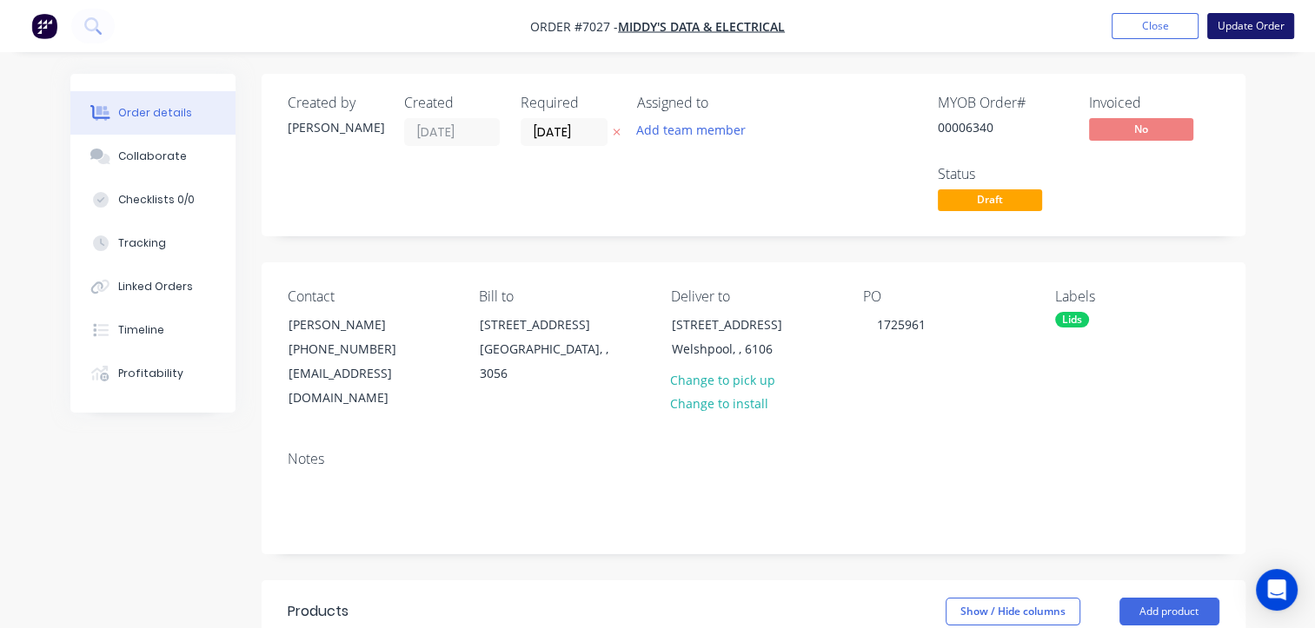
click at [1269, 35] on button "Update Order" at bounding box center [1250, 26] width 87 height 26
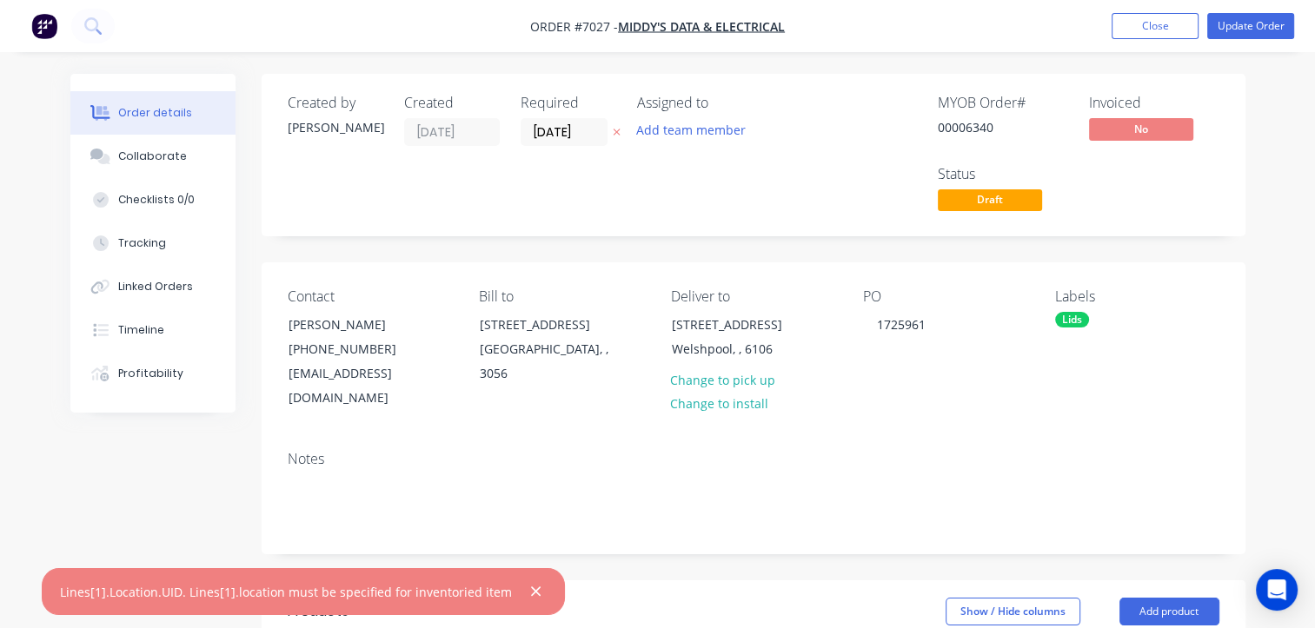
click at [792, 189] on div "Assigned to Add team member" at bounding box center [724, 155] width 174 height 121
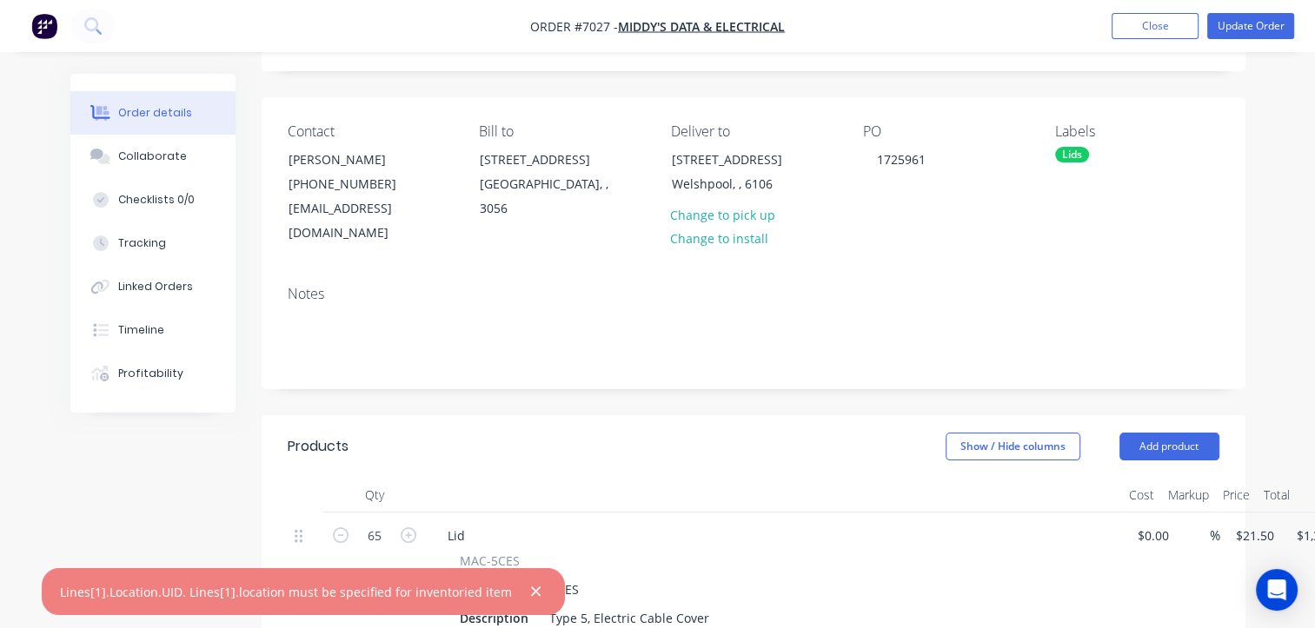
scroll to position [174, 0]
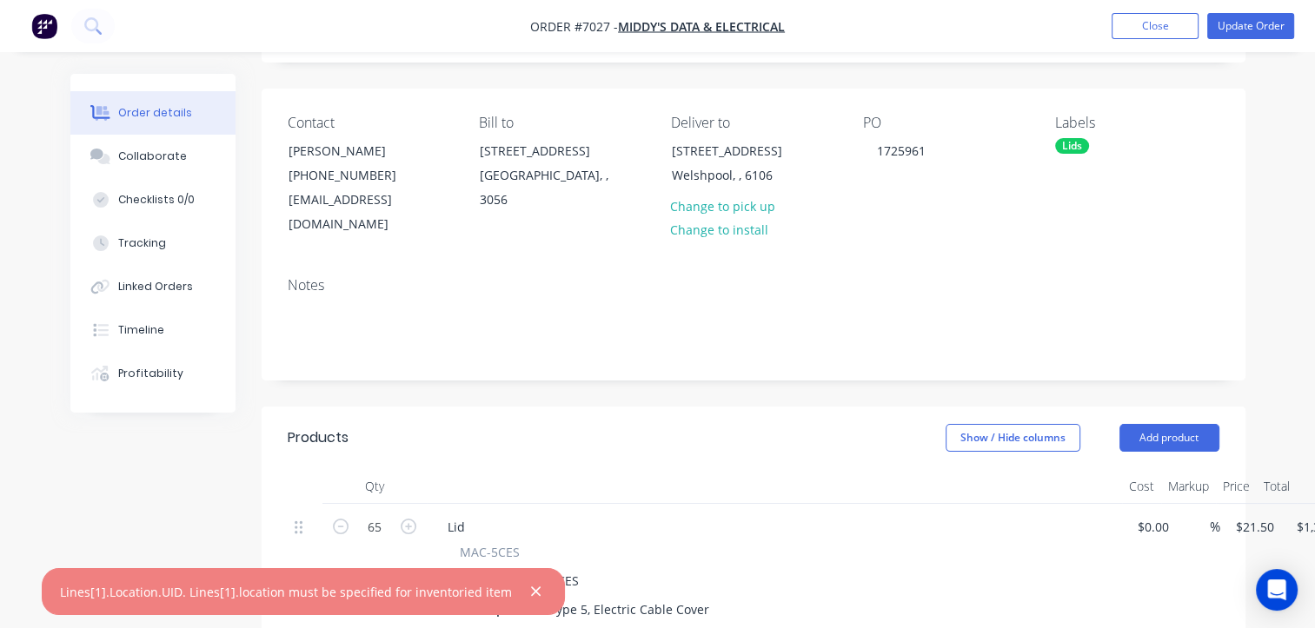
click at [525, 599] on button "button" at bounding box center [536, 592] width 22 height 22
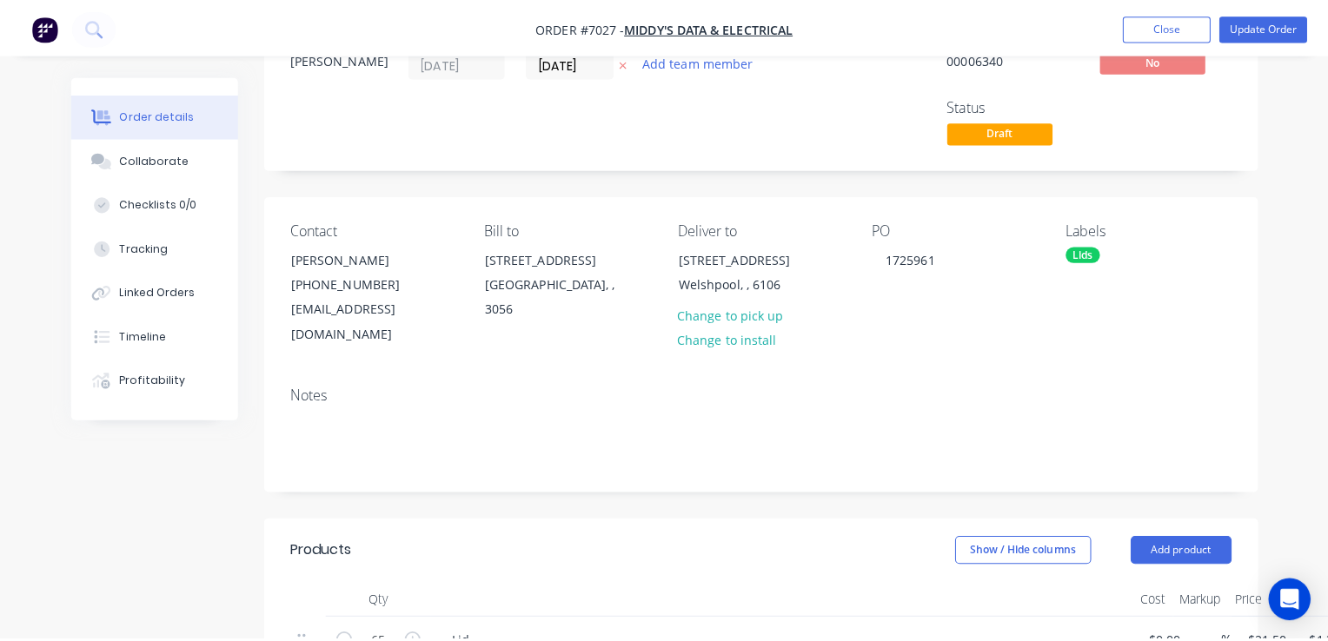
scroll to position [0, 0]
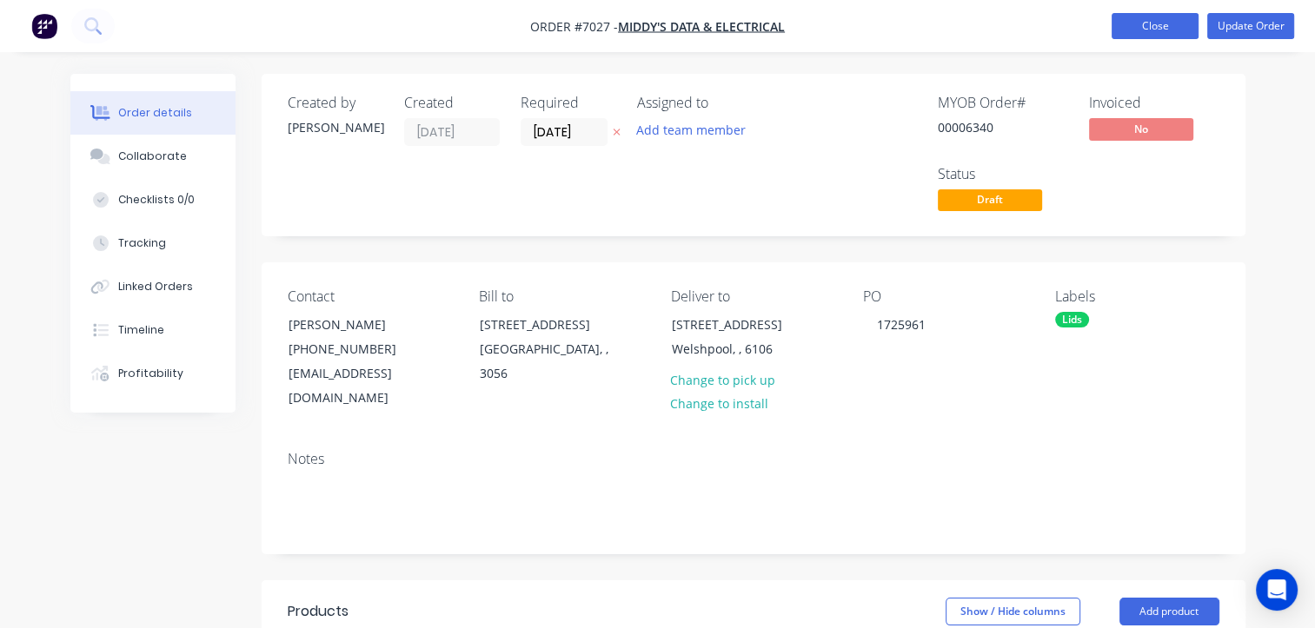
click at [1157, 30] on button "Close" at bounding box center [1154, 26] width 87 height 26
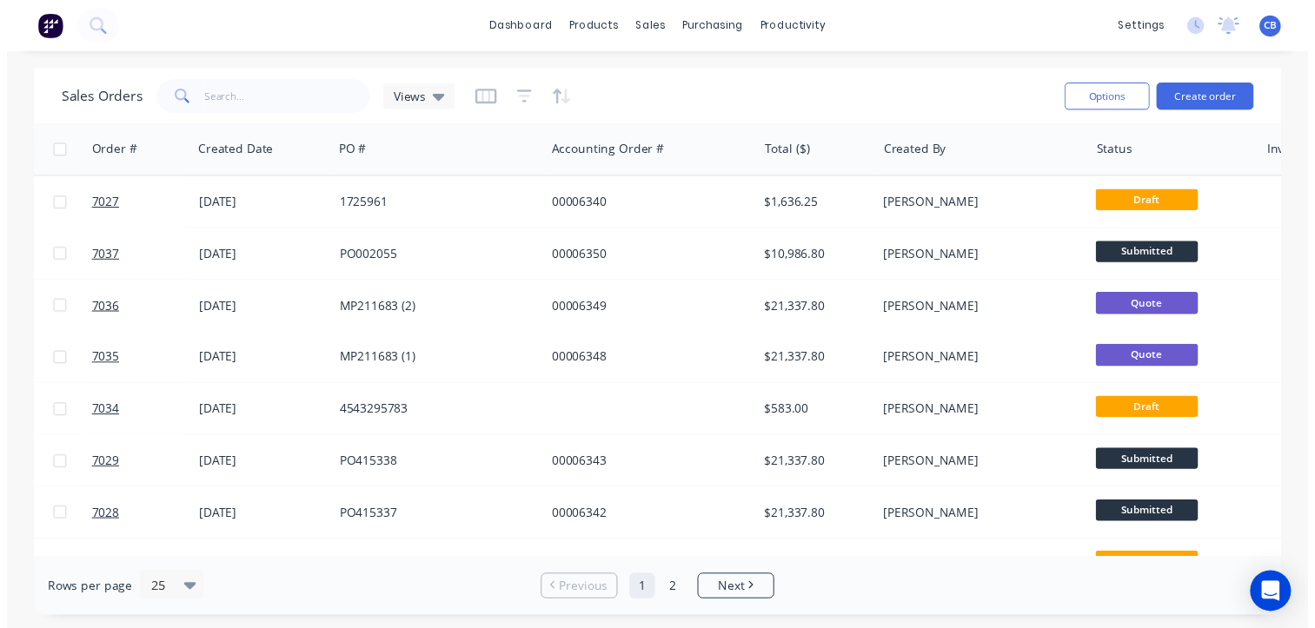
scroll to position [0, 365]
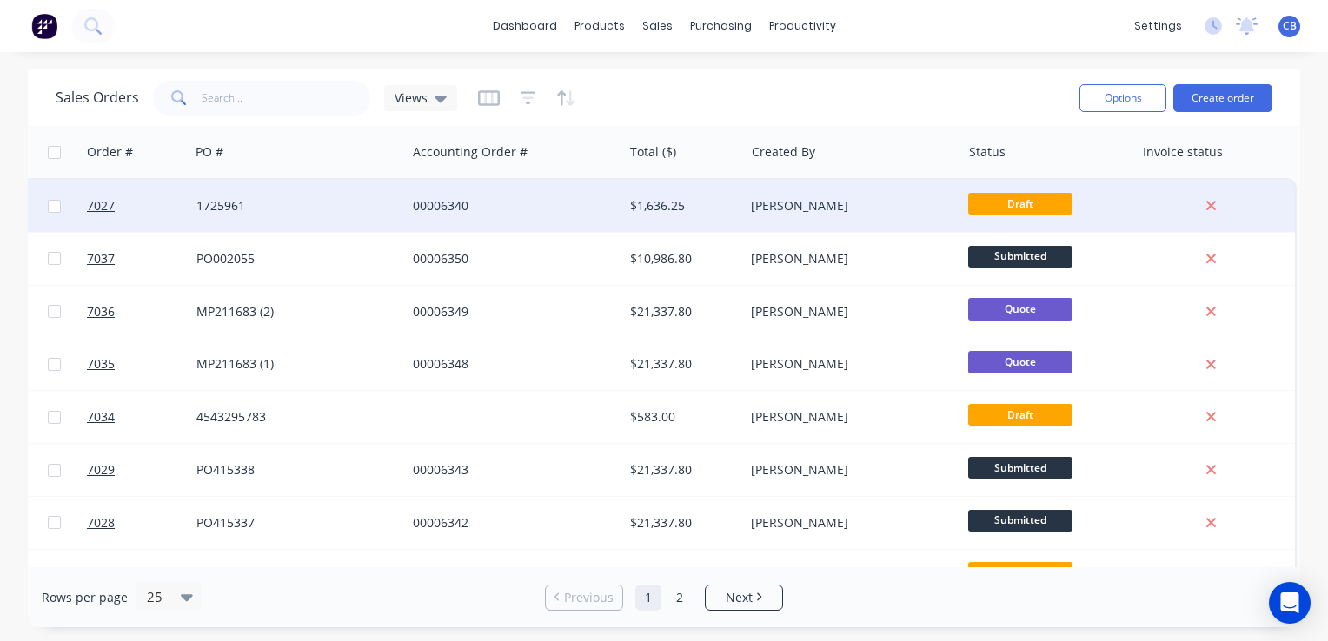
click at [452, 216] on div "00006340" at bounding box center [514, 206] width 216 height 52
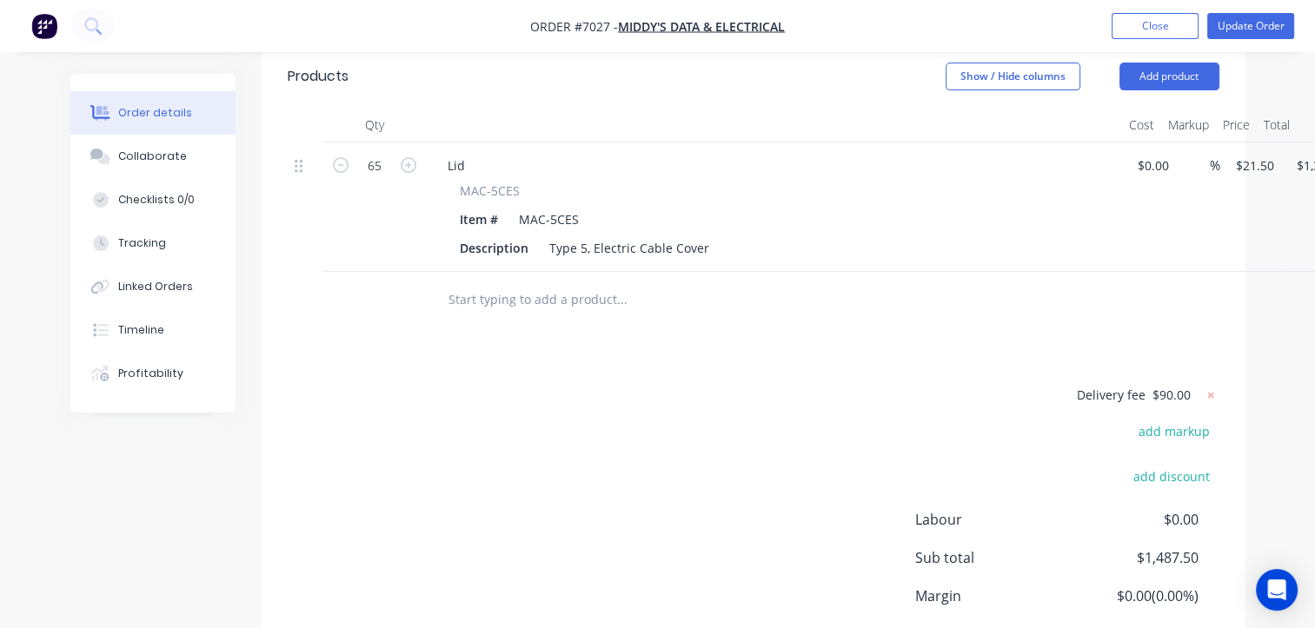
scroll to position [608, 0]
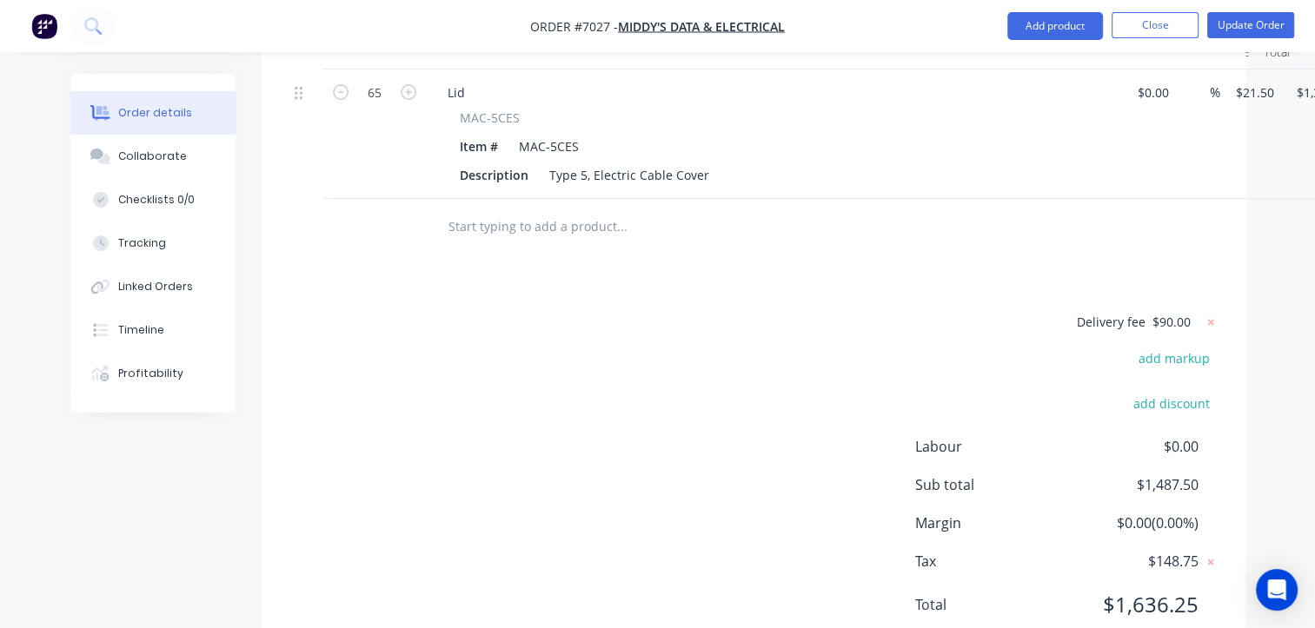
click at [1099, 391] on div "add discount" at bounding box center [1110, 413] width 217 height 44
click at [1172, 313] on span "$90.00" at bounding box center [1171, 322] width 38 height 18
click at [1173, 311] on form "Delivery fee $90.00" at bounding box center [1107, 322] width 224 height 23
drag, startPoint x: 1171, startPoint y: 300, endPoint x: 1149, endPoint y: 297, distance: 21.9
click at [1149, 311] on form "Delivery fee $90.00" at bounding box center [1107, 322] width 224 height 23
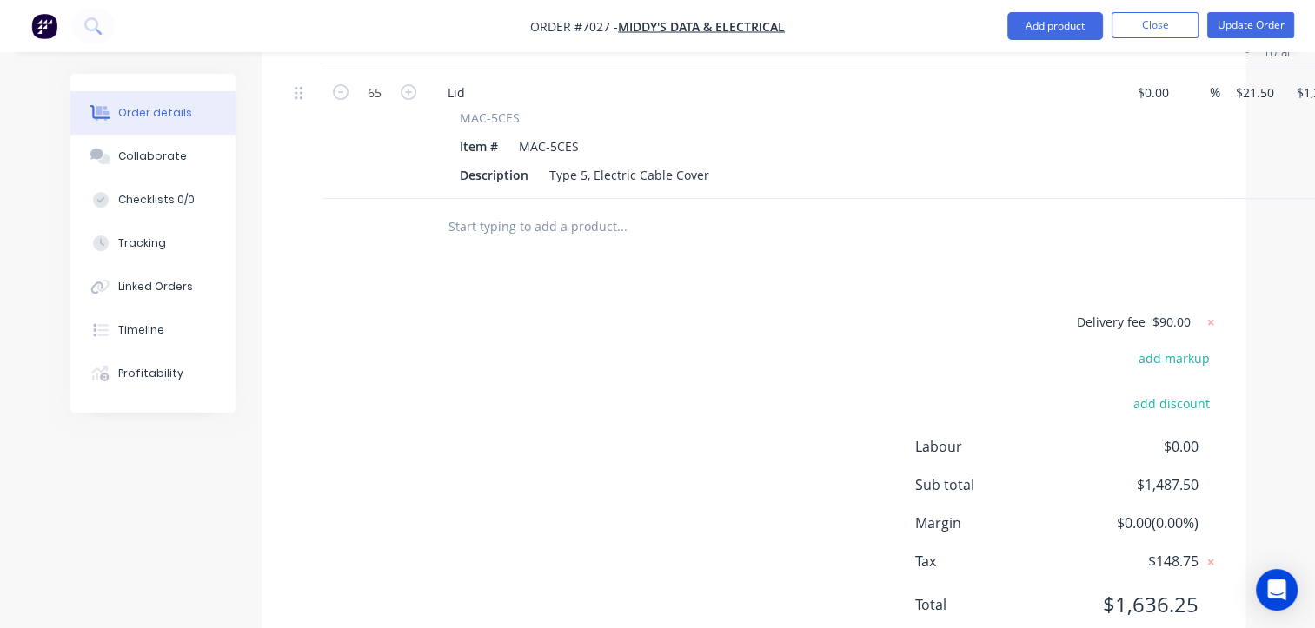
drag, startPoint x: 1149, startPoint y: 297, endPoint x: 789, endPoint y: 372, distance: 368.2
click at [818, 382] on div "Delivery fee $90.00 add markup add discount Labour $0.00 Sub total $1,487.50 Ma…" at bounding box center [753, 474] width 931 height 327
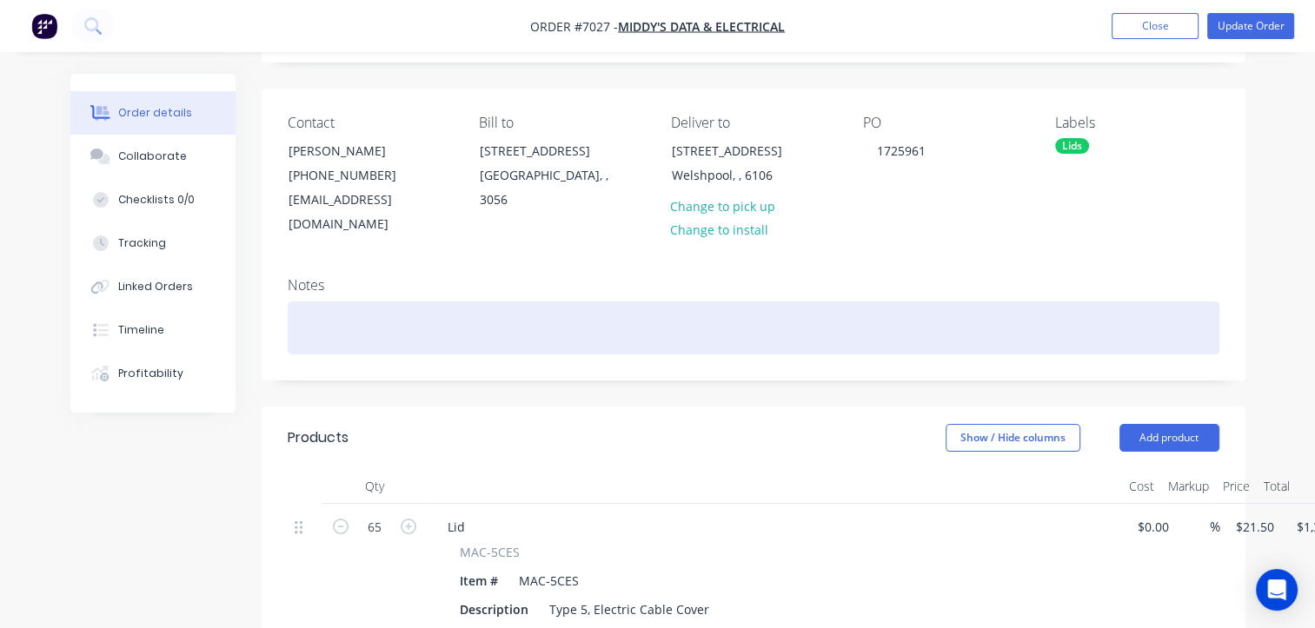
scroll to position [0, 0]
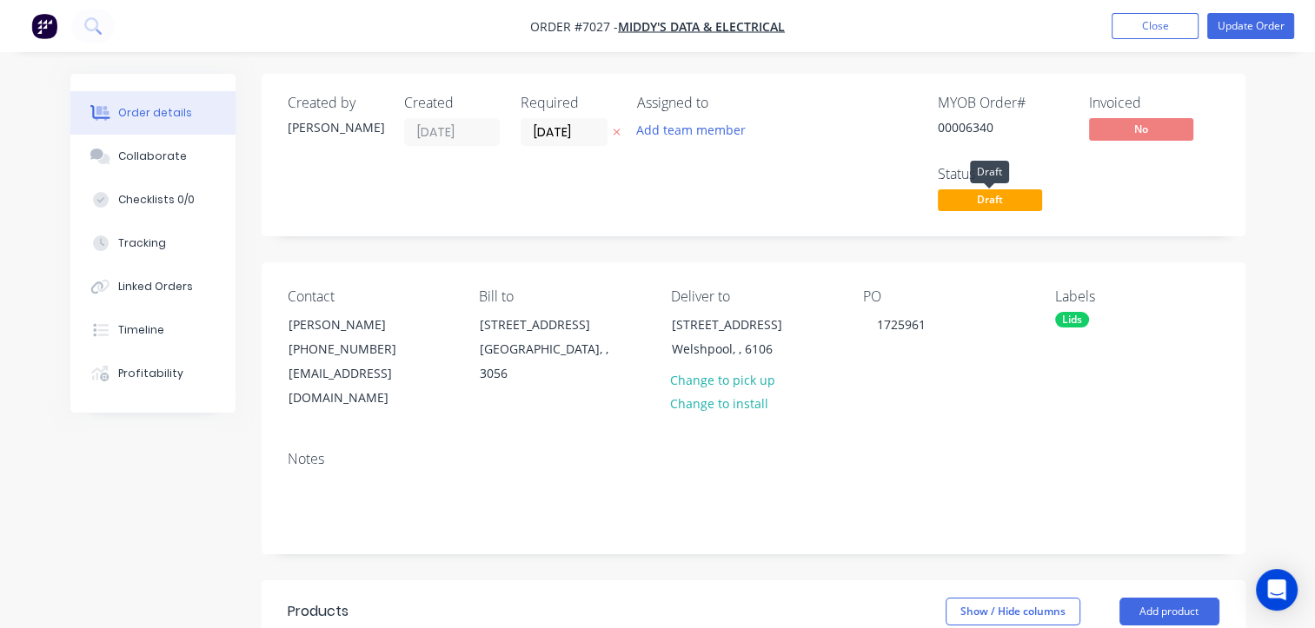
click at [992, 209] on span "Draft" at bounding box center [989, 200] width 104 height 22
click at [1144, 189] on div "MYOB Order # 00006340 Invoiced No Status Draft" at bounding box center [1015, 155] width 408 height 121
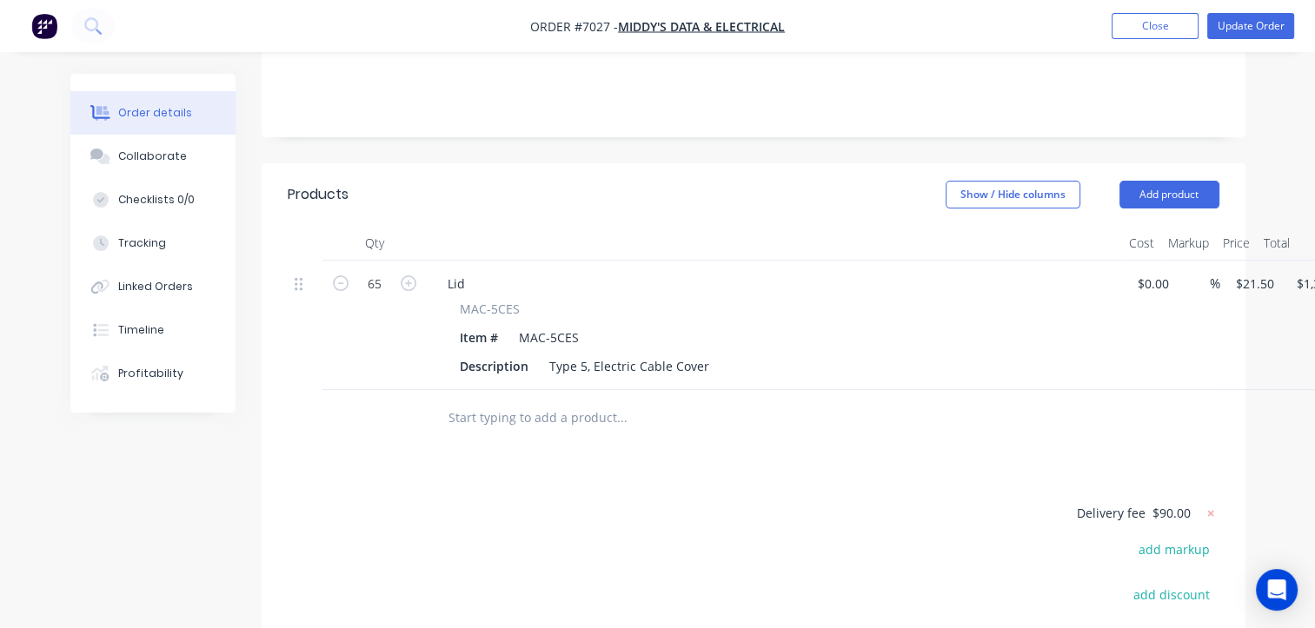
scroll to position [383, 0]
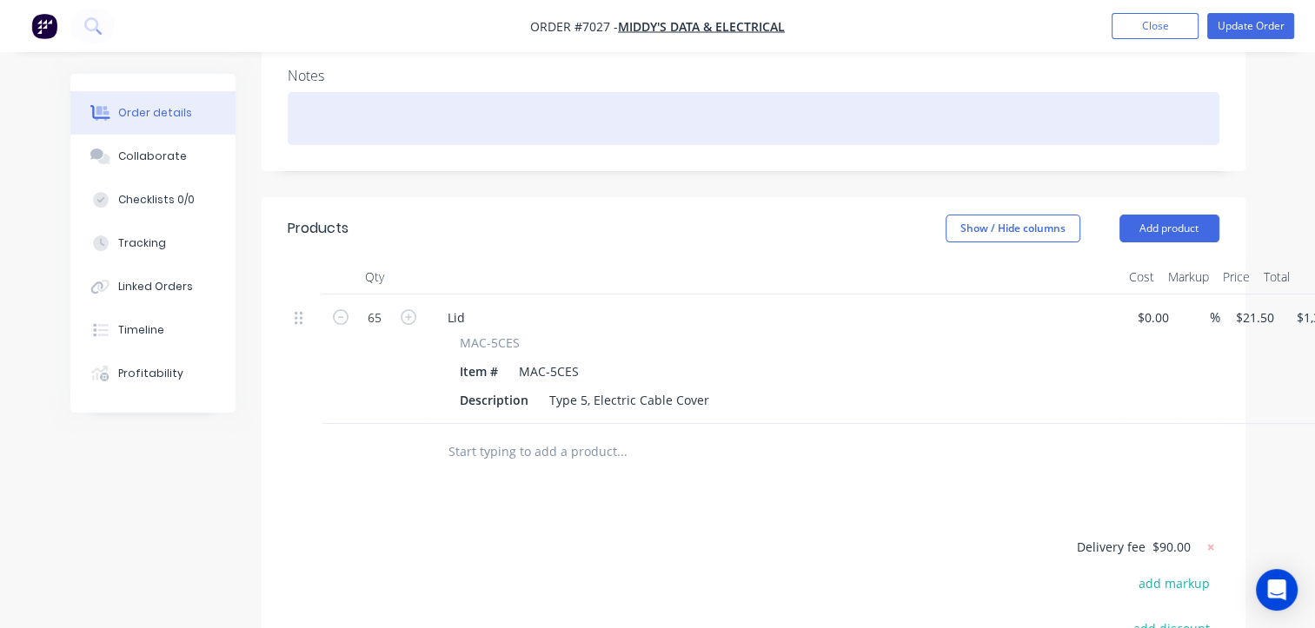
drag, startPoint x: 1153, startPoint y: 29, endPoint x: 1149, endPoint y: 89, distance: 60.1
click at [1149, 89] on div "Order #7027 - Middy's Data & Electrical Add product Close Update Order Order de…" at bounding box center [657, 266] width 1315 height 1298
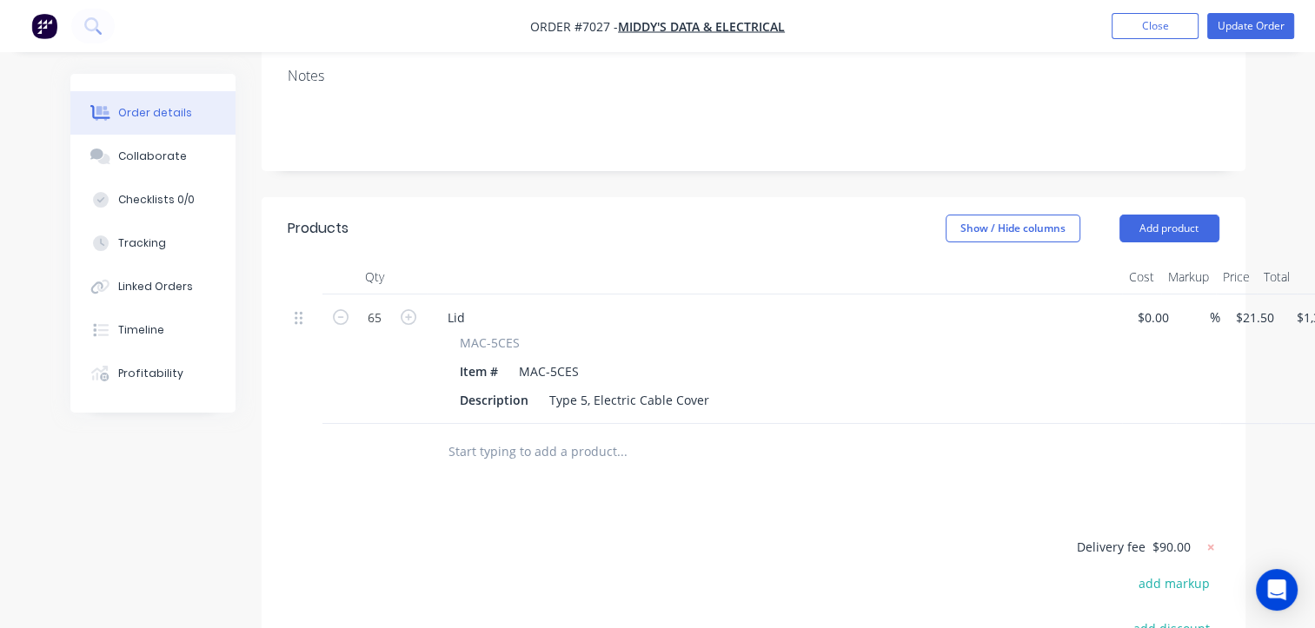
click at [1103, 444] on div at bounding box center [753, 452] width 931 height 56
click at [1154, 22] on button "Close" at bounding box center [1154, 26] width 87 height 26
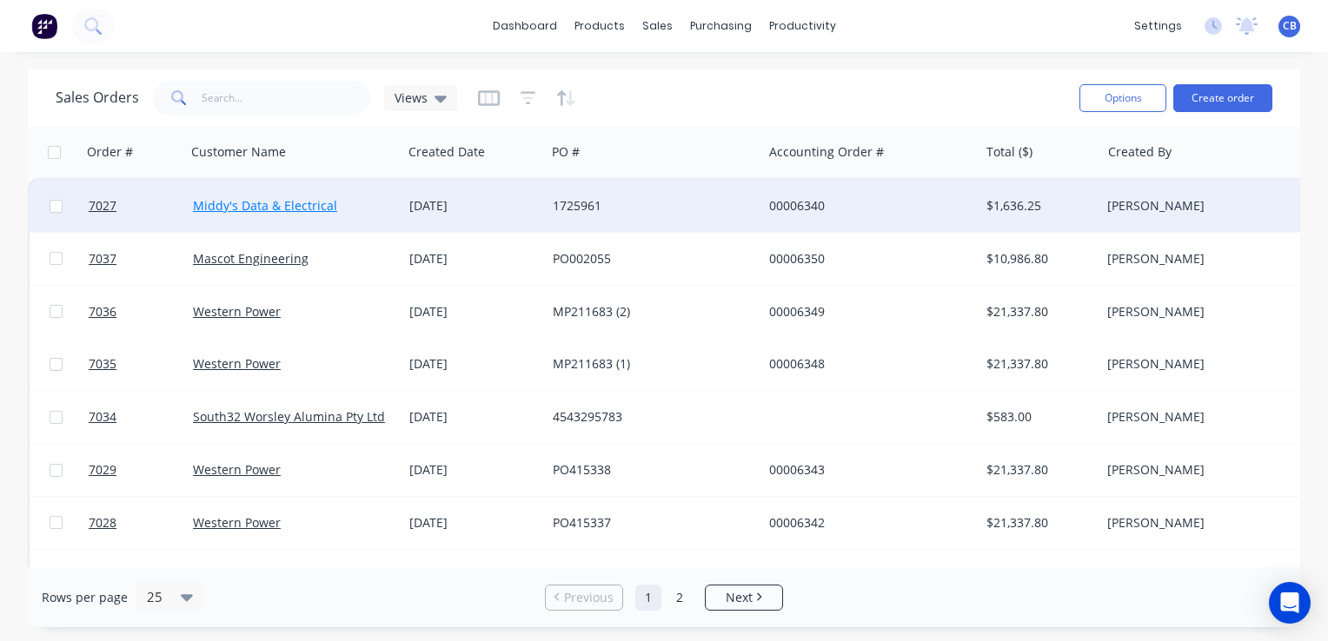
click at [298, 201] on link "Middy's Data & Electrical" at bounding box center [265, 205] width 144 height 17
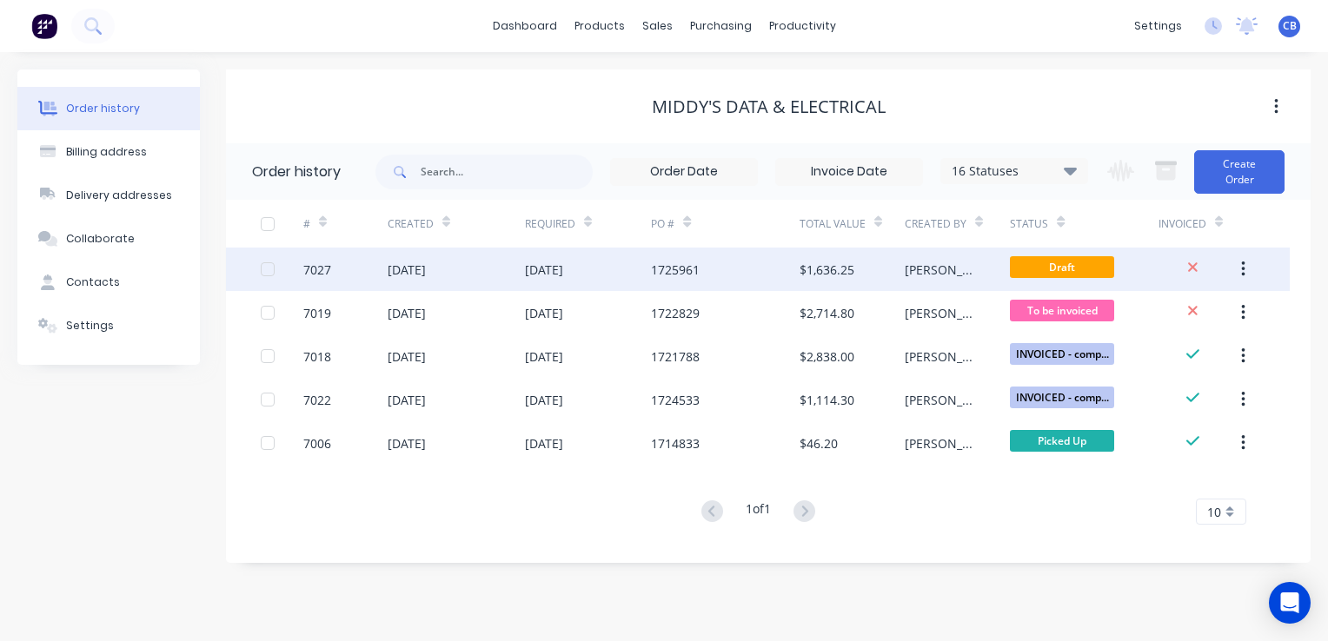
click at [426, 276] on div "[DATE]" at bounding box center [407, 270] width 38 height 18
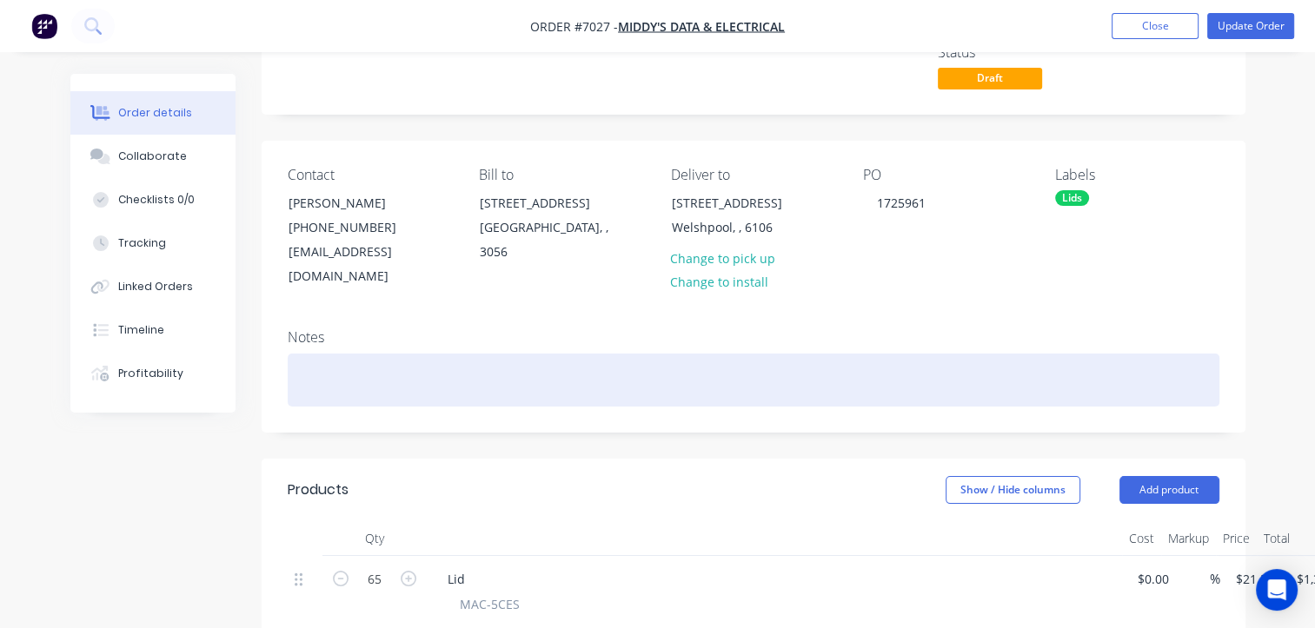
scroll to position [261, 0]
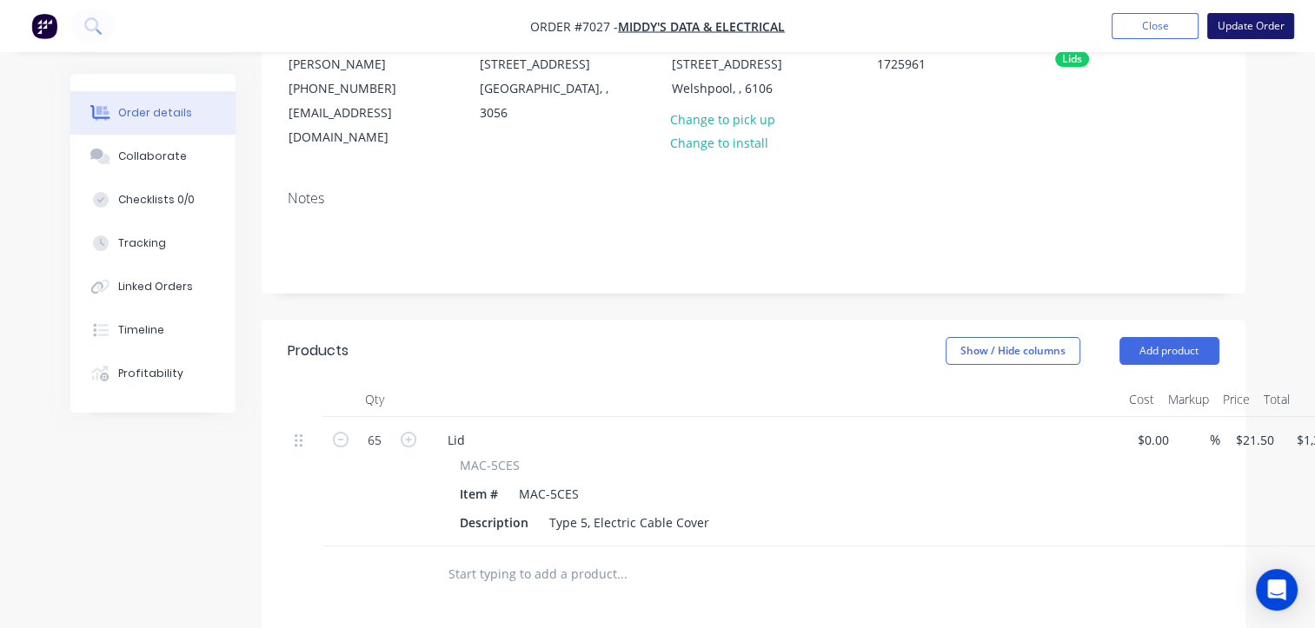
click at [1244, 30] on button "Update Order" at bounding box center [1250, 26] width 87 height 26
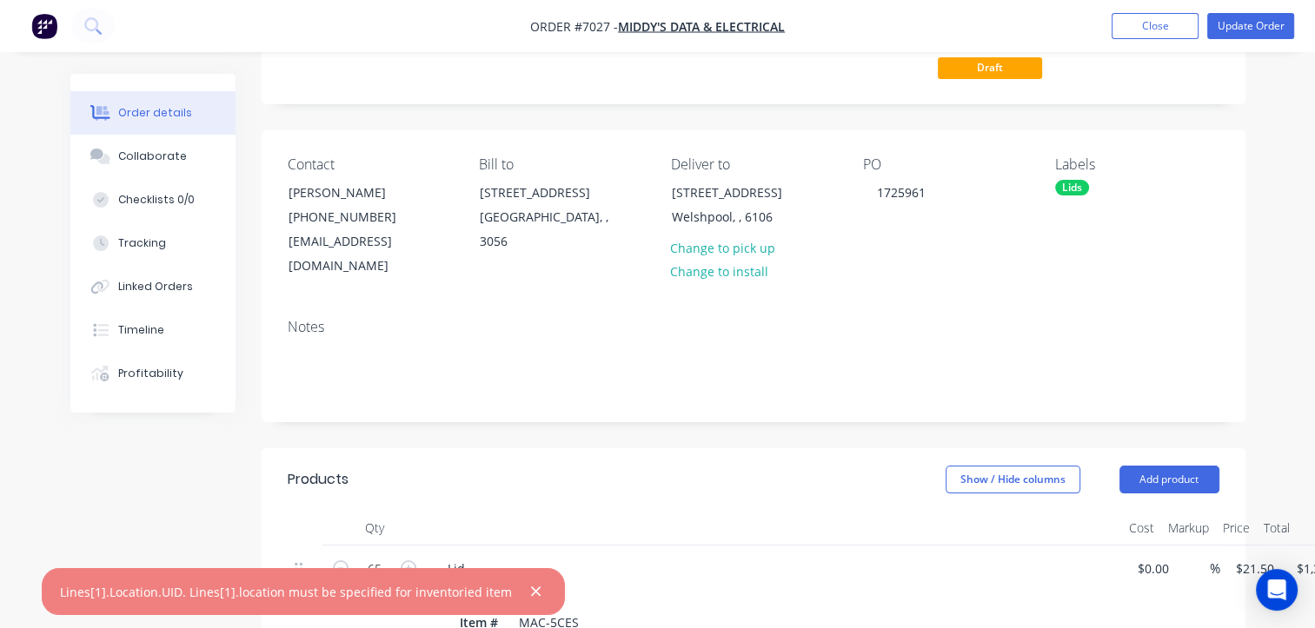
scroll to position [434, 0]
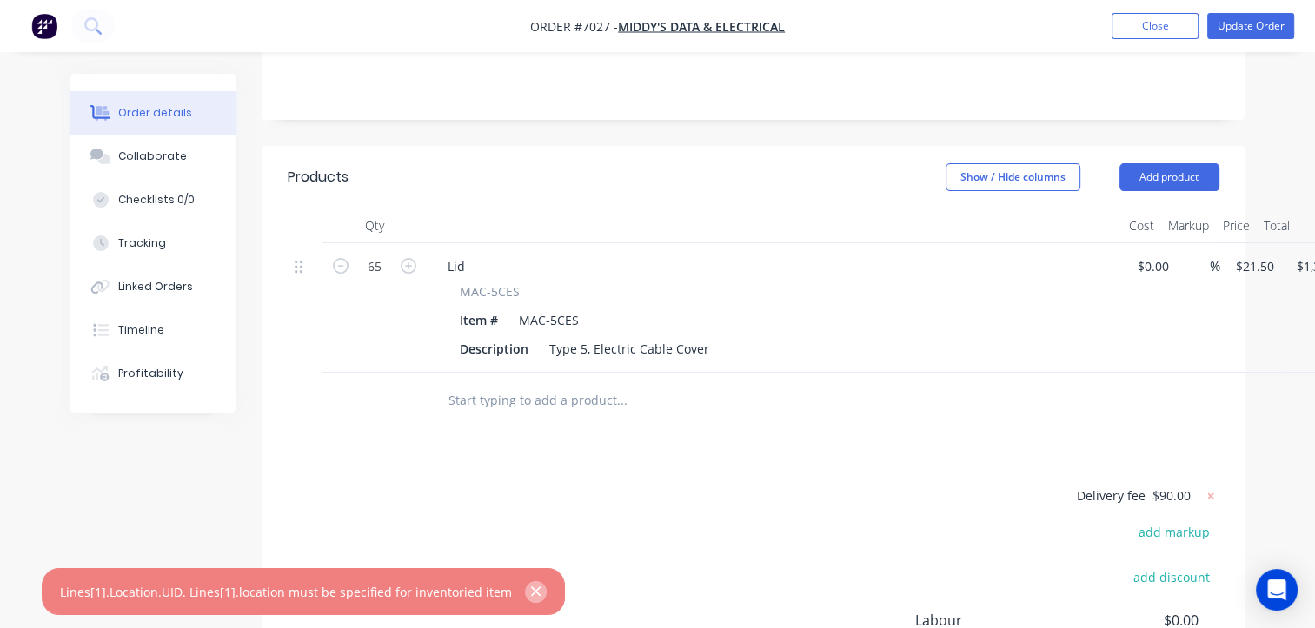
click at [531, 588] on icon "button" at bounding box center [536, 592] width 10 height 10
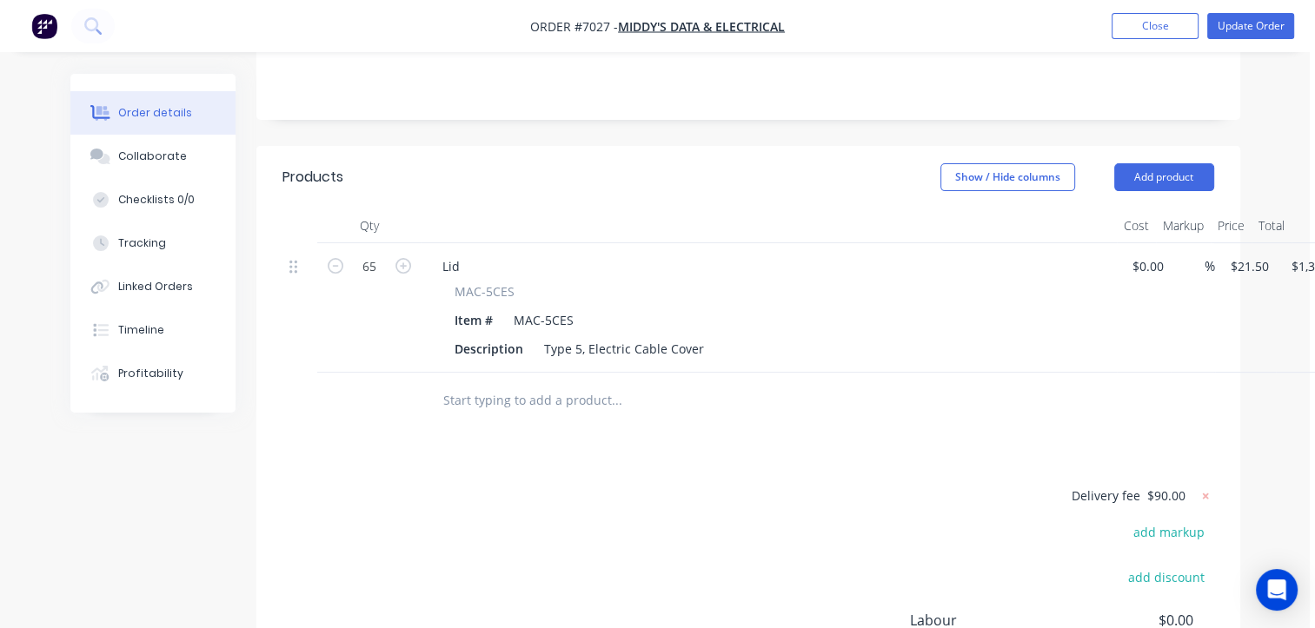
scroll to position [434, 87]
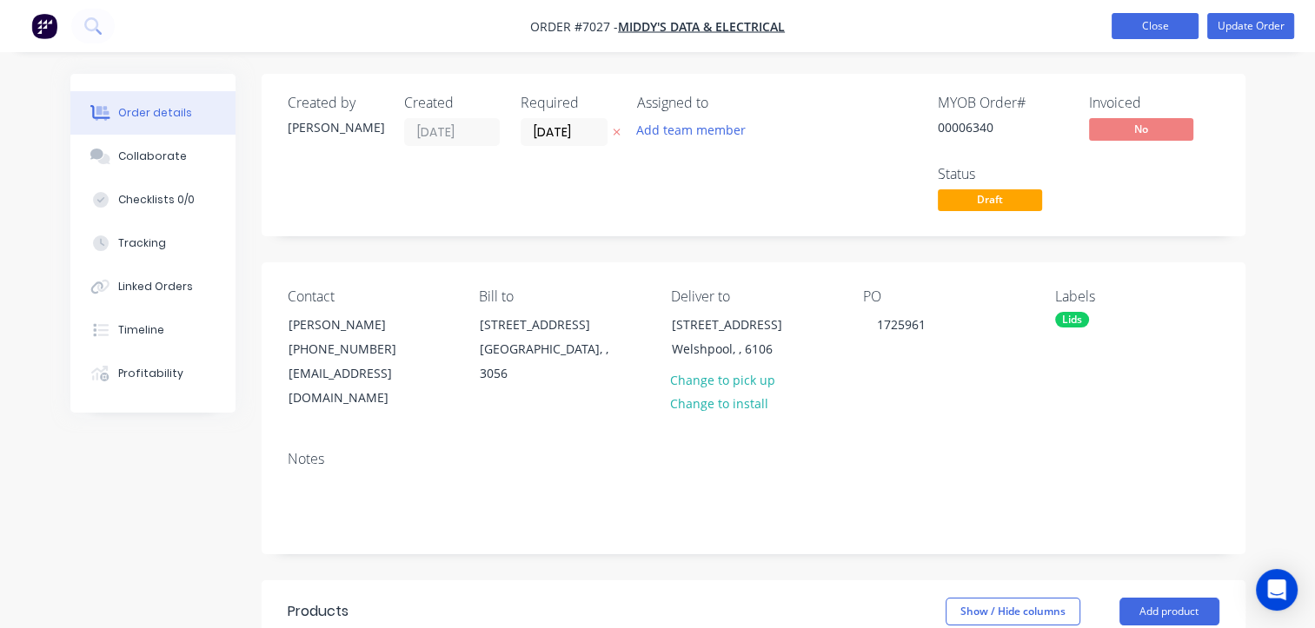
click at [1147, 30] on button "Close" at bounding box center [1154, 26] width 87 height 26
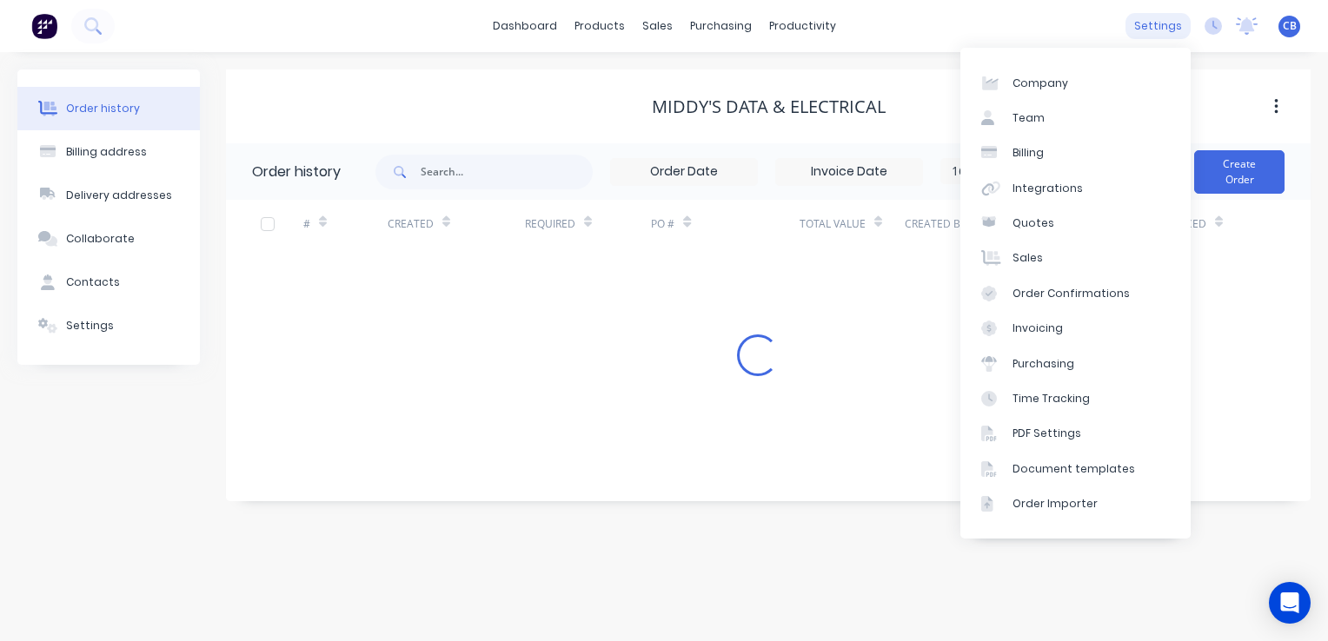
click at [1164, 27] on div "settings" at bounding box center [1157, 26] width 65 height 26
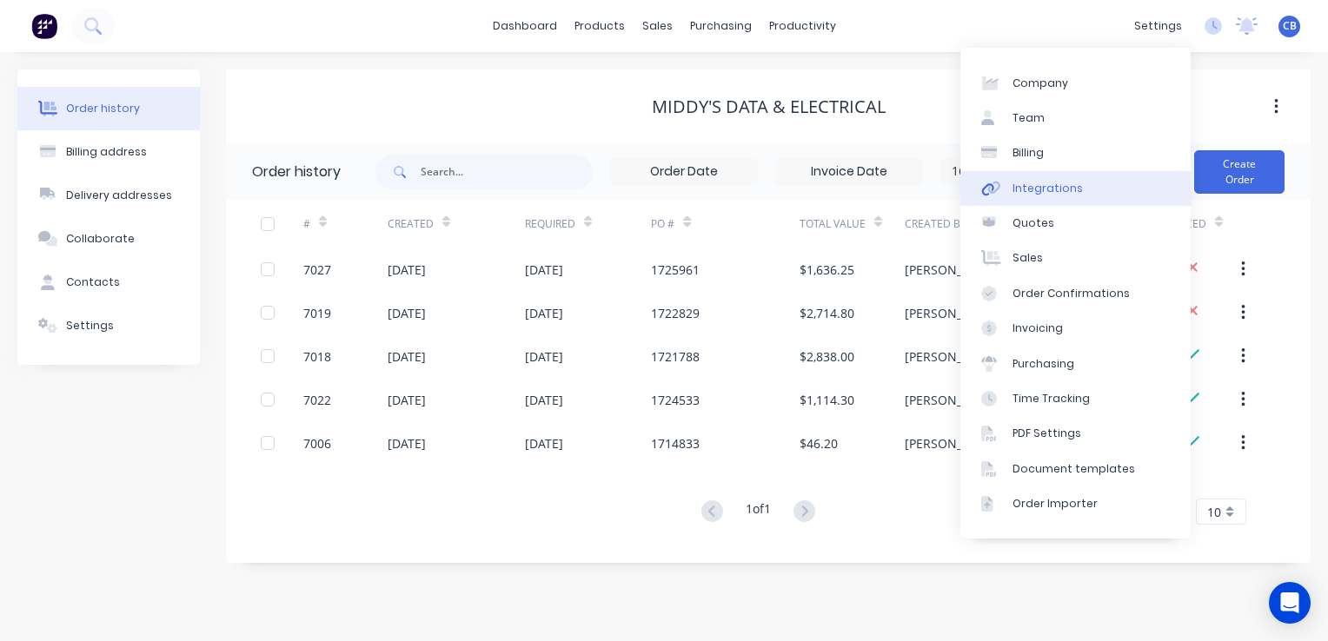
click at [1069, 193] on div "Integrations" at bounding box center [1047, 189] width 70 height 16
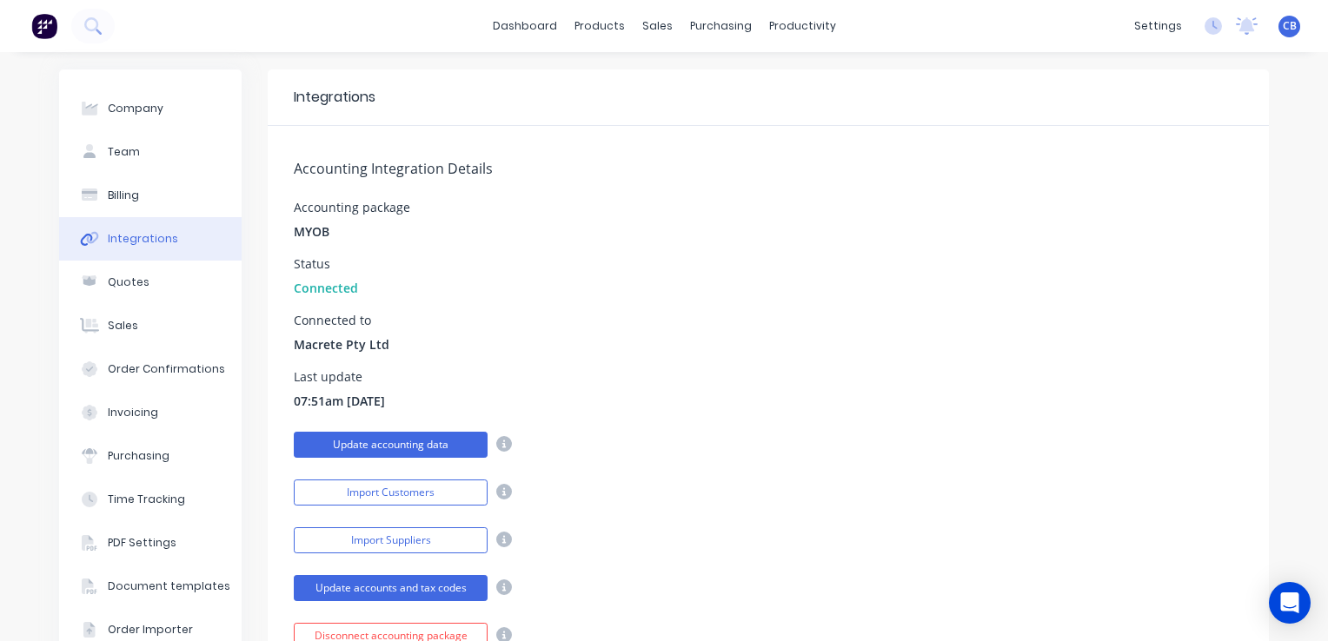
click at [406, 447] on button "Update accounting data" at bounding box center [391, 445] width 194 height 26
click at [509, 334] on div "Connected to Macrete Pty Ltd" at bounding box center [768, 334] width 949 height 39
click at [417, 447] on button "Update accounting data" at bounding box center [391, 445] width 194 height 26
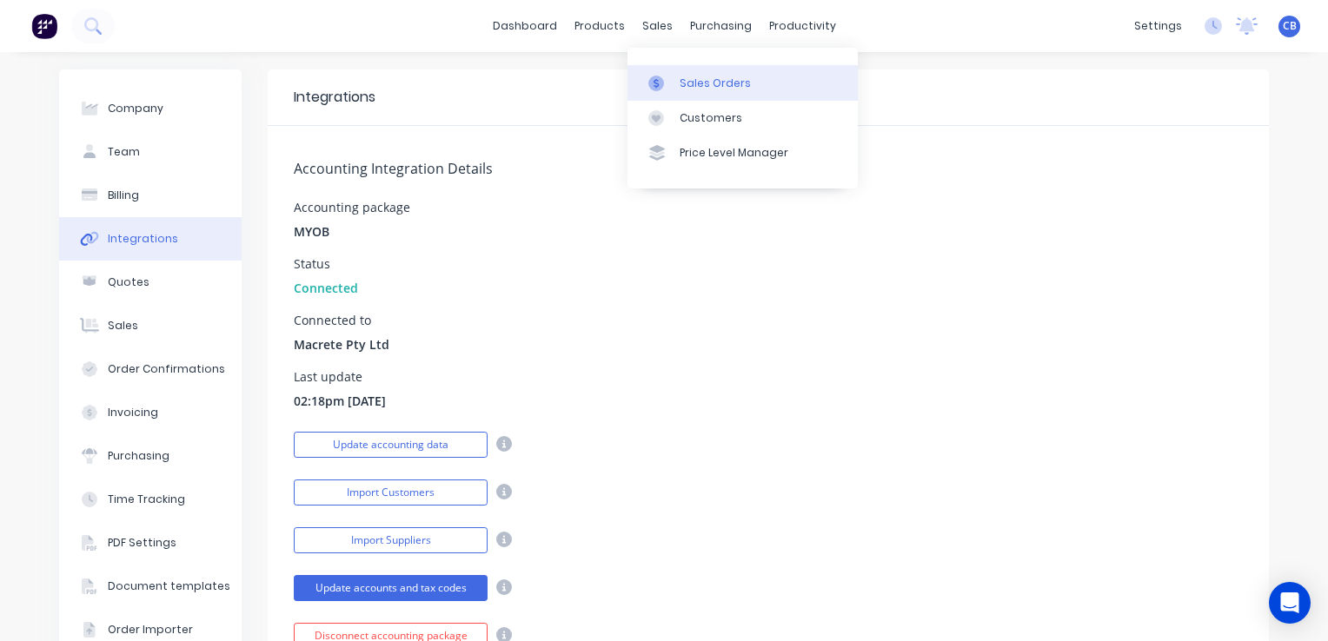
click at [723, 76] on div "Sales Orders" at bounding box center [714, 84] width 71 height 16
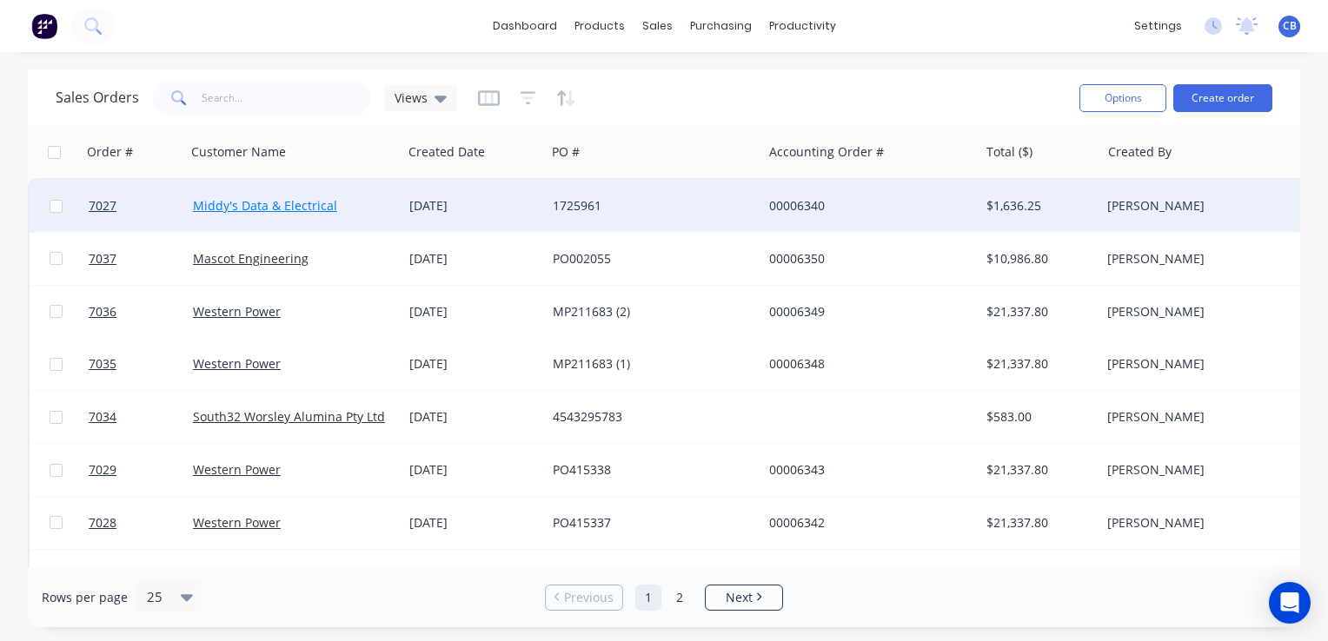
click at [297, 208] on link "Middy's Data & Electrical" at bounding box center [265, 205] width 144 height 17
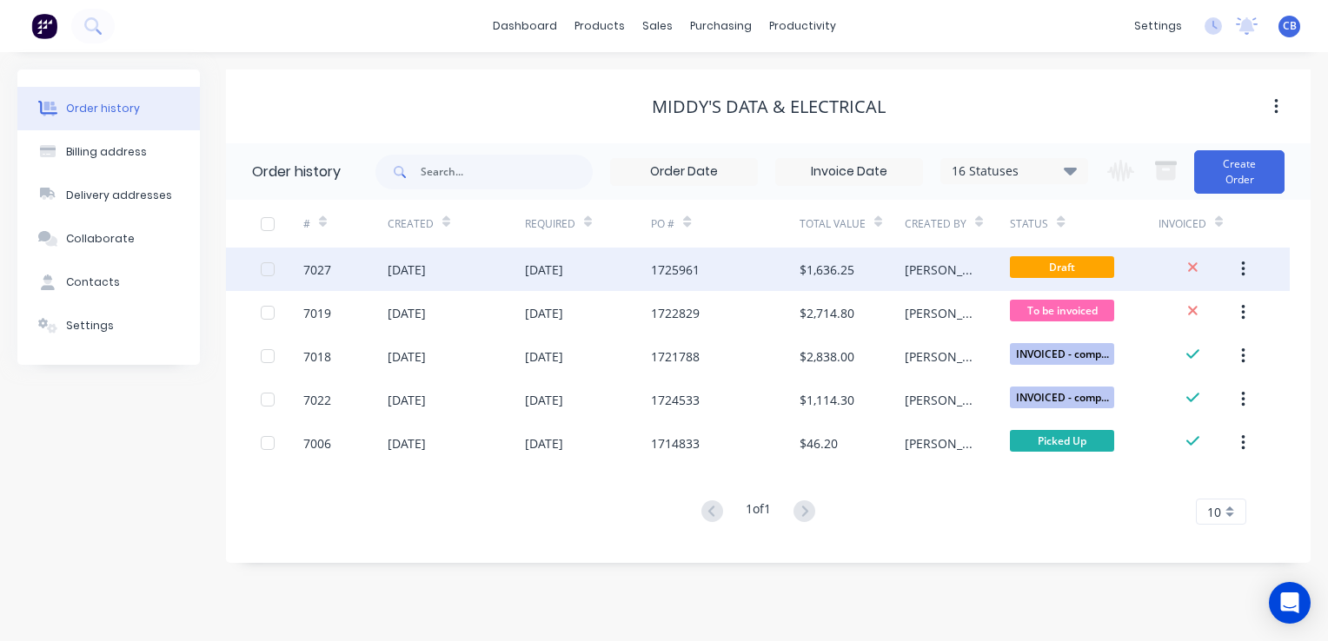
click at [709, 267] on div "1725961" at bounding box center [725, 269] width 148 height 43
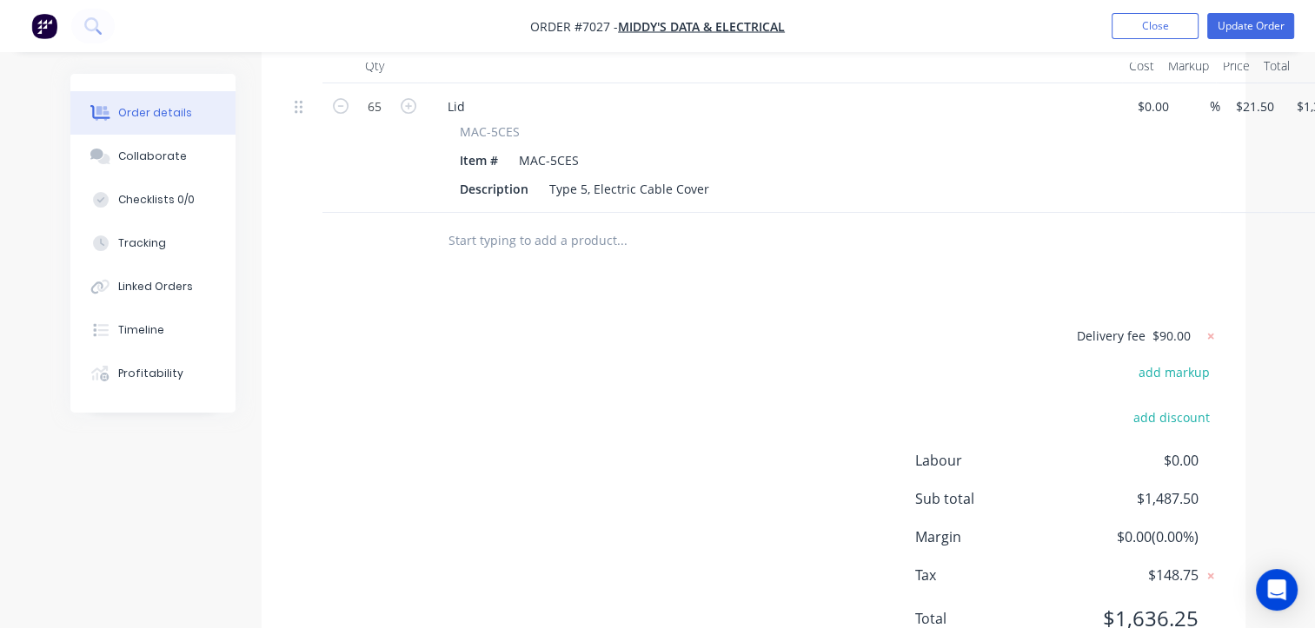
scroll to position [608, 0]
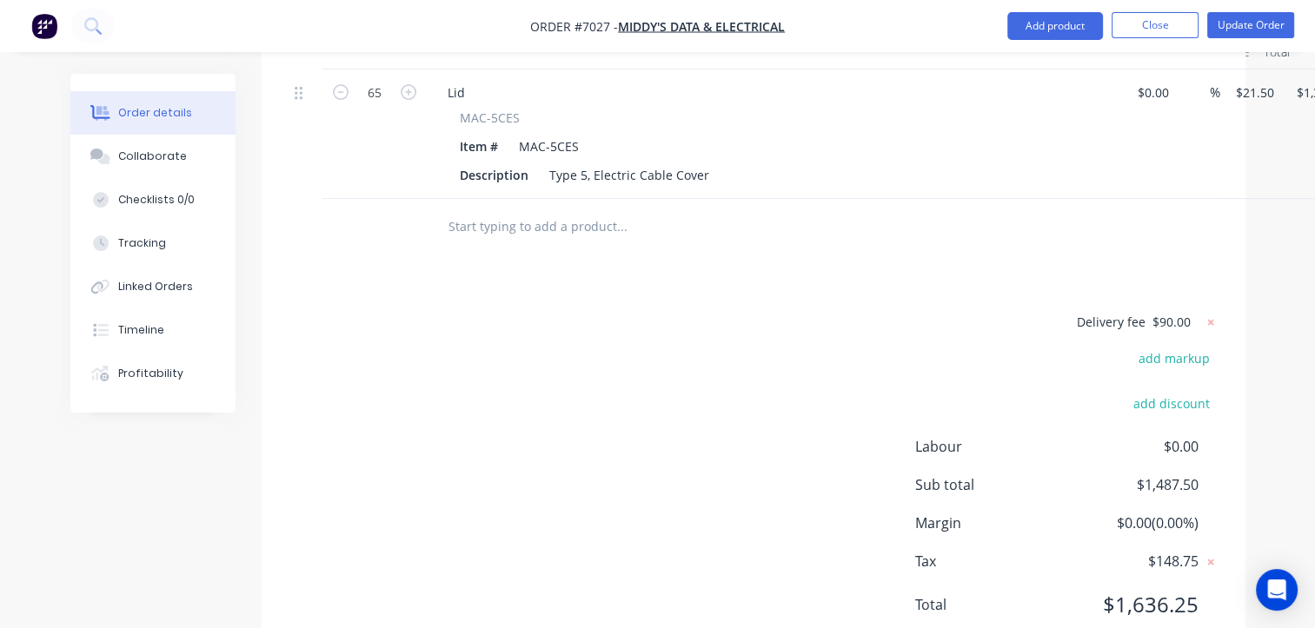
click at [1163, 313] on span "$90.00" at bounding box center [1171, 322] width 38 height 18
drag, startPoint x: 1163, startPoint y: 298, endPoint x: 1053, endPoint y: 169, distance: 169.5
click at [1053, 169] on div "Lid MAC-5CES Item # MAC-5CES Description Type 5, Electric Cable Cover" at bounding box center [774, 134] width 695 height 129
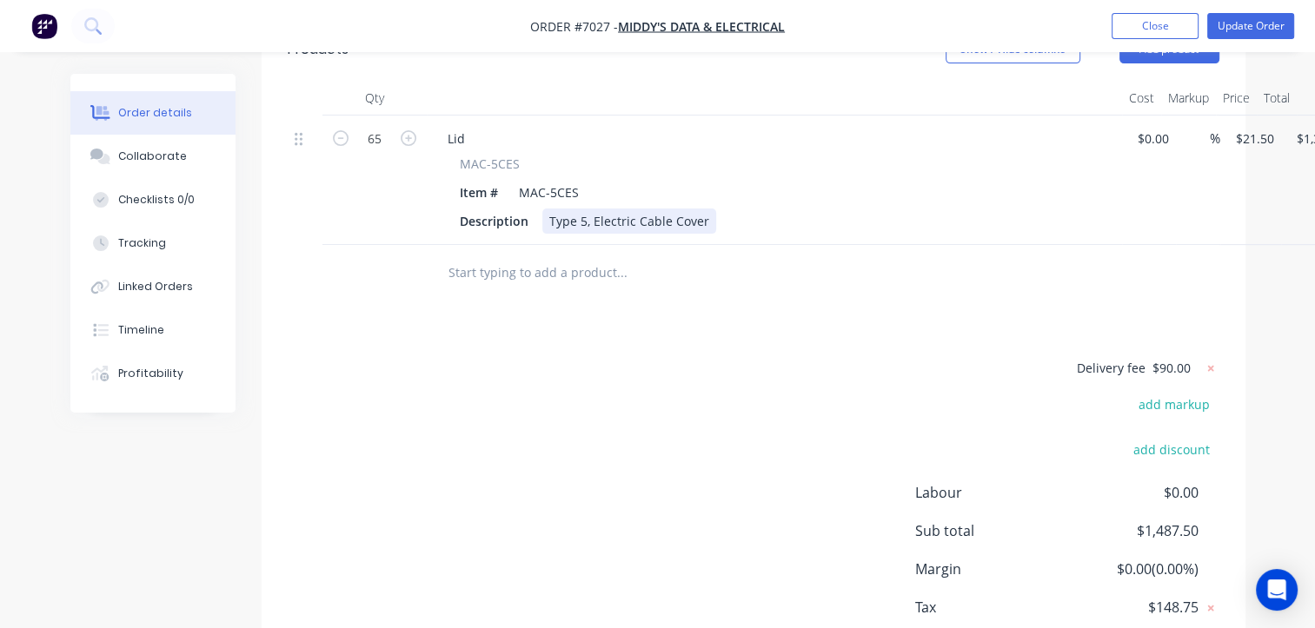
scroll to position [521, 0]
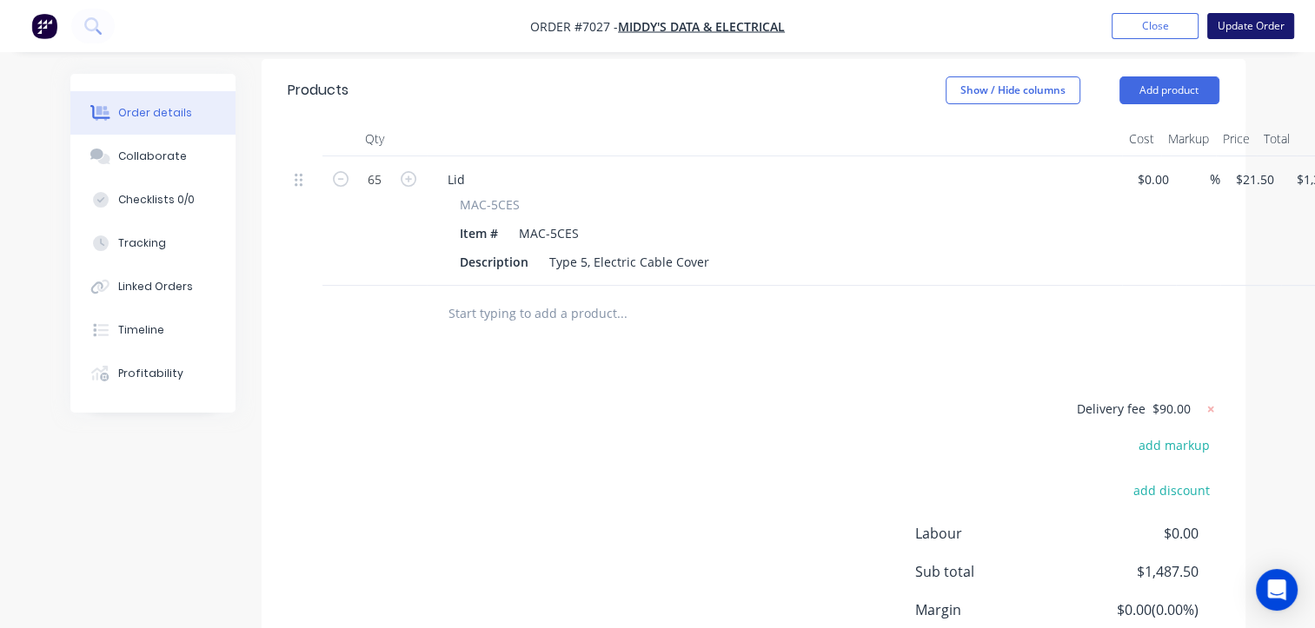
click at [1251, 36] on button "Update Order" at bounding box center [1250, 26] width 87 height 26
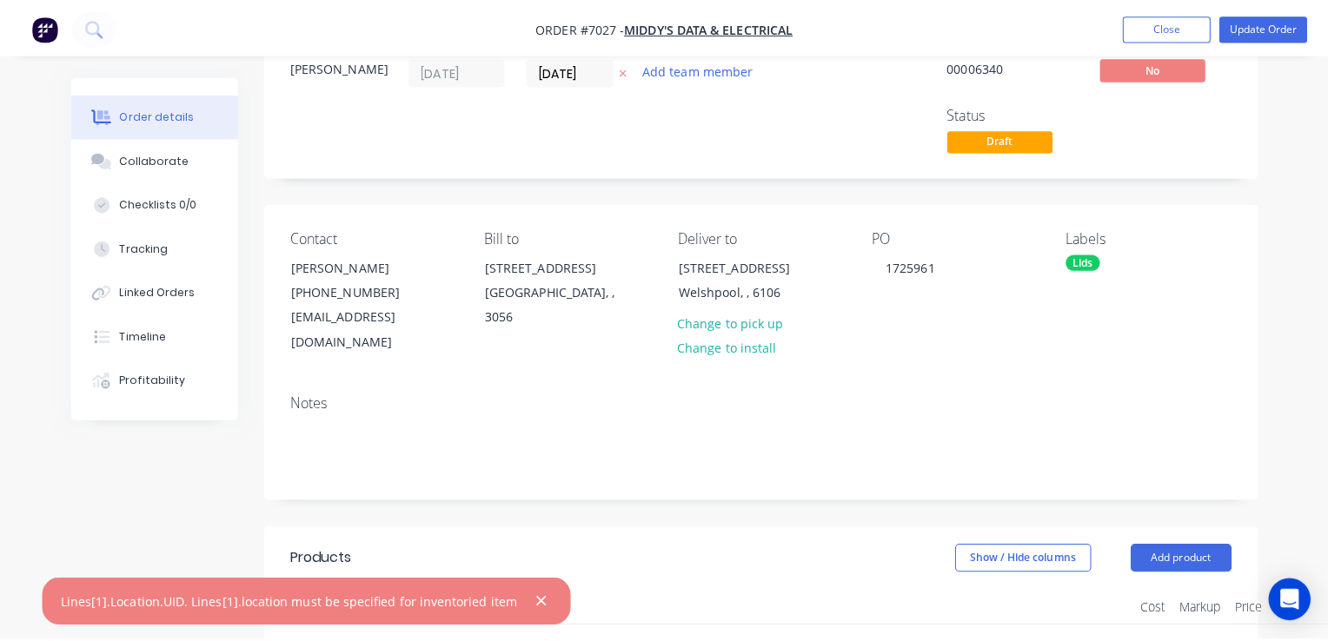
scroll to position [0, 0]
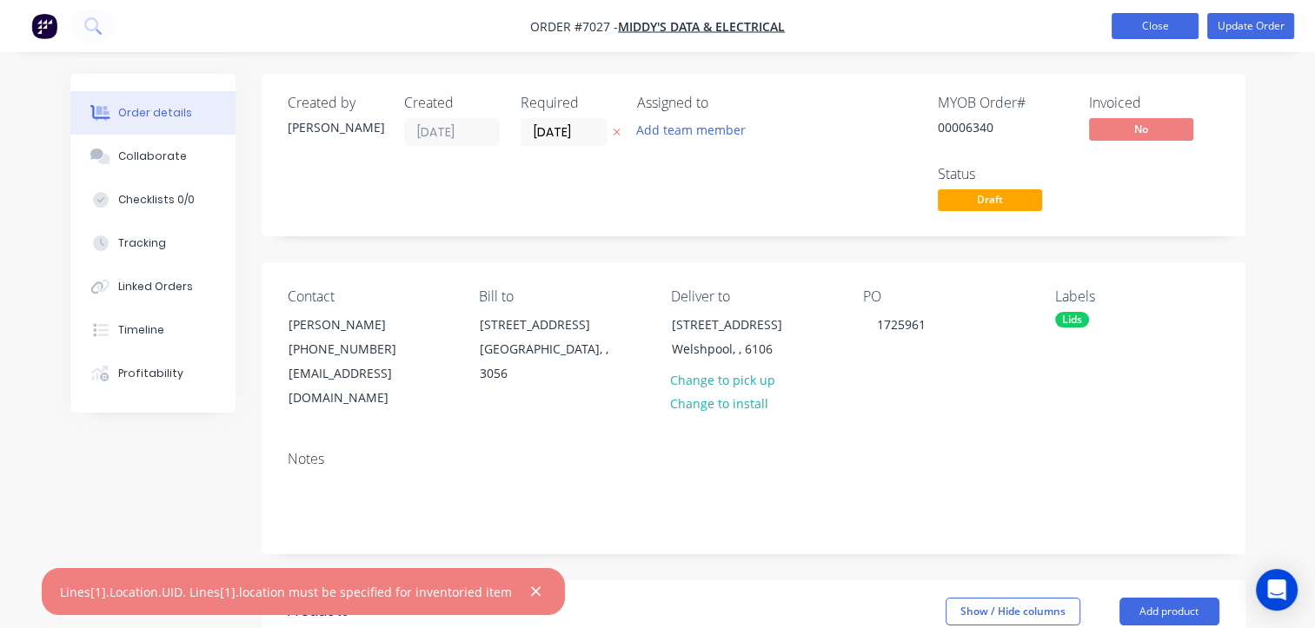
click at [1168, 27] on button "Close" at bounding box center [1154, 26] width 87 height 26
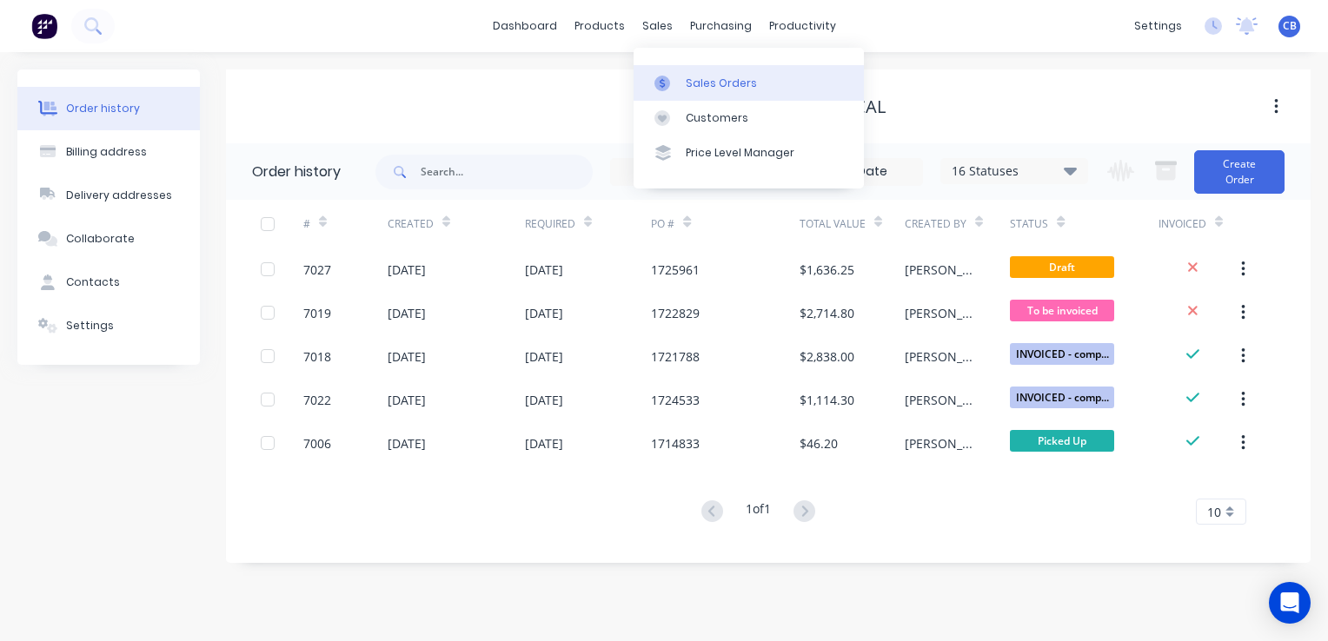
click at [707, 77] on div "Sales Orders" at bounding box center [721, 84] width 71 height 16
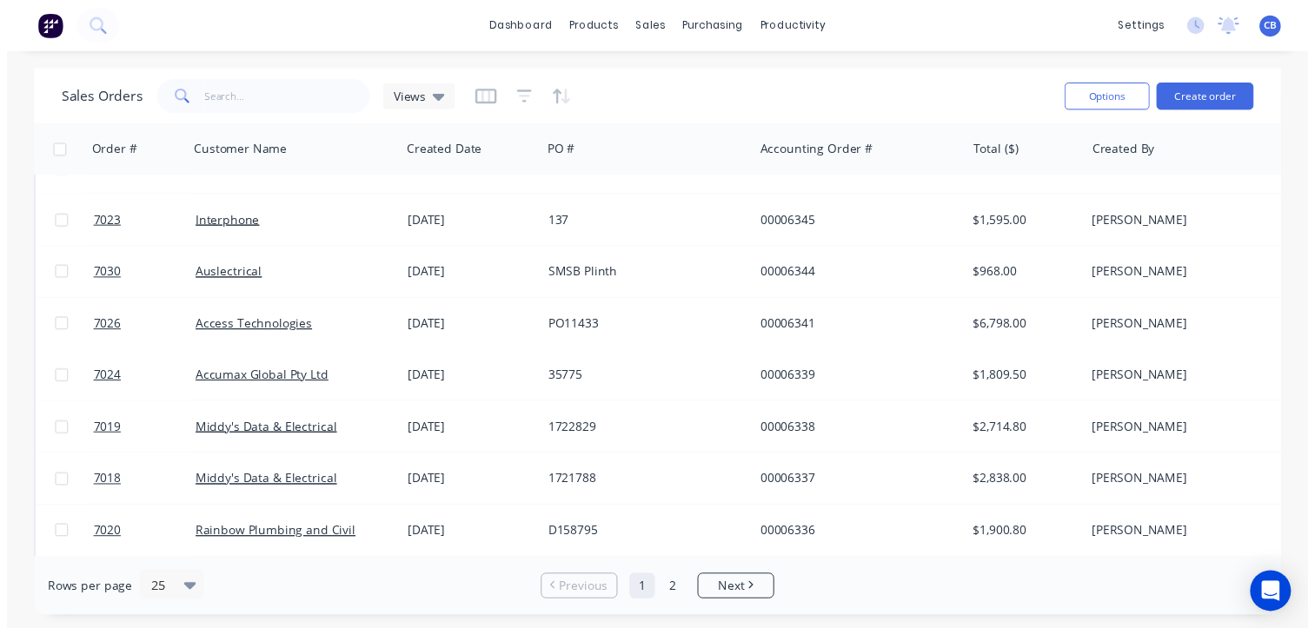
scroll to position [521, 0]
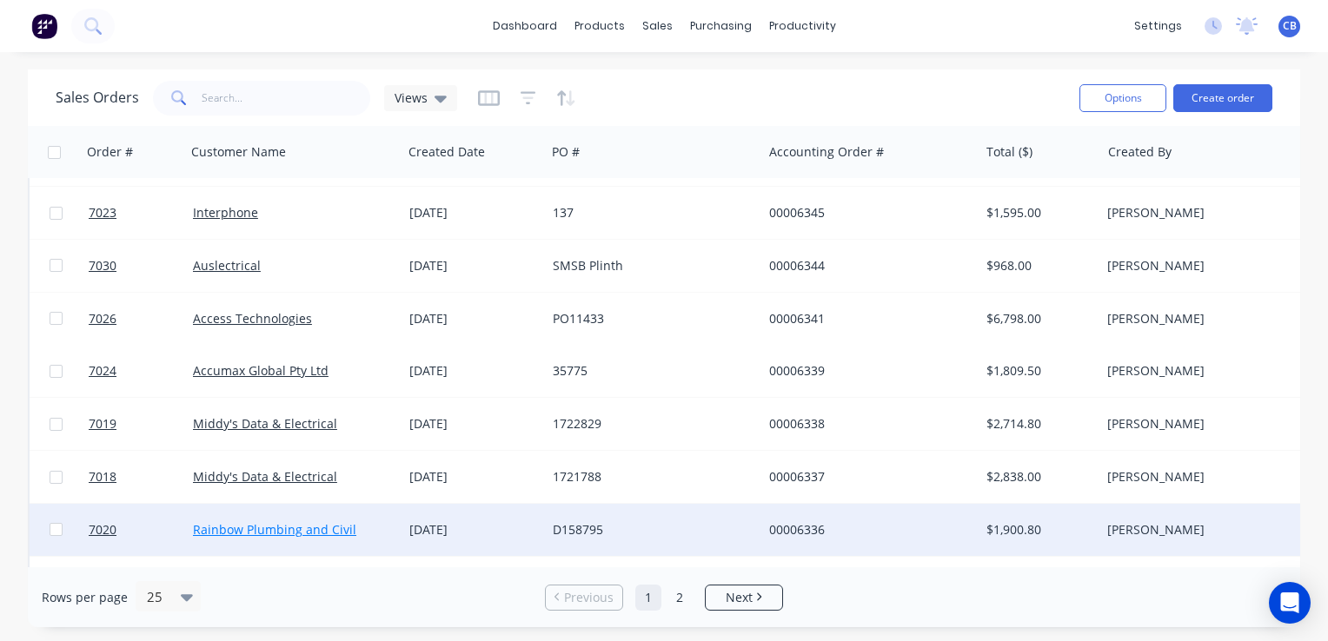
click at [282, 527] on link "Rainbow Plumbing and Civil" at bounding box center [274, 529] width 163 height 17
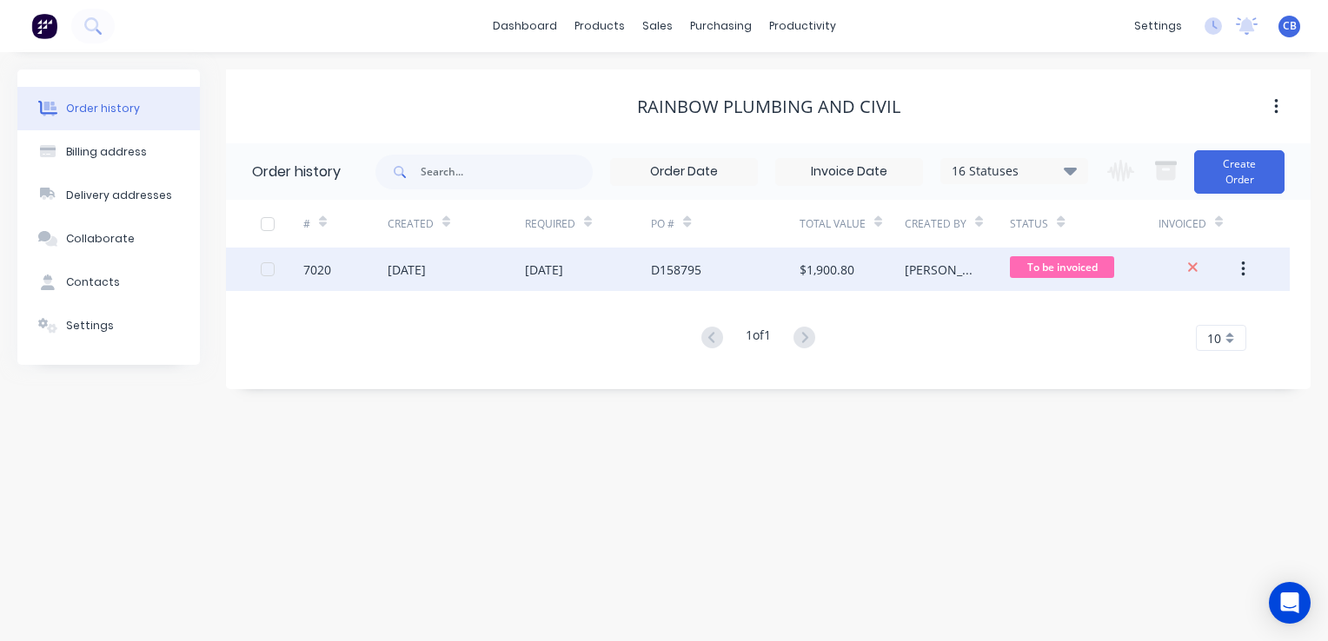
click at [816, 270] on div "$1,900.80" at bounding box center [826, 270] width 55 height 18
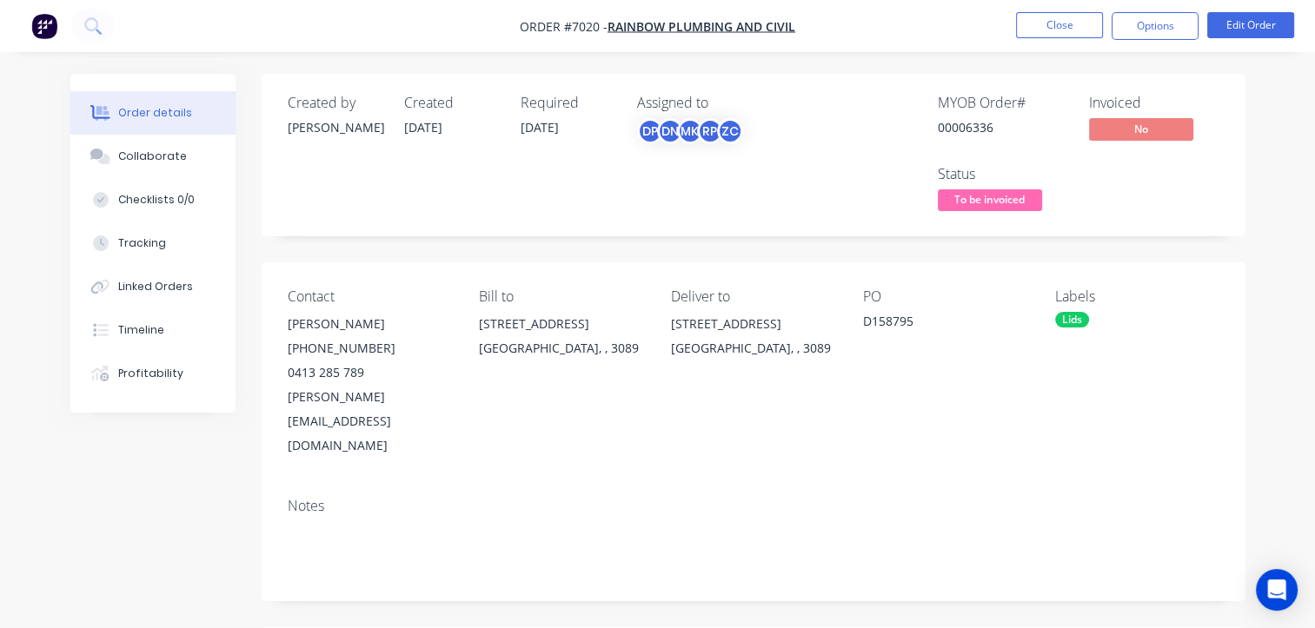
drag, startPoint x: 1276, startPoint y: 589, endPoint x: 1244, endPoint y: 591, distance: 32.2
click at [1278, 591] on icon "Open Intercom Messenger" at bounding box center [1277, 590] width 18 height 21
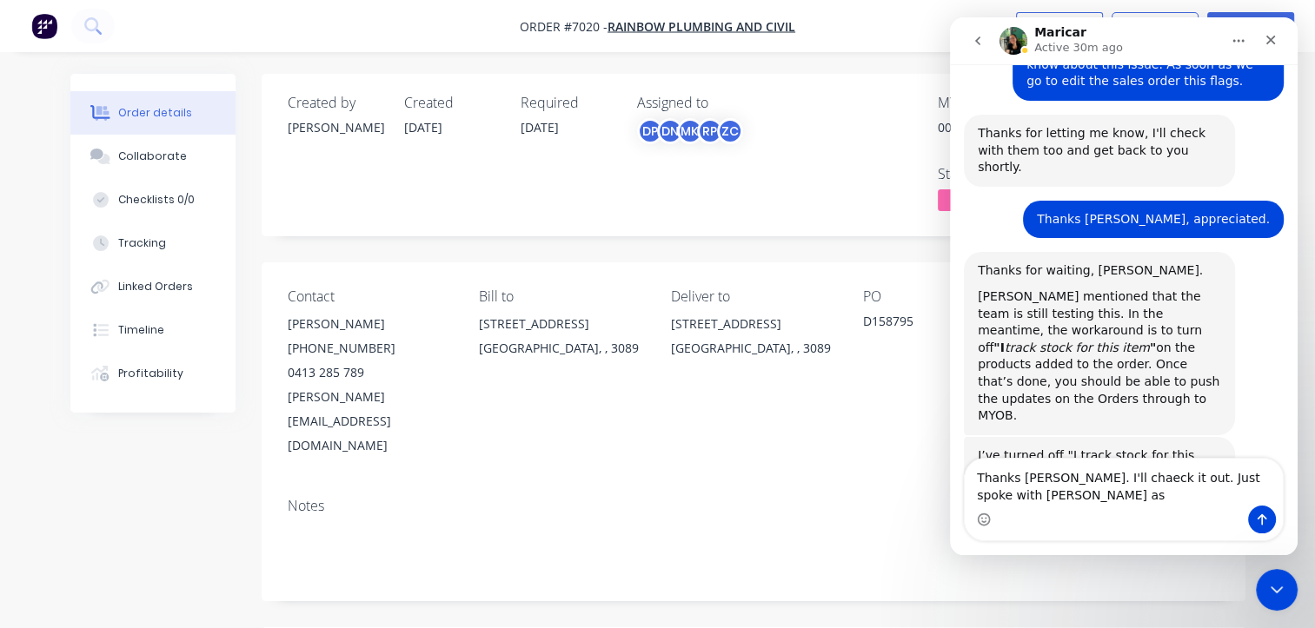
scroll to position [856, 0]
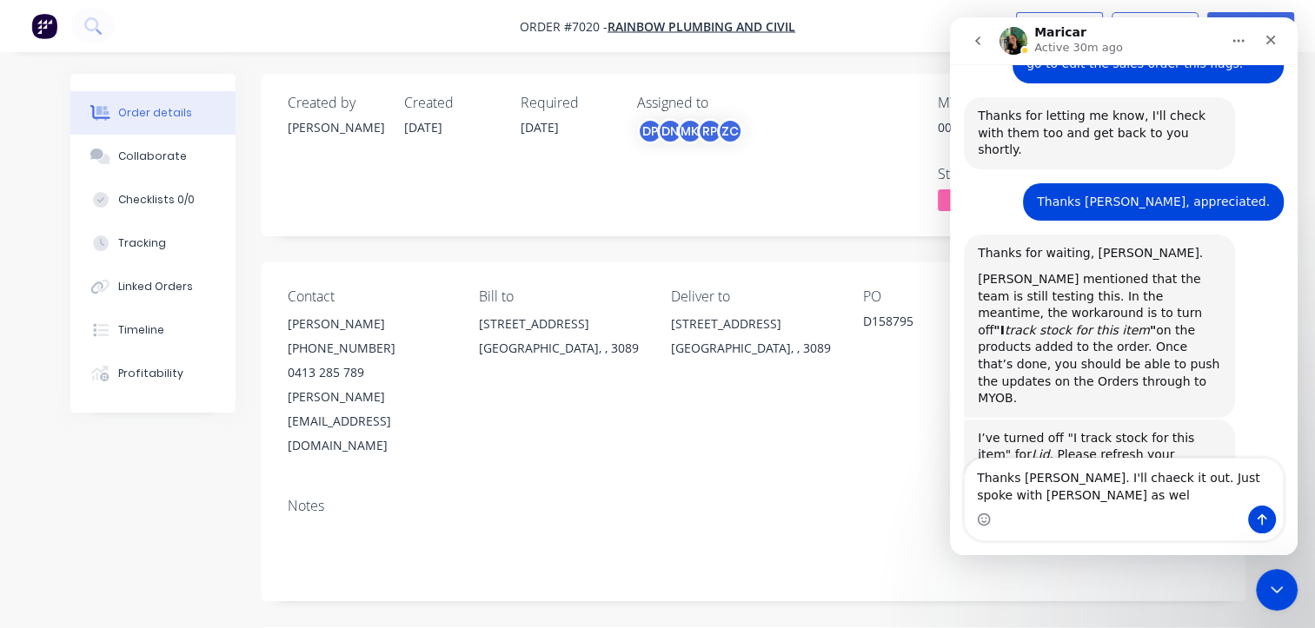
type textarea "Thanks [PERSON_NAME]. I'll chaeck it out. Just spoke with [PERSON_NAME] as well"
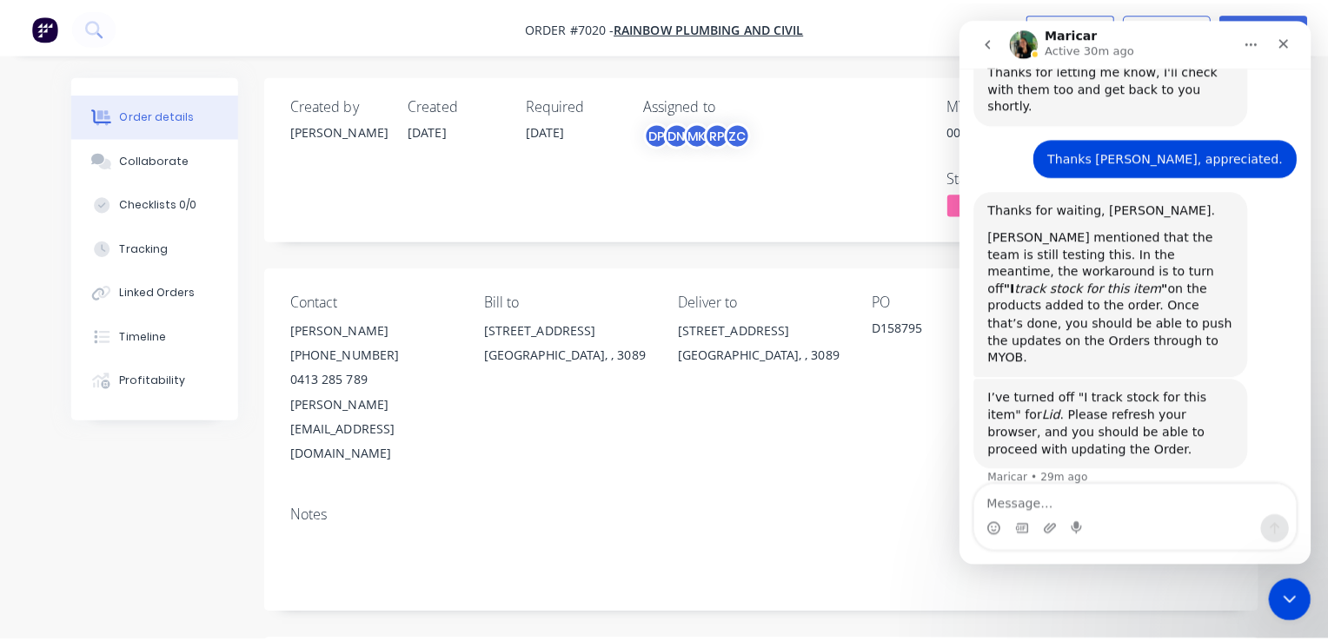
scroll to position [907, 0]
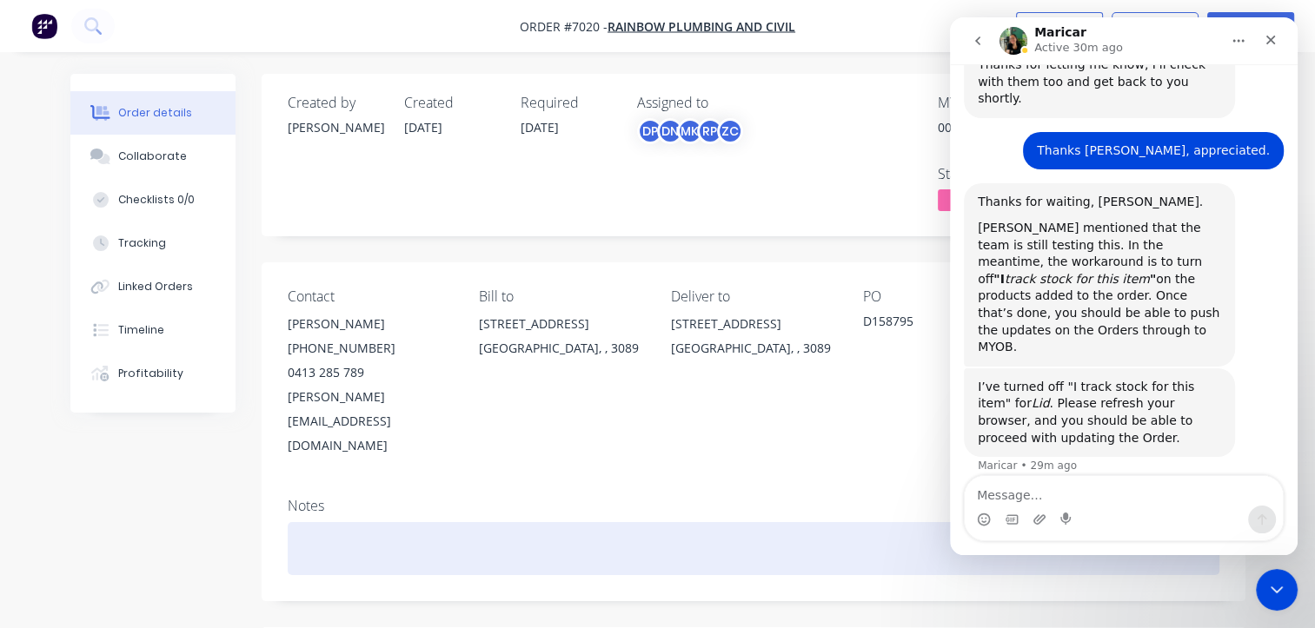
click at [650, 522] on div at bounding box center [753, 548] width 931 height 53
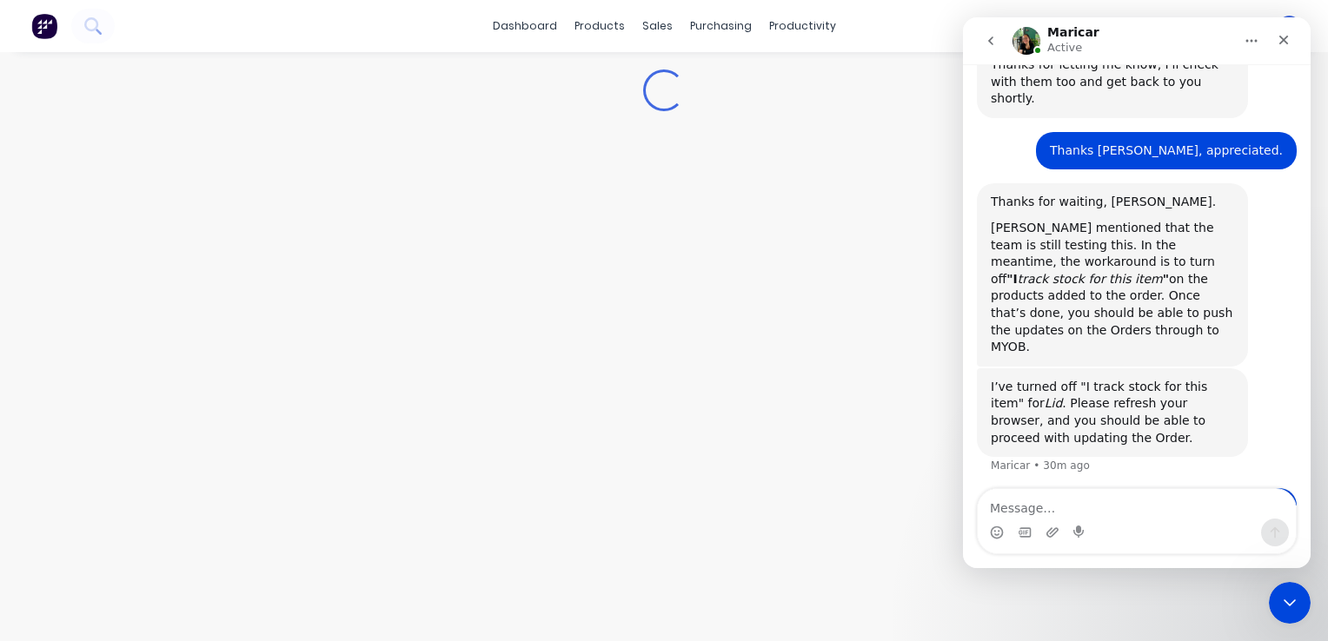
scroll to position [894, 0]
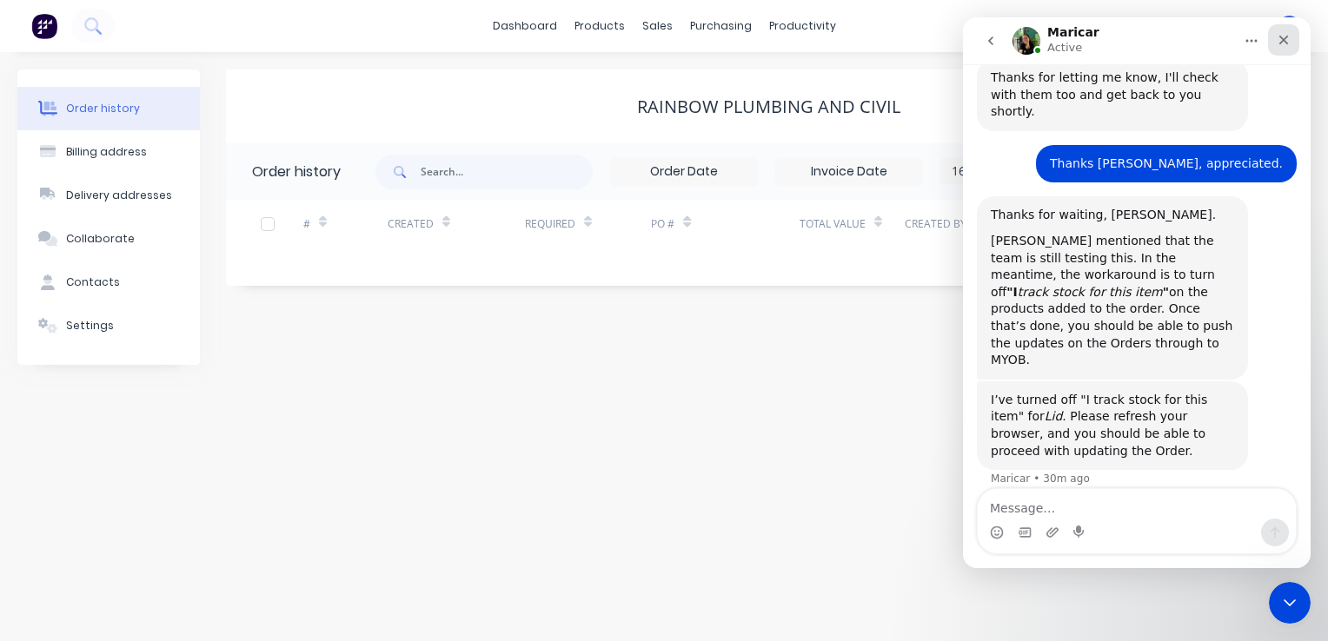
click at [1284, 51] on div "Close" at bounding box center [1283, 39] width 31 height 31
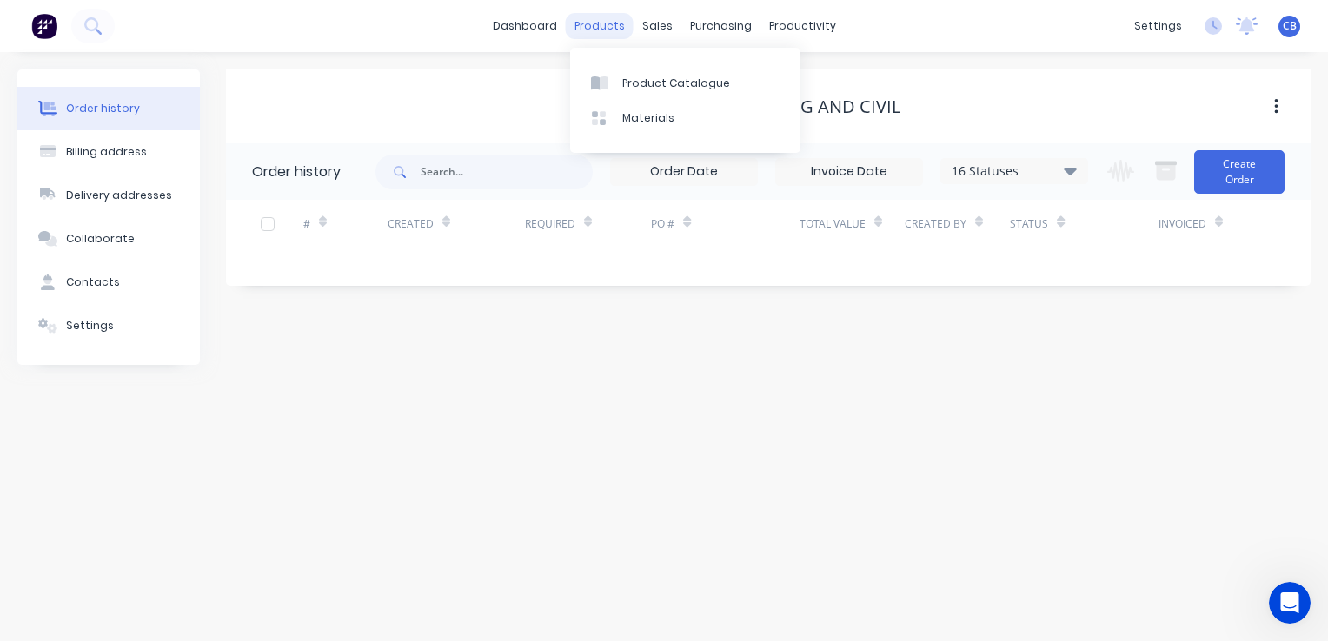
click at [603, 29] on div "products" at bounding box center [600, 26] width 68 height 26
click at [649, 81] on div "Product Catalogue" at bounding box center [676, 84] width 108 height 16
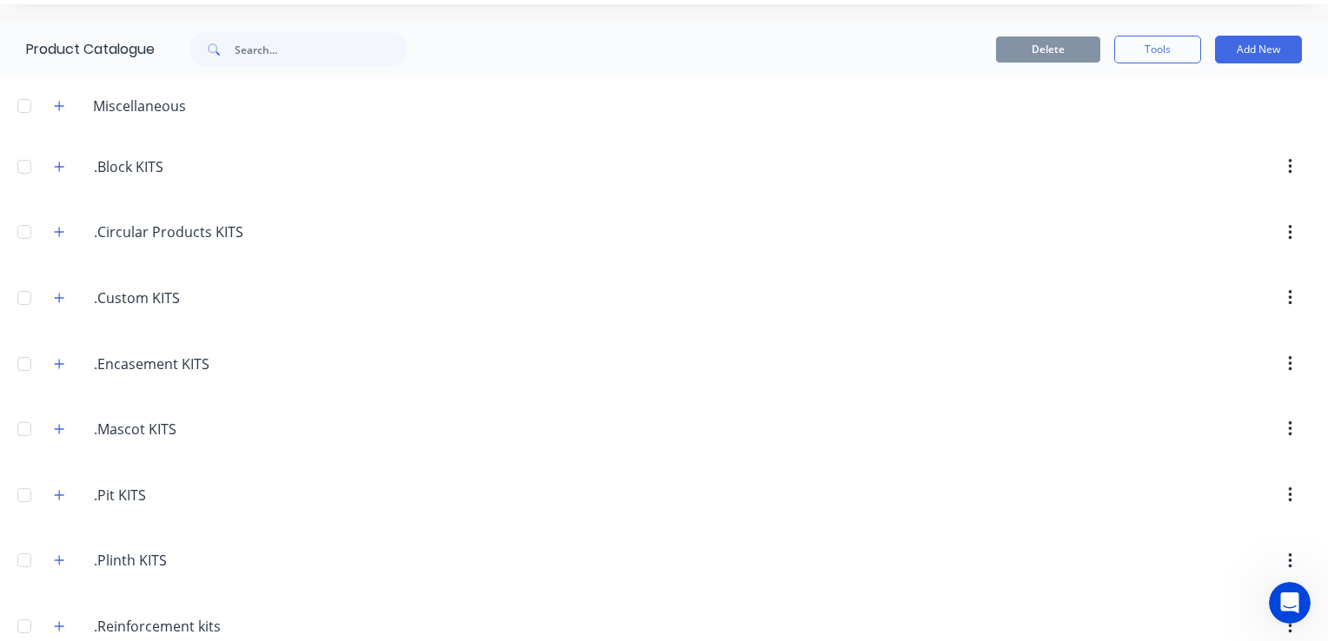
scroll to position [87, 0]
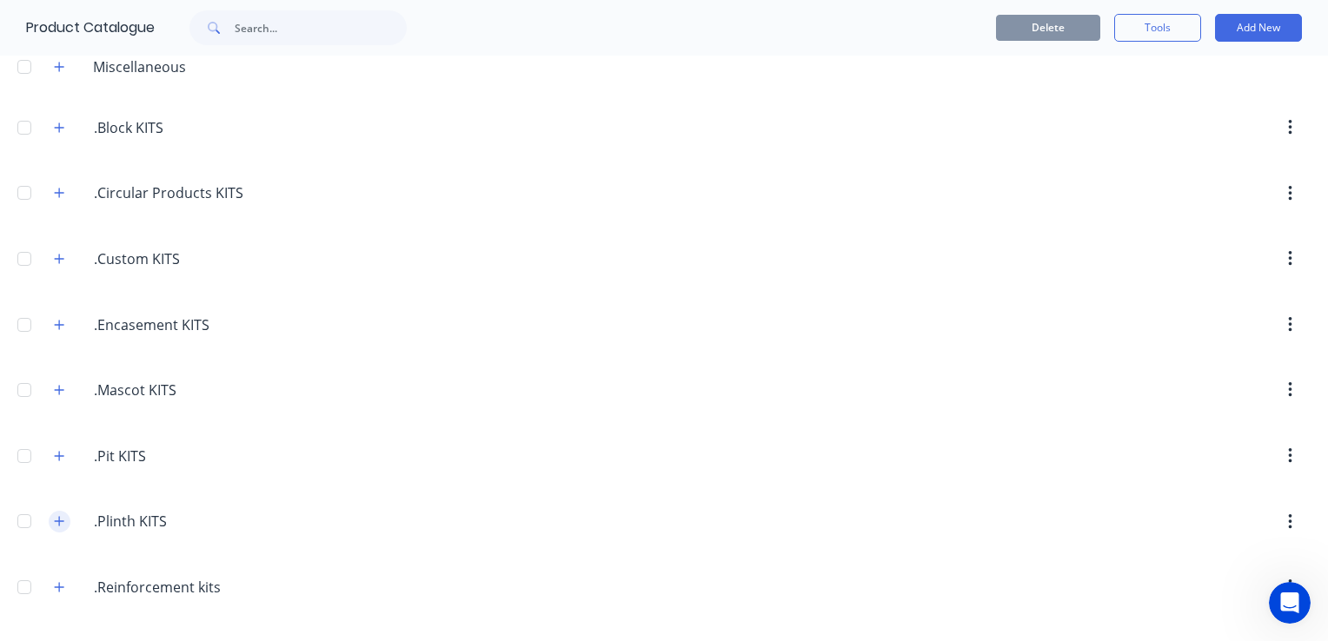
click at [55, 516] on icon "button" at bounding box center [59, 521] width 10 height 12
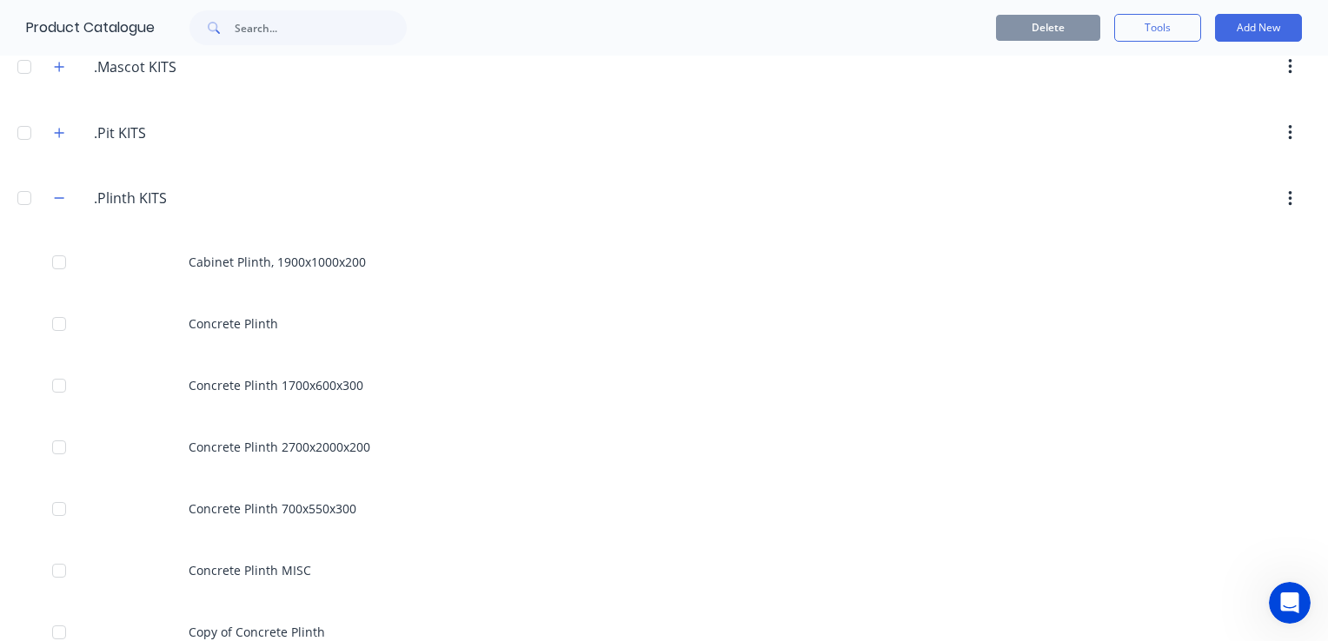
scroll to position [521, 0]
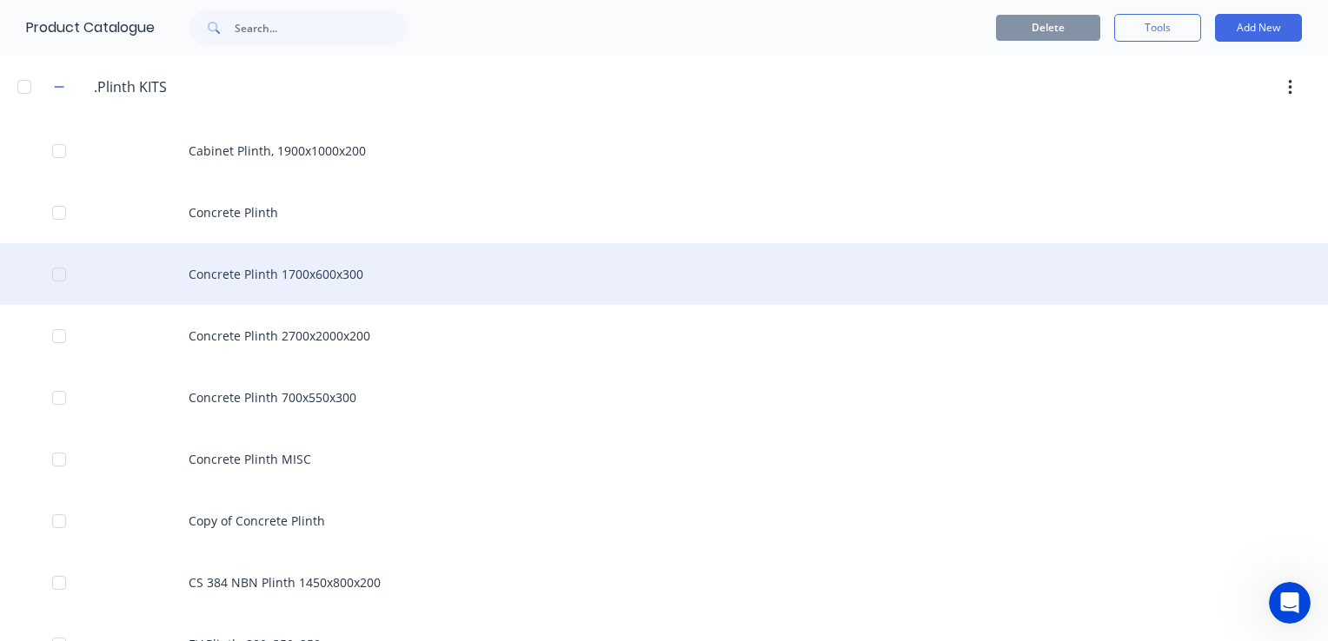
click at [361, 275] on div "Concrete Plinth 1700x600x300" at bounding box center [664, 274] width 1328 height 62
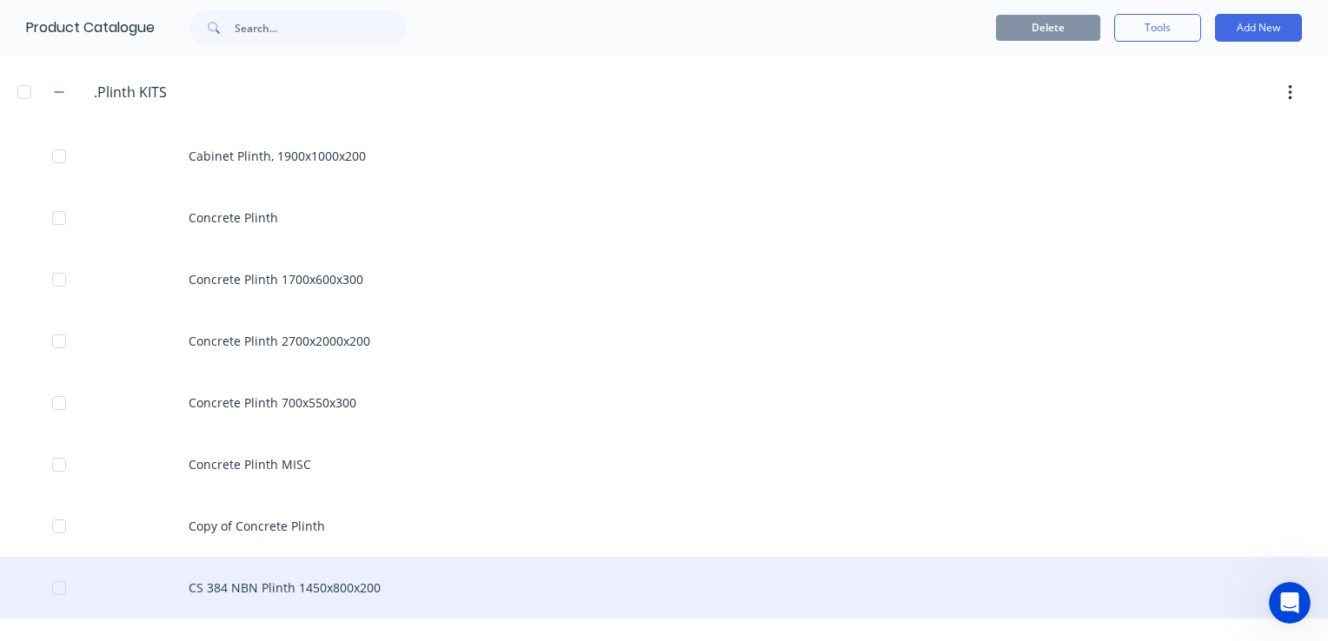
scroll to position [608, 0]
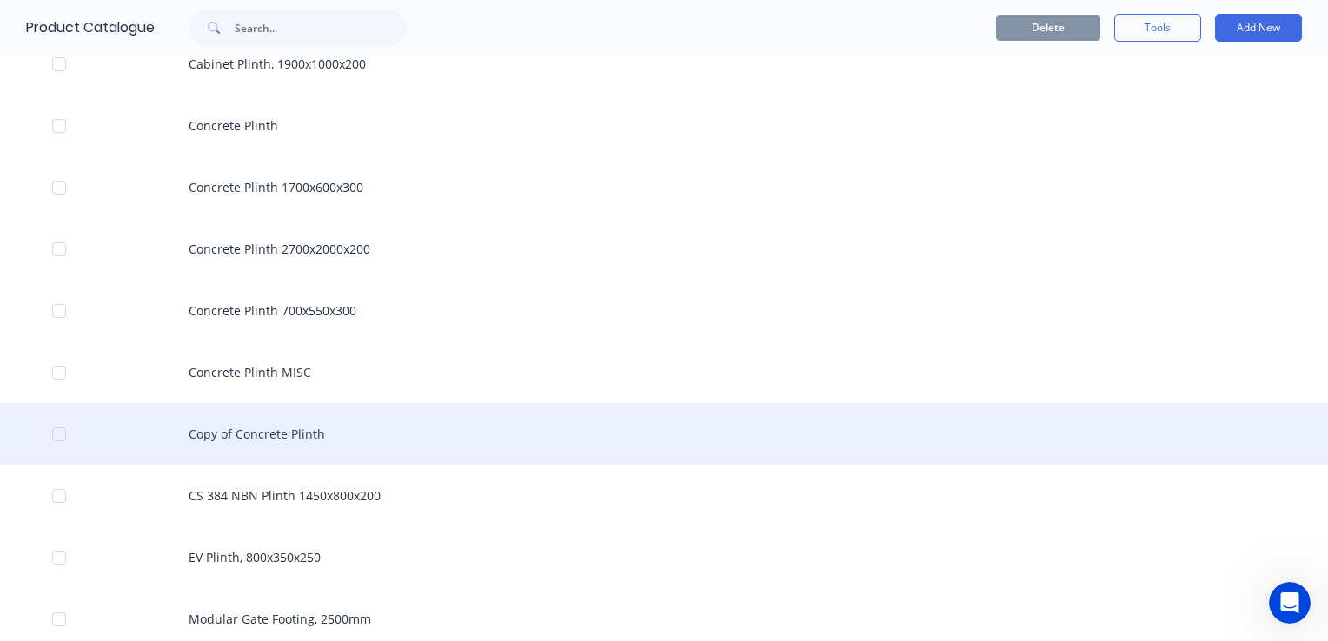
click at [291, 437] on div "Copy of Concrete Plinth" at bounding box center [664, 434] width 1328 height 62
